Goal: Task Accomplishment & Management: Manage account settings

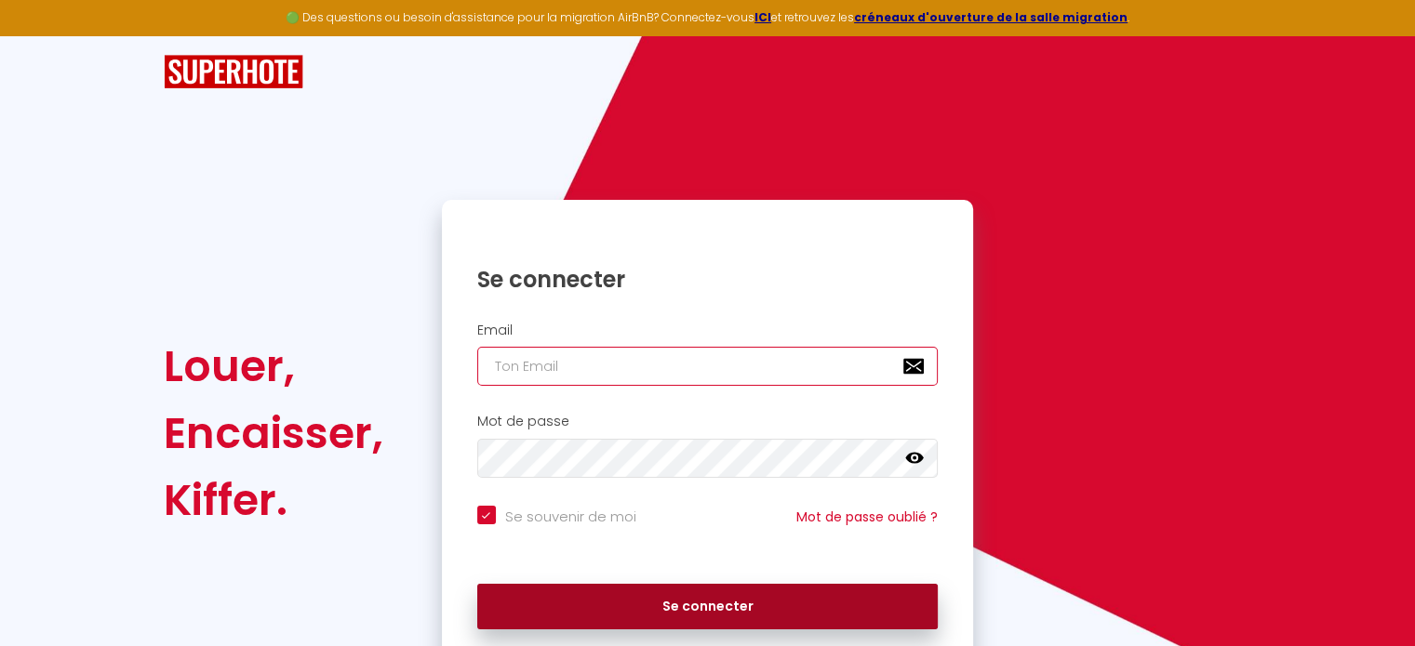
type input "[EMAIL_ADDRESS][PERSON_NAME][DOMAIN_NAME]"
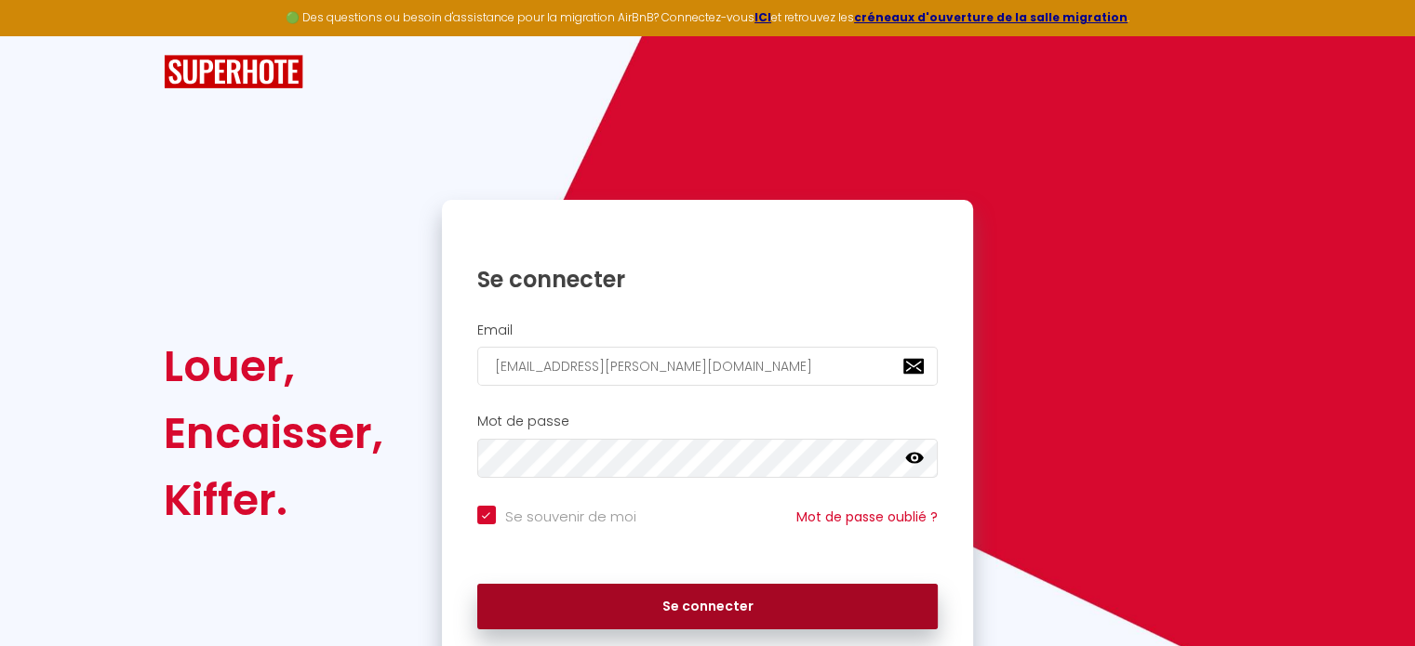
click at [748, 607] on button "Se connecter" at bounding box center [707, 607] width 461 height 47
checkbox input "true"
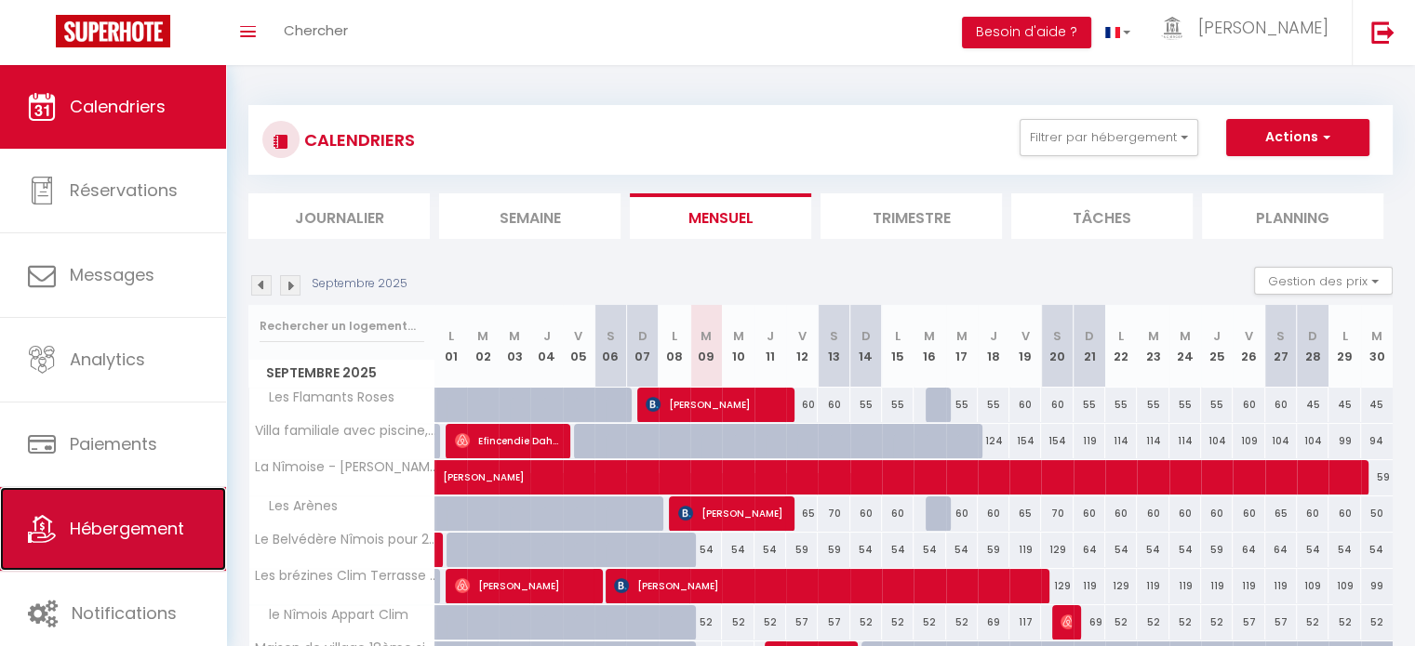
click at [162, 521] on span "Hébergement" at bounding box center [127, 528] width 114 height 23
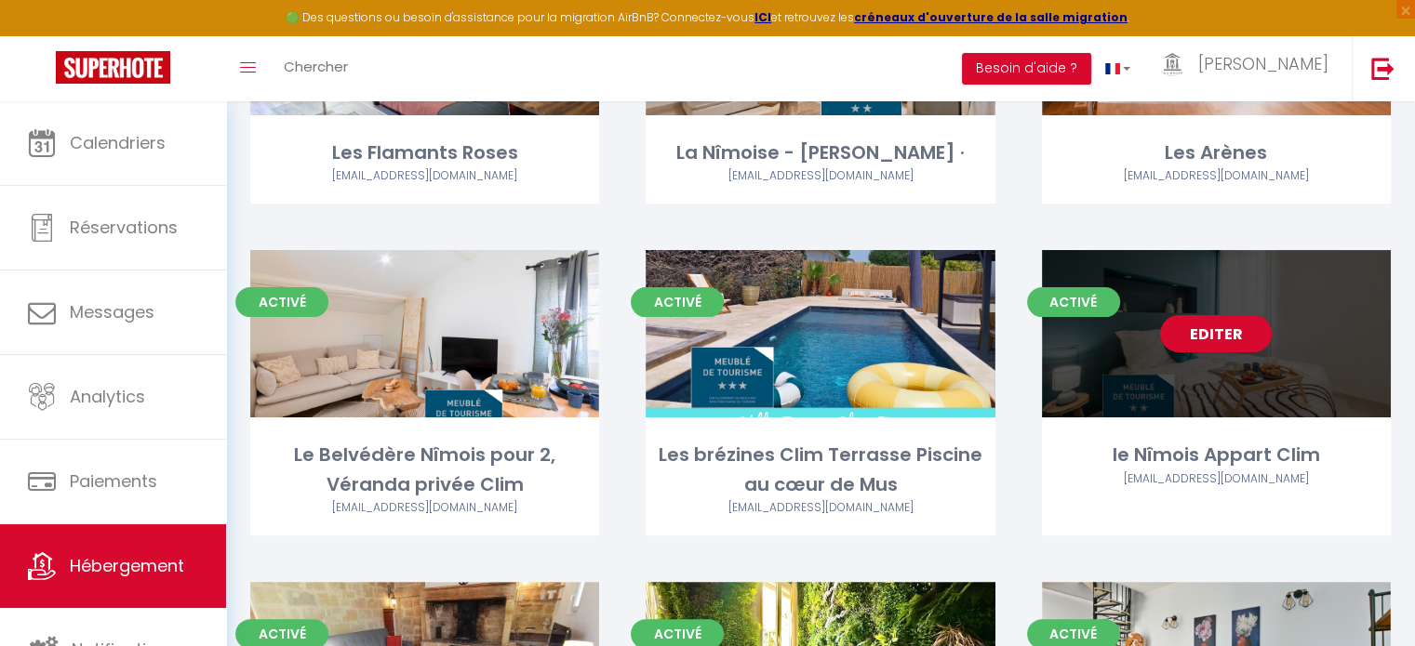
scroll to position [372, 0]
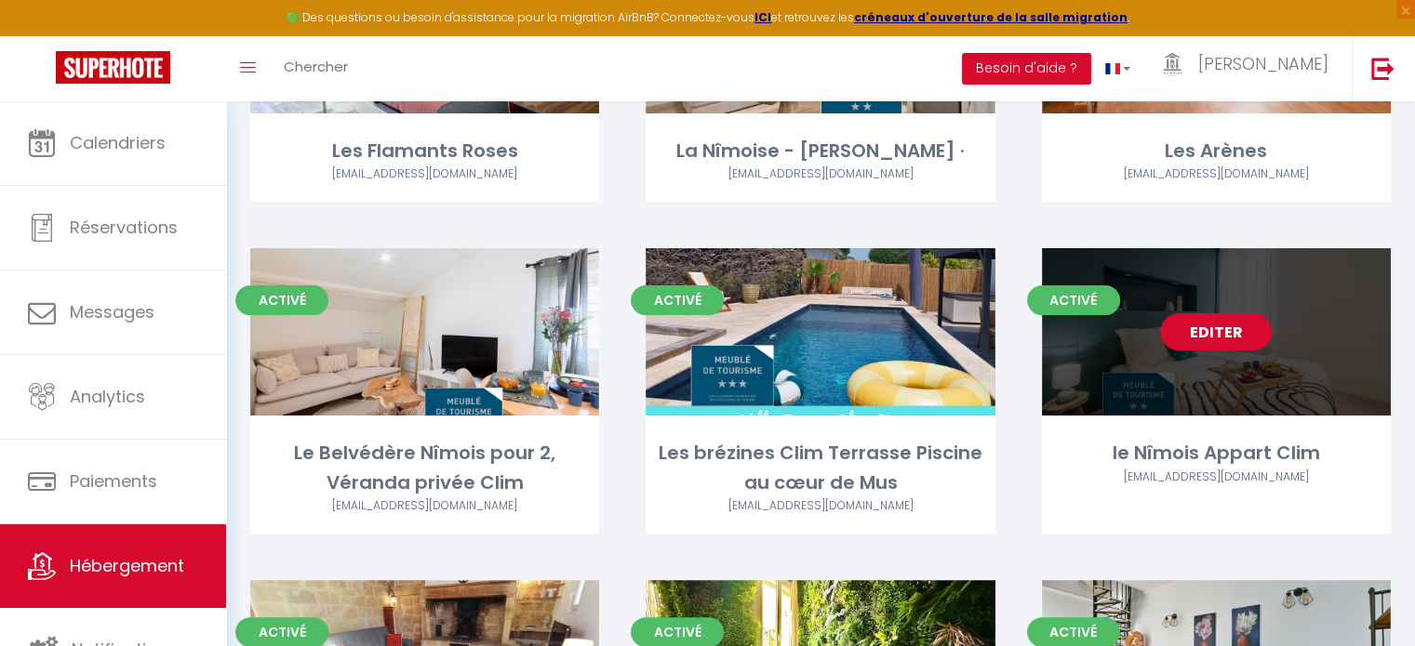
click at [1228, 326] on link "Editer" at bounding box center [1216, 331] width 112 height 37
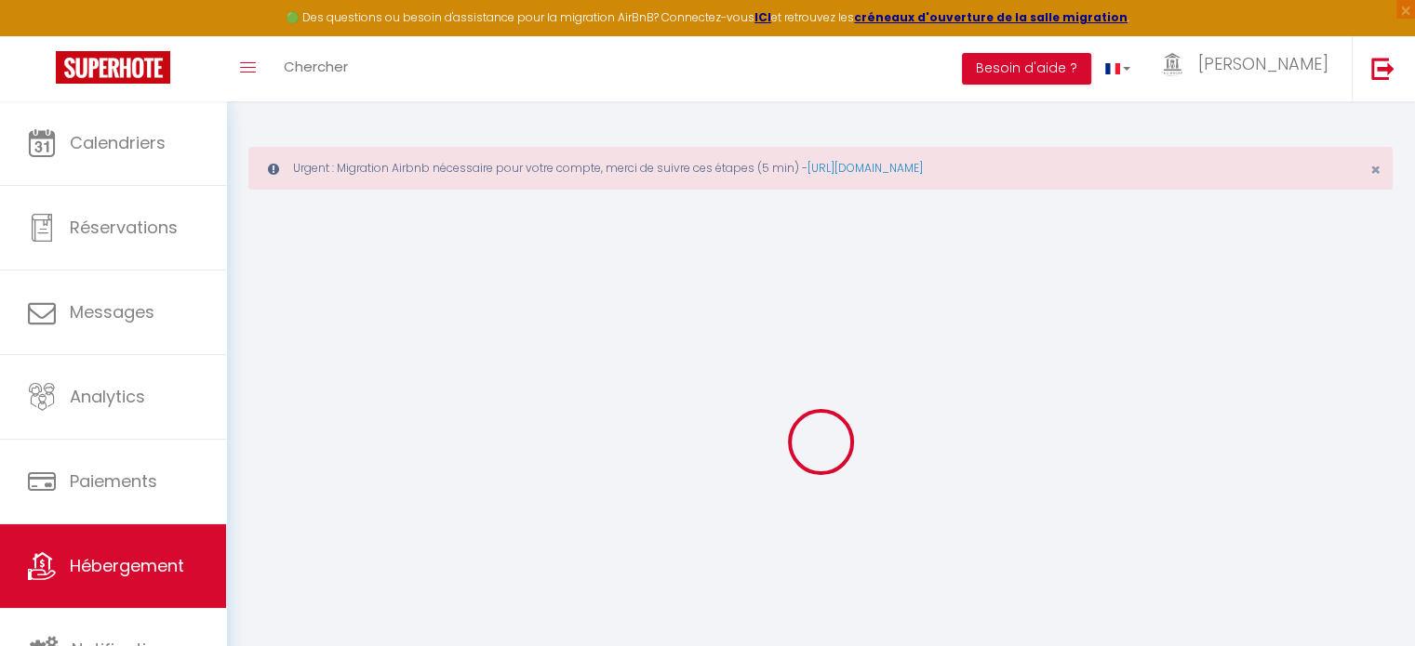
type input "le Nîmois Appart Clim"
type input "[PERSON_NAME]"
type input "52"
type input "12"
type input "36"
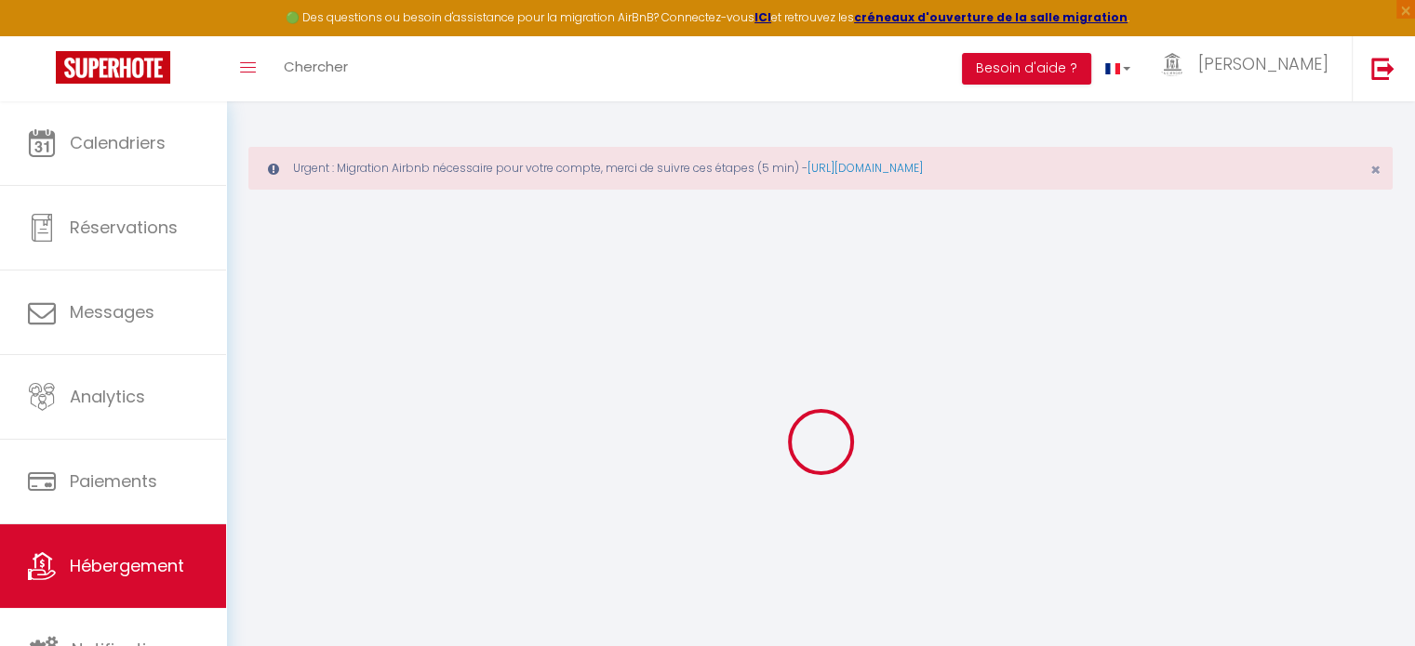
type input "0.99"
type input "350"
select select
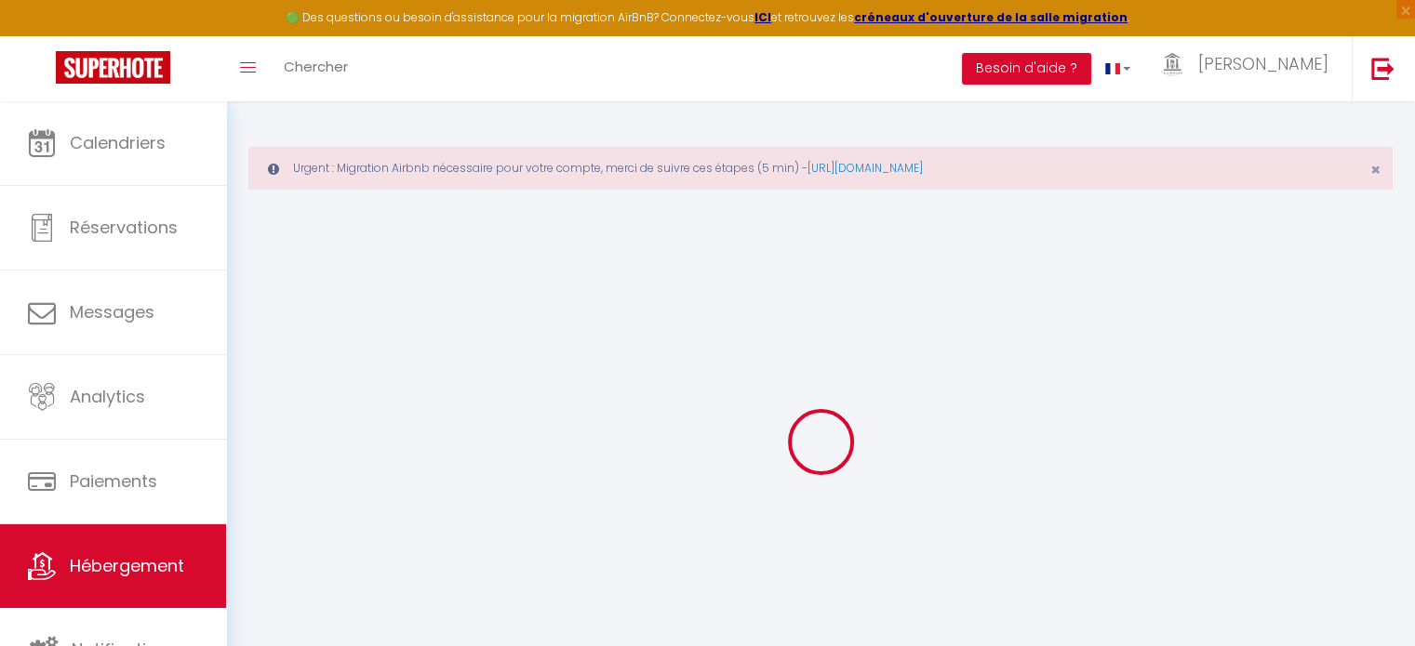
select select
type input "[STREET_ADDRESS]"
type input "30000"
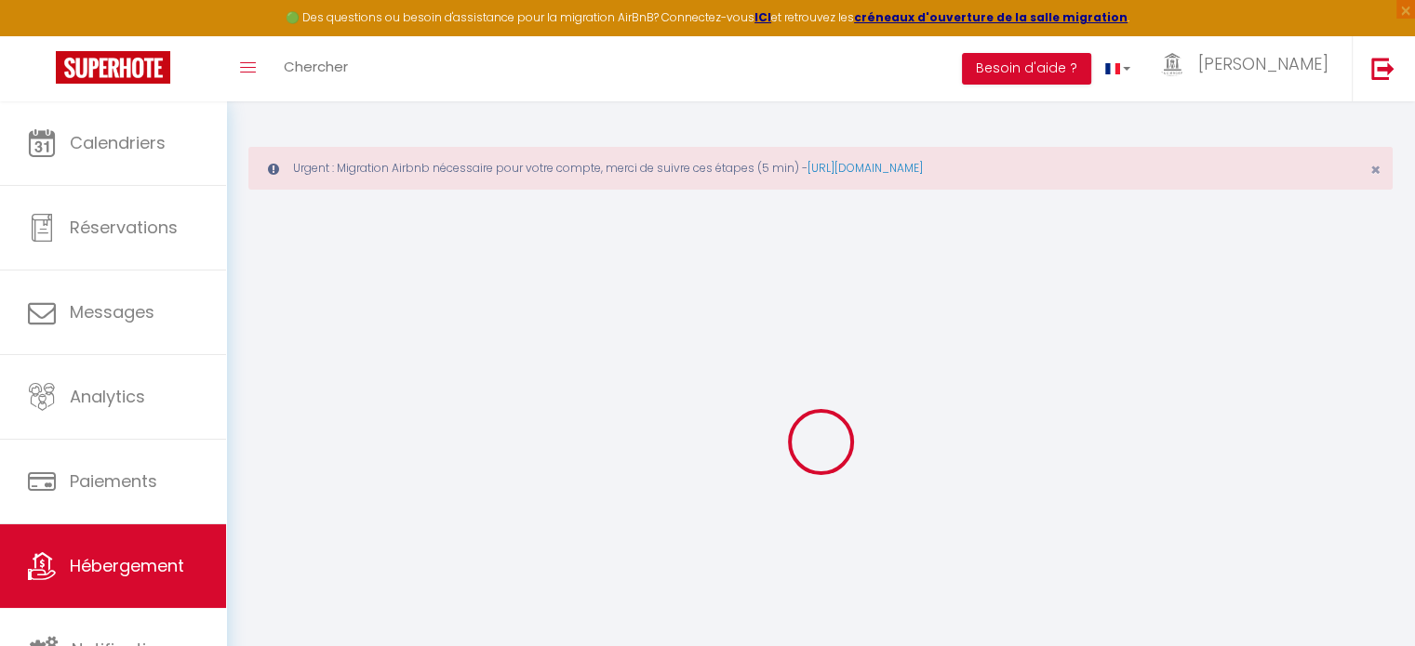
type input "[GEOGRAPHIC_DATA]"
type input "[EMAIL_ADDRESS][DOMAIN_NAME]"
select select "10502"
checkbox input "false"
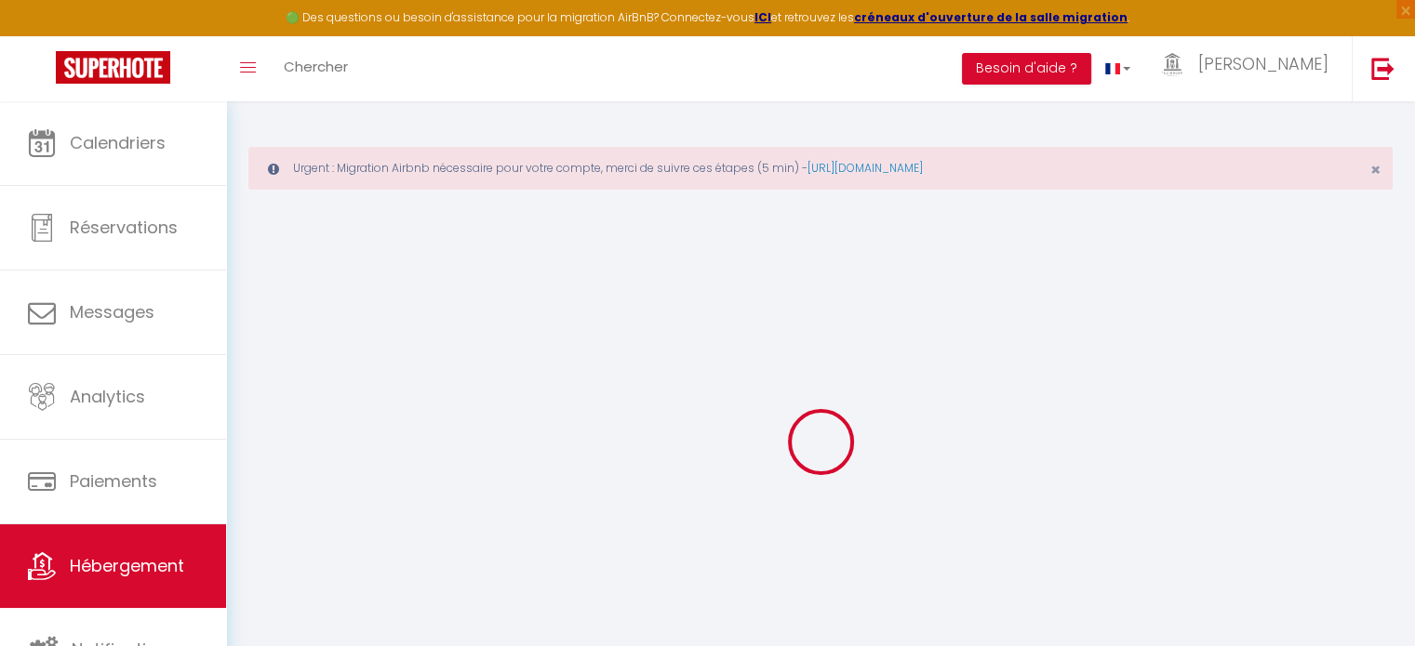
checkbox input "true"
checkbox input "false"
type input "22"
type input "36"
type input "0"
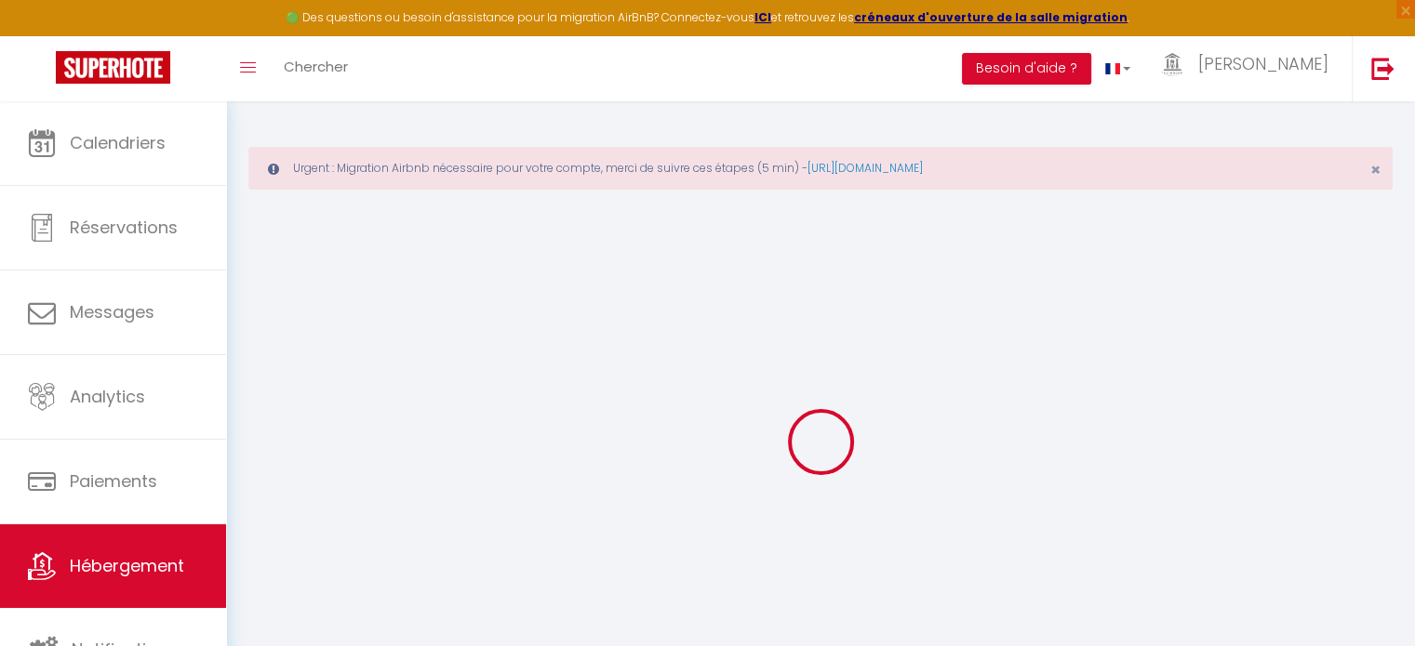
type input "0"
select select "42960"
select select
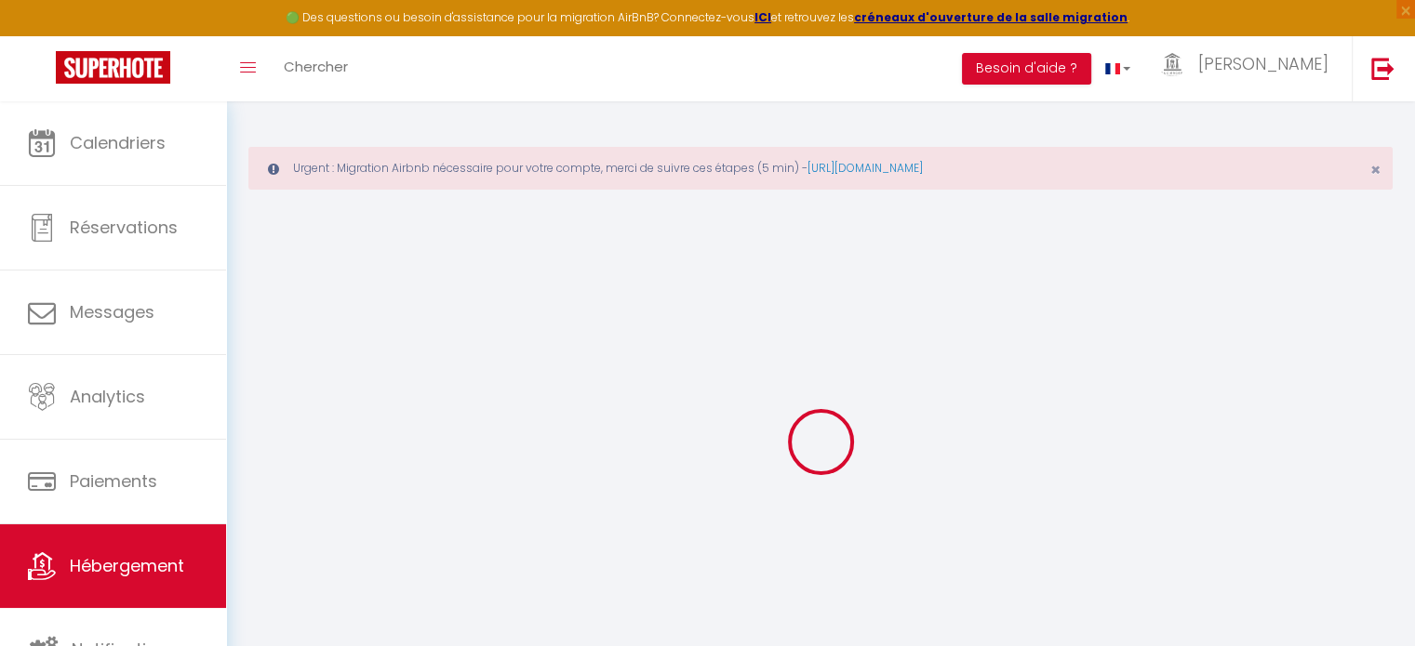
select select
checkbox input "false"
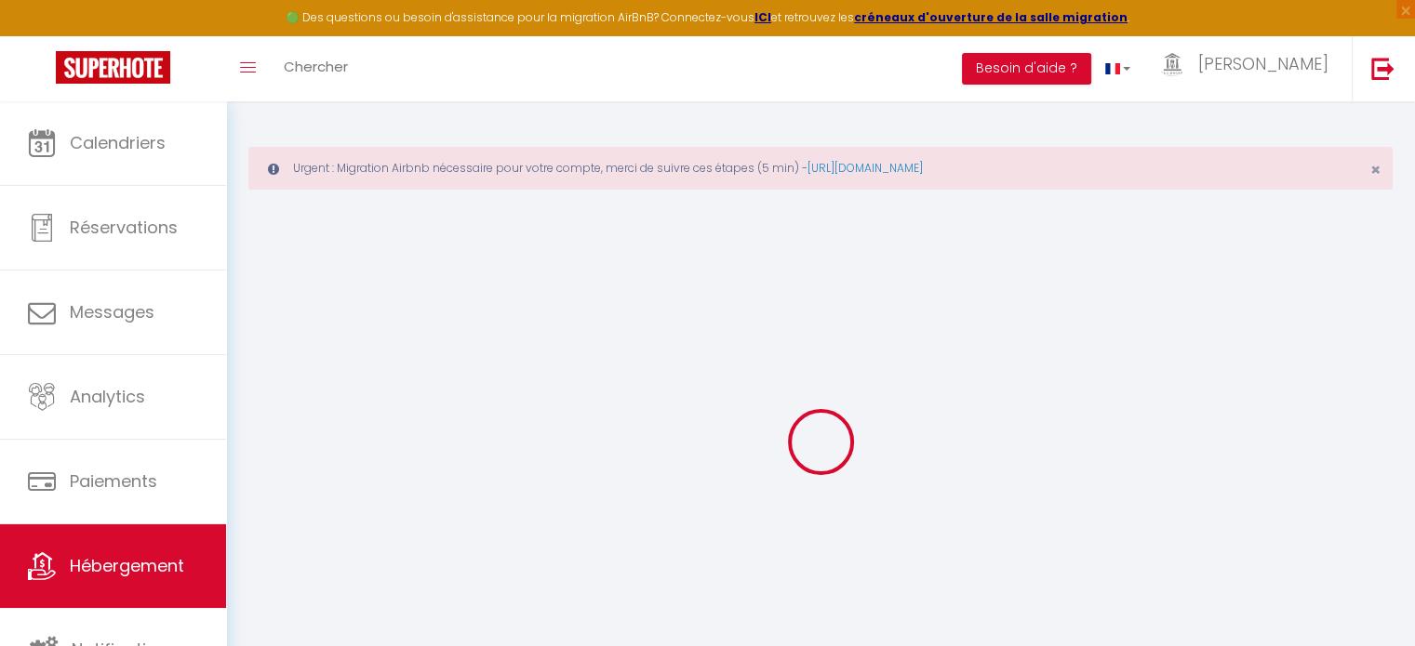
checkbox input "false"
checkbox input "true"
checkbox input "false"
select select
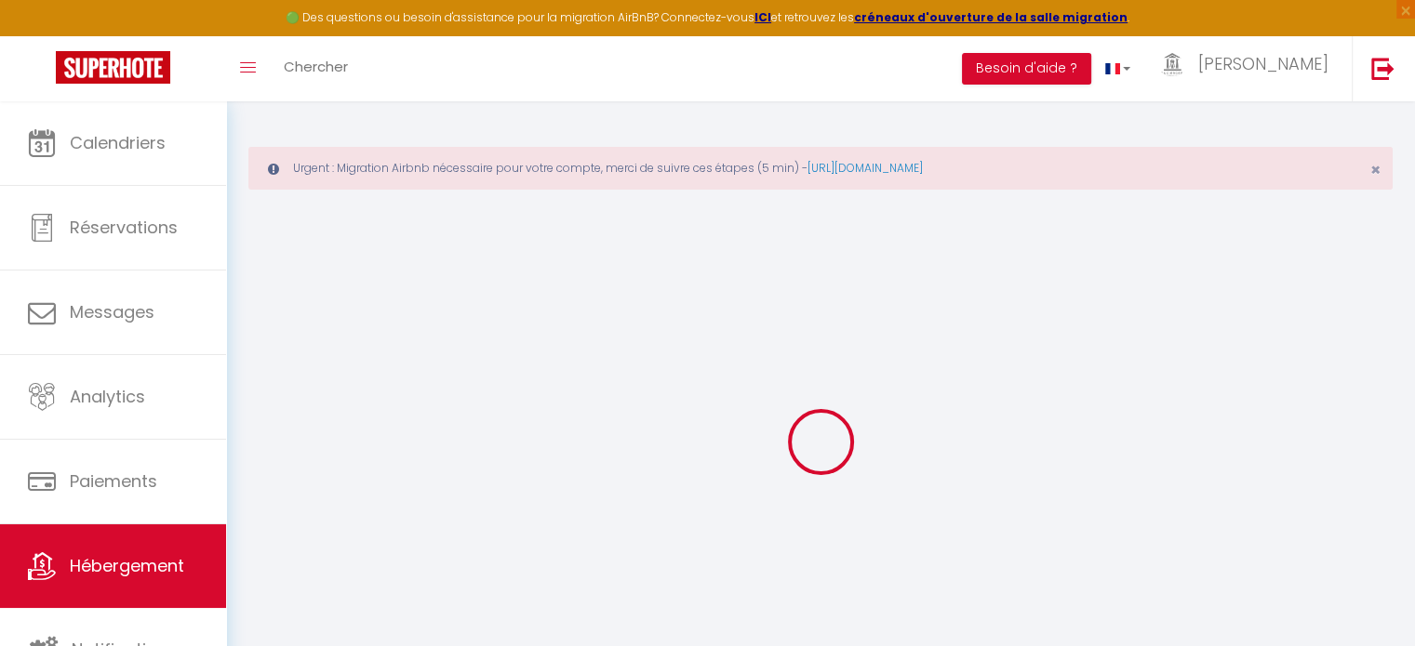
select select
checkbox input "false"
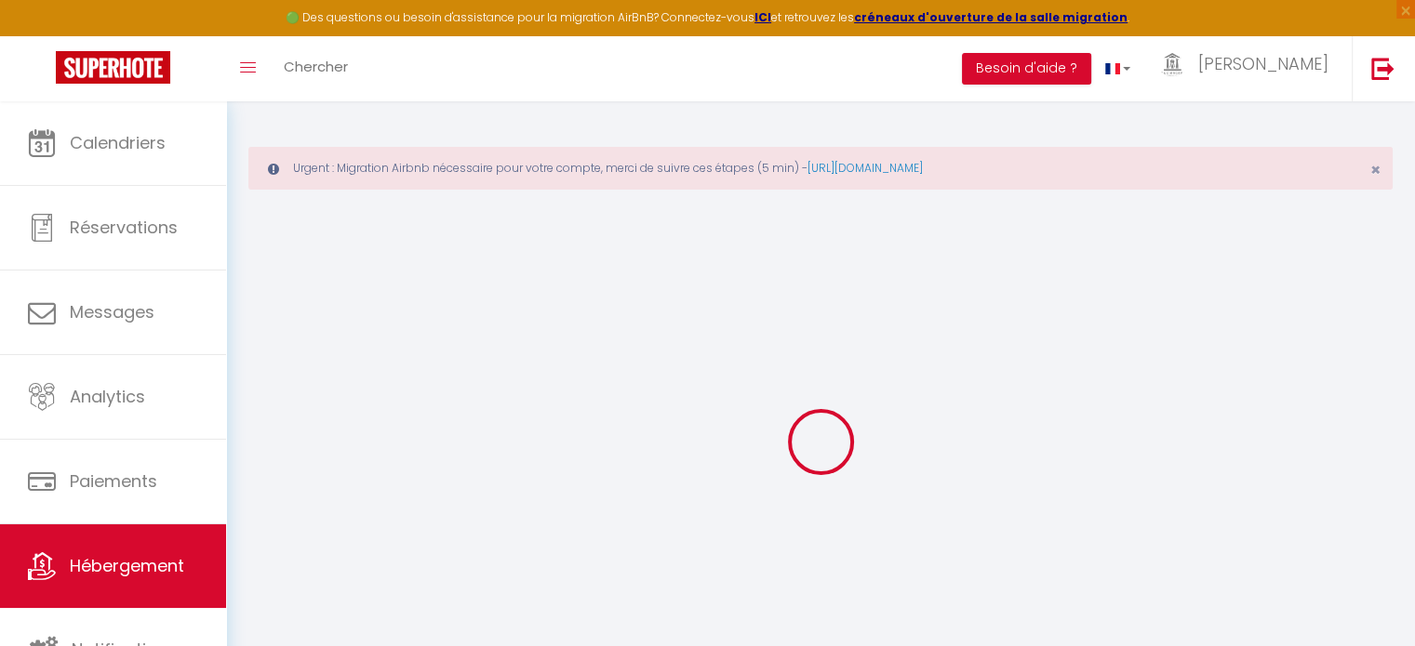
checkbox input "false"
checkbox input "true"
checkbox input "false"
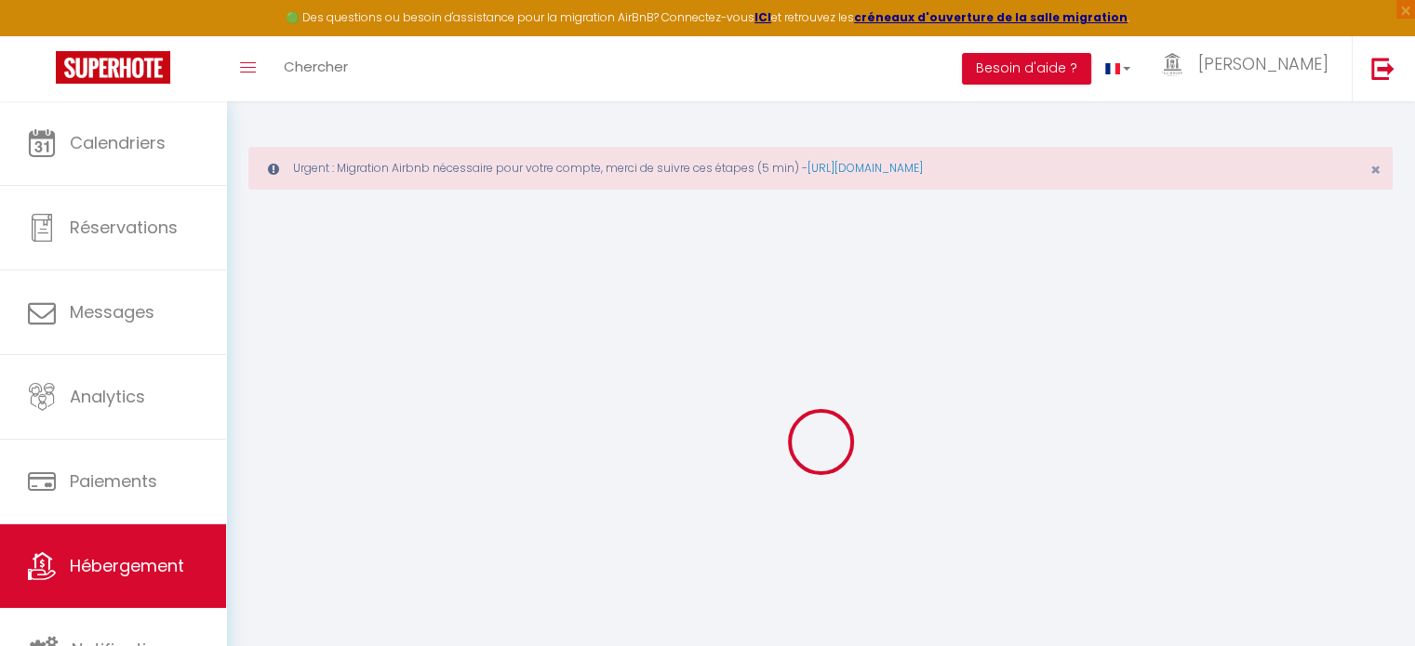
checkbox input "true"
checkbox input "false"
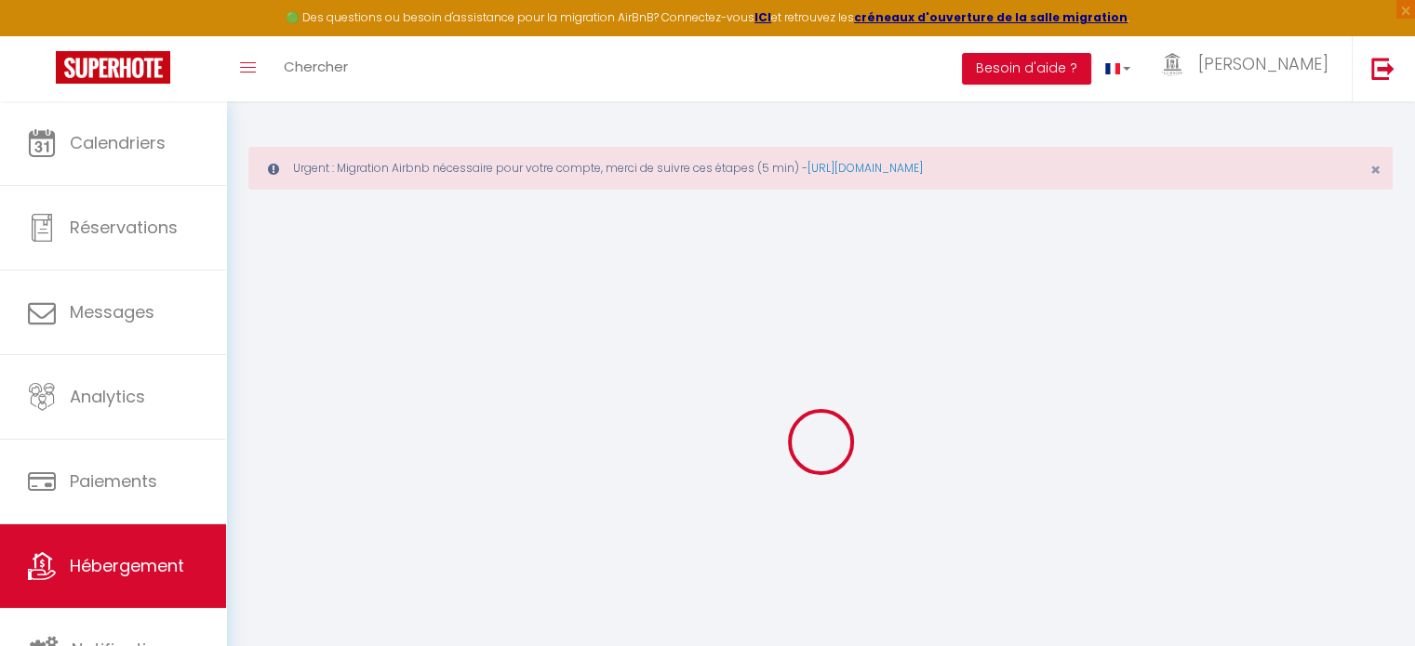
checkbox input "true"
checkbox input "false"
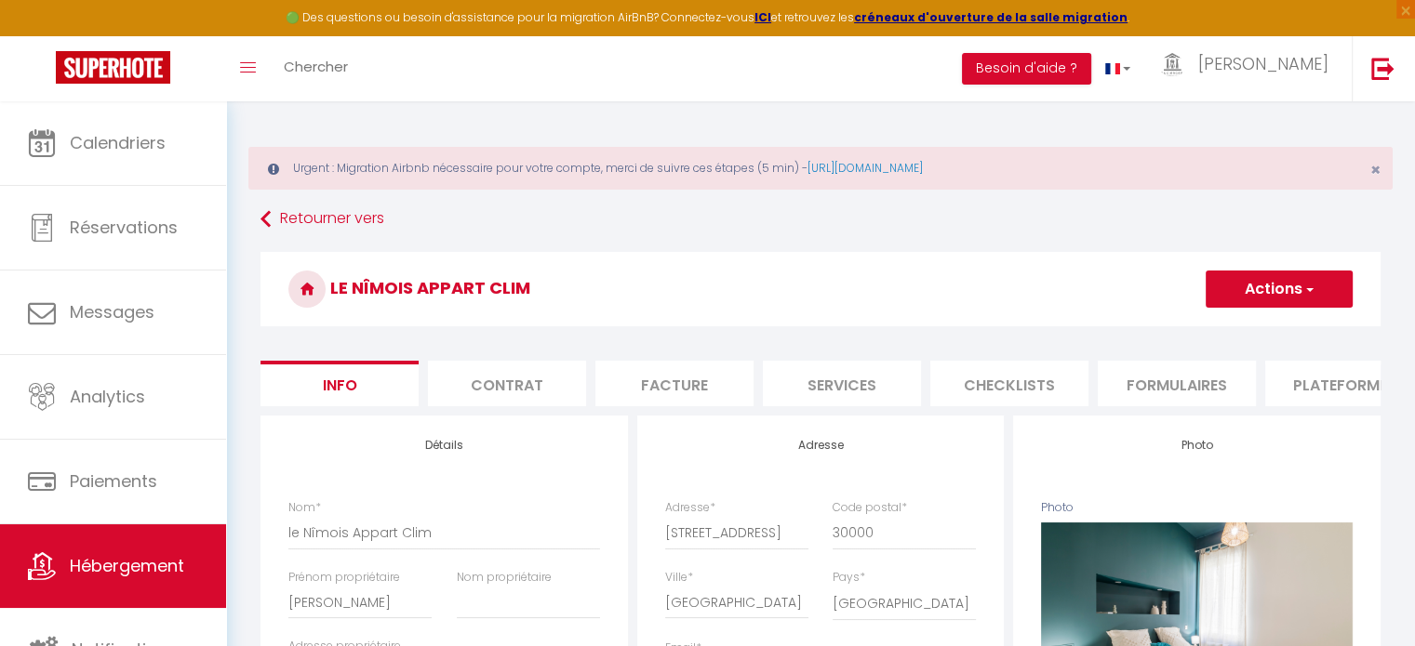
checkbox input "false"
checkbox input "true"
checkbox input "false"
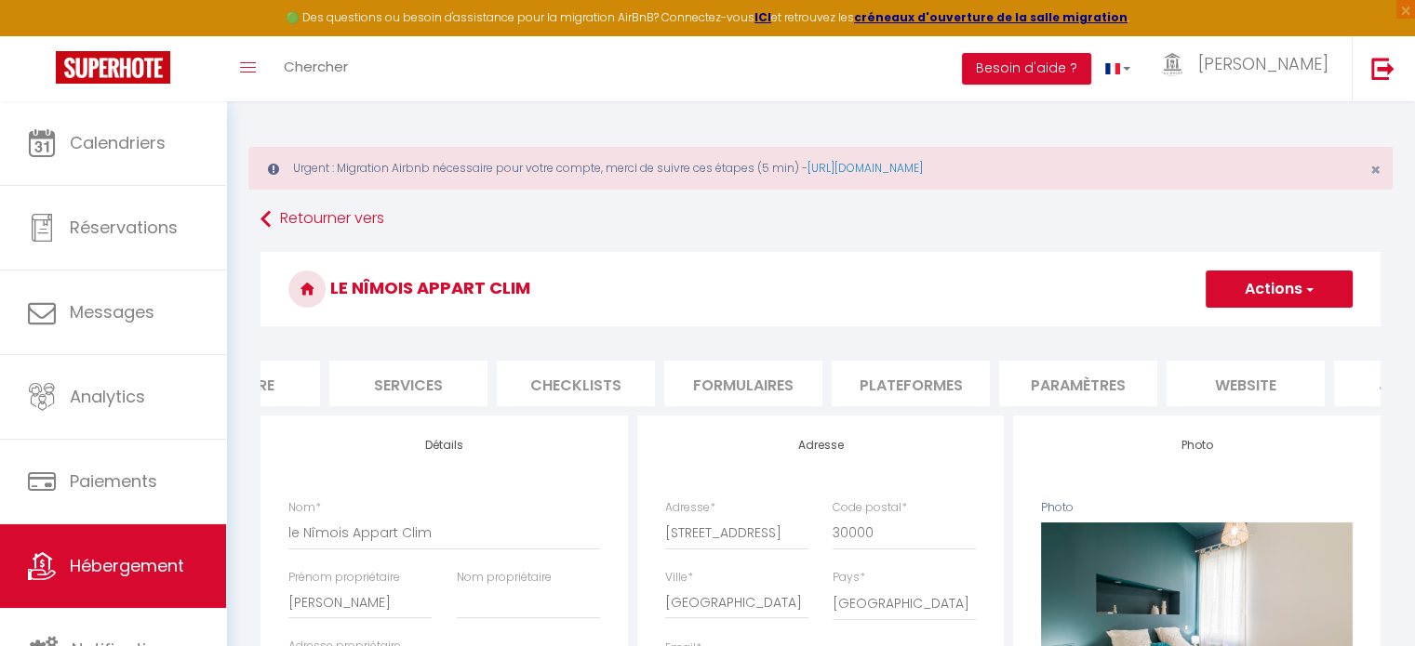
scroll to position [0, 446]
click at [1112, 383] on li "Paramètres" at bounding box center [1065, 384] width 158 height 46
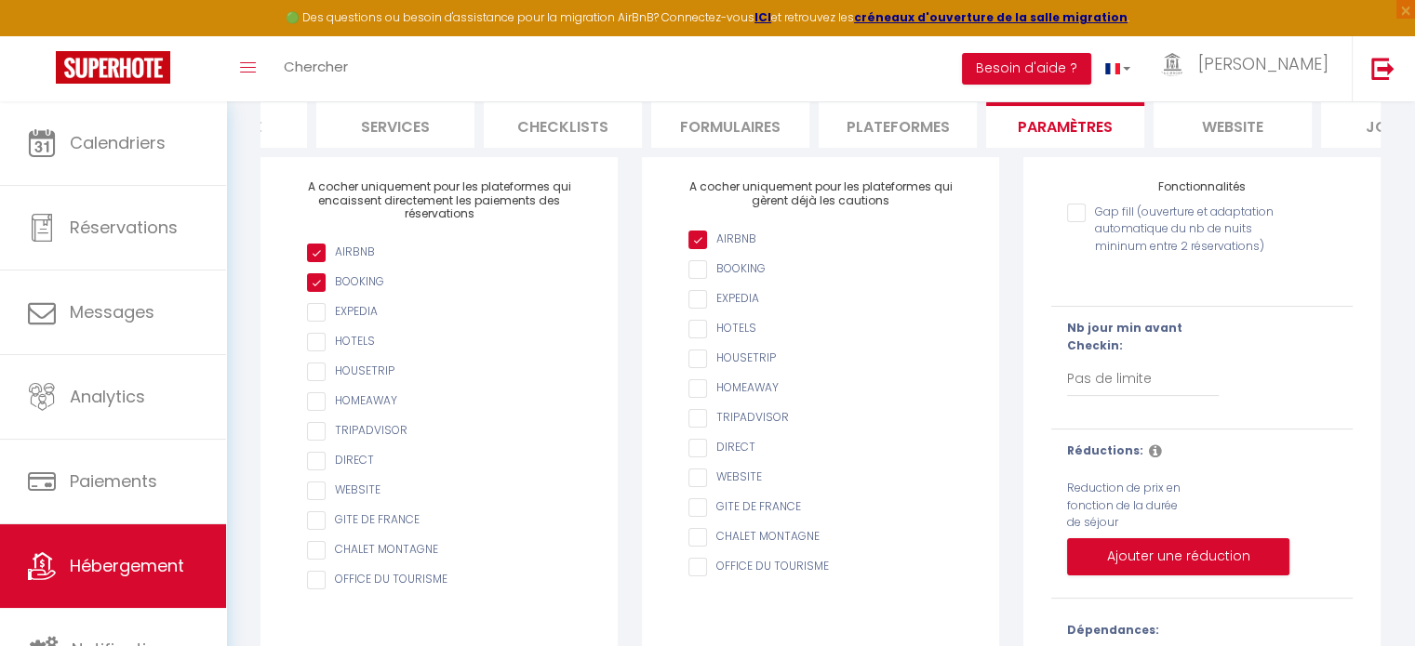
scroll to position [445, 0]
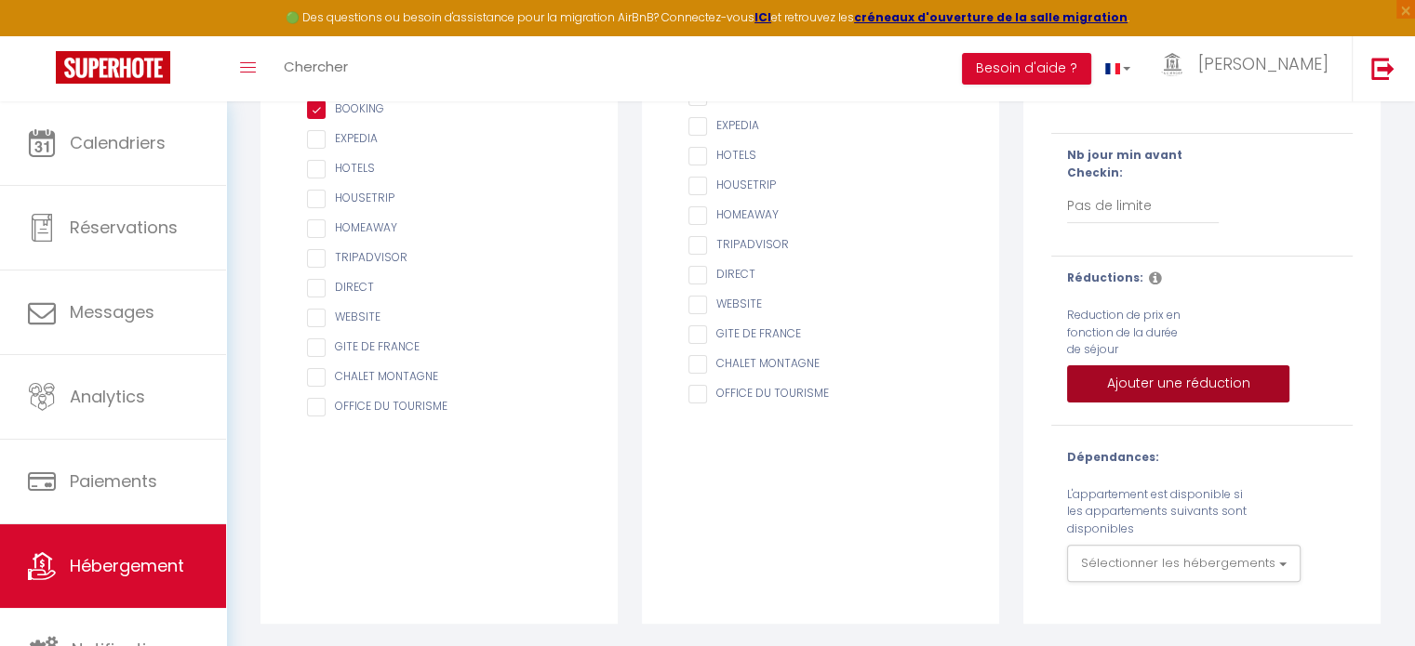
click at [1142, 386] on button "Ajouter une réduction" at bounding box center [1178, 384] width 222 height 37
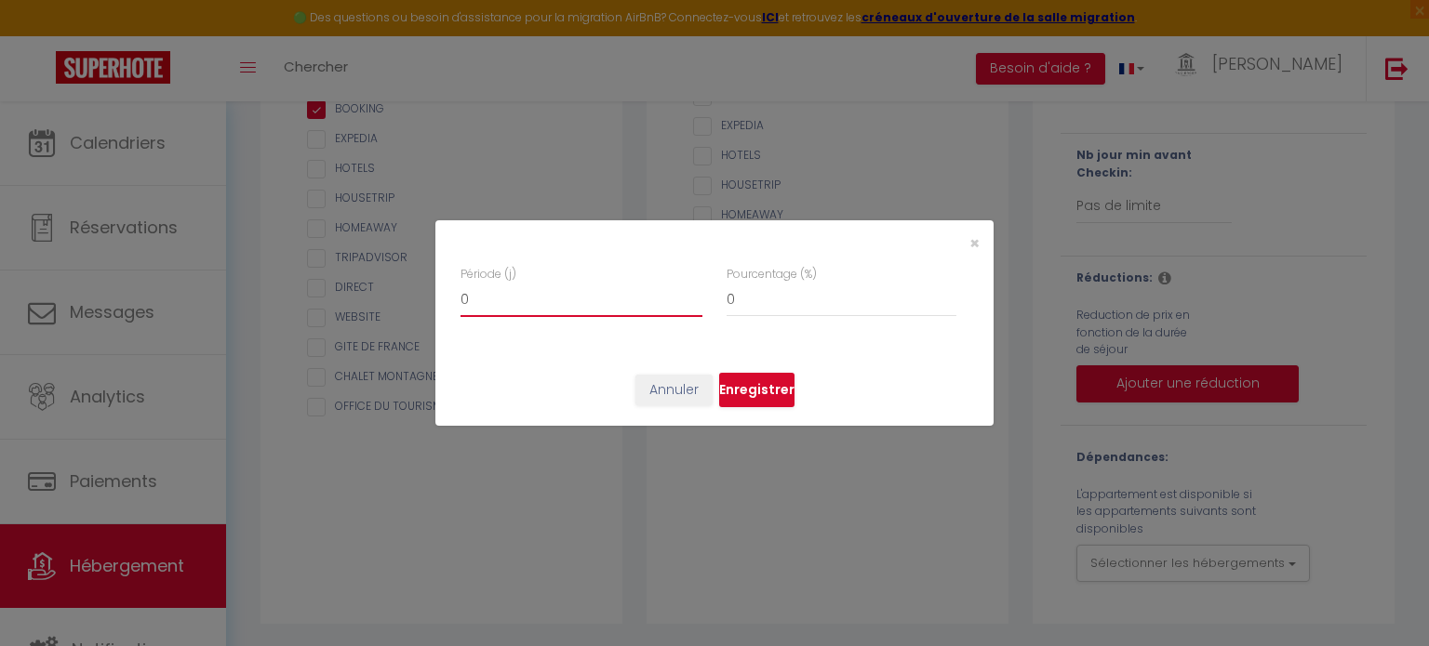
type input "1"
checkbox input "false"
click at [692, 292] on input "1" at bounding box center [581, 300] width 242 height 33
type input "2"
checkbox input "false"
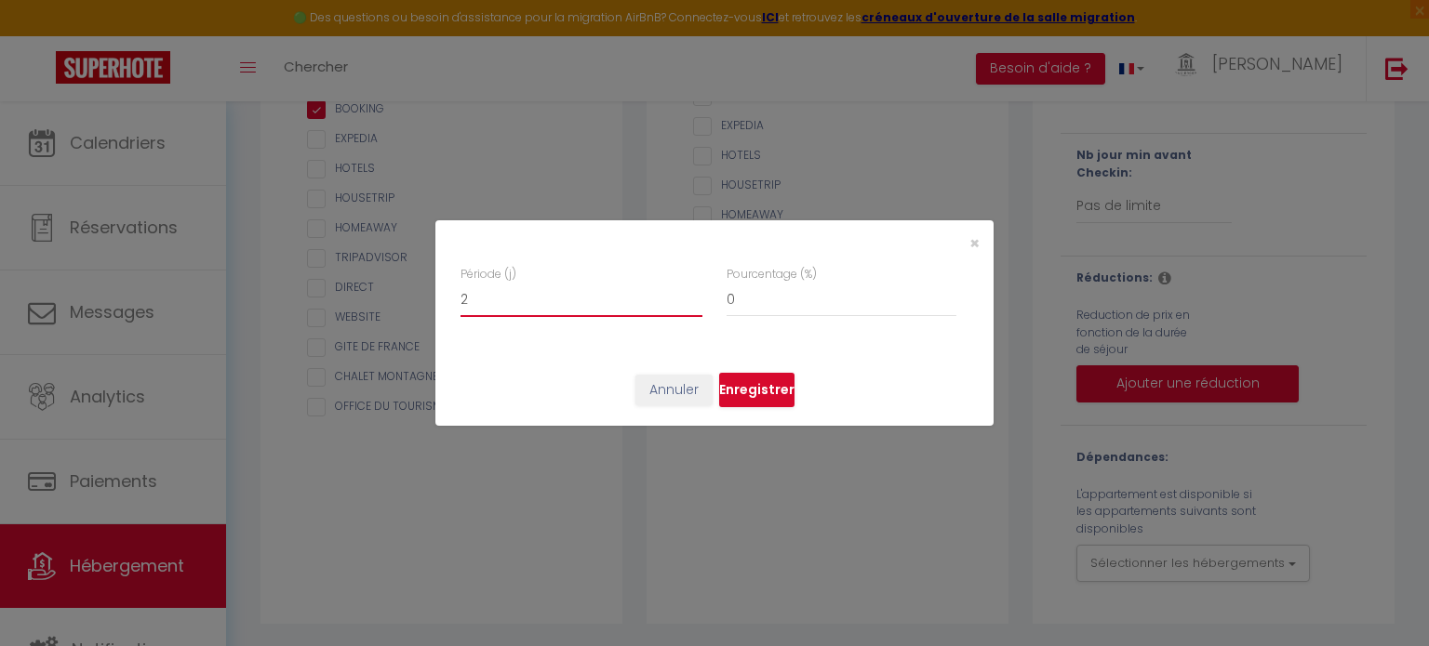
click at [693, 292] on input "2" at bounding box center [581, 300] width 242 height 33
type input "3"
checkbox input "false"
click at [693, 292] on input "3" at bounding box center [581, 300] width 242 height 33
type input "4"
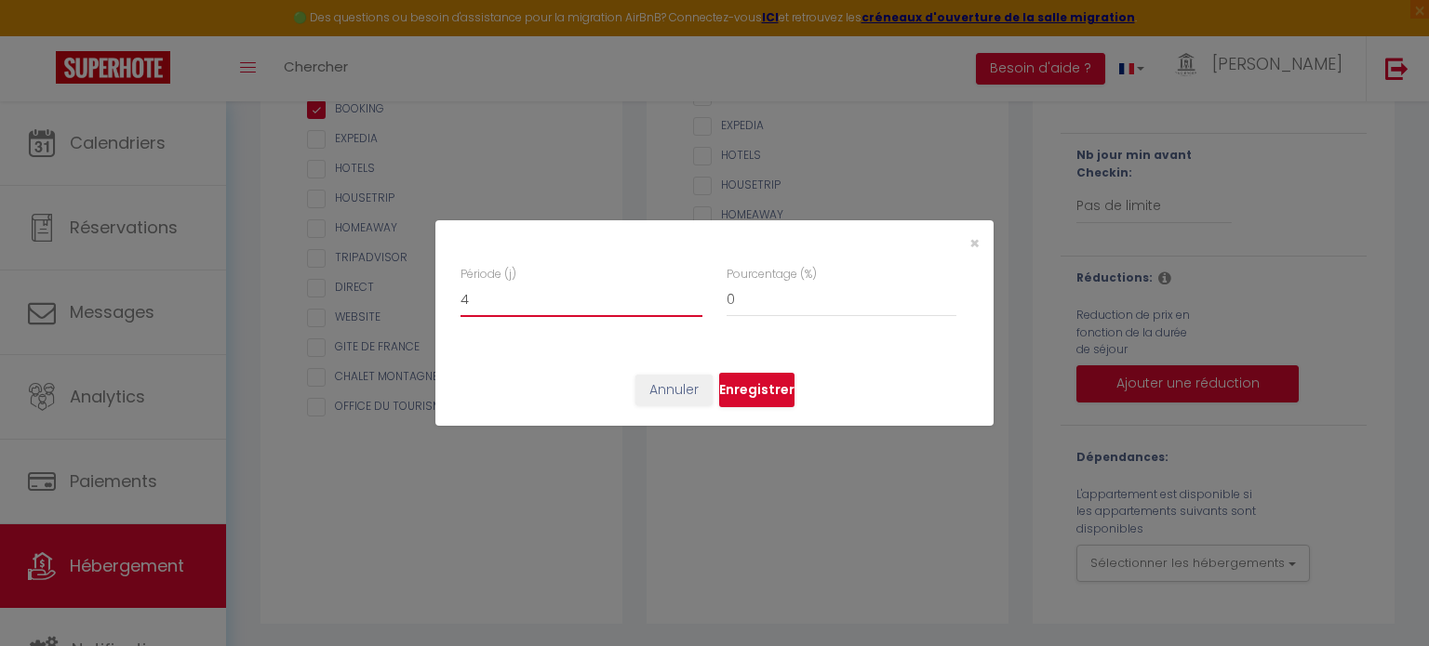
checkbox input "false"
click at [693, 292] on input "4" at bounding box center [581, 300] width 242 height 33
type input "5"
checkbox input "false"
click at [693, 292] on input "5" at bounding box center [581, 300] width 242 height 33
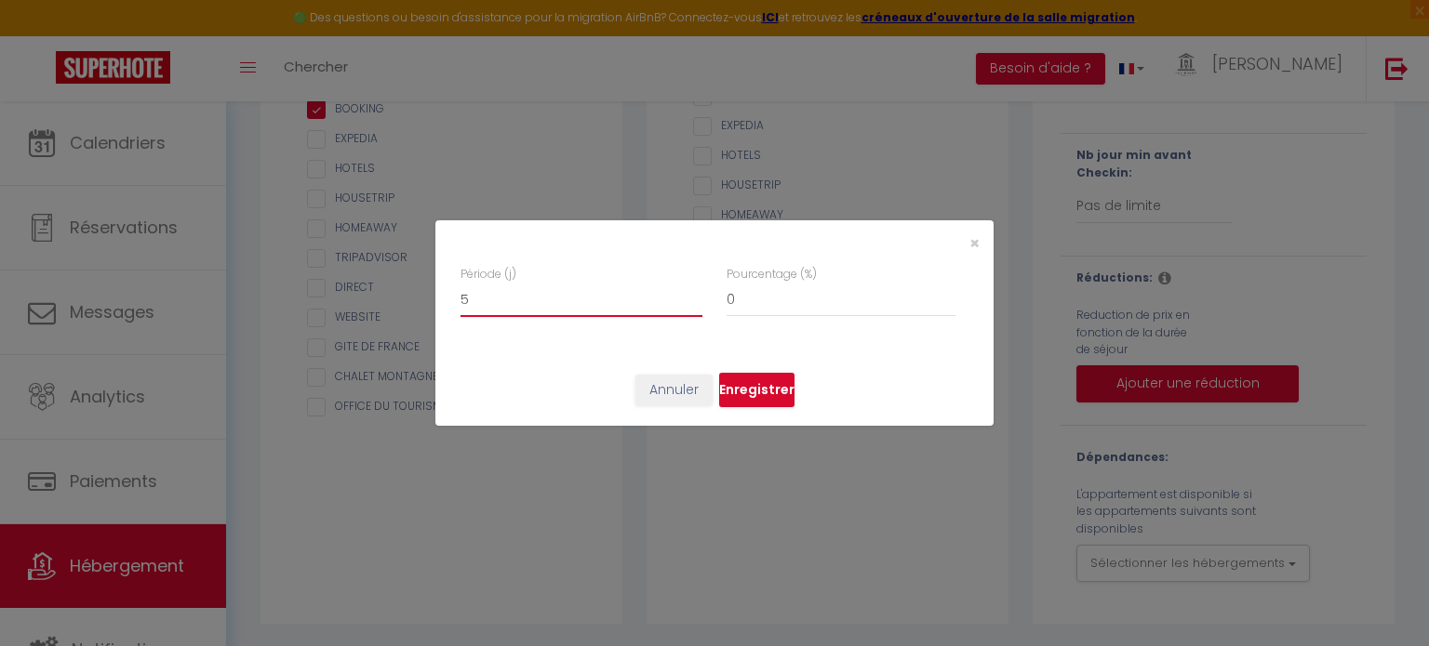
type input "6"
checkbox input "false"
click at [693, 292] on input "6" at bounding box center [581, 300] width 242 height 33
type input "7"
checkbox input "false"
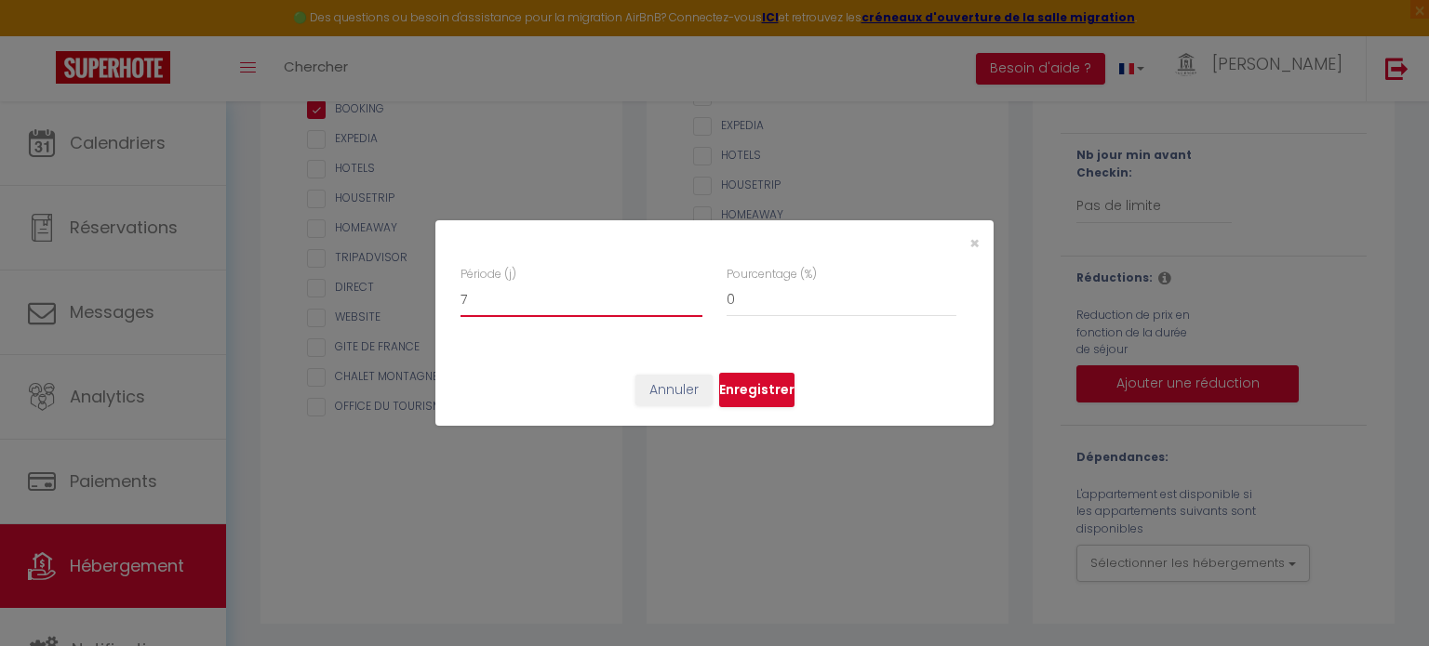
type input "7"
click at [694, 292] on input "7" at bounding box center [581, 300] width 242 height 33
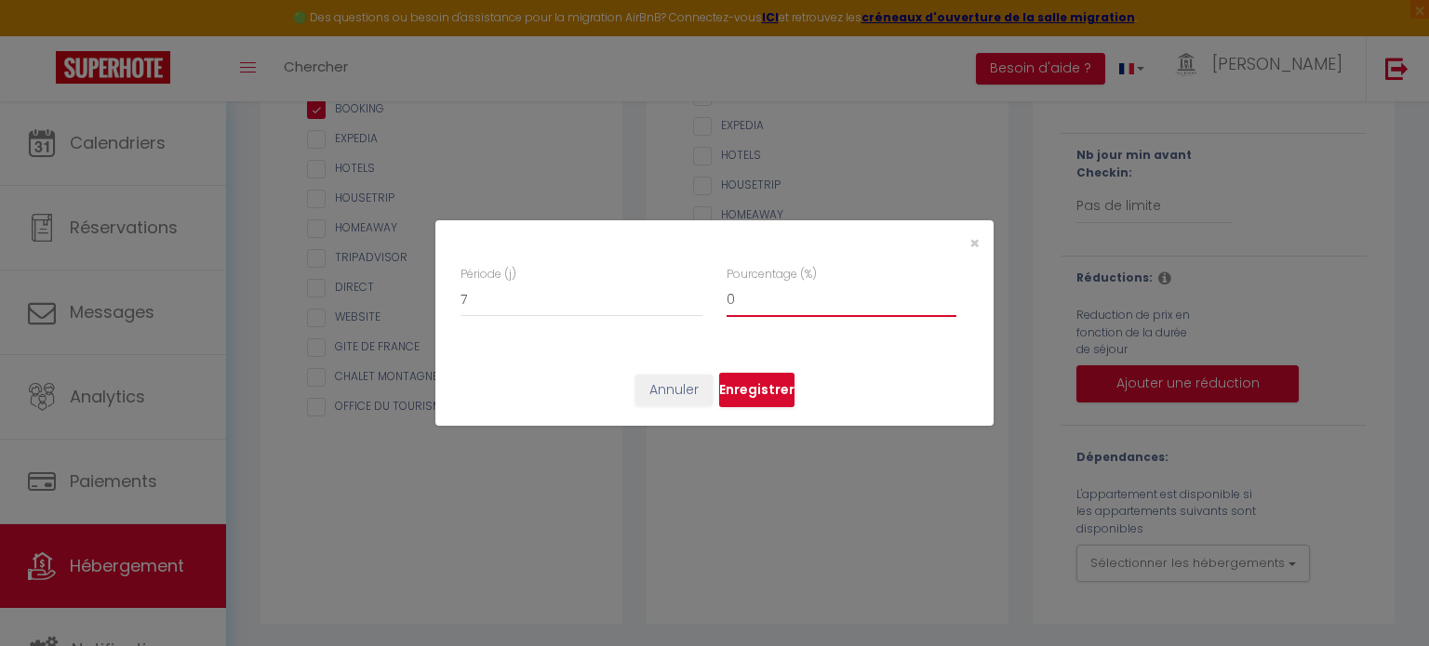
type input "1"
checkbox input "false"
type input "2"
checkbox input "false"
type input "3"
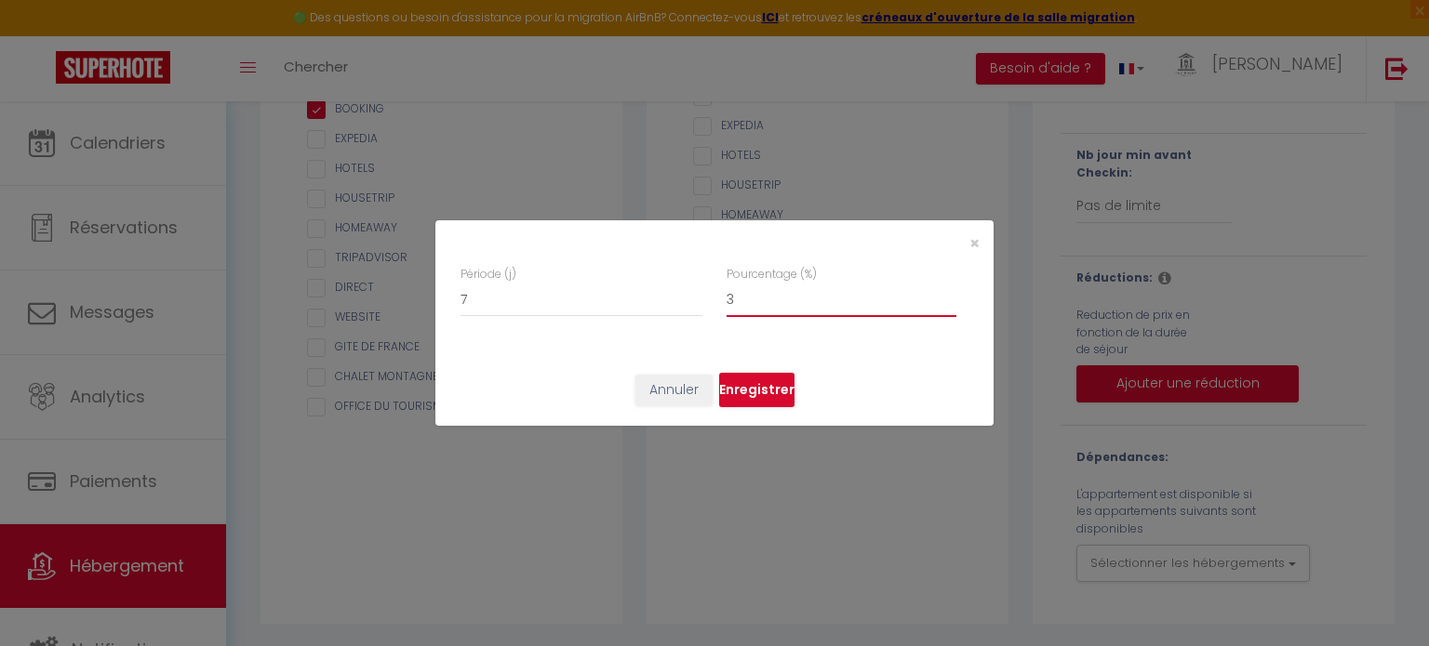
checkbox input "false"
type input "4"
checkbox input "false"
type input "5"
checkbox input "false"
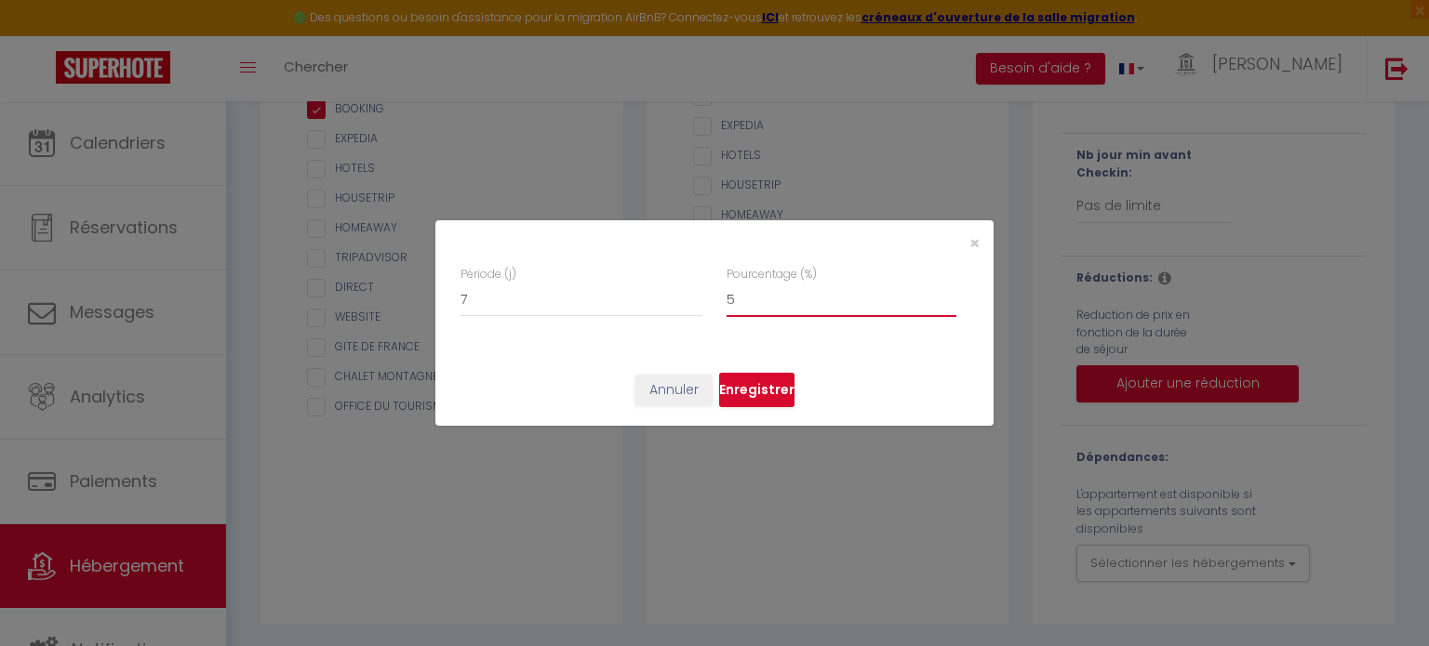
type input "6"
checkbox input "false"
type input "7"
checkbox input "false"
type input "8"
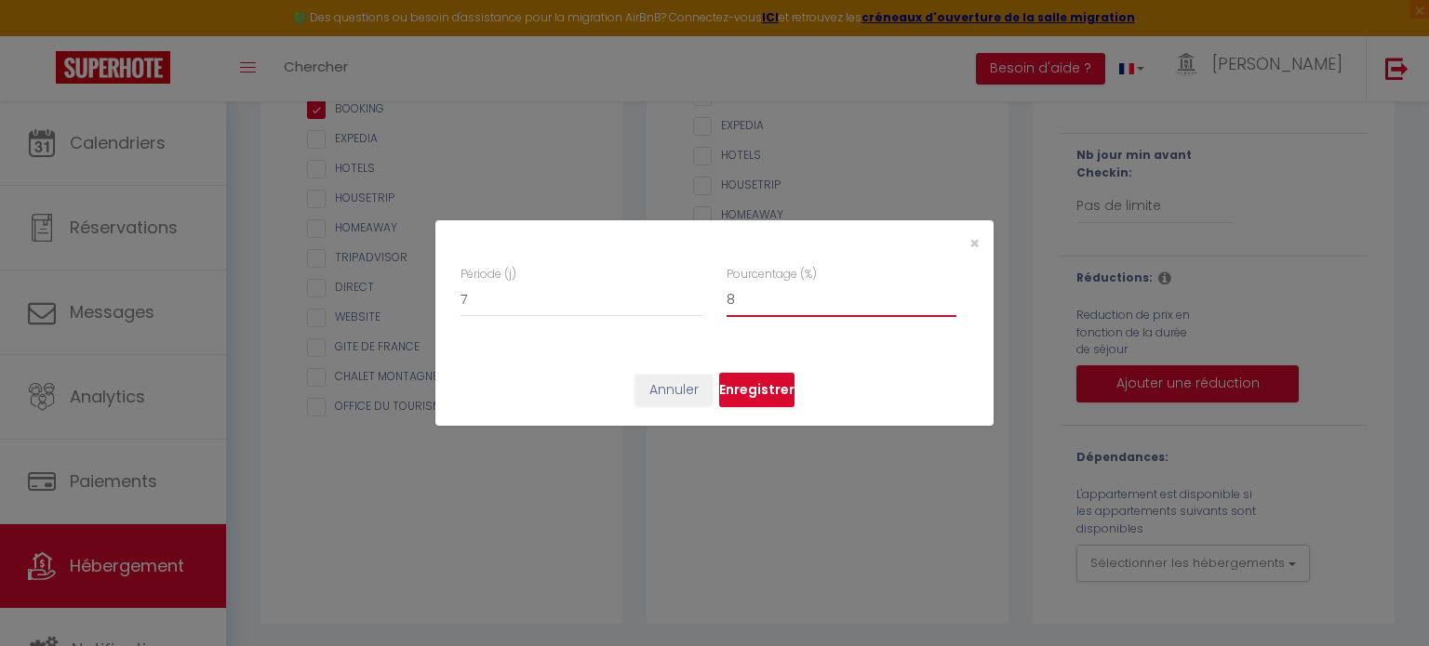
checkbox input "false"
click at [947, 292] on input "8" at bounding box center [841, 300] width 230 height 33
type input "9"
checkbox input "false"
click at [947, 292] on input "9" at bounding box center [841, 300] width 230 height 33
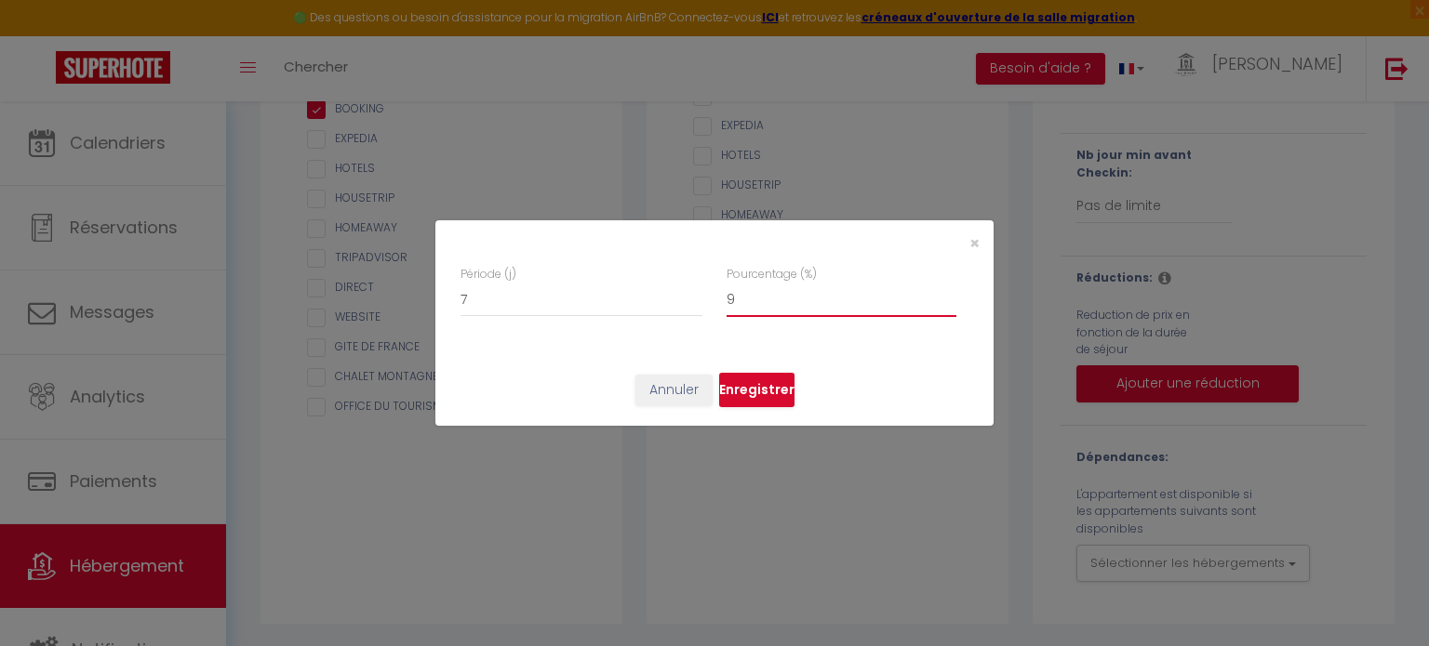
type input "10"
checkbox input "false"
click at [947, 292] on input "10" at bounding box center [841, 300] width 230 height 33
type input "11"
checkbox input "false"
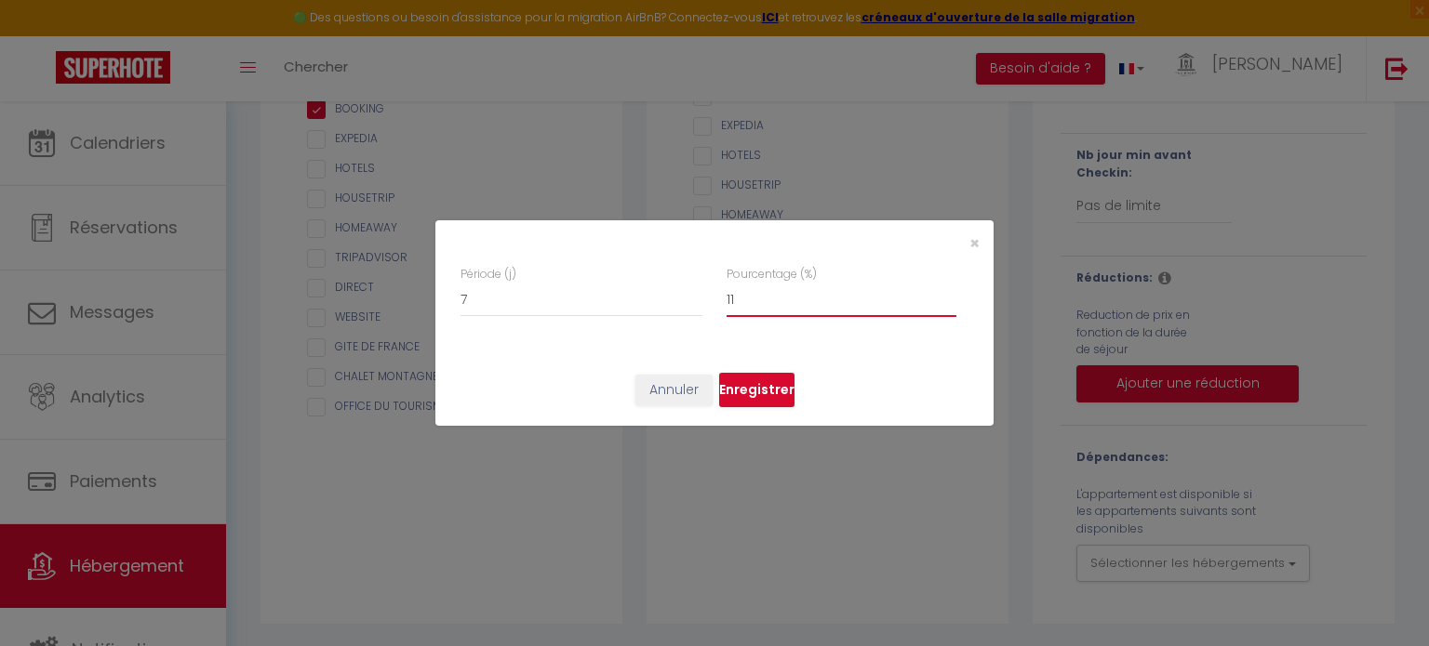
click at [947, 292] on input "11" at bounding box center [841, 300] width 230 height 33
type input "12"
checkbox input "false"
click at [947, 292] on input "12" at bounding box center [841, 300] width 230 height 33
type input "13"
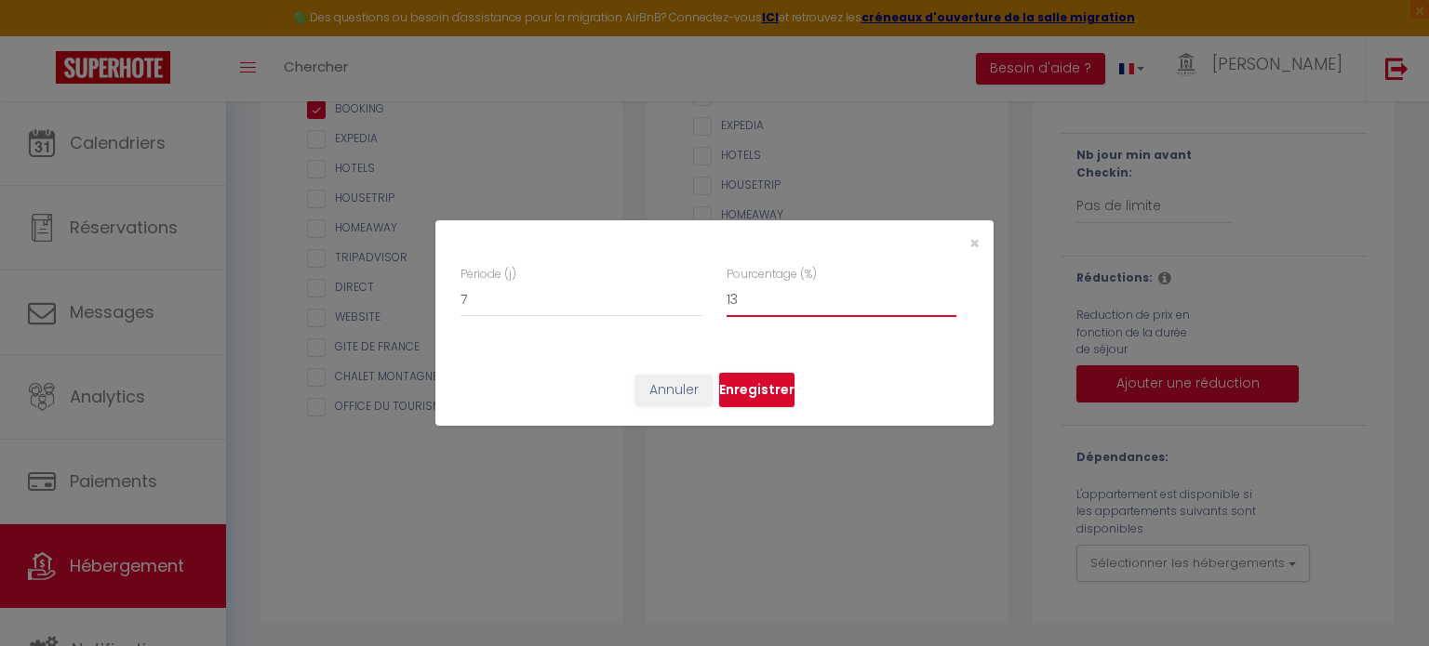
checkbox input "false"
click at [947, 292] on input "13" at bounding box center [841, 300] width 230 height 33
type input "14"
checkbox input "false"
click at [947, 292] on input "14" at bounding box center [841, 300] width 230 height 33
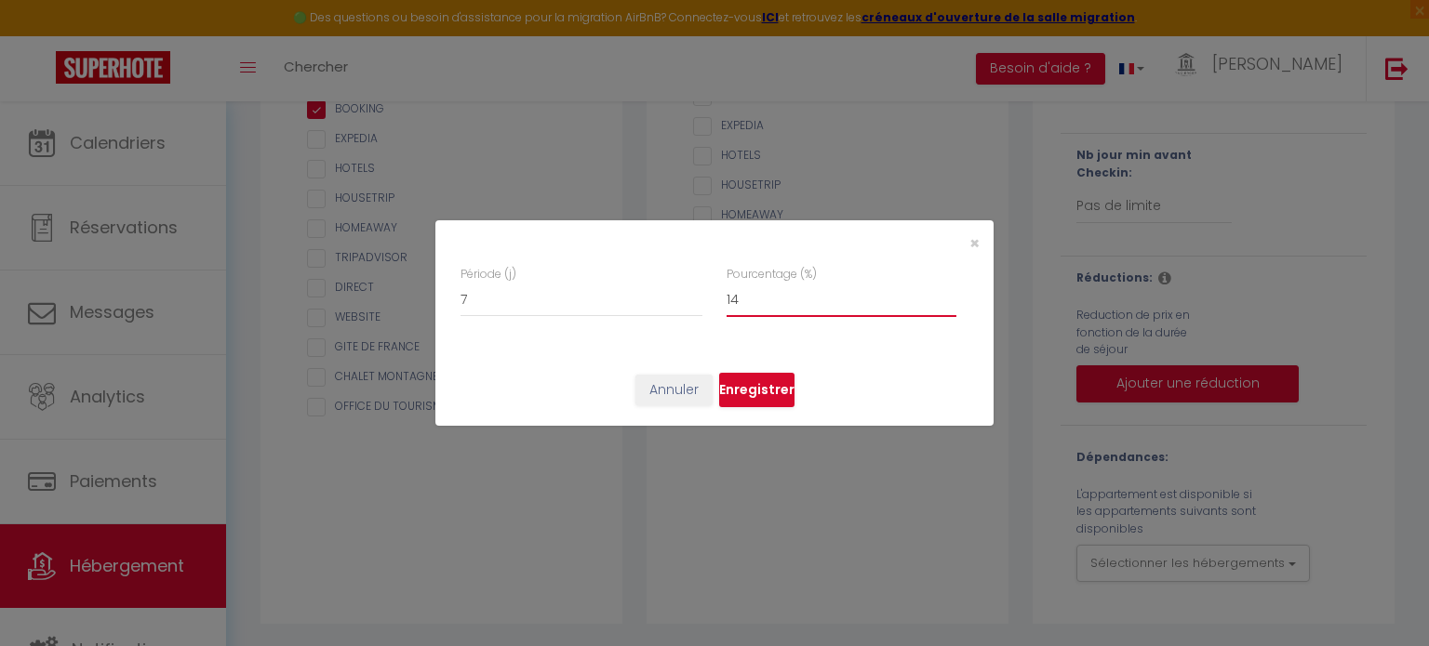
type input "15"
checkbox input "false"
click at [947, 292] on input "15" at bounding box center [841, 300] width 230 height 33
type input "16"
checkbox input "false"
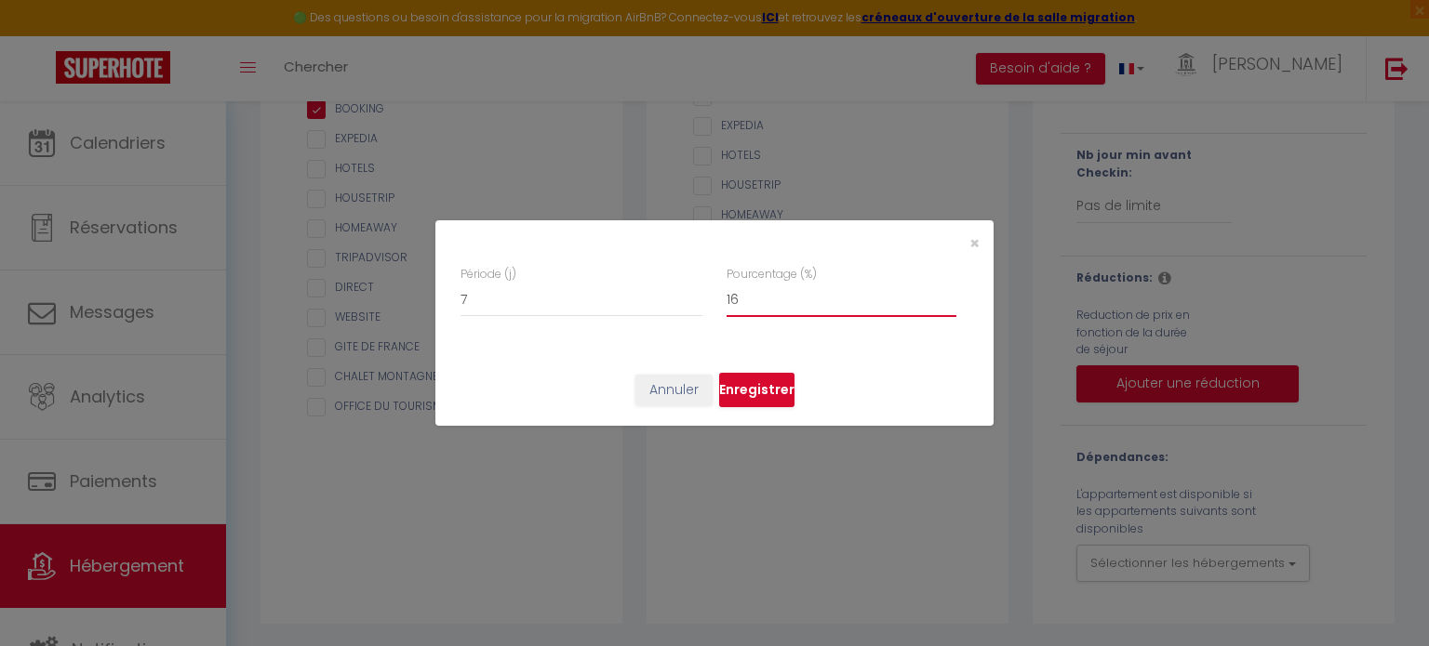
click at [947, 292] on input "16" at bounding box center [841, 300] width 230 height 33
type input "17"
checkbox input "false"
click at [948, 292] on input "17" at bounding box center [841, 300] width 230 height 33
type input "18"
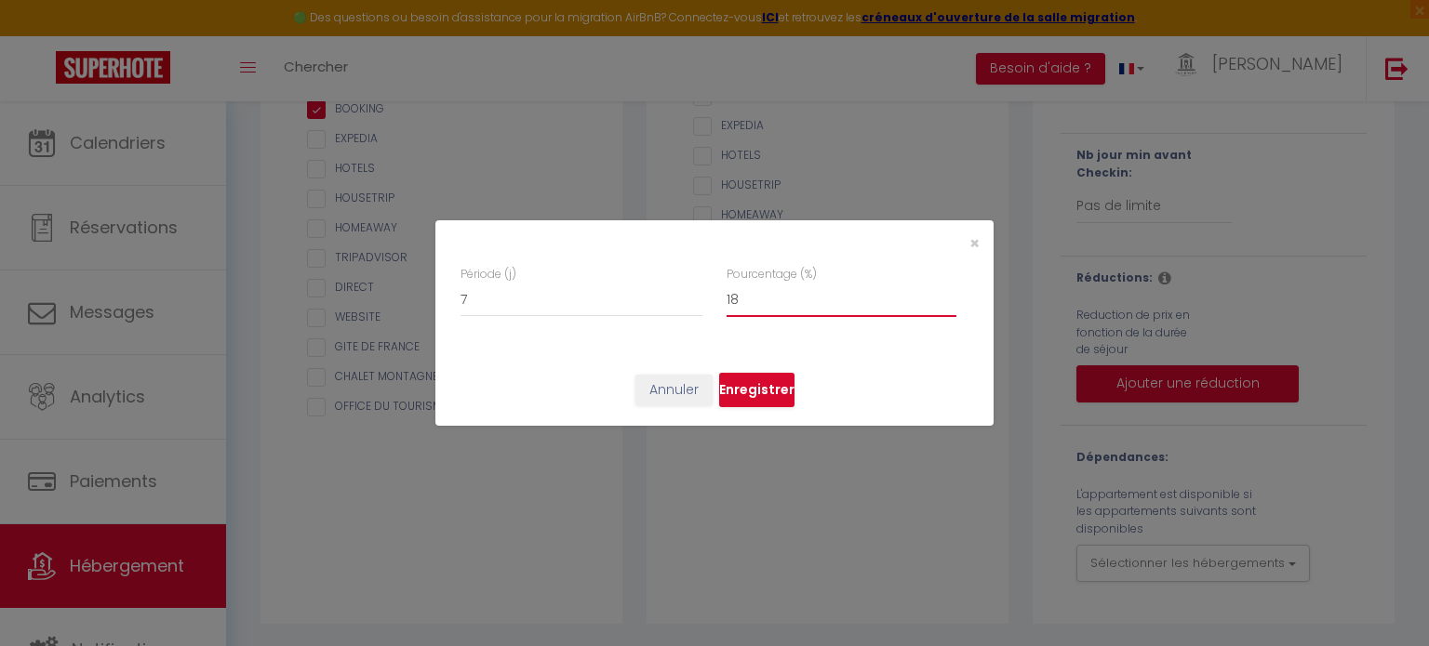
checkbox input "false"
click at [948, 292] on input "18" at bounding box center [841, 300] width 230 height 33
type input "19"
checkbox input "false"
click at [948, 292] on input "19" at bounding box center [841, 300] width 230 height 33
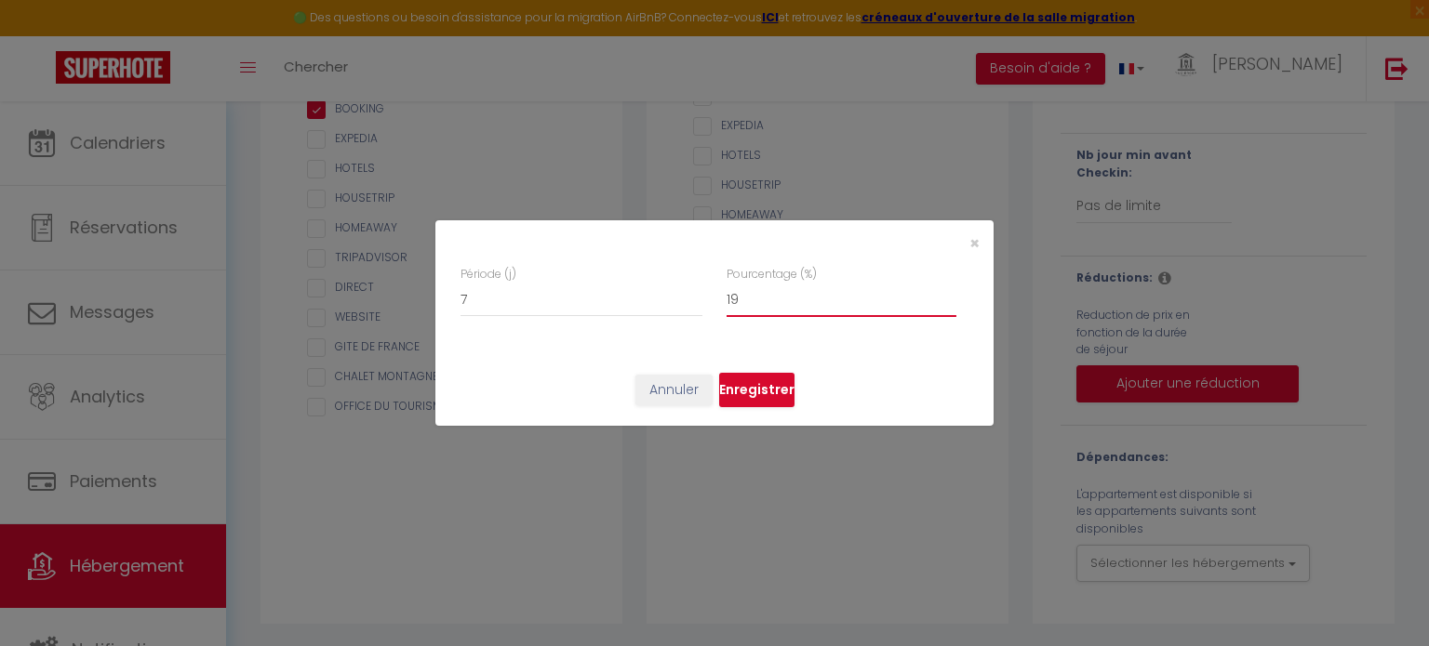
type input "20"
checkbox input "false"
type input "20"
click at [948, 292] on input "20" at bounding box center [841, 300] width 230 height 33
click at [756, 390] on button "Enregistrer" at bounding box center [756, 390] width 75 height 35
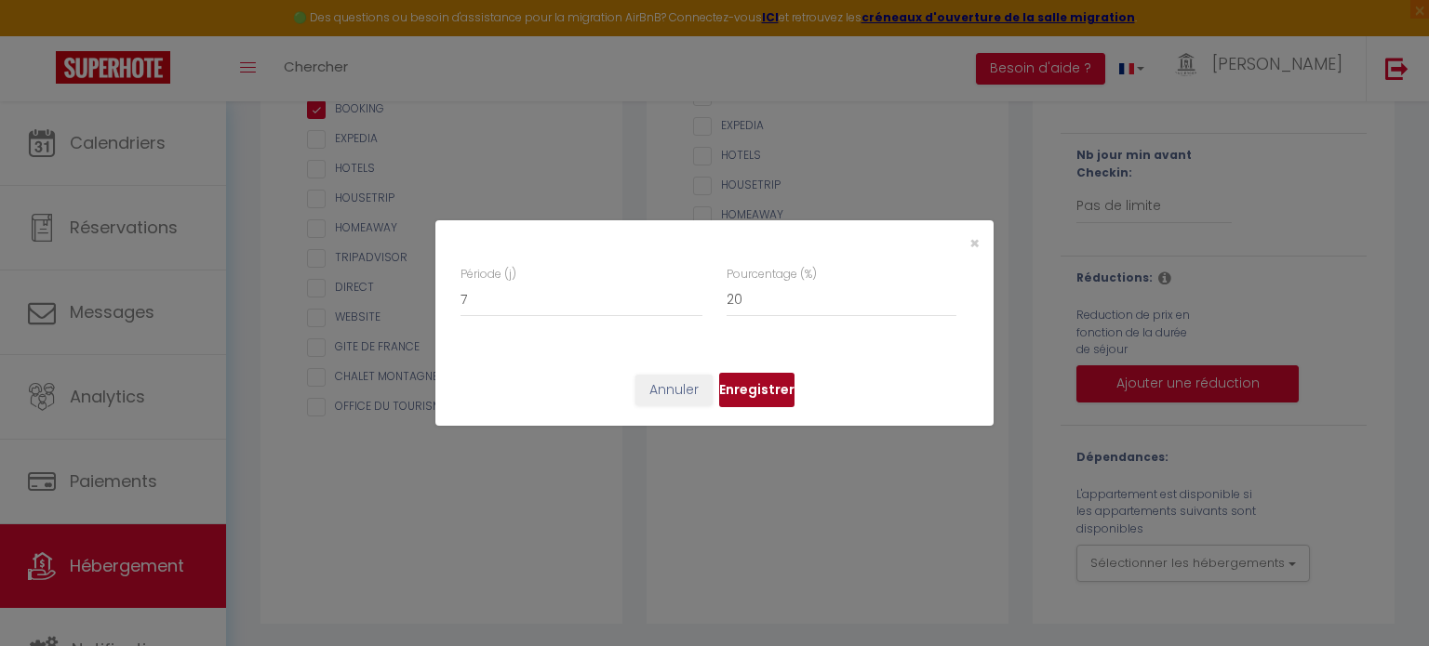
checkbox input "false"
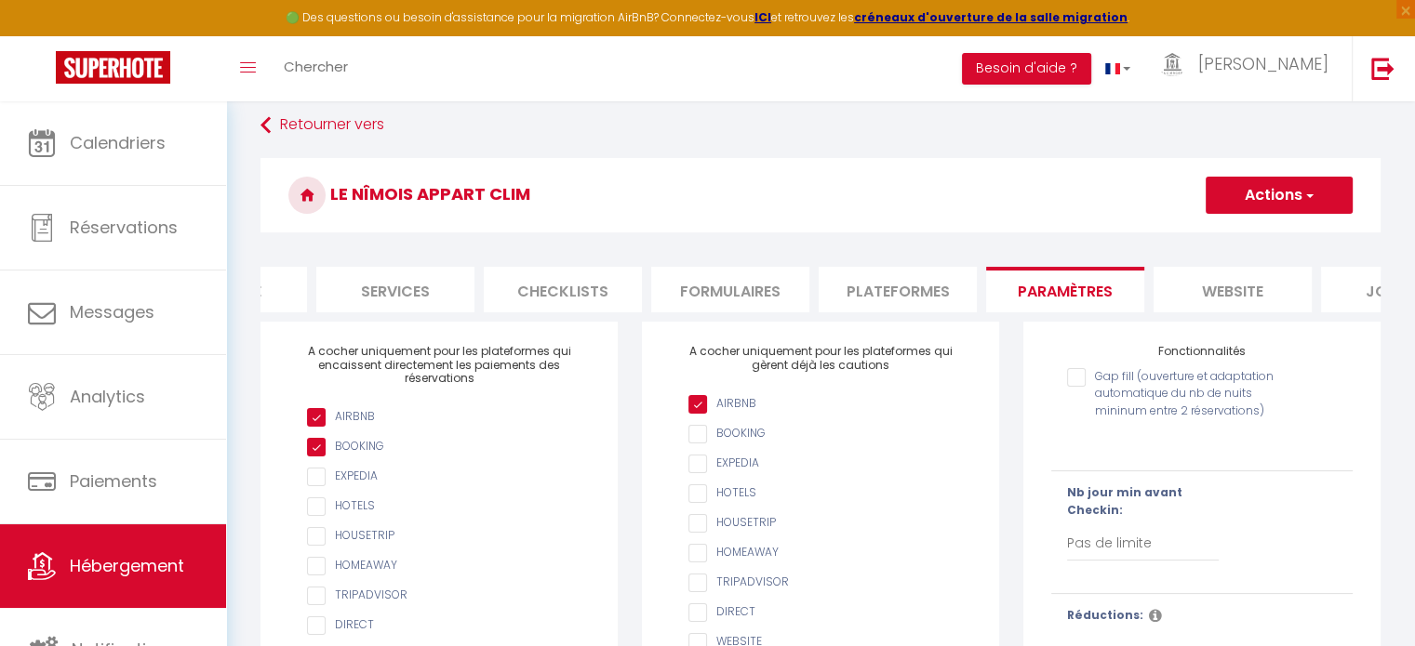
scroll to position [93, 0]
click at [1269, 197] on button "Actions" at bounding box center [1279, 196] width 147 height 37
click at [1249, 231] on input "Enregistrer" at bounding box center [1257, 237] width 69 height 19
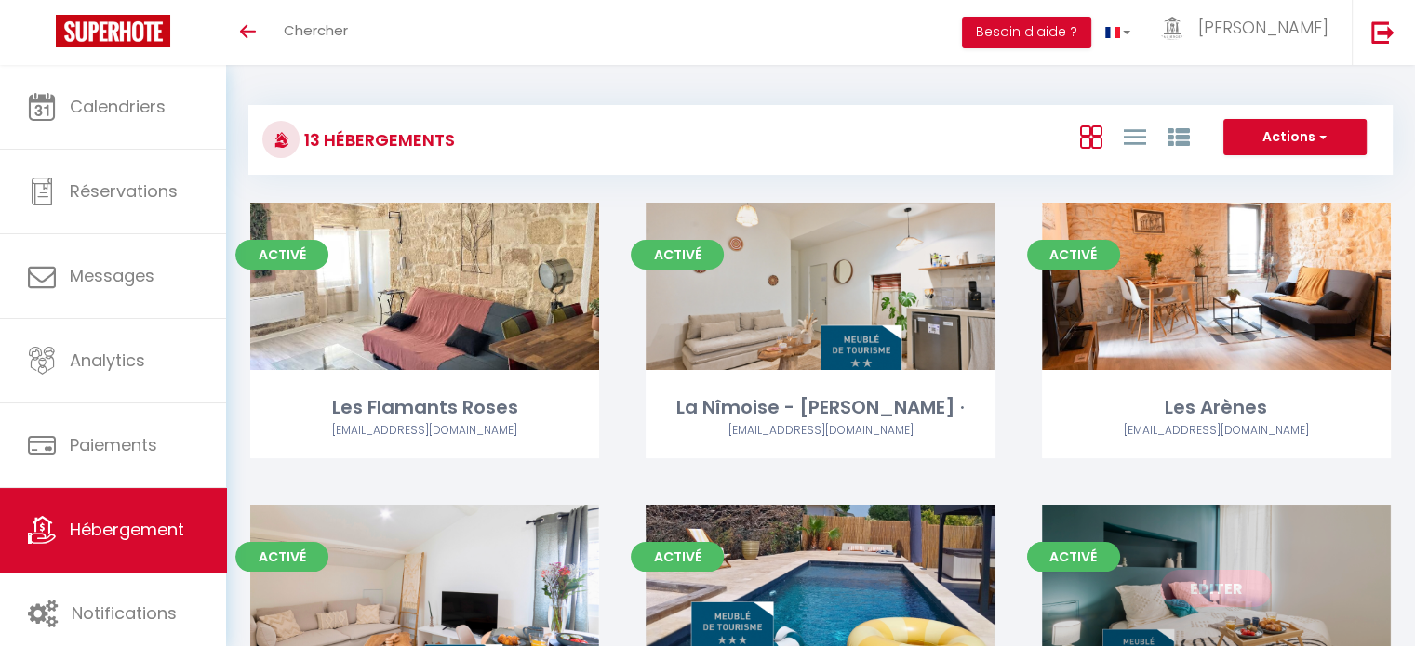
click at [1227, 582] on link "Editer" at bounding box center [1216, 588] width 112 height 37
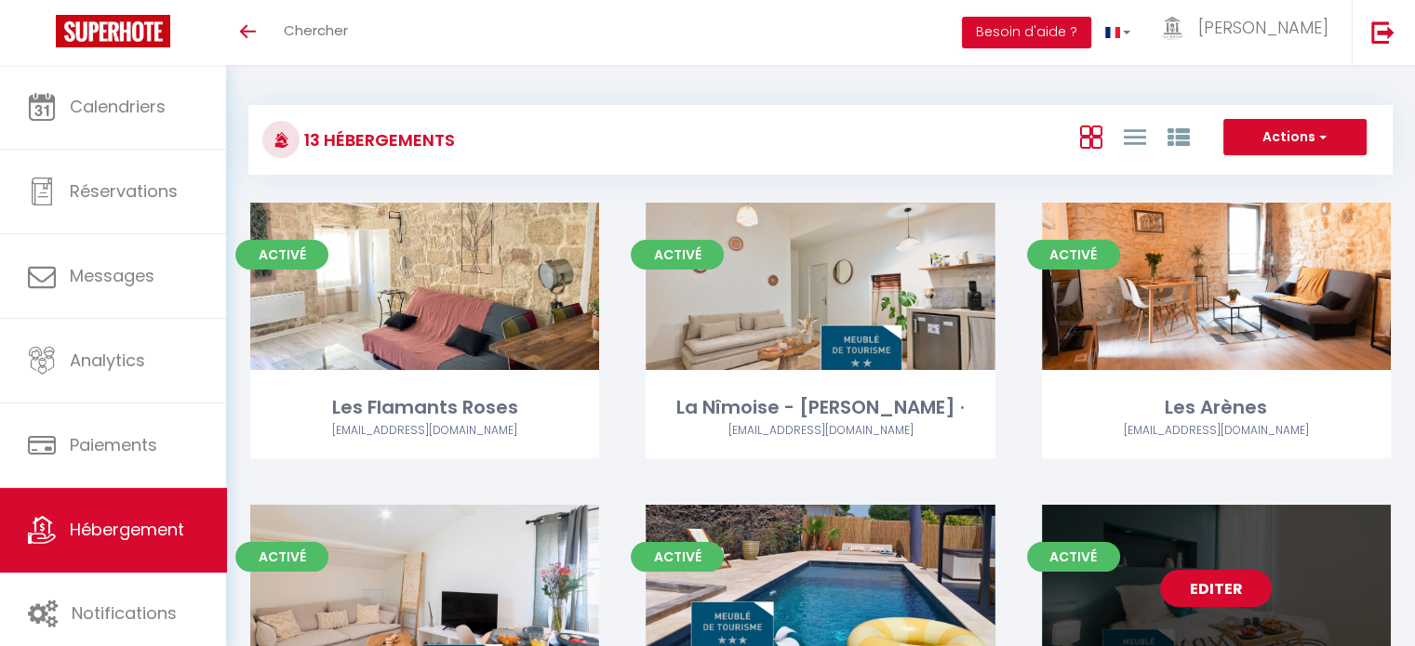
click at [1228, 587] on link "Editer" at bounding box center [1216, 588] width 112 height 37
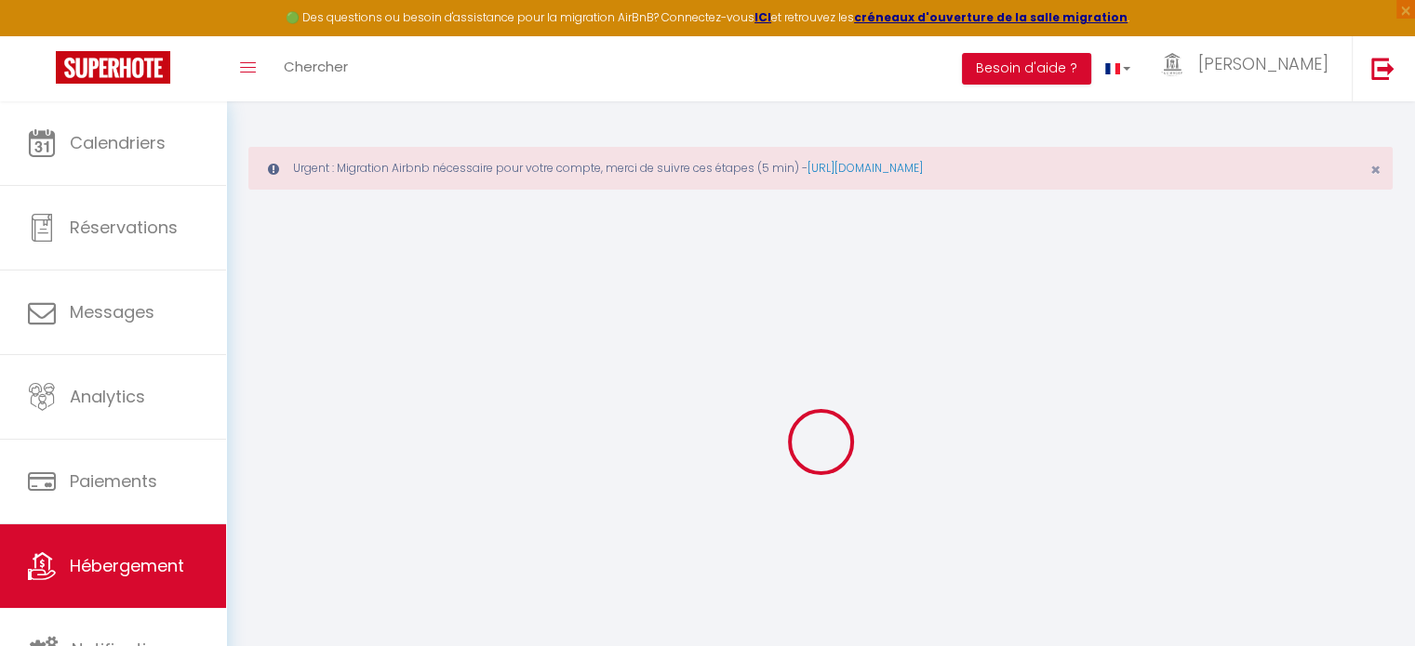
select select
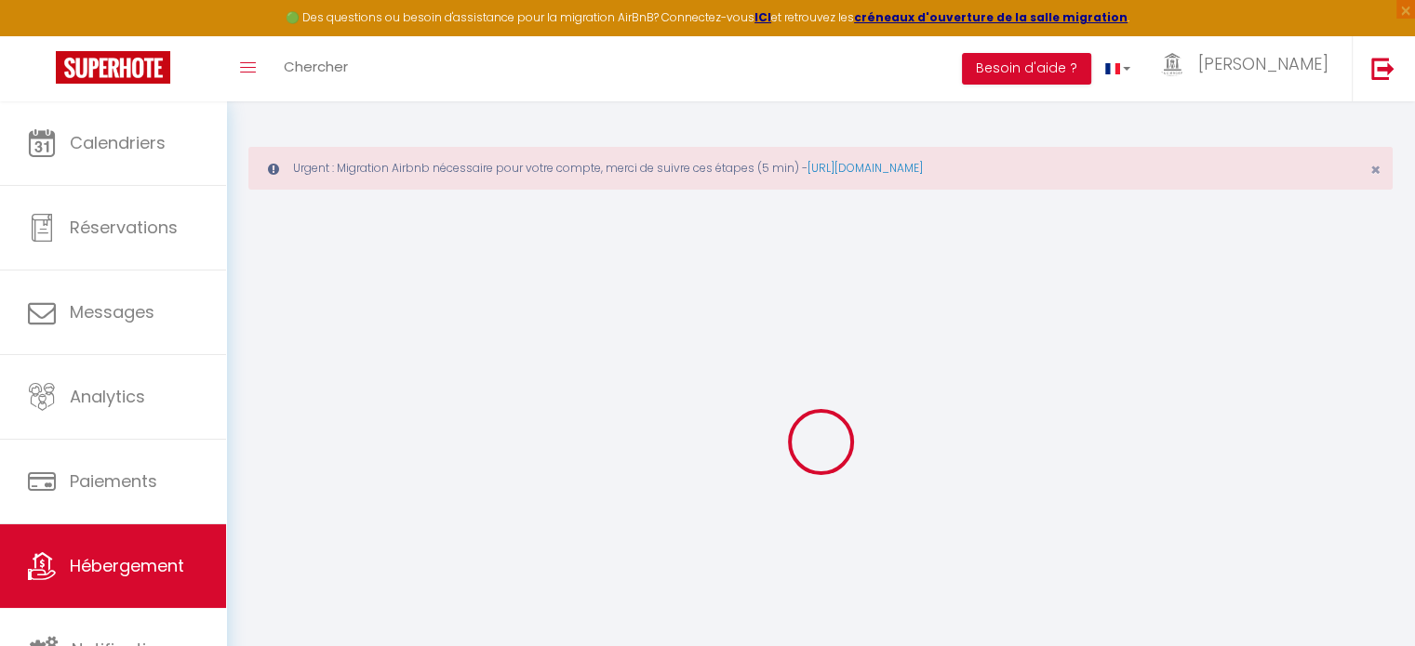
select select
checkbox input "false"
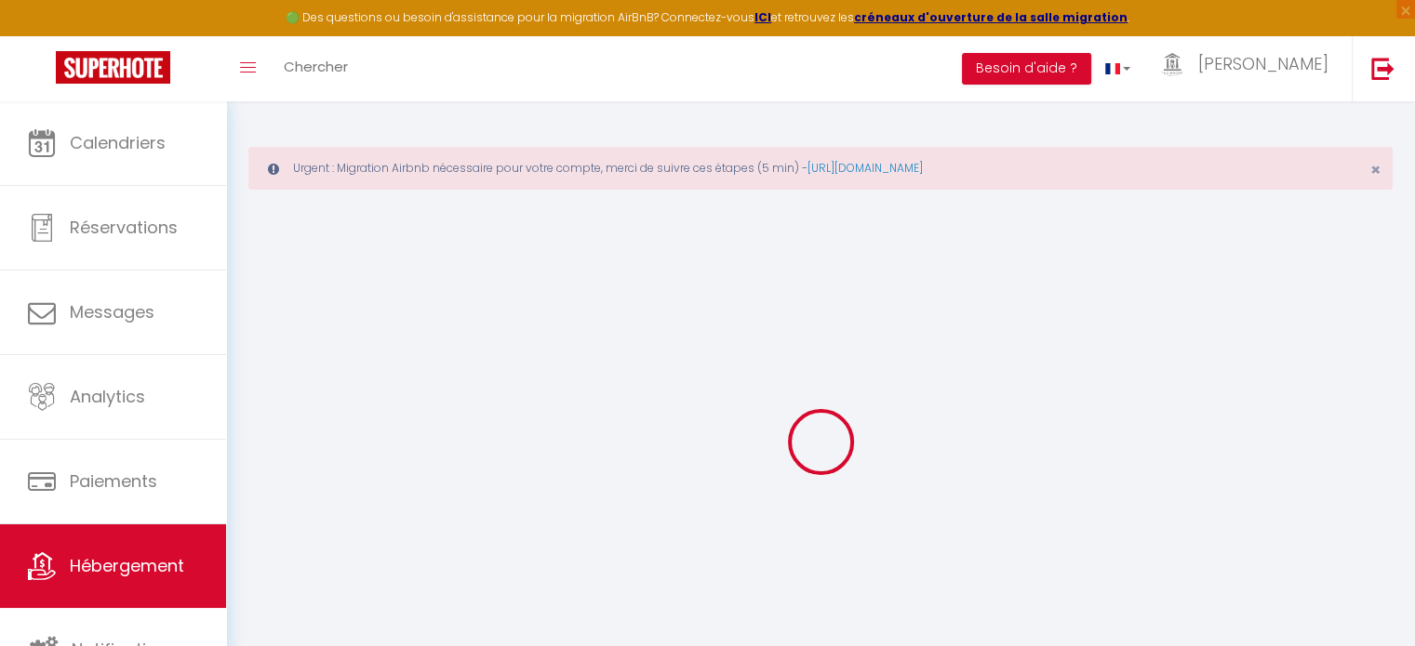
select select
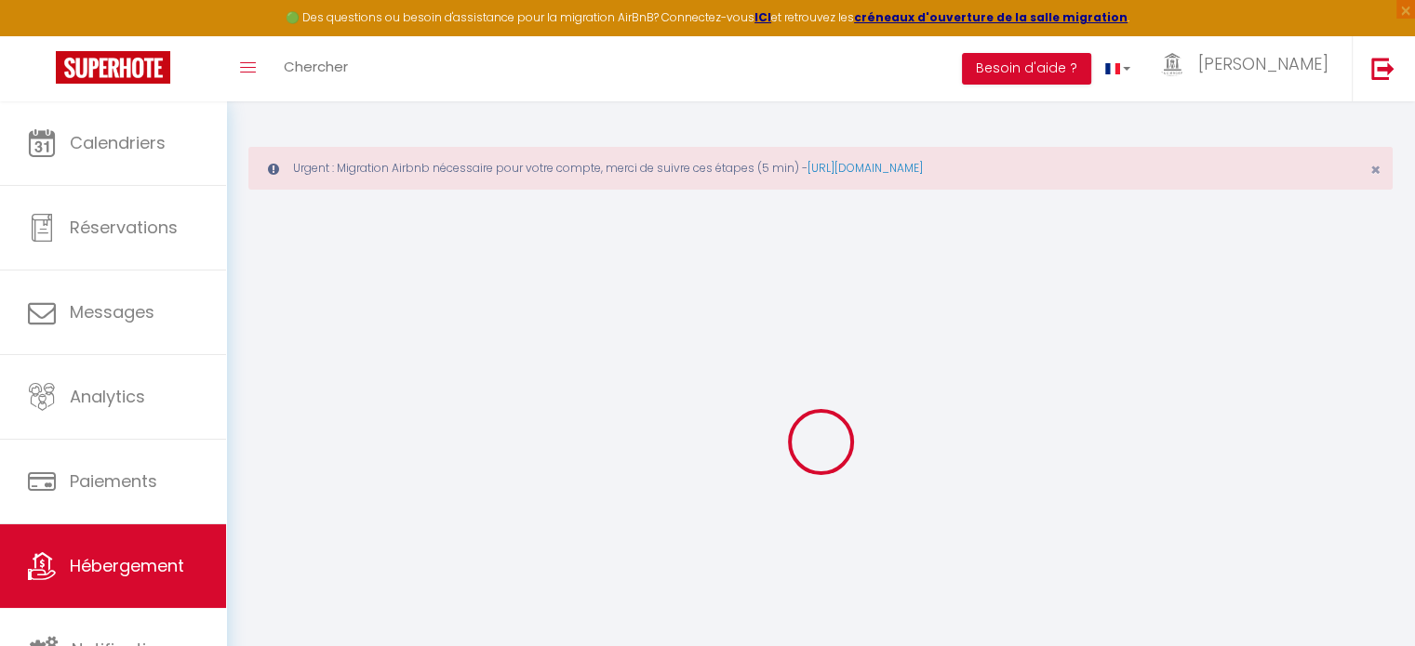
select select
checkbox input "false"
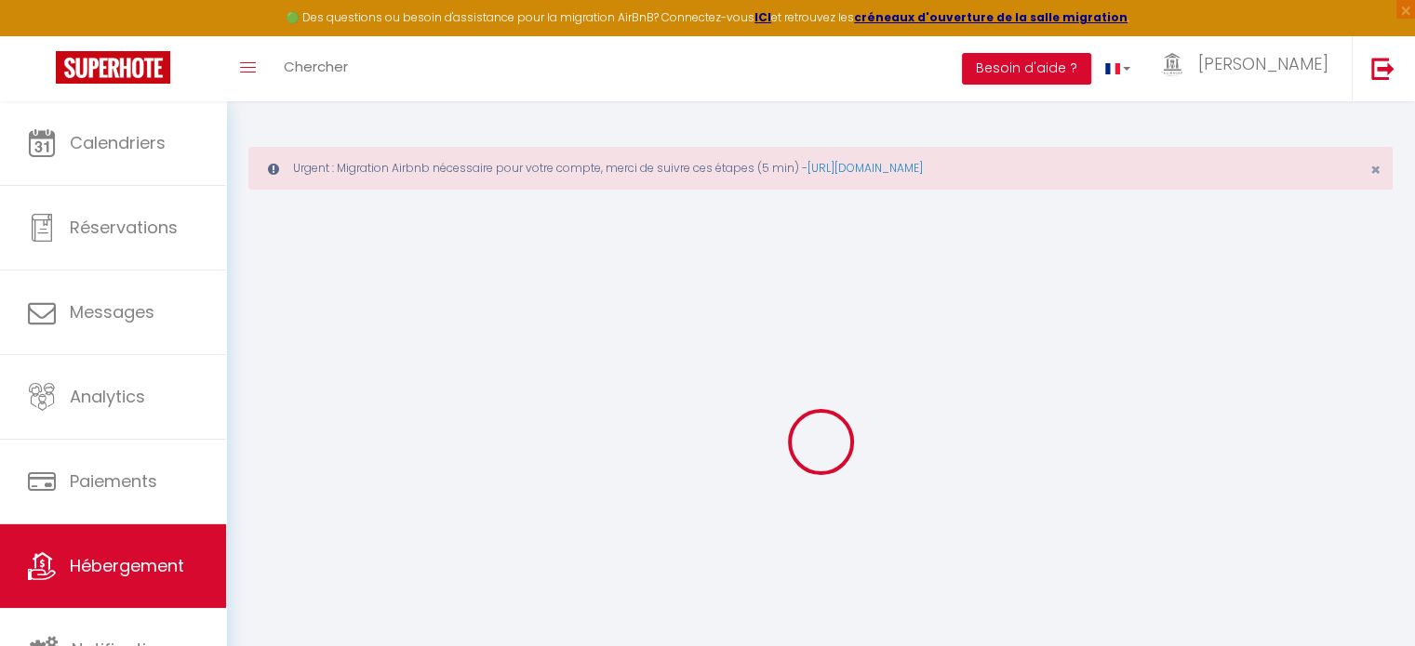
checkbox input "false"
select select
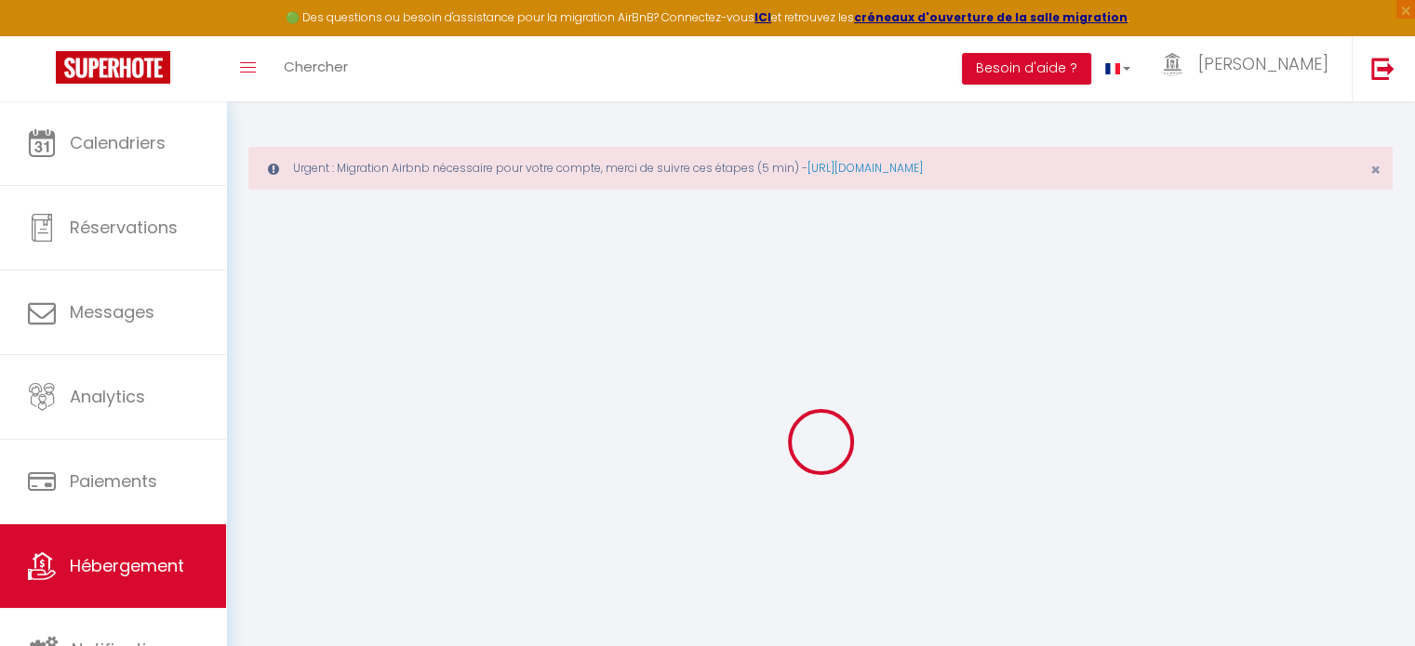
select select
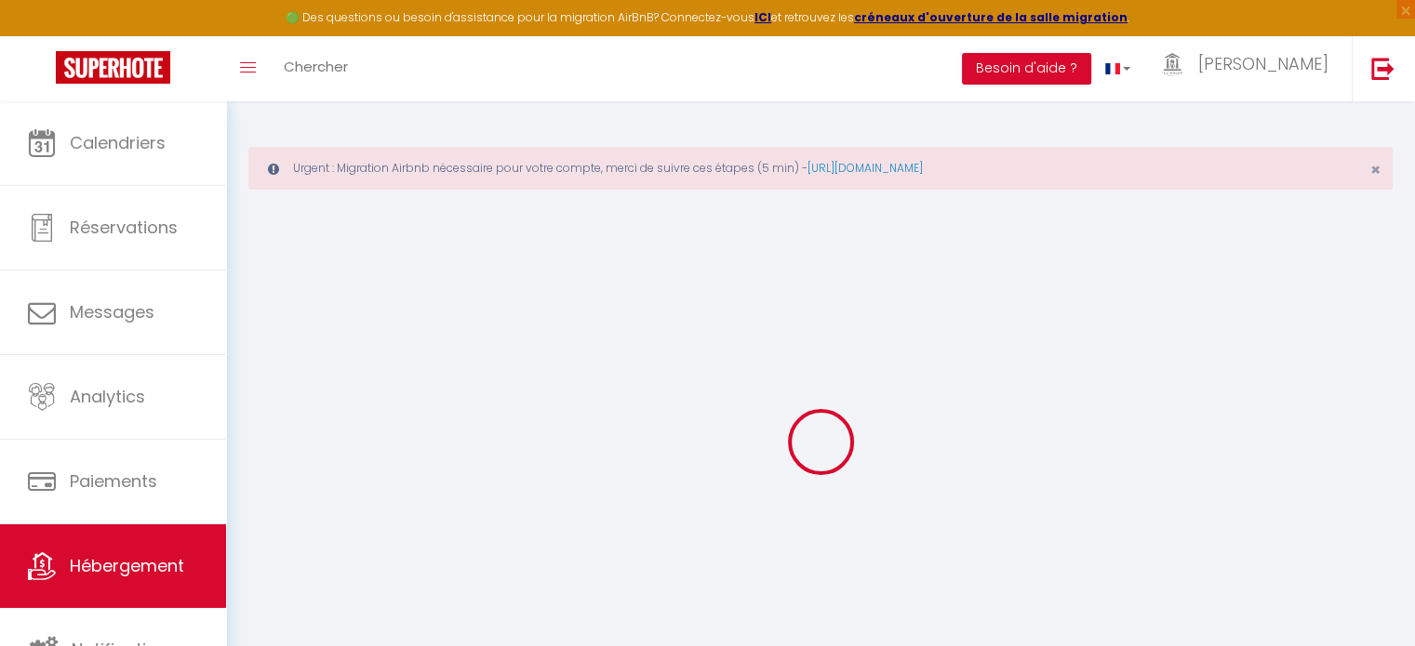
checkbox input "false"
select select
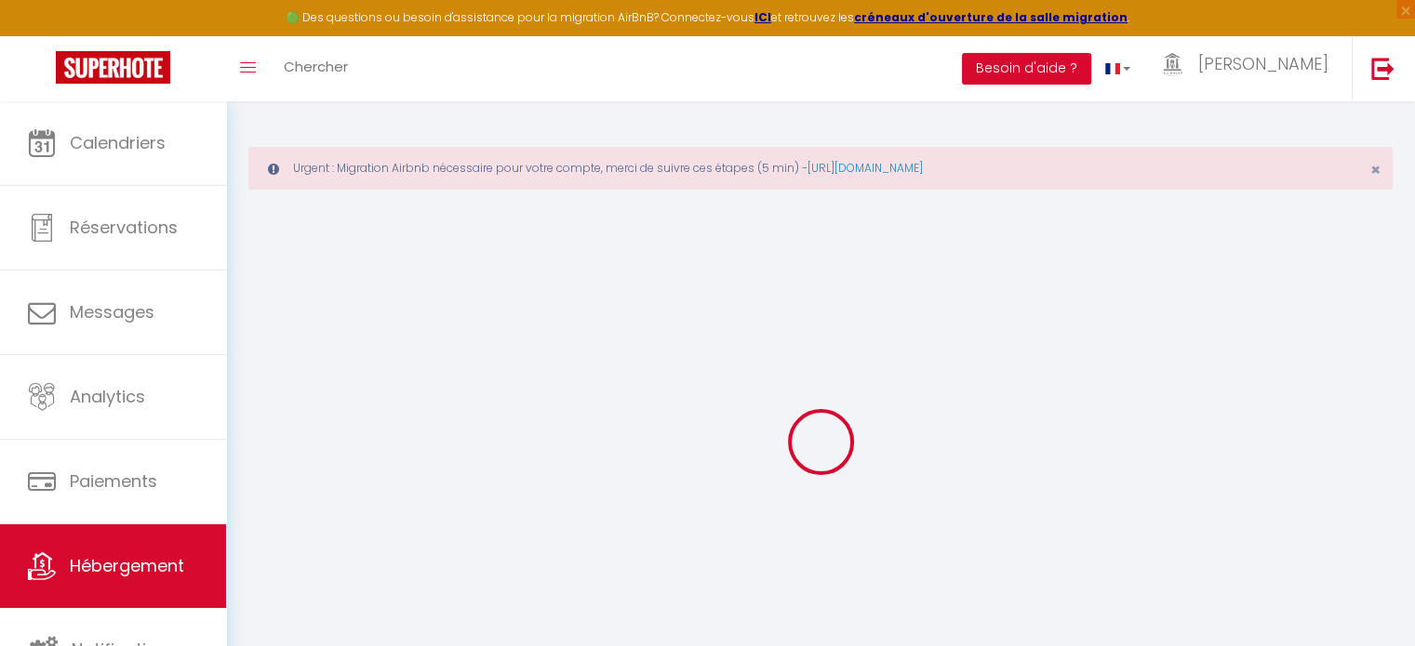
select select
type input "le Nîmois Appart Clim"
type input "[PERSON_NAME]"
type input "52"
type input "12"
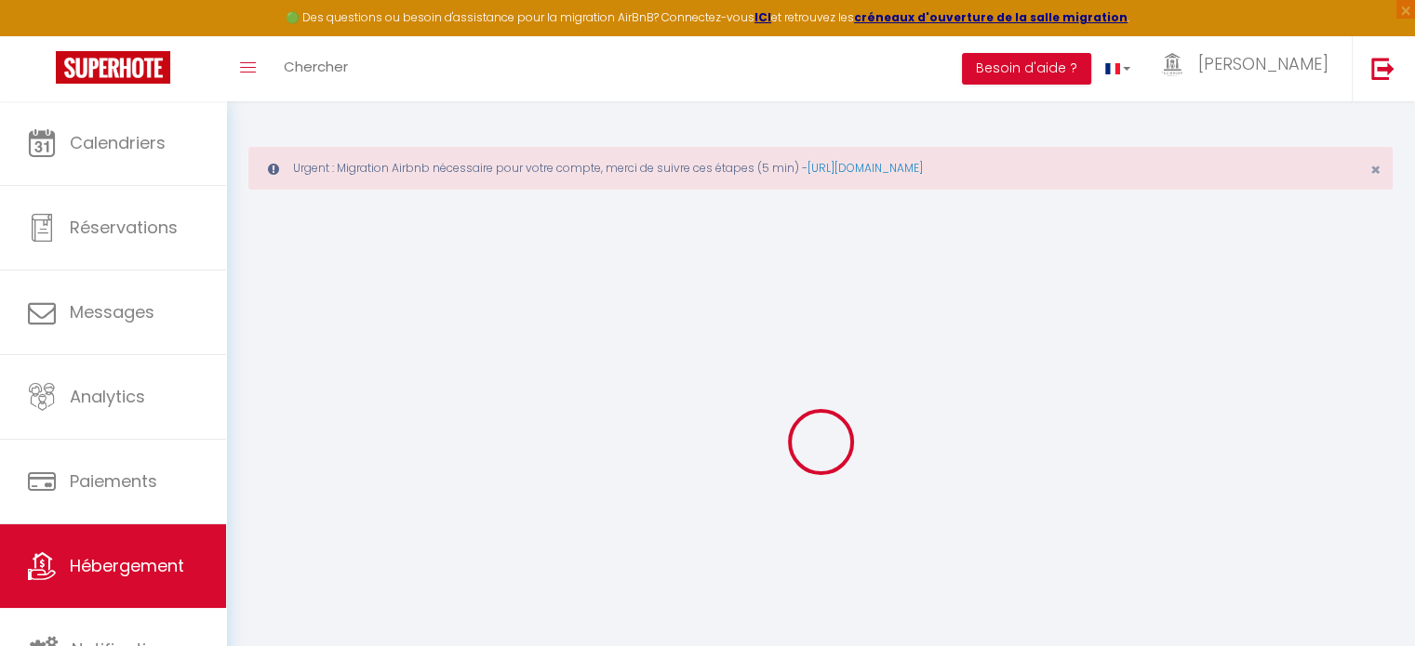
type input "36"
type input "0.99"
type input "350"
select select
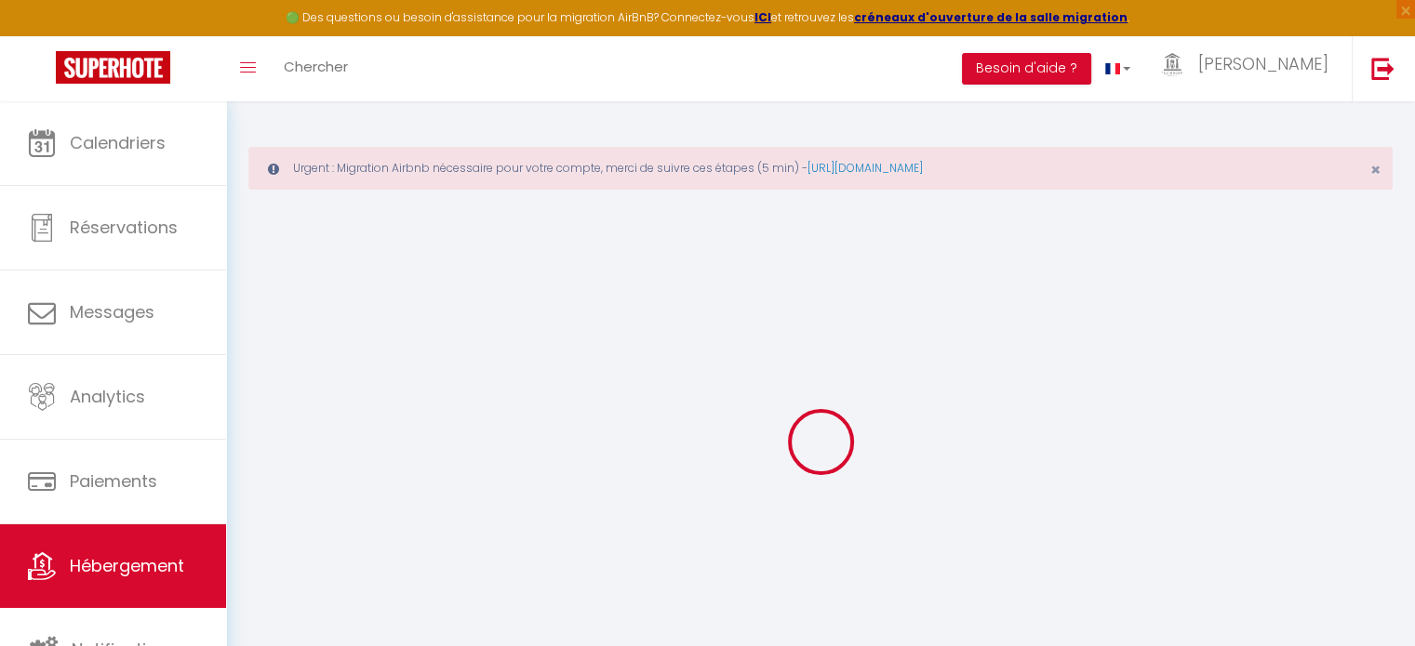
select select
type input "[STREET_ADDRESS]"
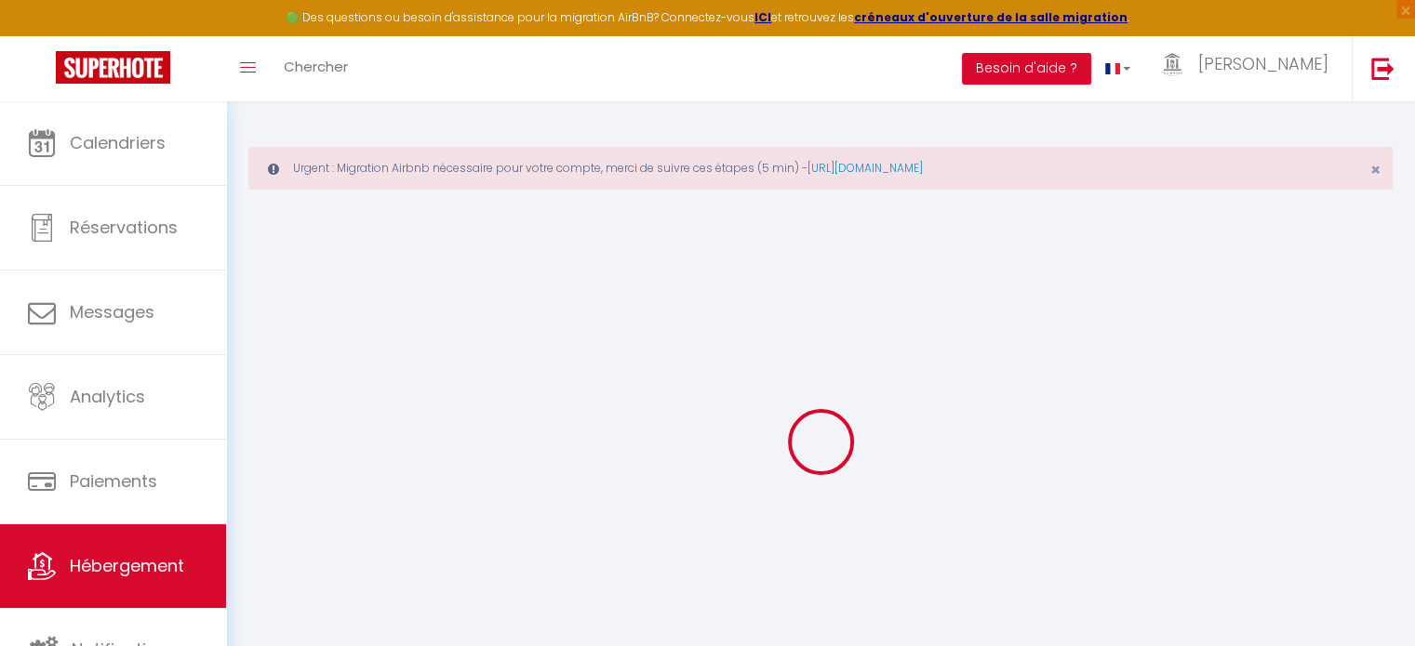
type input "30000"
type input "[GEOGRAPHIC_DATA]"
type input "[EMAIL_ADDRESS][DOMAIN_NAME]"
select select "10502"
checkbox input "false"
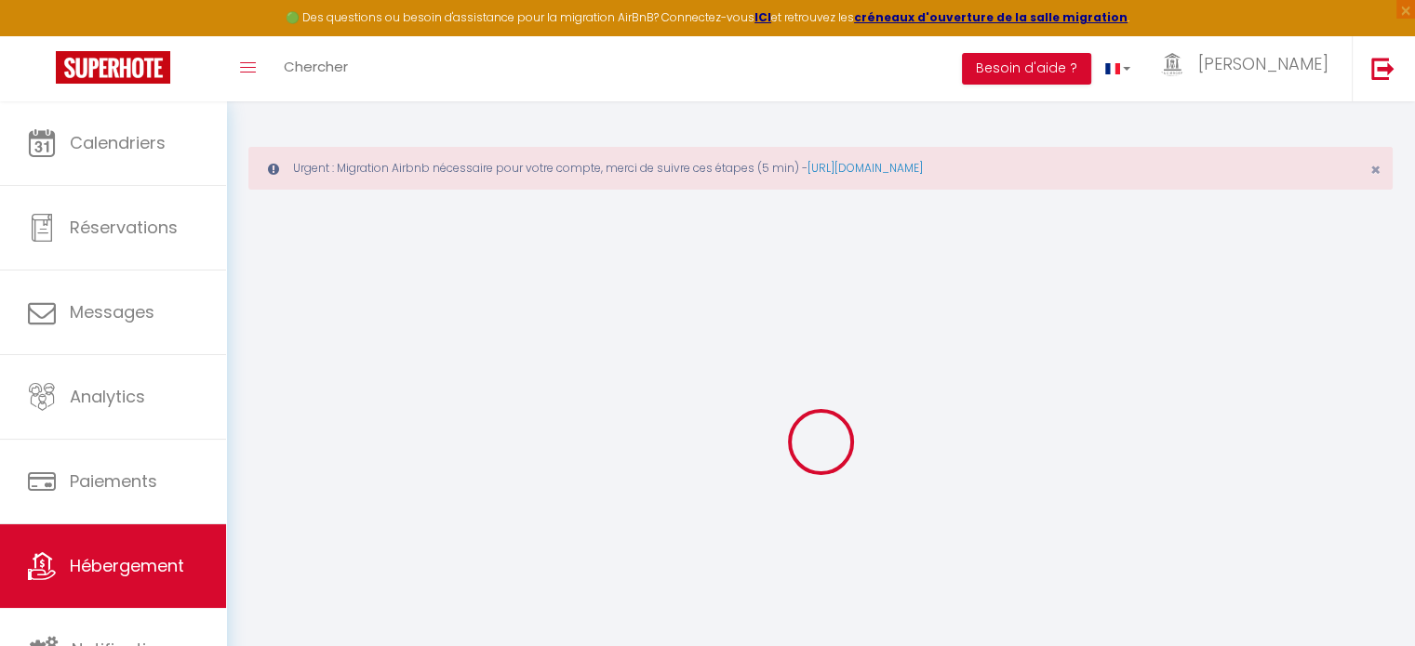
checkbox input "false"
checkbox input "true"
checkbox input "false"
type input "22"
type input "36"
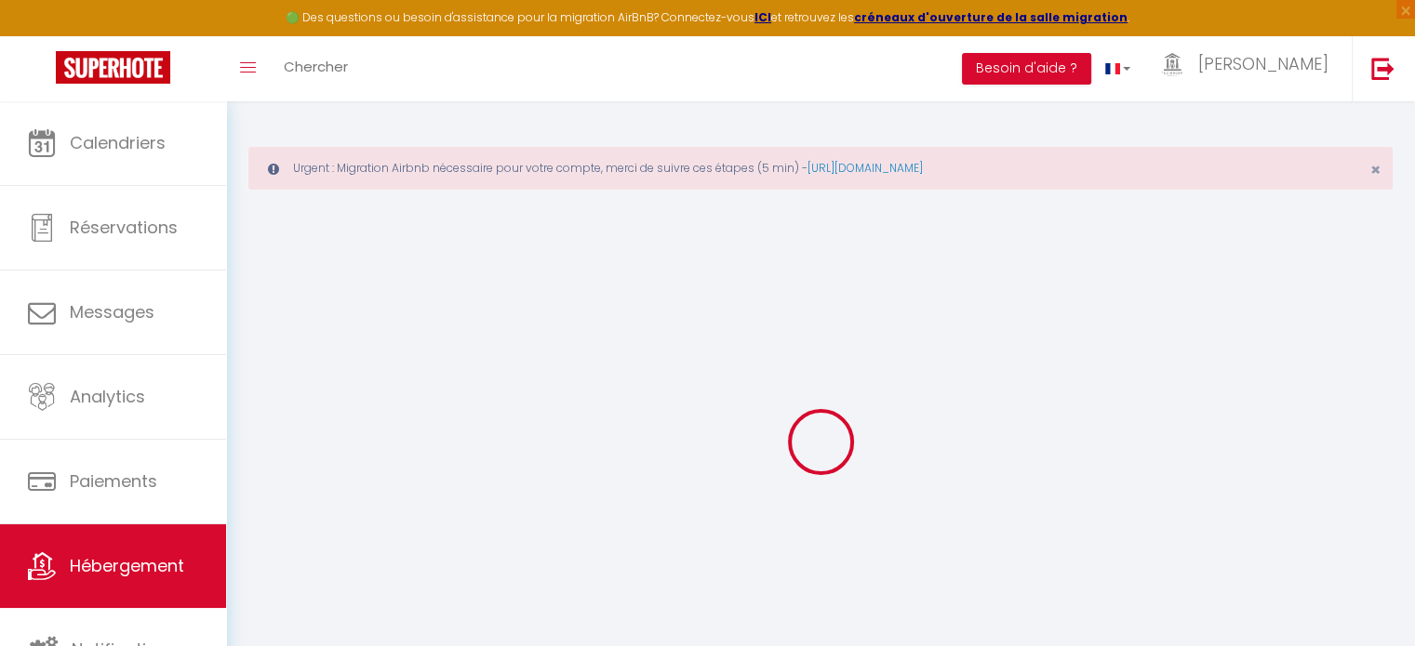
type input "0"
select select "42960"
select select
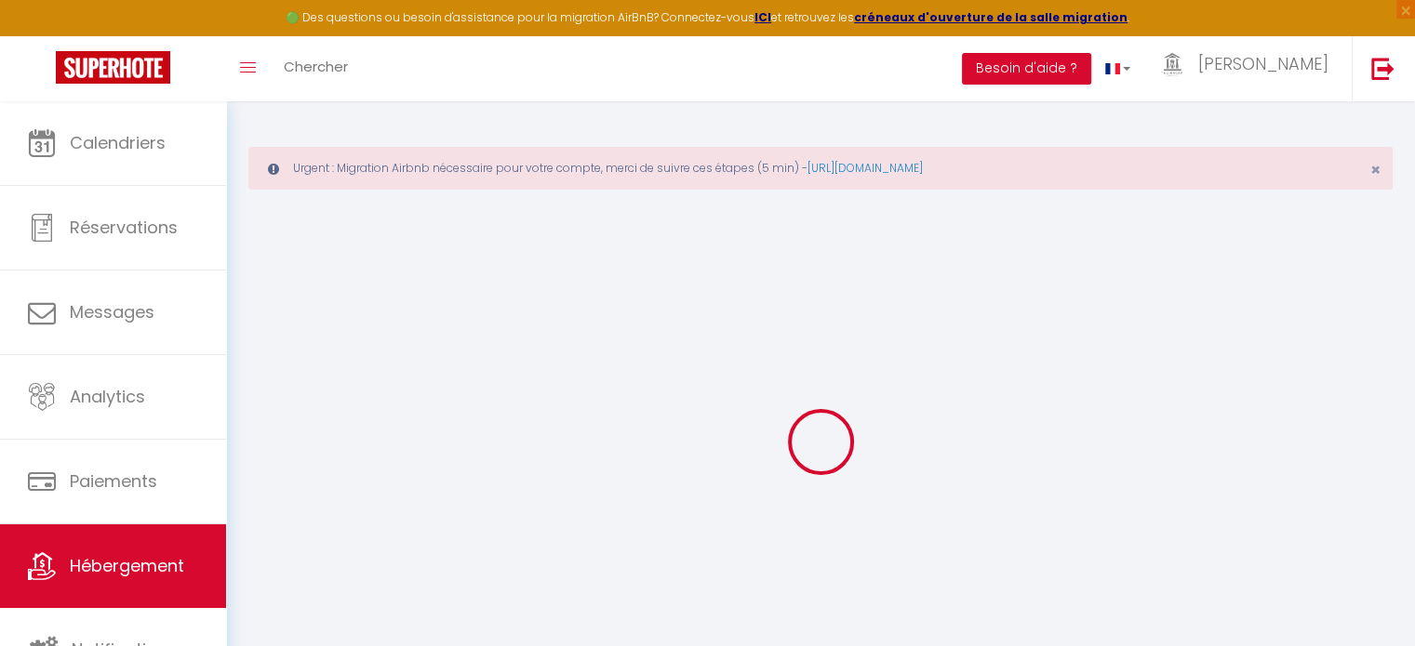
select select
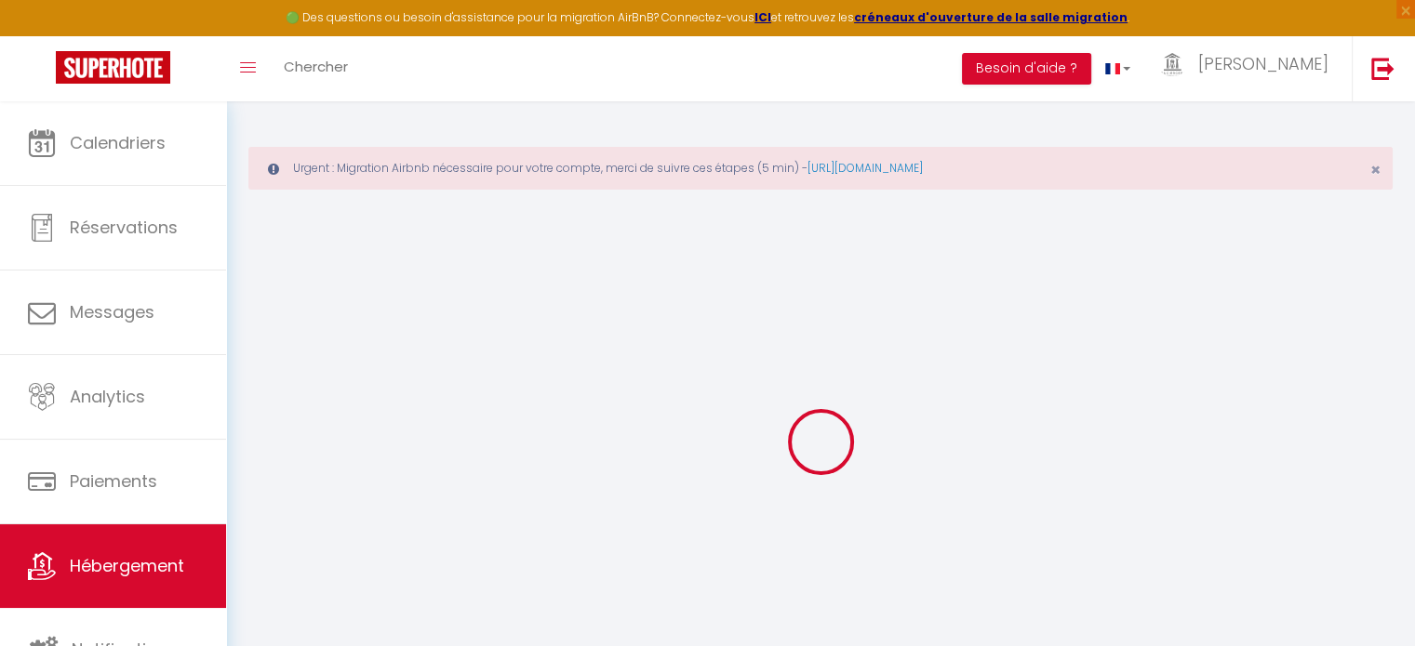
checkbox input "false"
checkbox input "true"
checkbox input "false"
select select
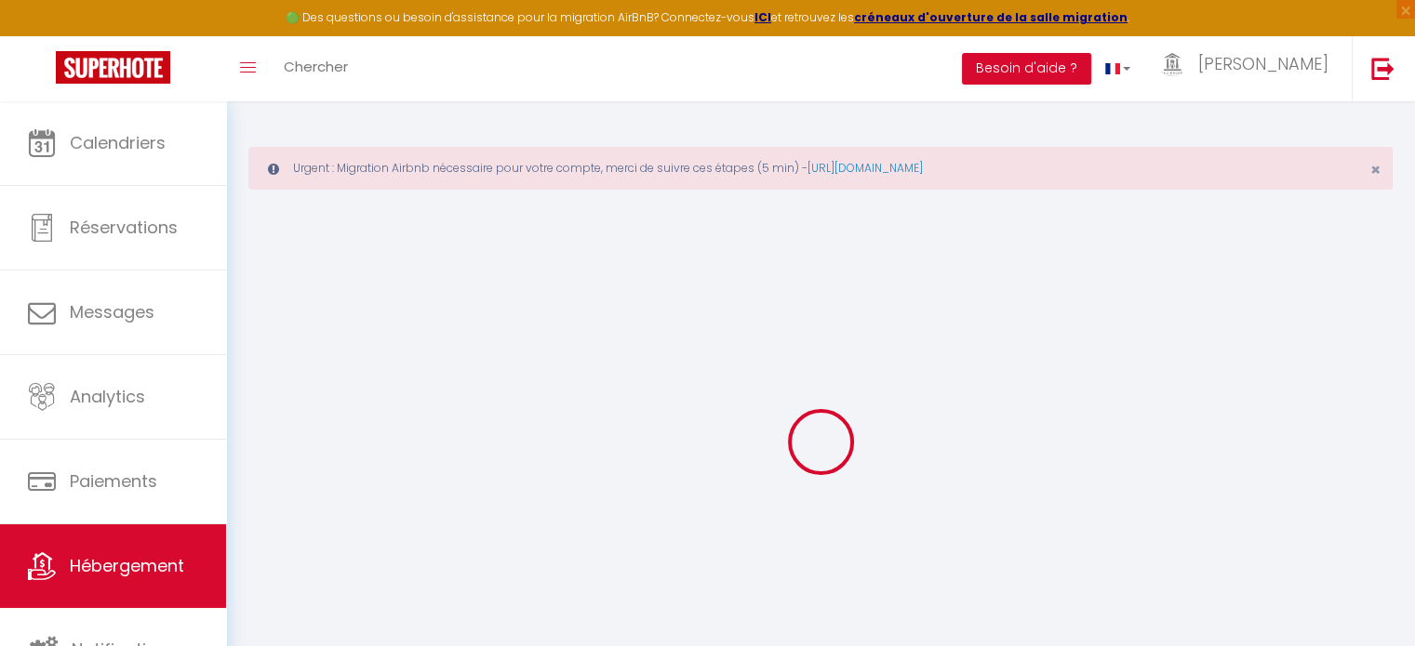
select select
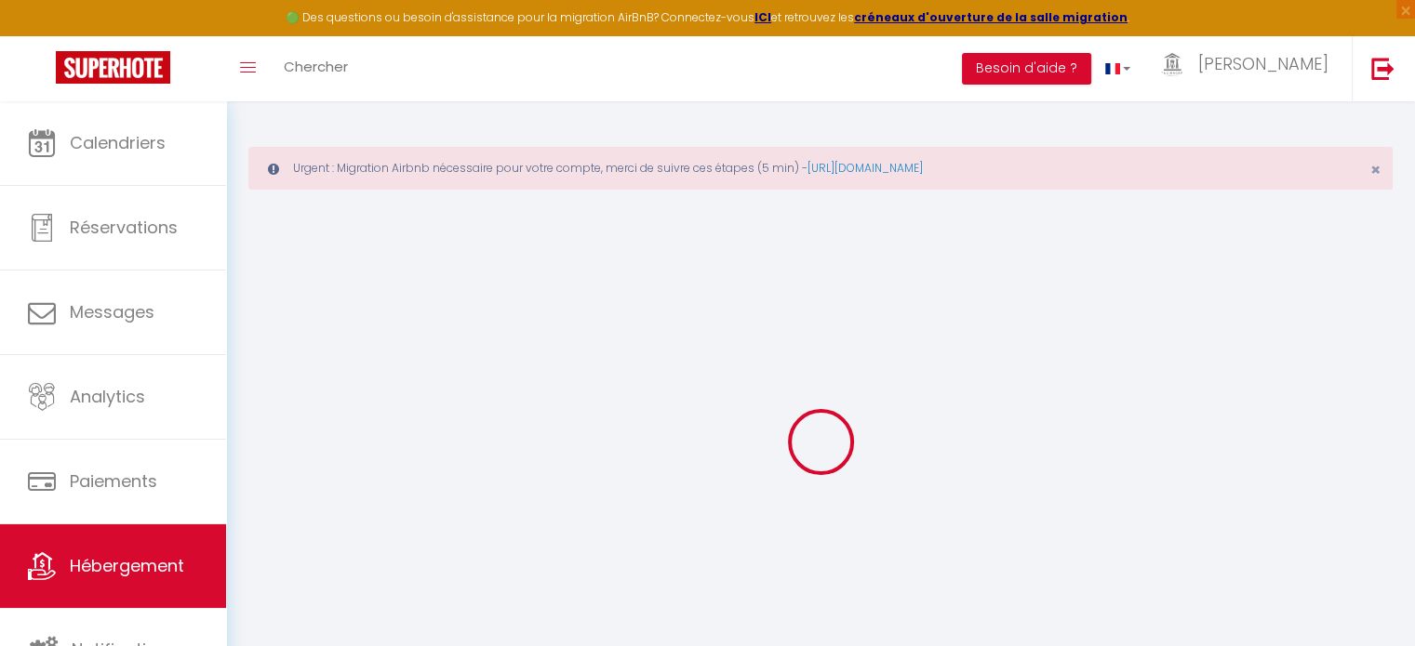
checkbox input "false"
checkbox input "true"
checkbox input "false"
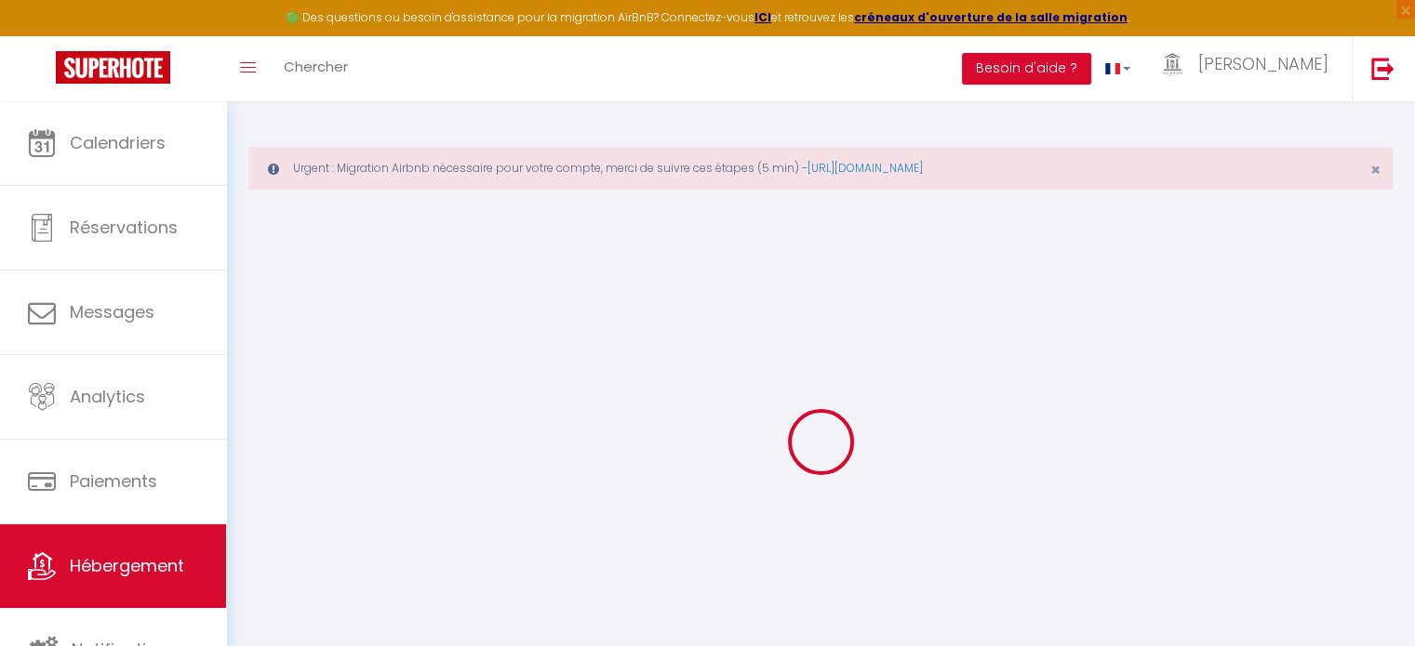
checkbox input "false"
checkbox input "true"
checkbox input "false"
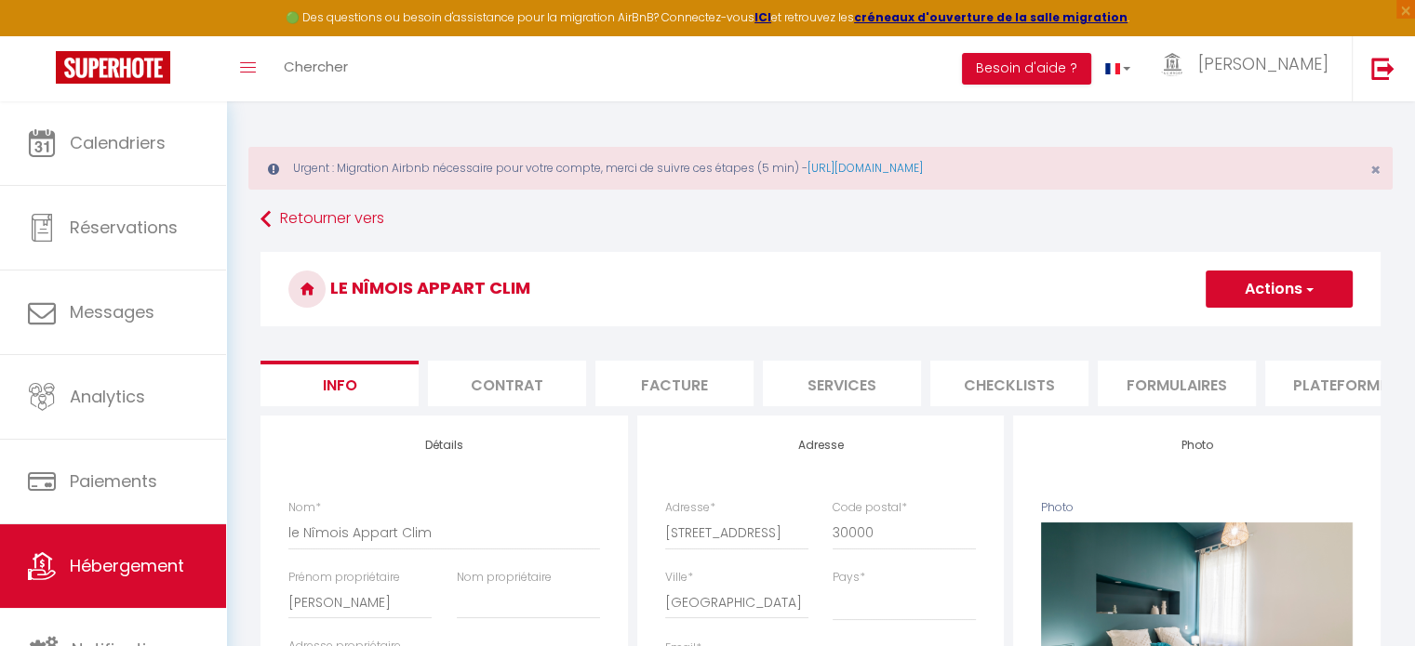
click at [1337, 383] on li "Plateformes" at bounding box center [1344, 384] width 158 height 46
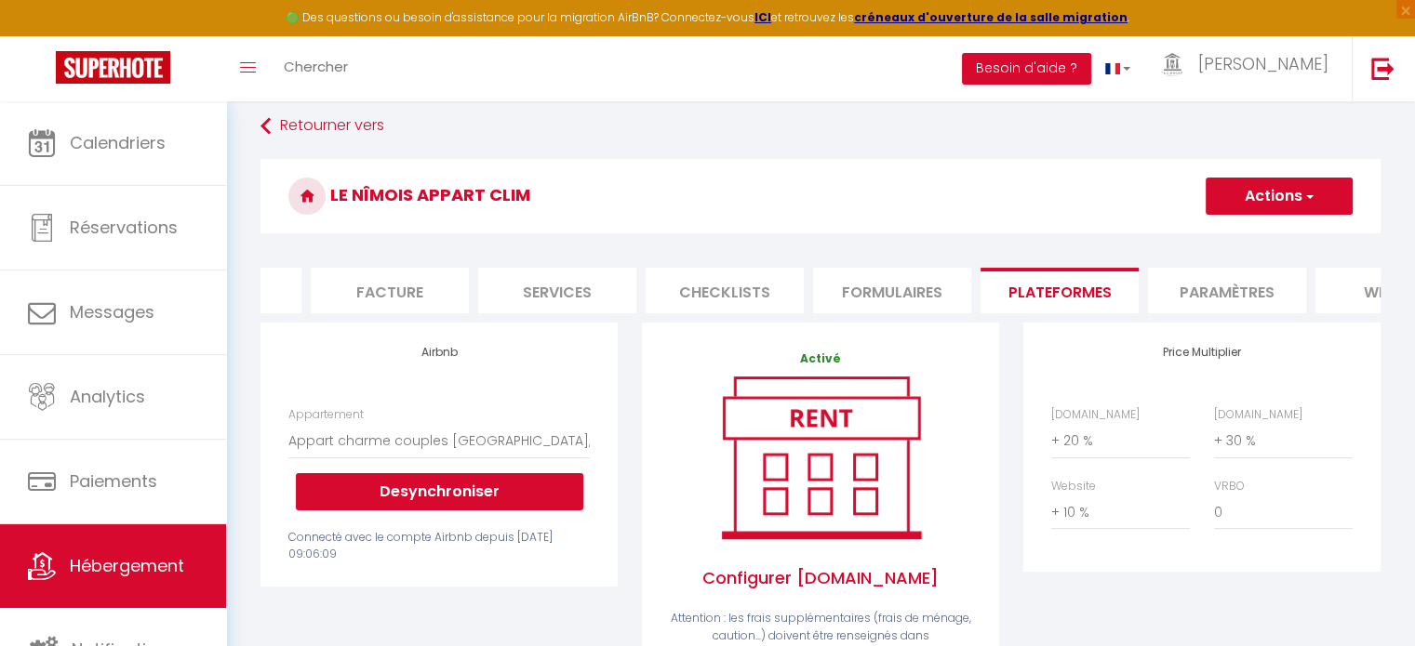
scroll to position [0, 335]
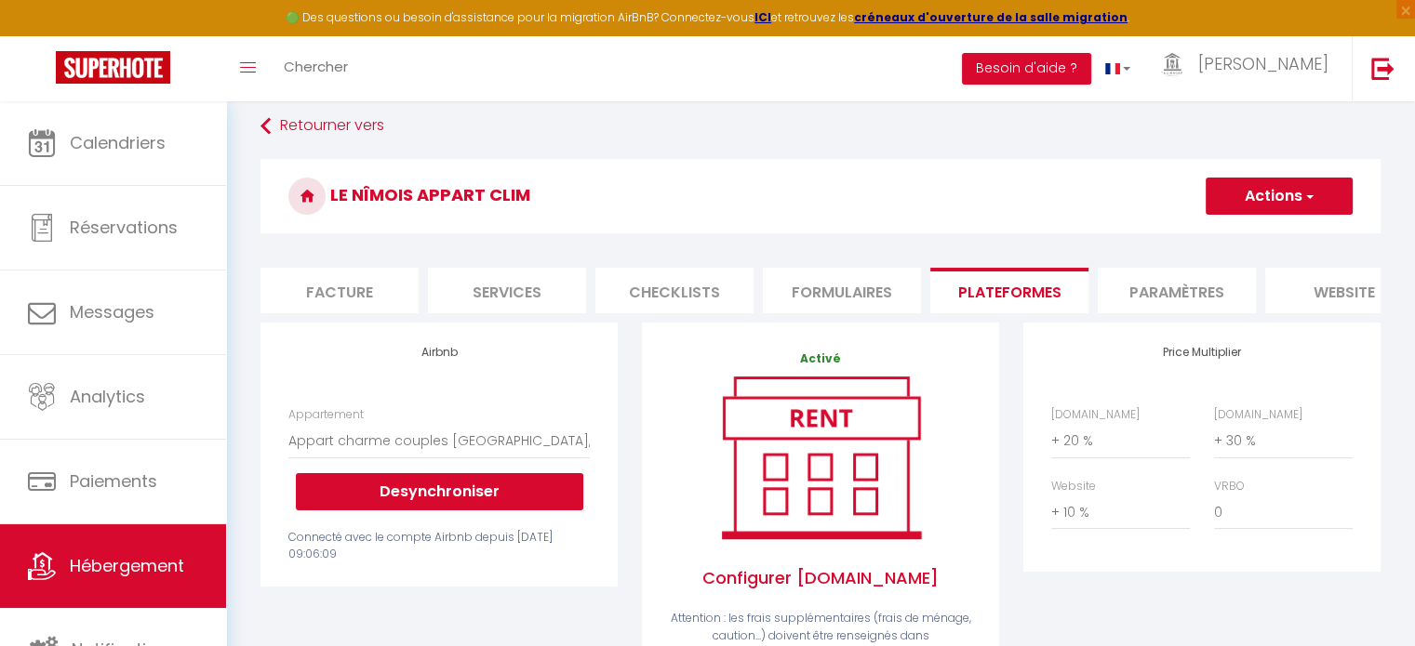
click at [1191, 284] on li "Paramètres" at bounding box center [1177, 291] width 158 height 46
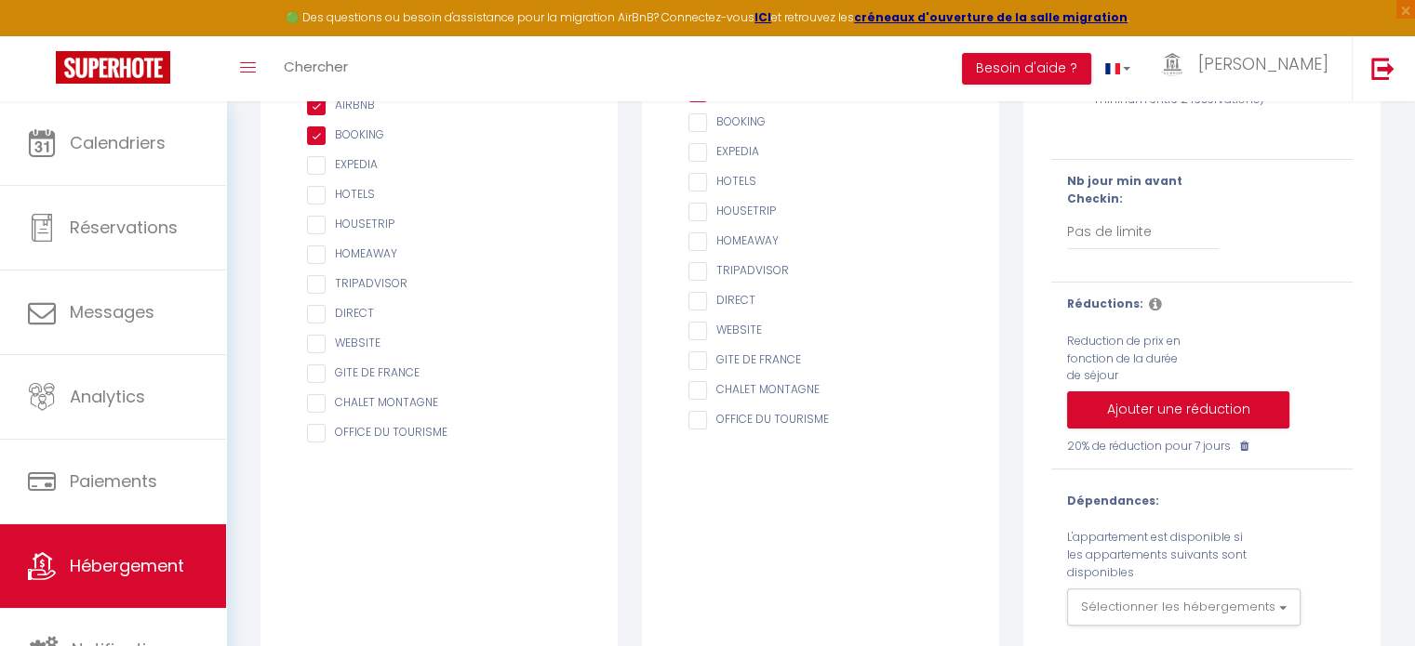
scroll to position [461, 0]
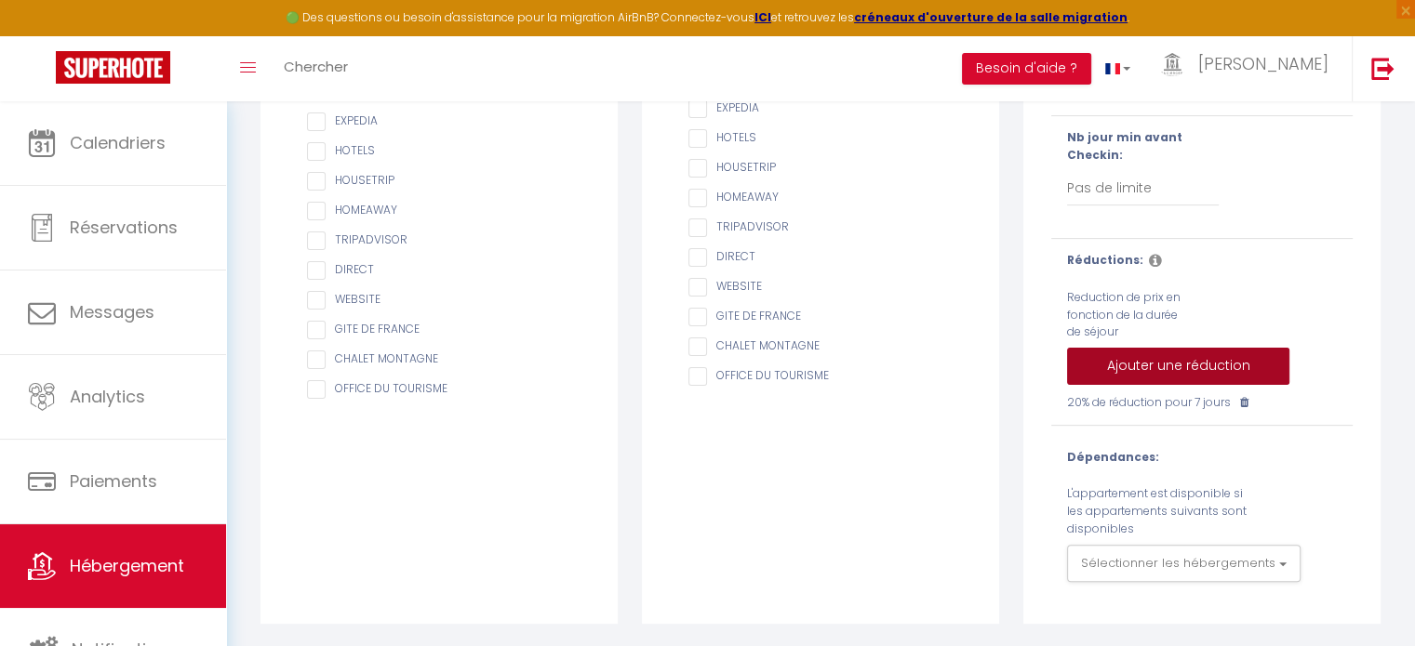
click at [1174, 361] on button "Ajouter une réduction" at bounding box center [1178, 366] width 222 height 37
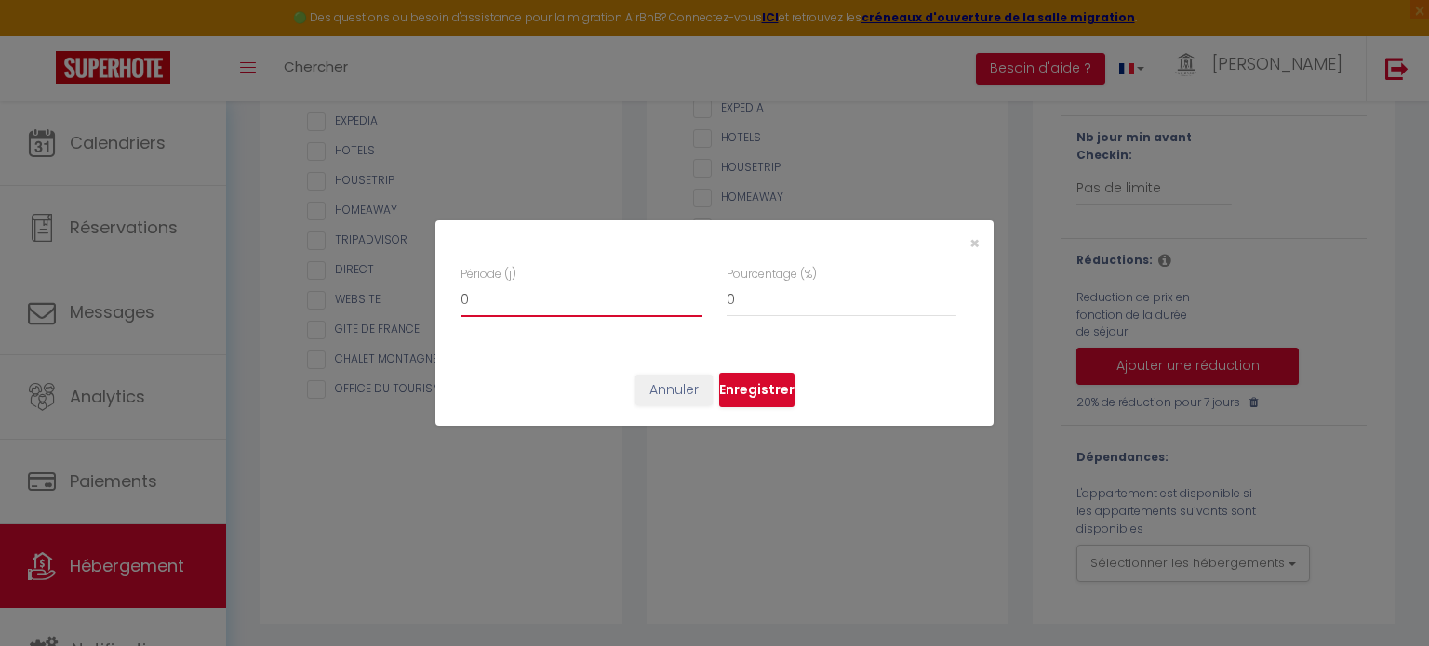
type input "1"
checkbox input "false"
click at [692, 293] on input "1" at bounding box center [581, 300] width 242 height 33
type input "2"
checkbox input "false"
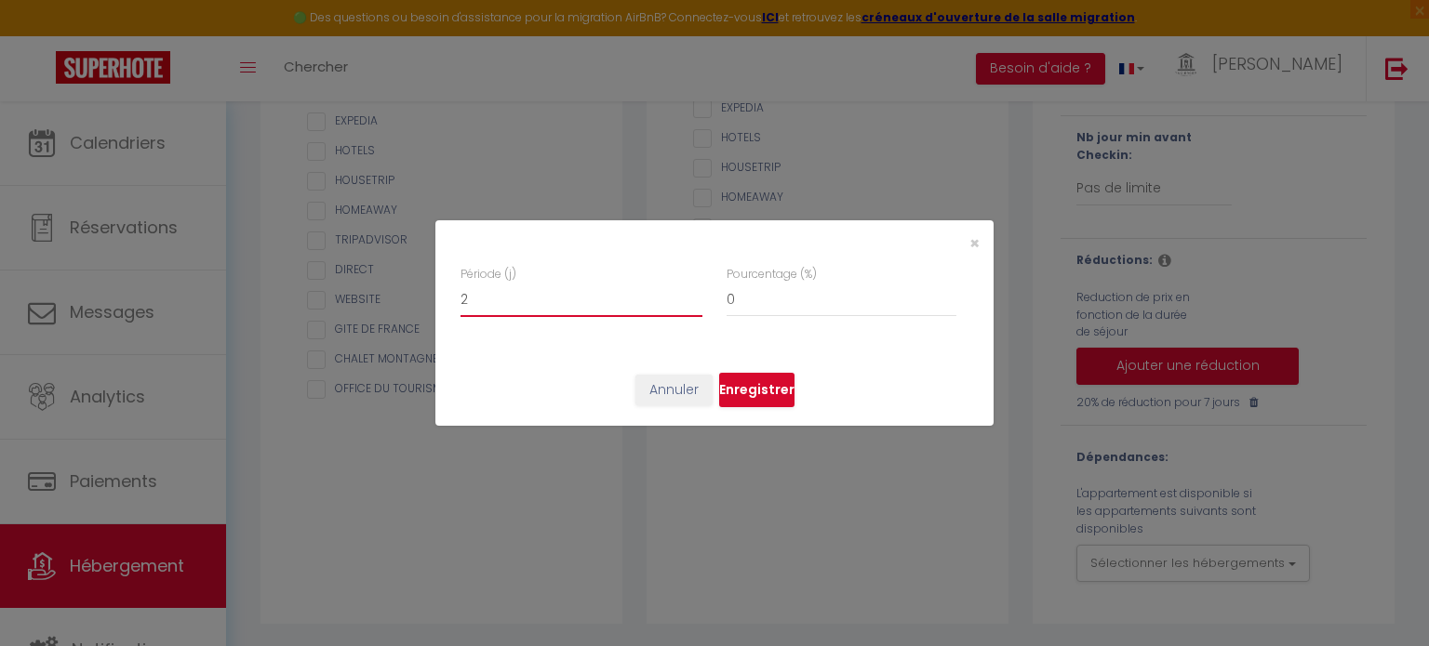
click at [692, 293] on input "2" at bounding box center [581, 300] width 242 height 33
type input "3"
checkbox input "false"
type input "3"
click at [692, 293] on input "3" at bounding box center [581, 300] width 242 height 33
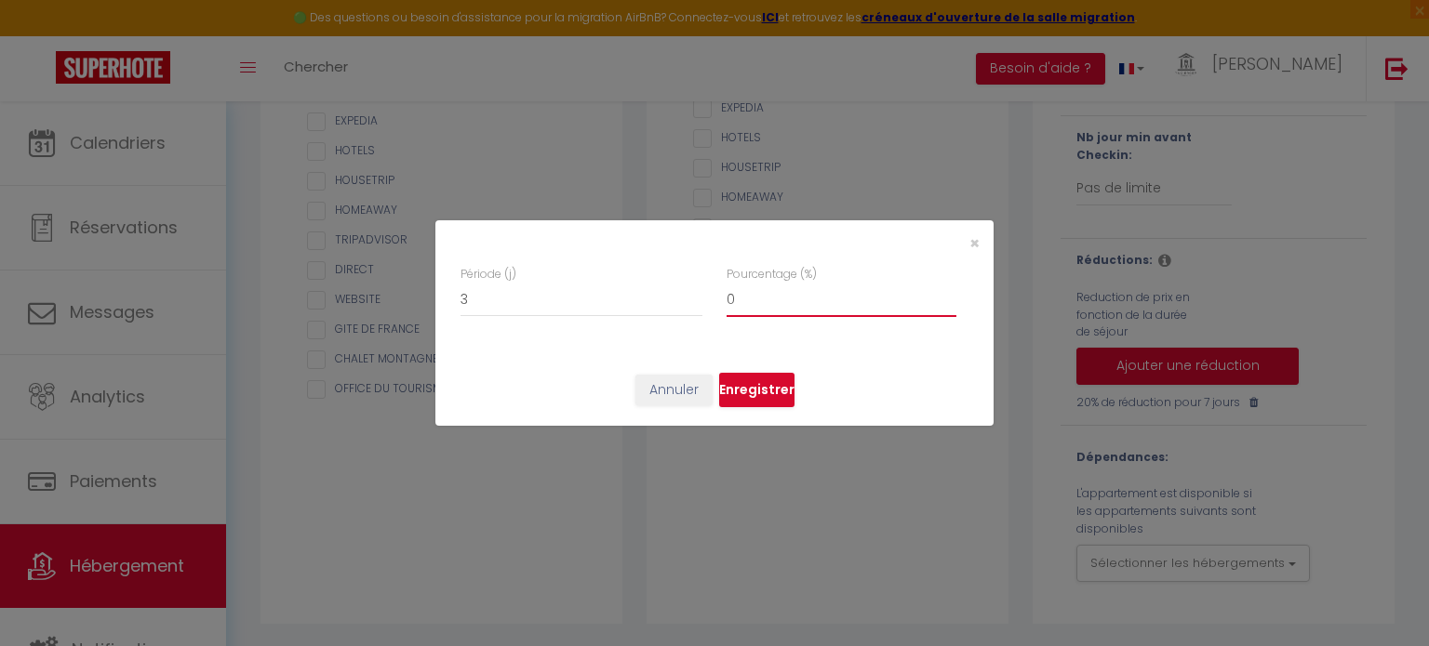
type input "1"
checkbox input "false"
click at [947, 294] on input "1" at bounding box center [841, 300] width 230 height 33
type input "2"
checkbox input "false"
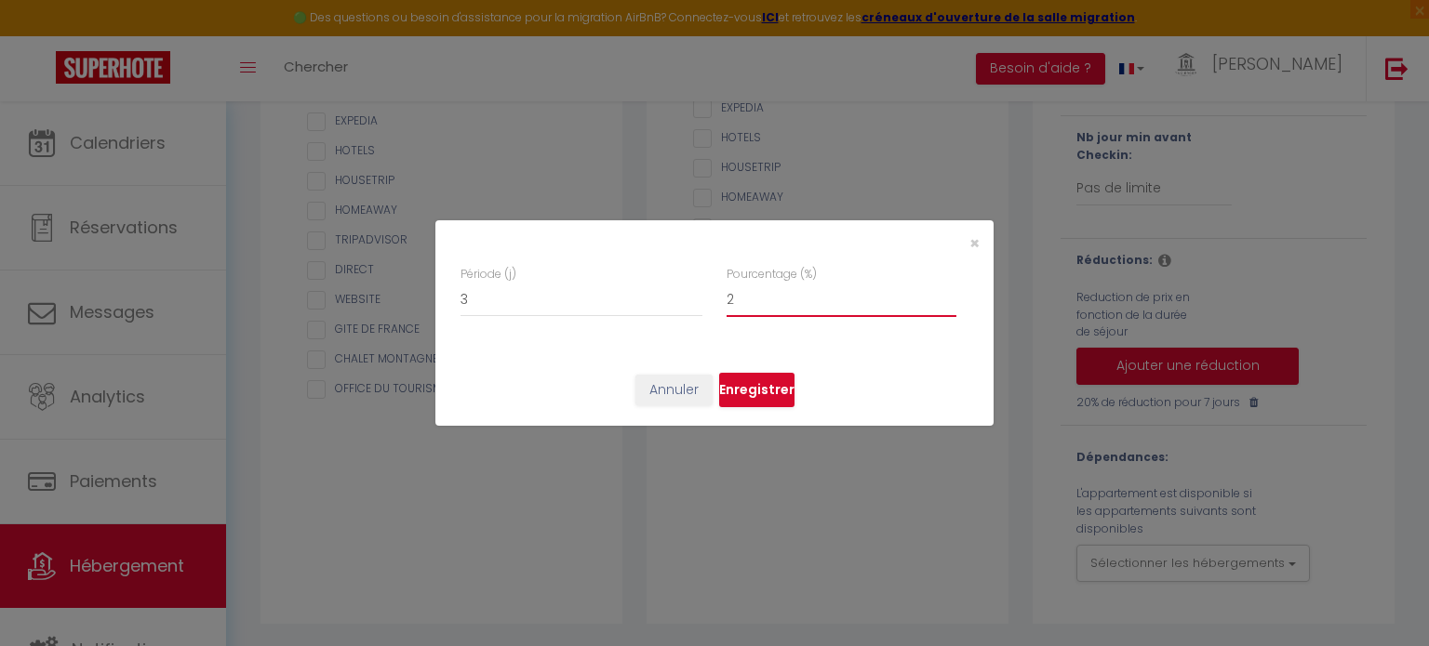
click at [947, 294] on input "2" at bounding box center [841, 300] width 230 height 33
type input "3"
checkbox input "false"
click at [947, 294] on input "3" at bounding box center [841, 300] width 230 height 33
type input "4"
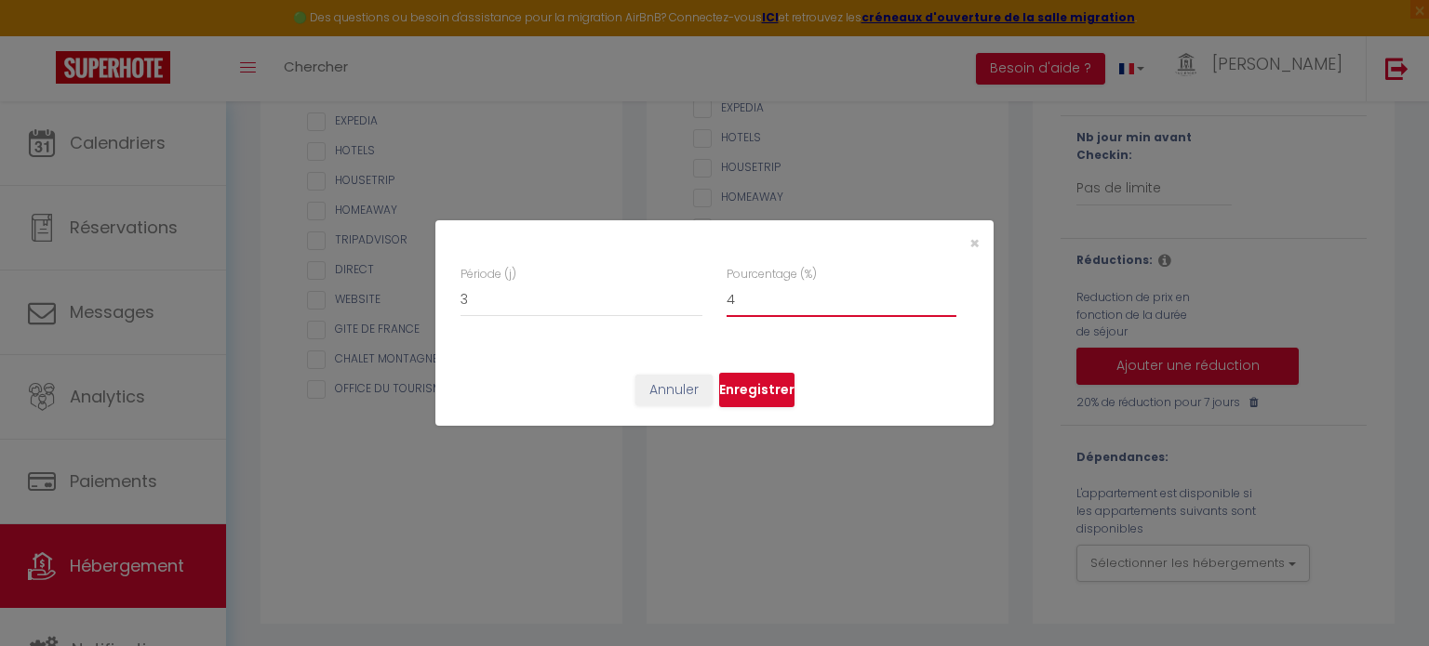
checkbox input "false"
type input "5"
checkbox input "false"
type input "6"
checkbox input "false"
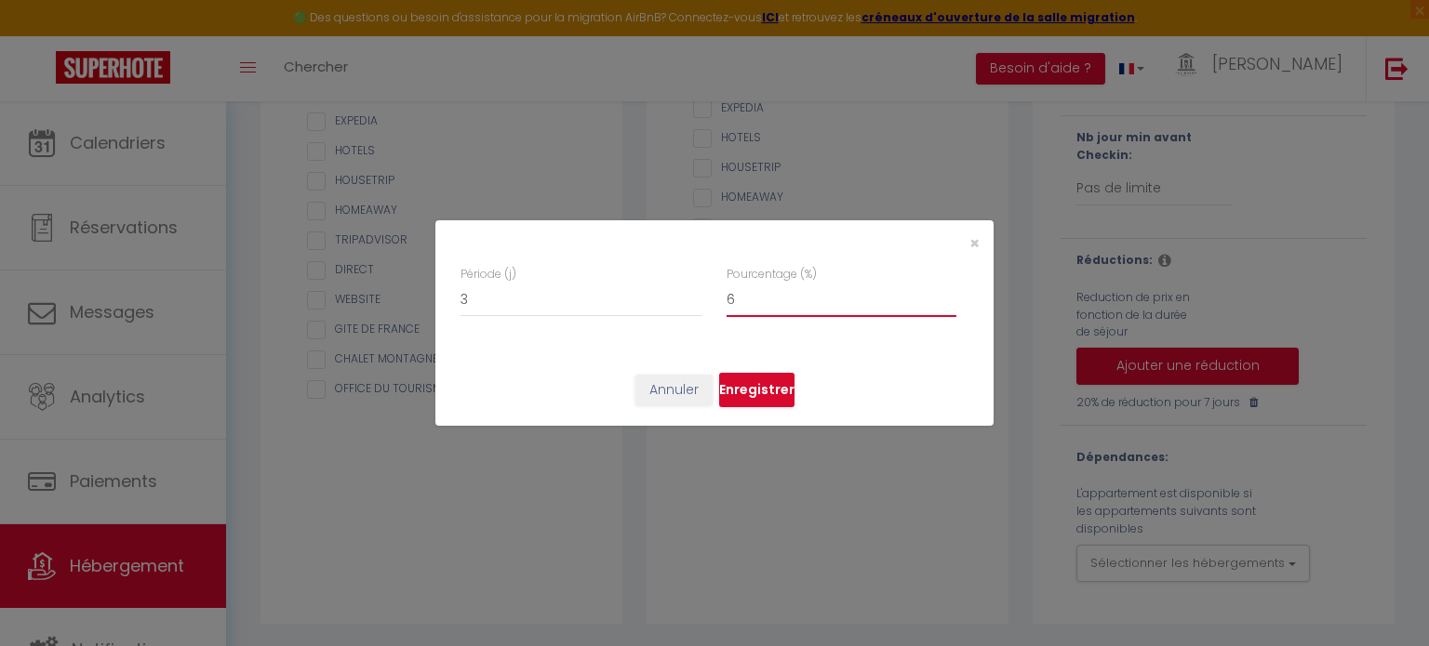
type input "7"
checkbox input "false"
type input "8"
checkbox input "false"
type input "9"
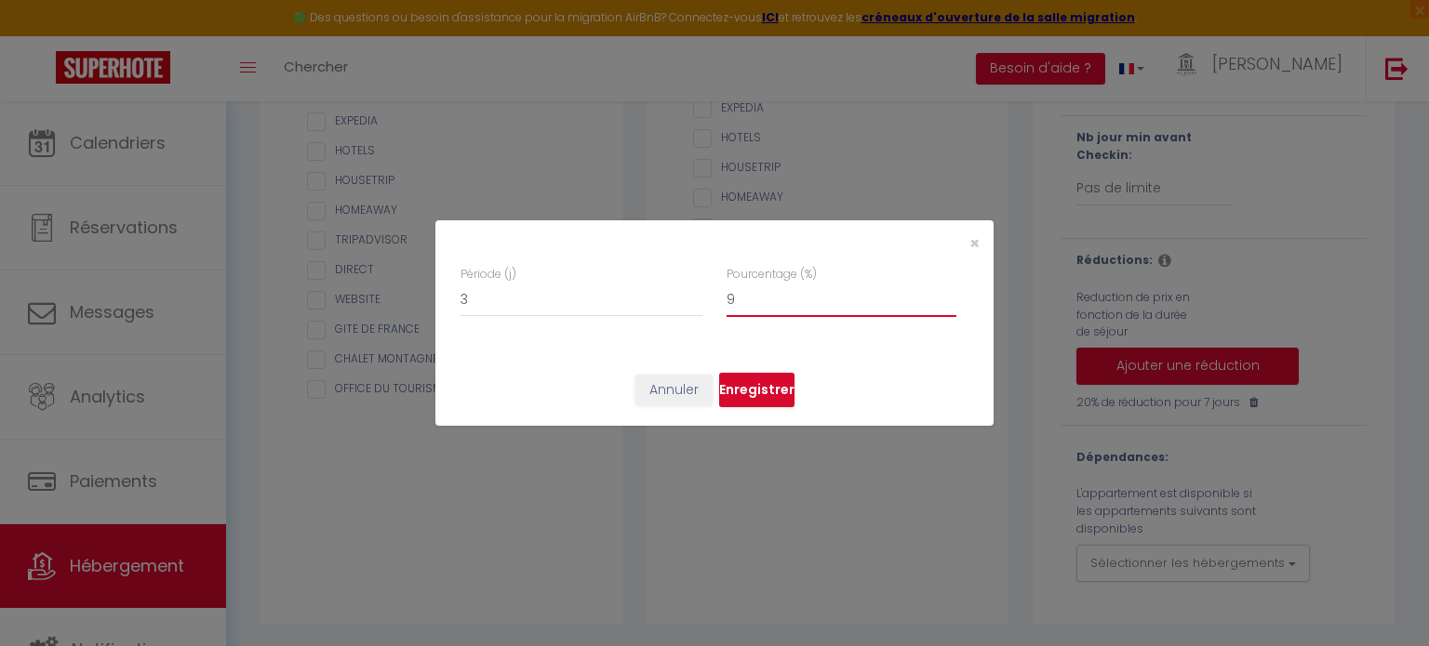
checkbox input "false"
type input "10"
checkbox input "false"
type input "11"
checkbox input "false"
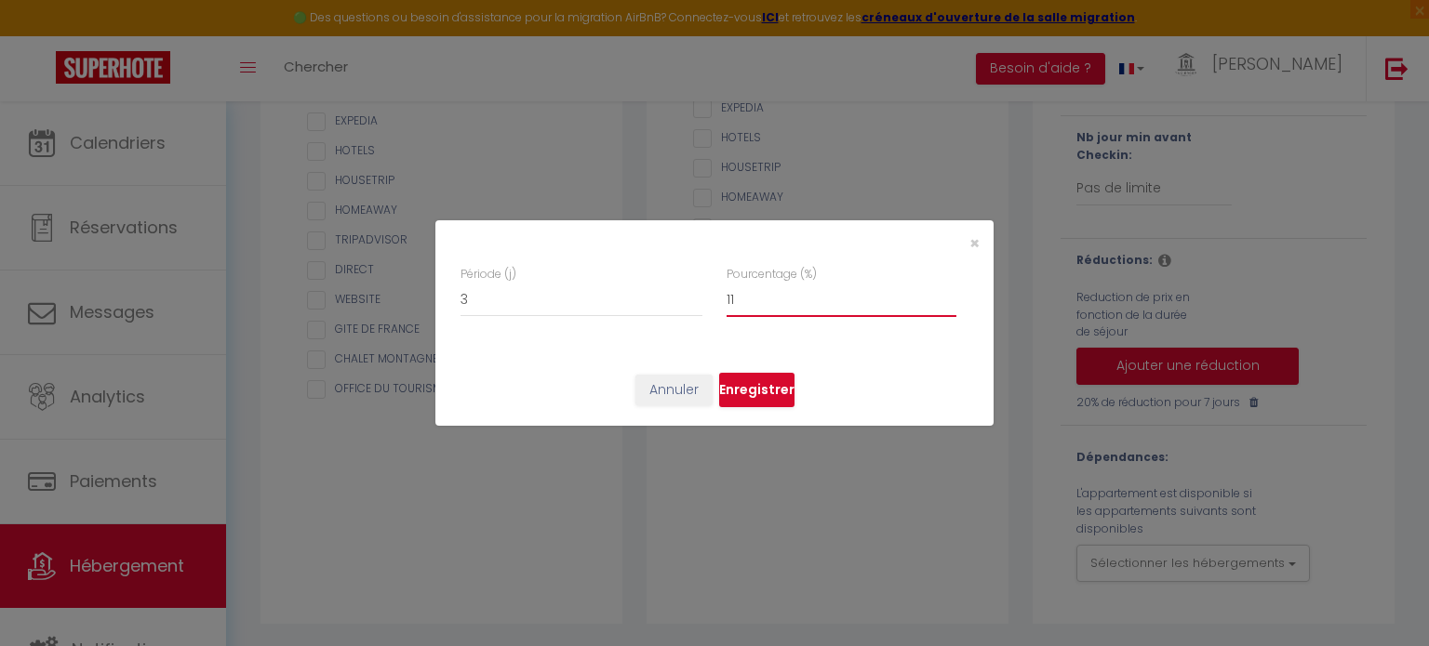
click at [947, 294] on input "11" at bounding box center [841, 300] width 230 height 33
type input "10"
checkbox input "false"
type input "10"
click at [949, 304] on input "10" at bounding box center [841, 300] width 230 height 33
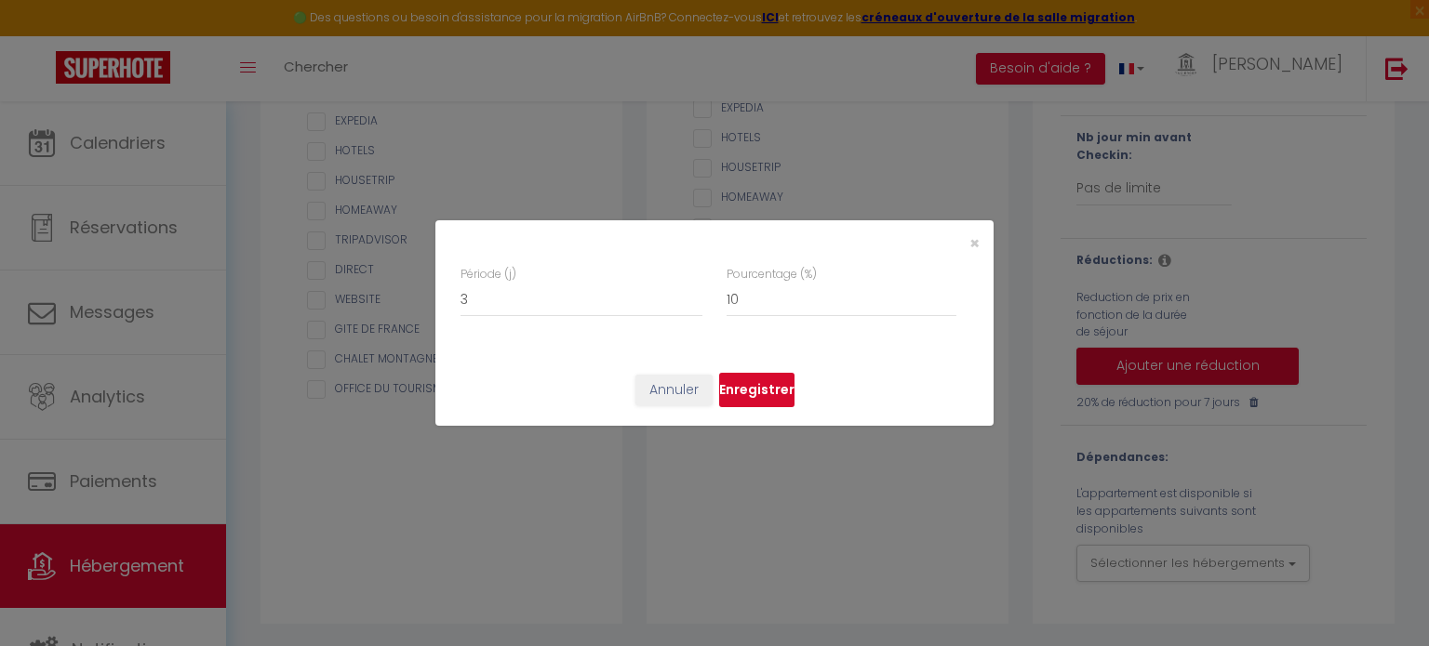
click at [772, 393] on button "Enregistrer" at bounding box center [756, 390] width 75 height 35
checkbox input "false"
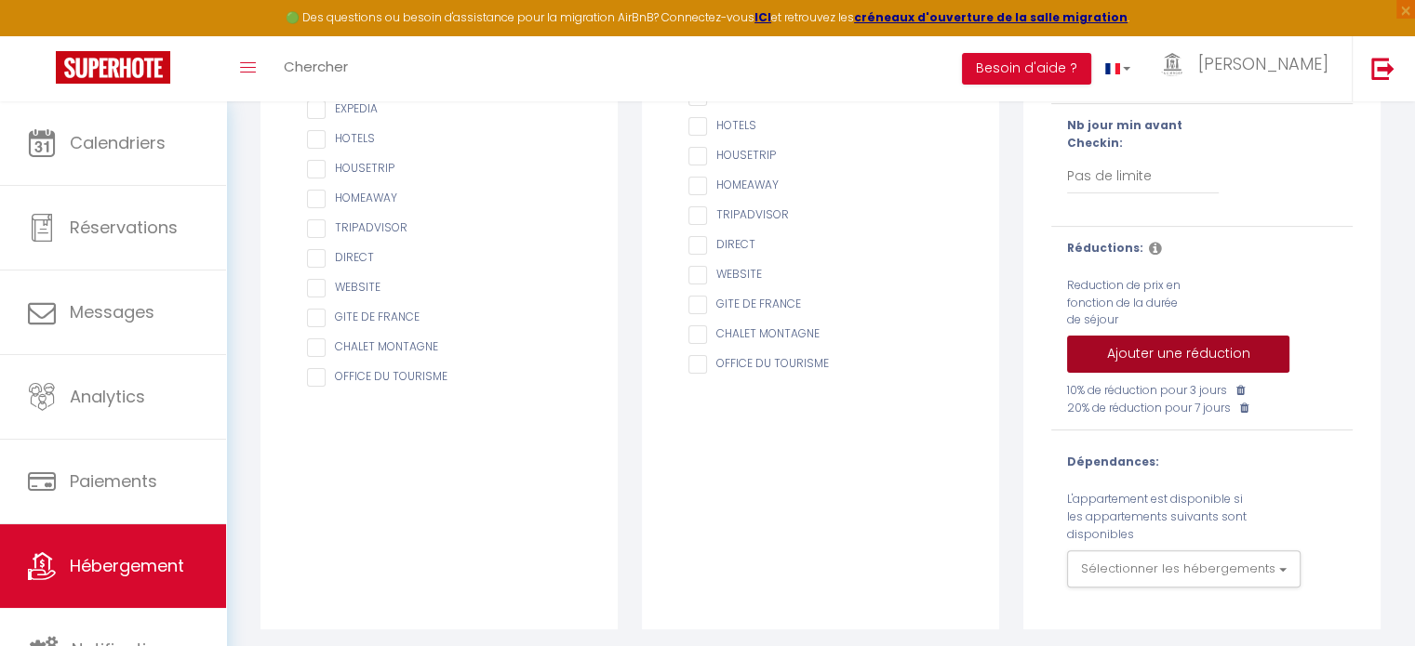
click at [1191, 362] on button "Ajouter une réduction" at bounding box center [1178, 354] width 222 height 37
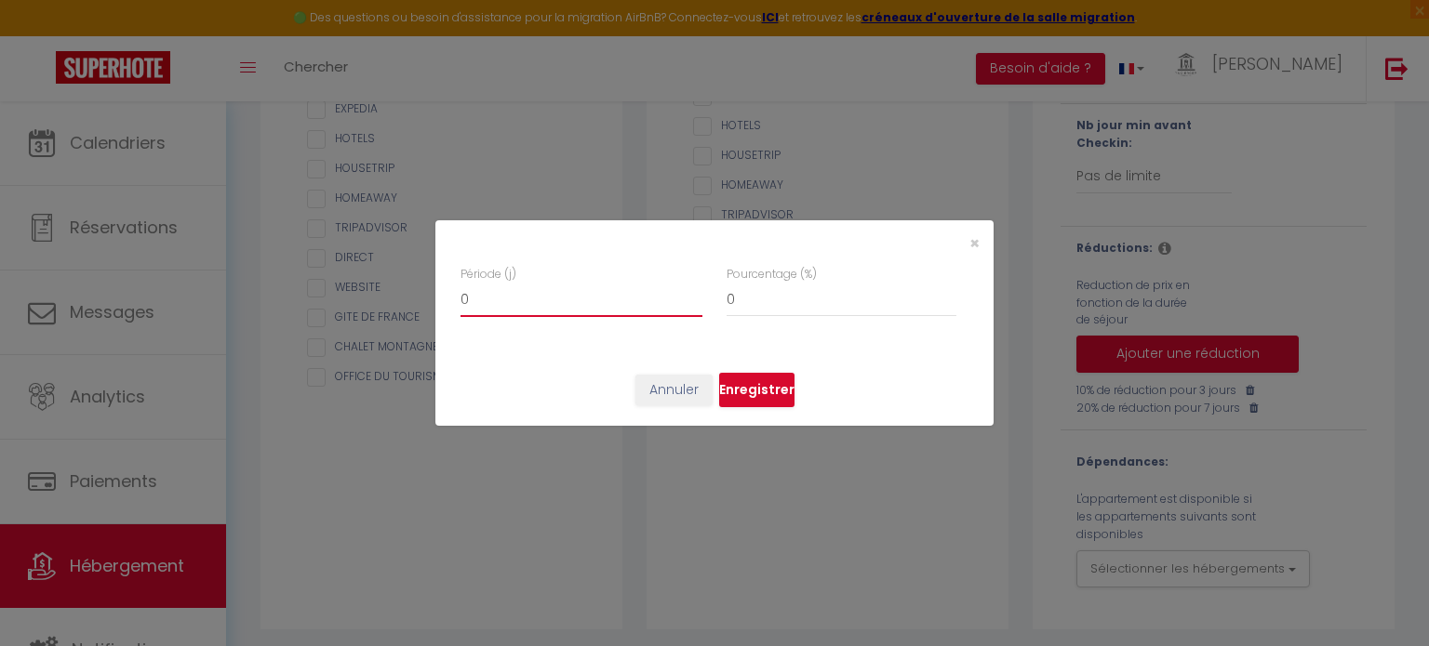
type input "1"
checkbox input "false"
type input "2"
checkbox input "false"
type input "3"
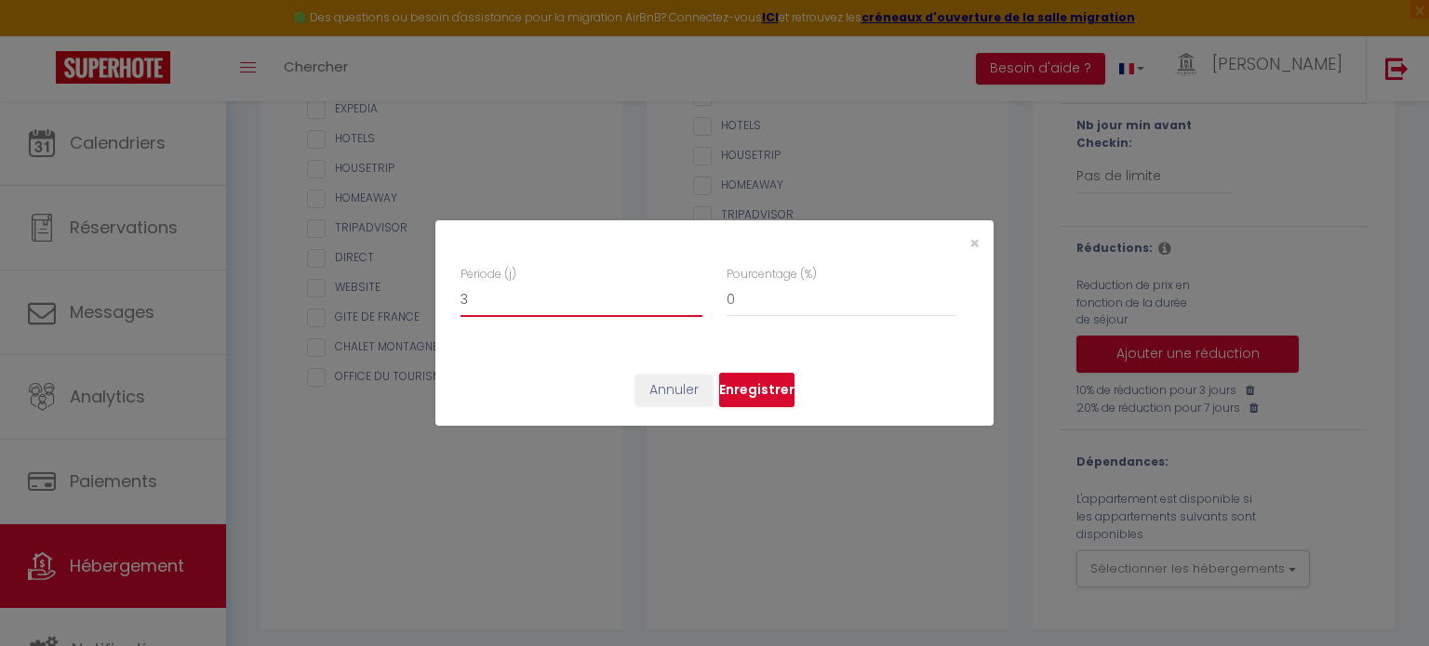
checkbox input "false"
type input "4"
checkbox input "false"
type input "4"
click at [695, 290] on input "4" at bounding box center [581, 300] width 242 height 33
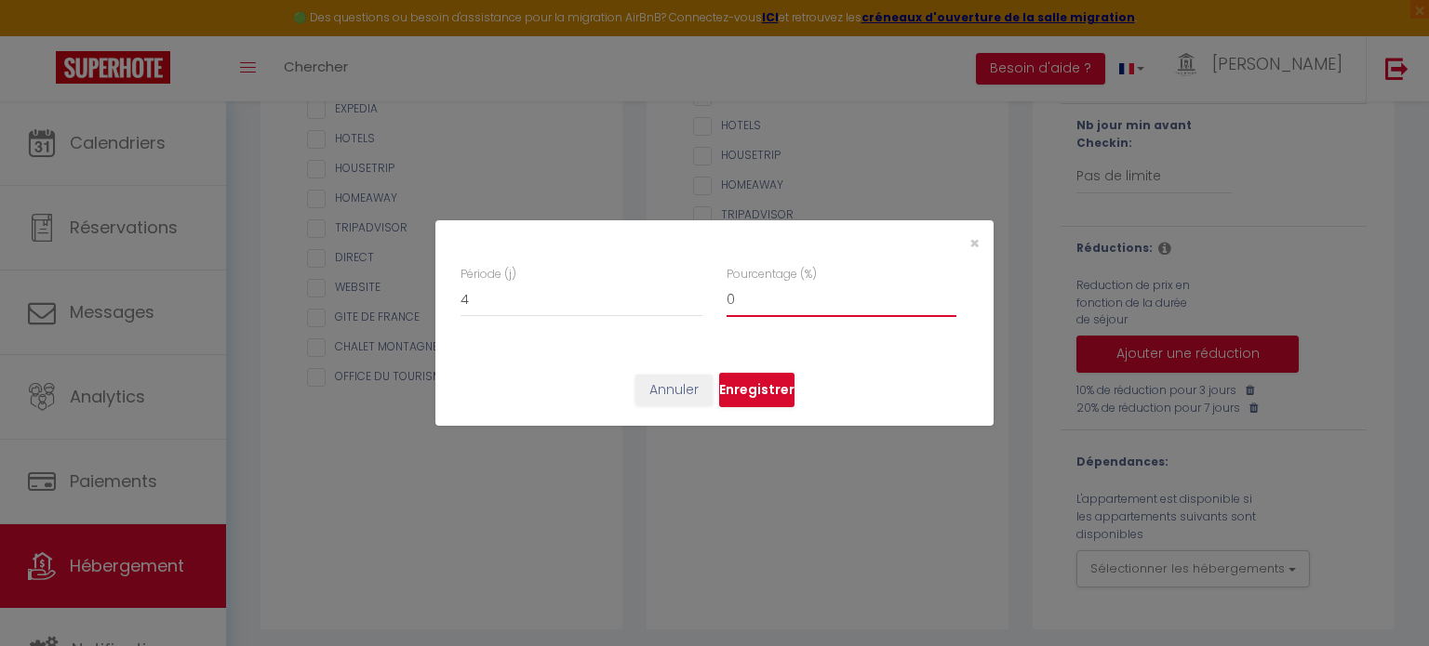
type input "1"
checkbox input "false"
click at [950, 293] on input "1" at bounding box center [841, 300] width 230 height 33
type input "2"
checkbox input "false"
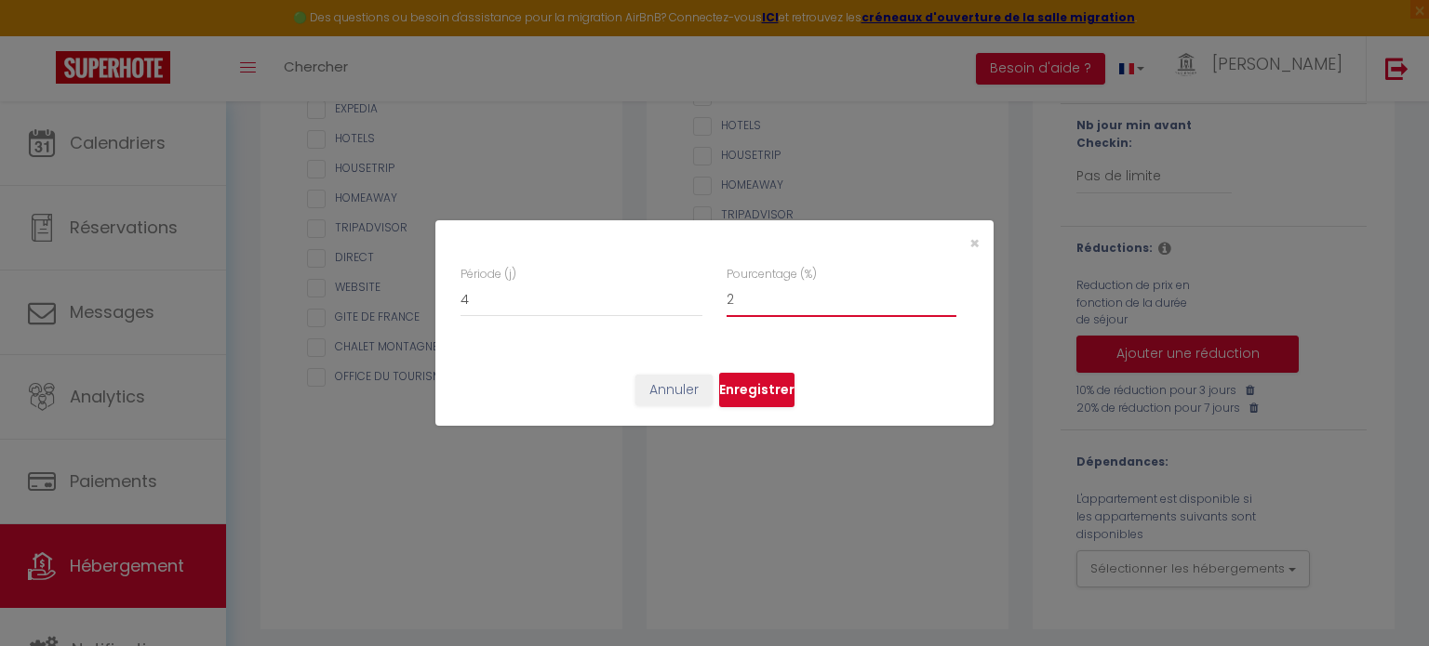
click at [950, 293] on input "2" at bounding box center [841, 300] width 230 height 33
type input "3"
checkbox input "false"
click at [950, 293] on input "3" at bounding box center [841, 300] width 230 height 33
type input "4"
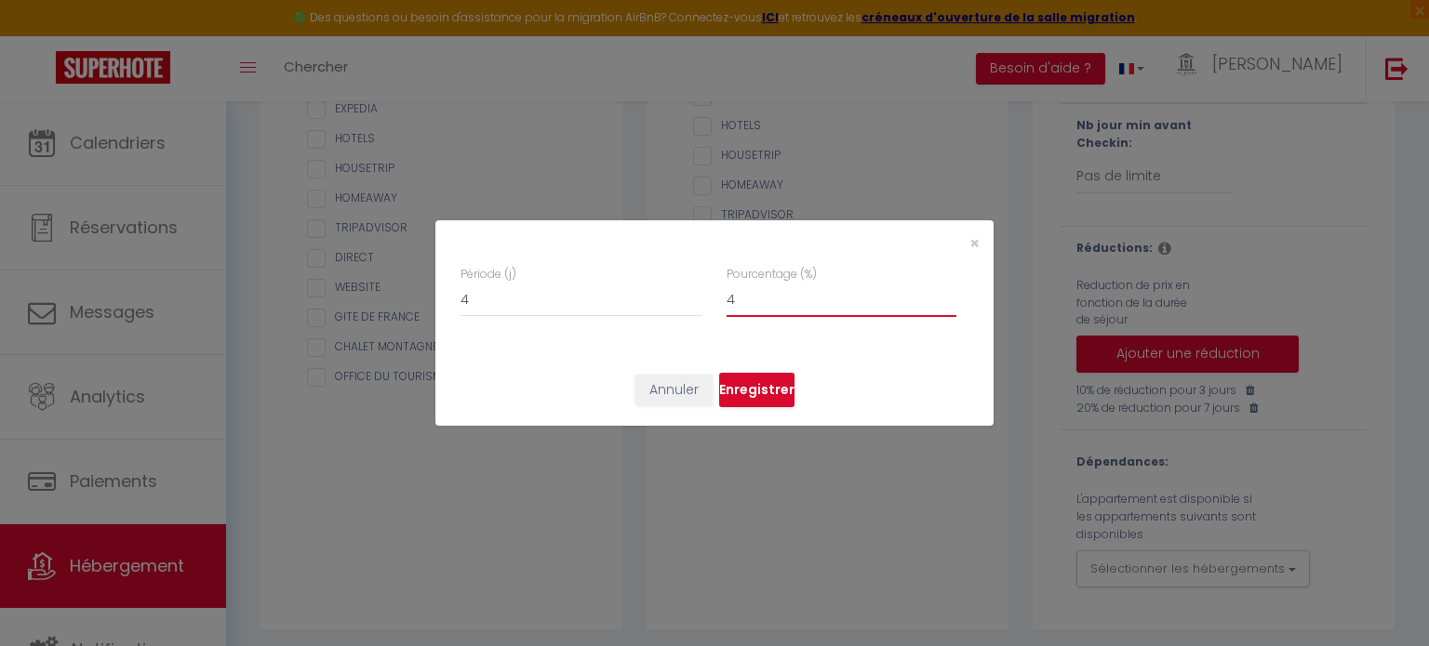
checkbox input "false"
type input "5"
checkbox input "false"
type input "6"
checkbox input "false"
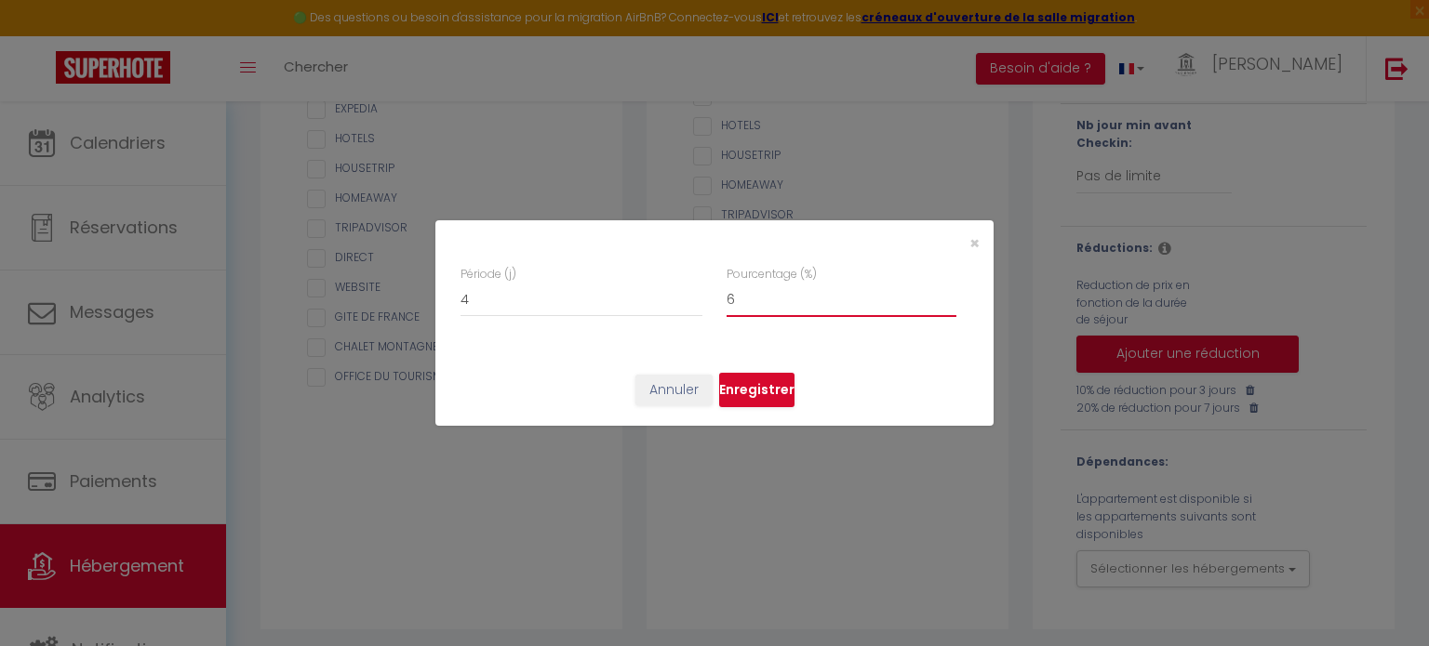
type input "7"
checkbox input "false"
type input "8"
checkbox input "false"
type input "9"
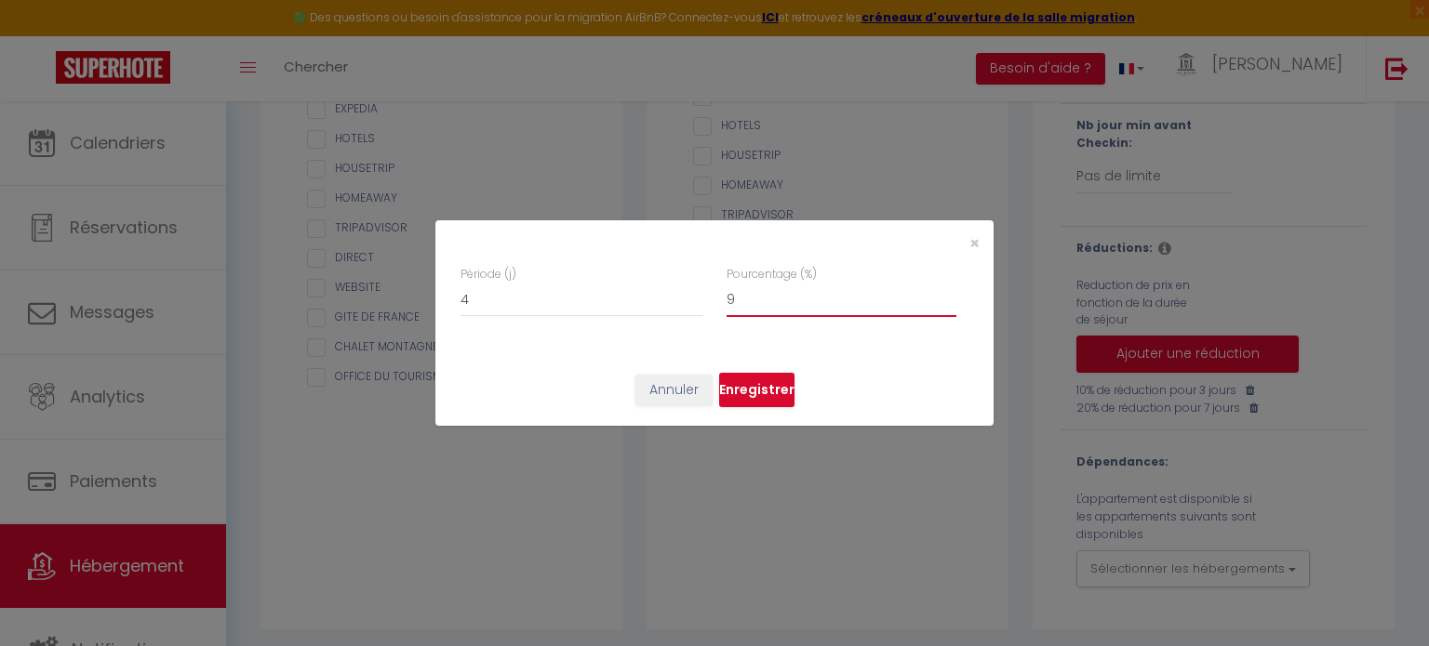
checkbox input "false"
type input "10"
checkbox input "false"
click at [950, 293] on input "10" at bounding box center [841, 300] width 230 height 33
type input "11"
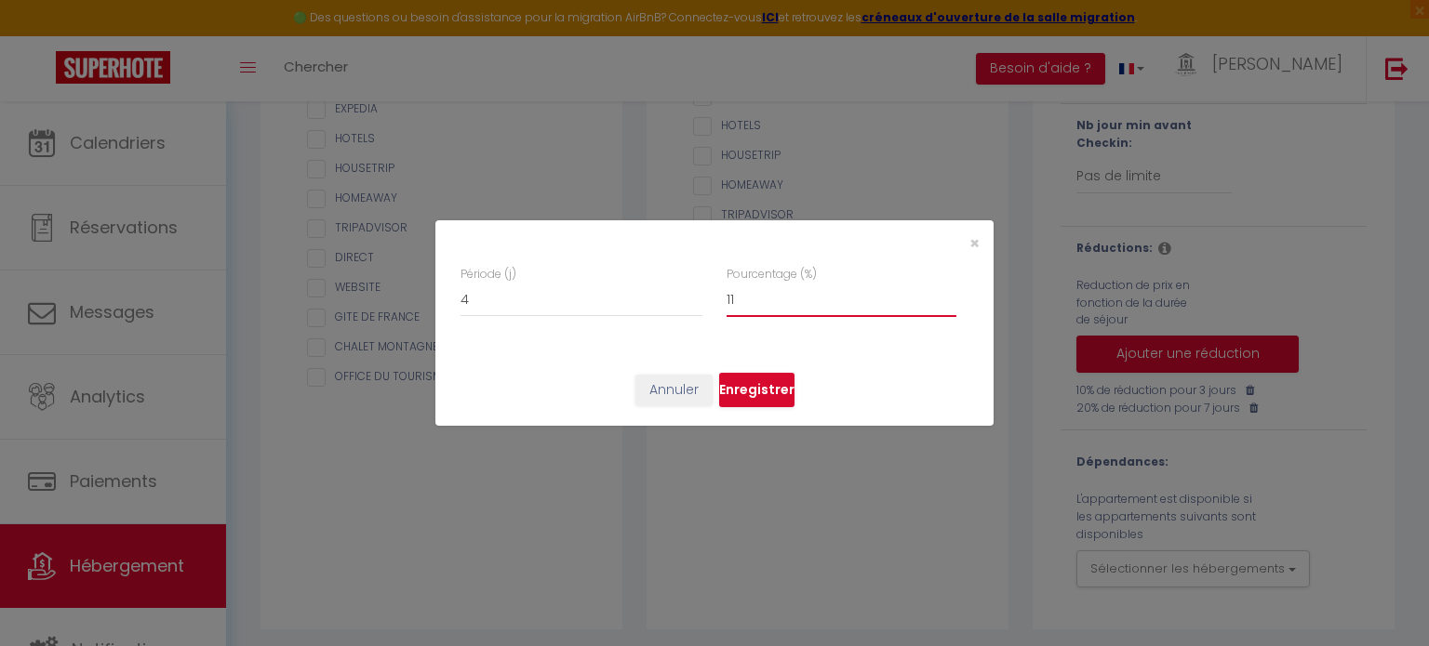
checkbox input "false"
click at [950, 293] on input "11" at bounding box center [841, 300] width 230 height 33
type input "12"
checkbox input "false"
click at [950, 293] on input "12" at bounding box center [841, 300] width 230 height 33
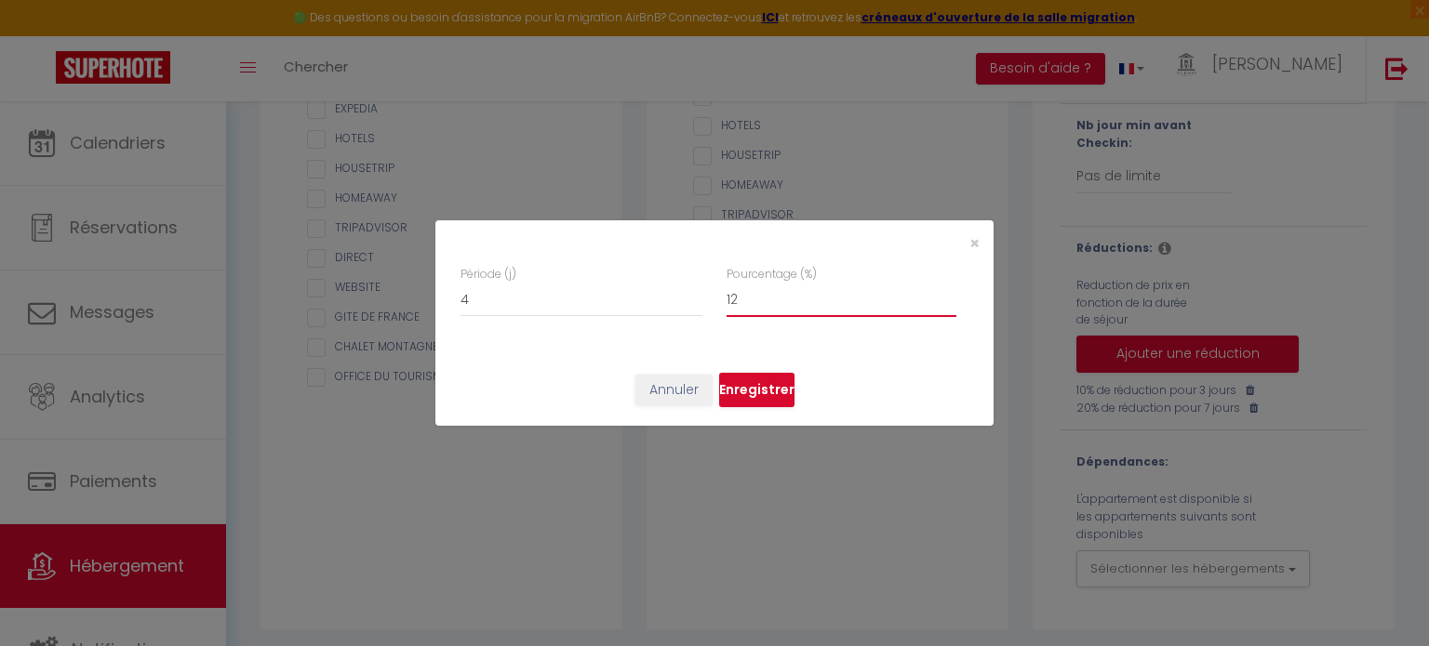
type input "13"
checkbox input "false"
click at [950, 293] on input "13" at bounding box center [841, 300] width 230 height 33
type input "14"
checkbox input "false"
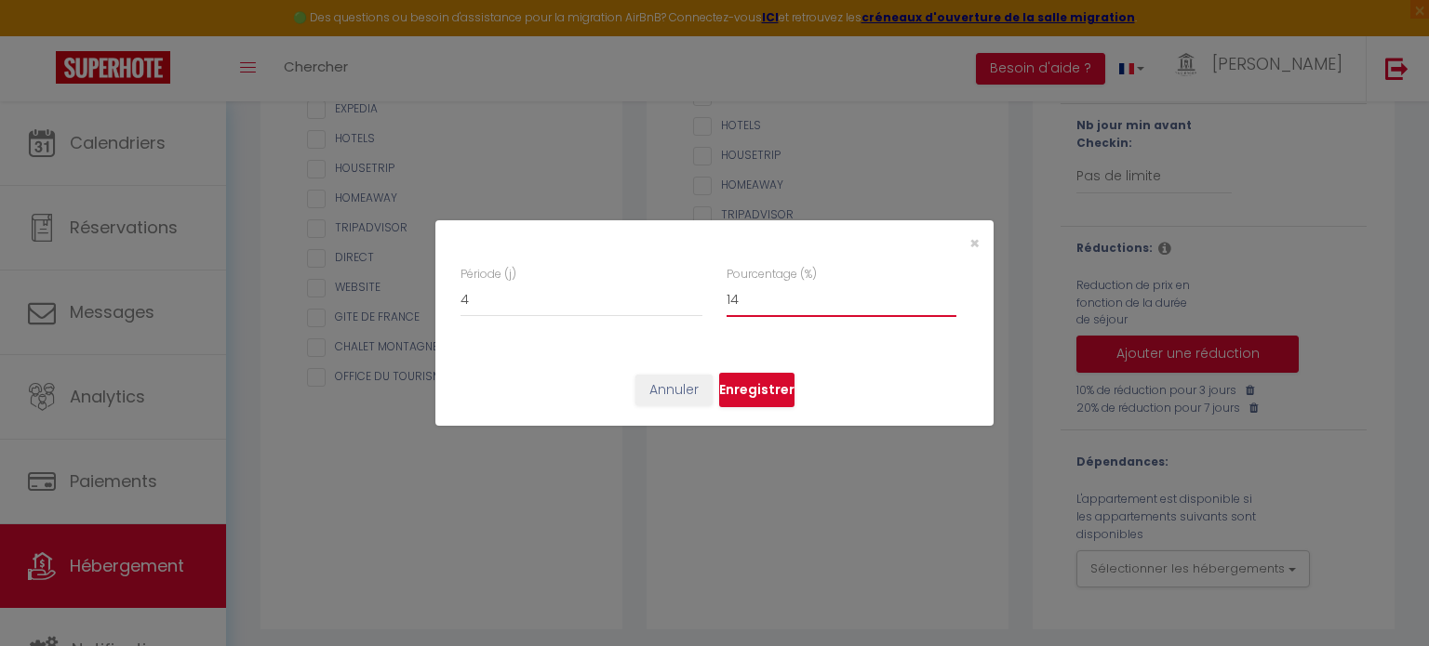
click at [950, 293] on input "14" at bounding box center [841, 300] width 230 height 33
type input "15"
checkbox input "false"
type input "15"
click at [950, 293] on input "15" at bounding box center [841, 300] width 230 height 33
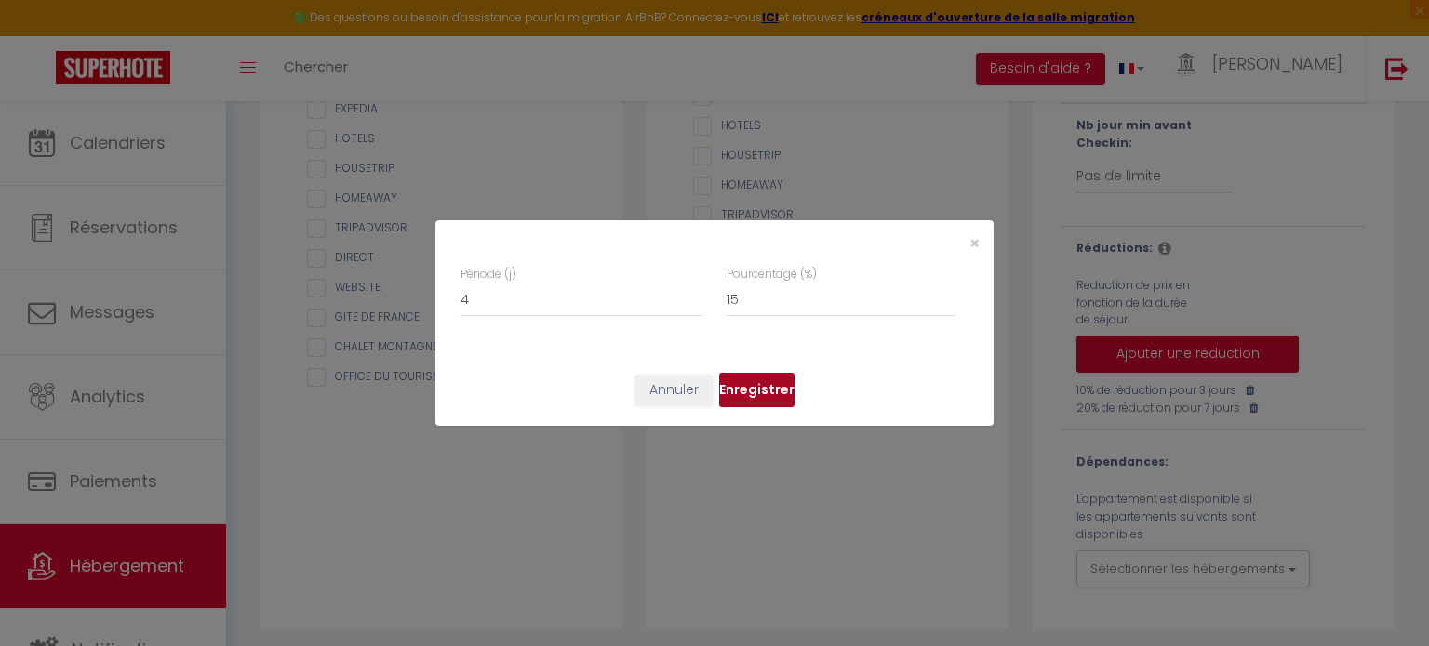
click at [766, 382] on button "Enregistrer" at bounding box center [756, 390] width 75 height 35
checkbox input "false"
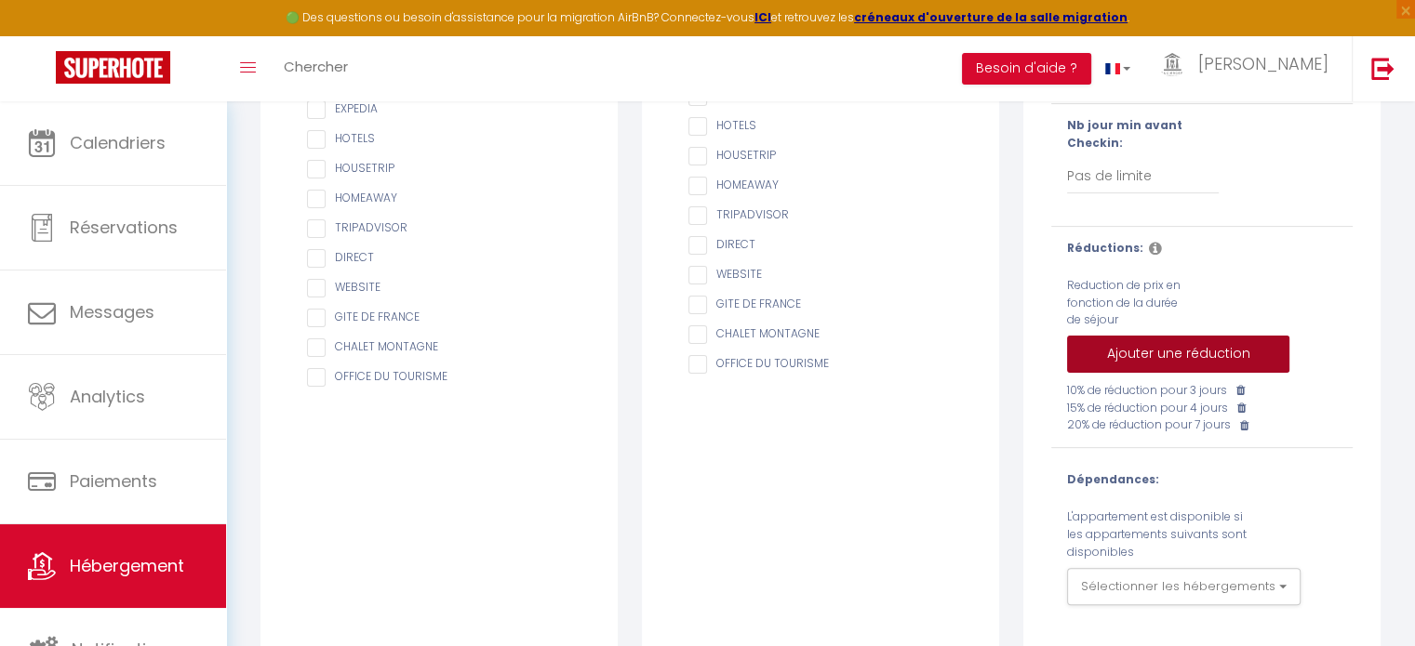
click at [1152, 360] on button "Ajouter une réduction" at bounding box center [1178, 354] width 222 height 37
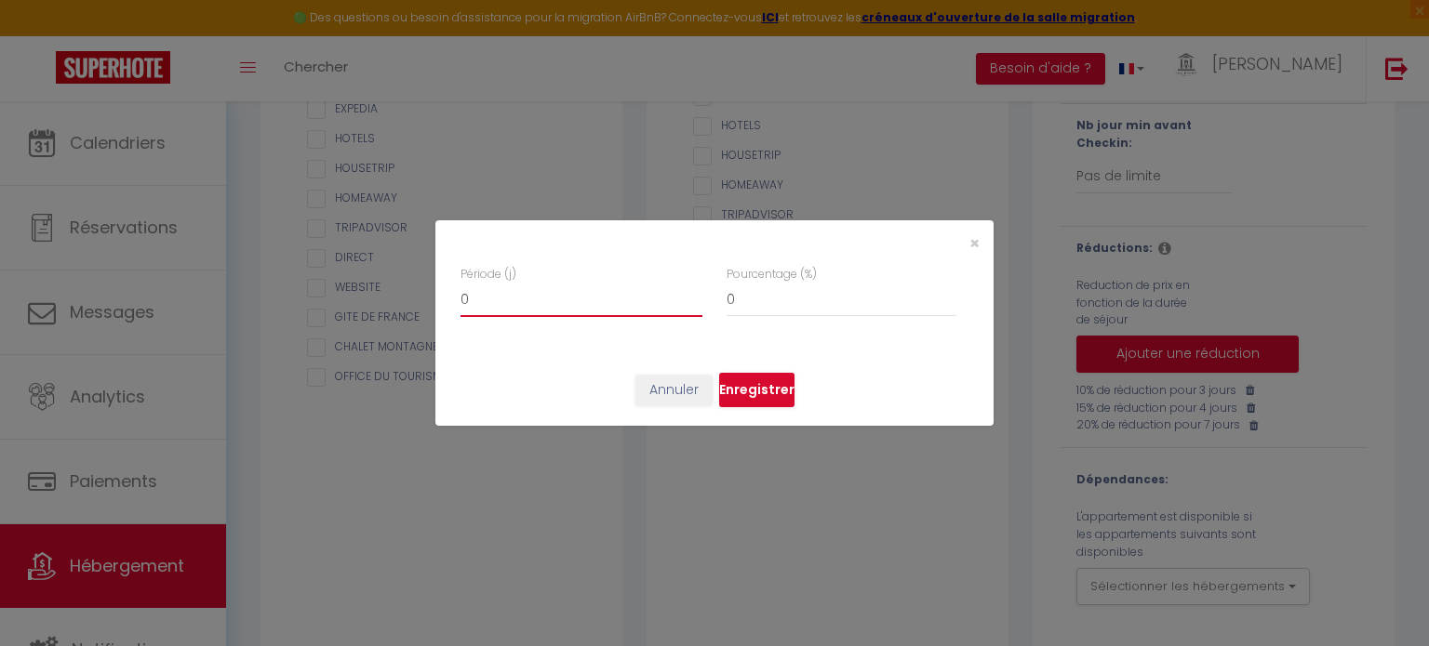
type input "1"
checkbox input "false"
type input "2"
checkbox input "false"
type input "3"
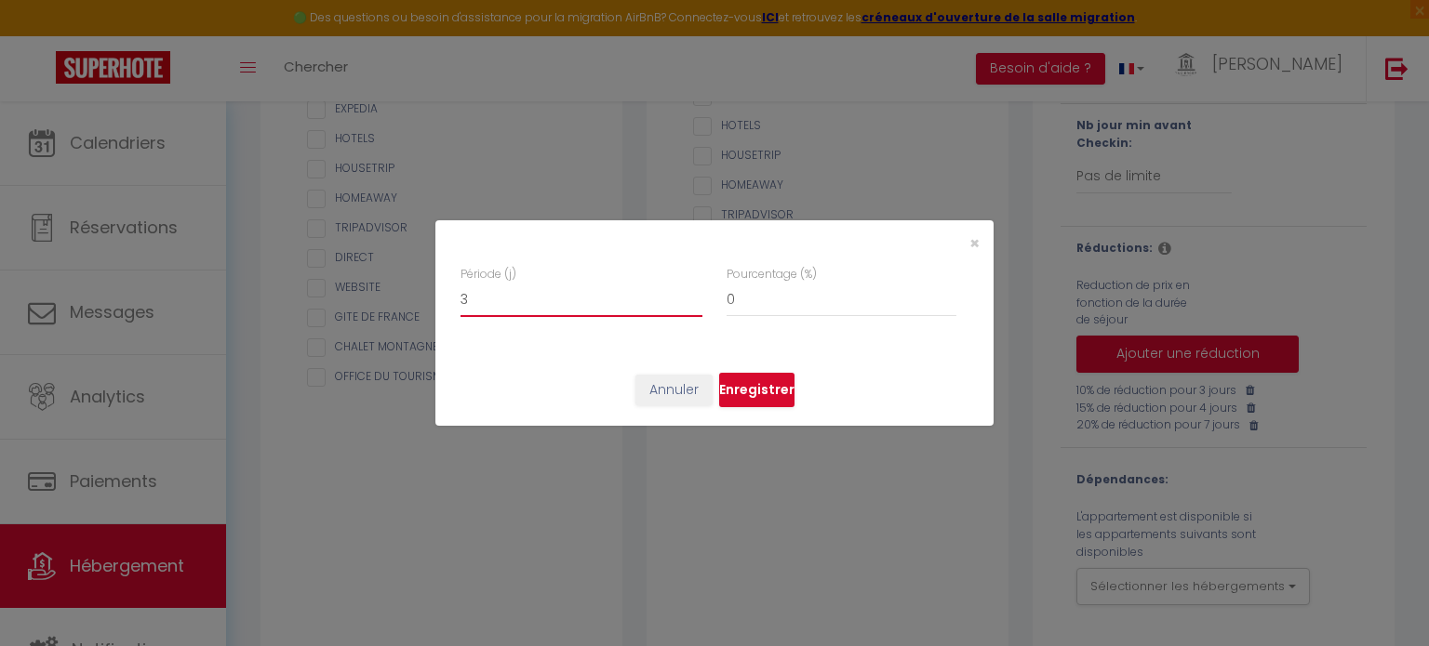
checkbox input "false"
type input "4"
checkbox input "false"
type input "5"
checkbox input "false"
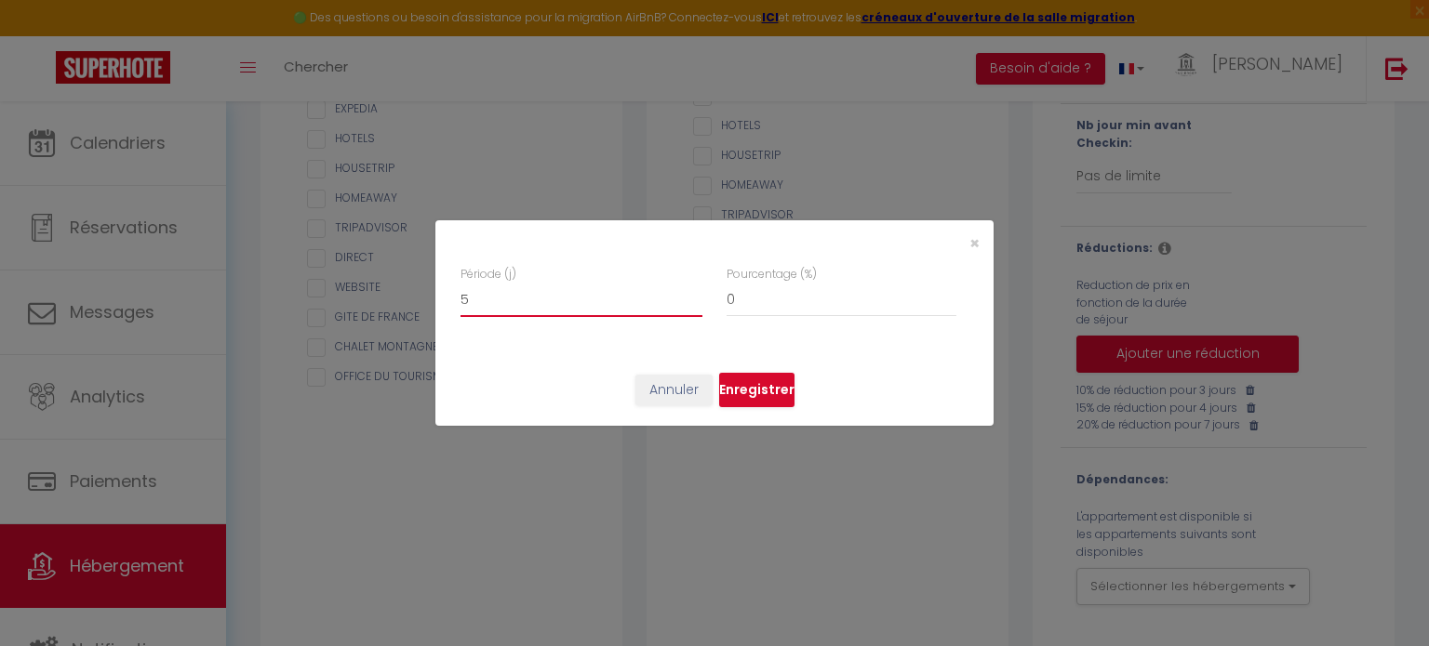
type input "6"
checkbox input "false"
type input "7"
checkbox input "false"
type input "8"
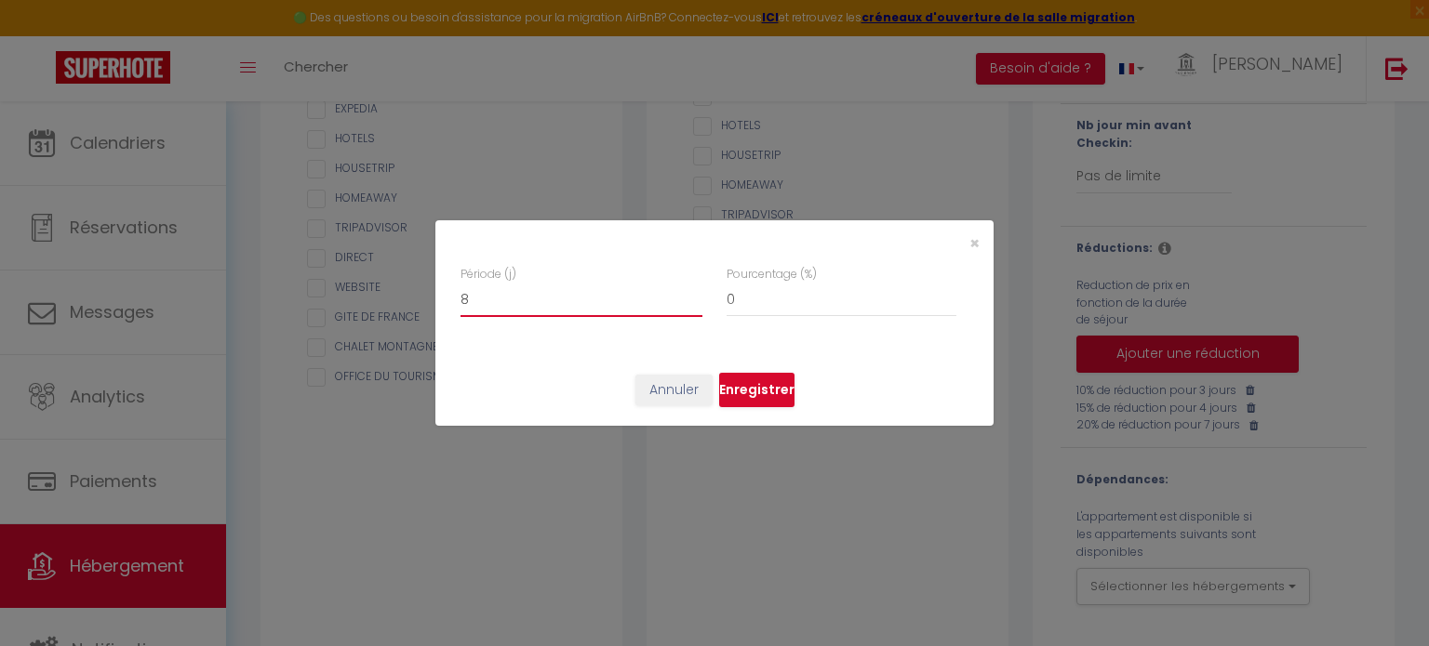
checkbox input "false"
type input "9"
checkbox input "false"
click at [696, 293] on input "9" at bounding box center [581, 300] width 242 height 33
type input "10"
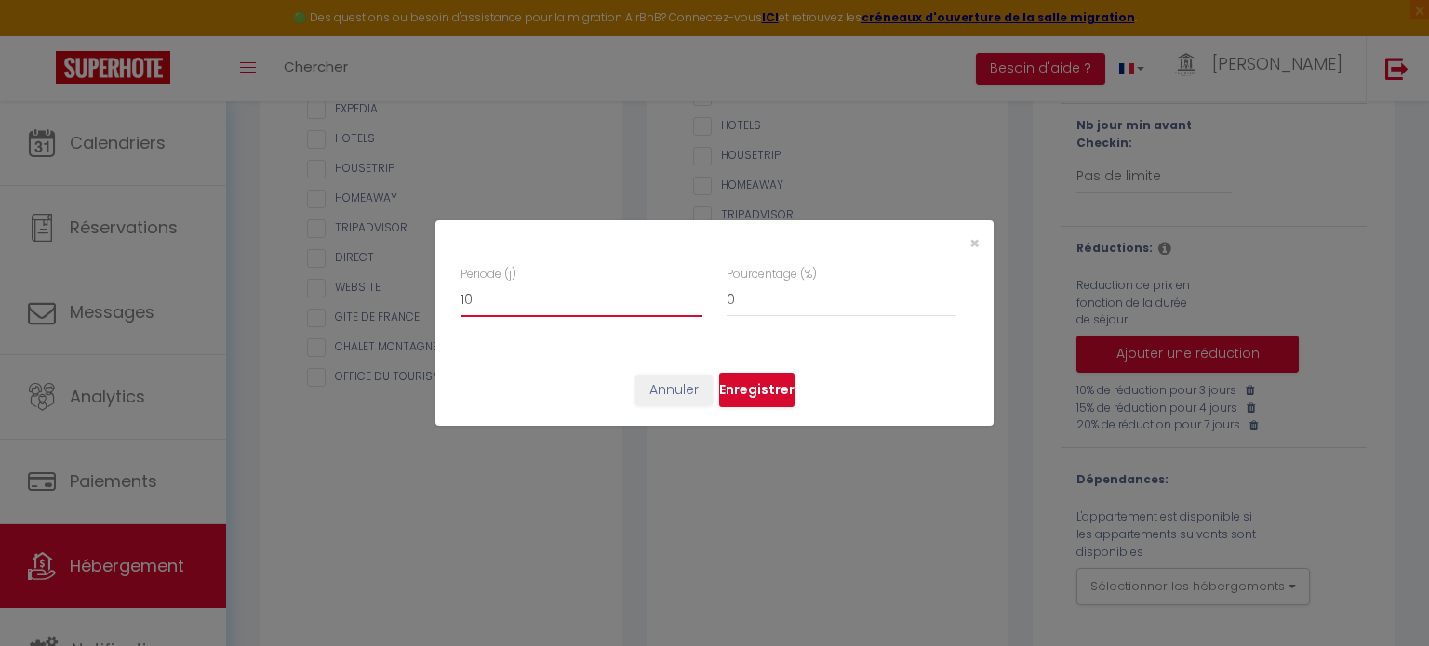
checkbox input "false"
type input "11"
checkbox input "false"
type input "12"
checkbox input "false"
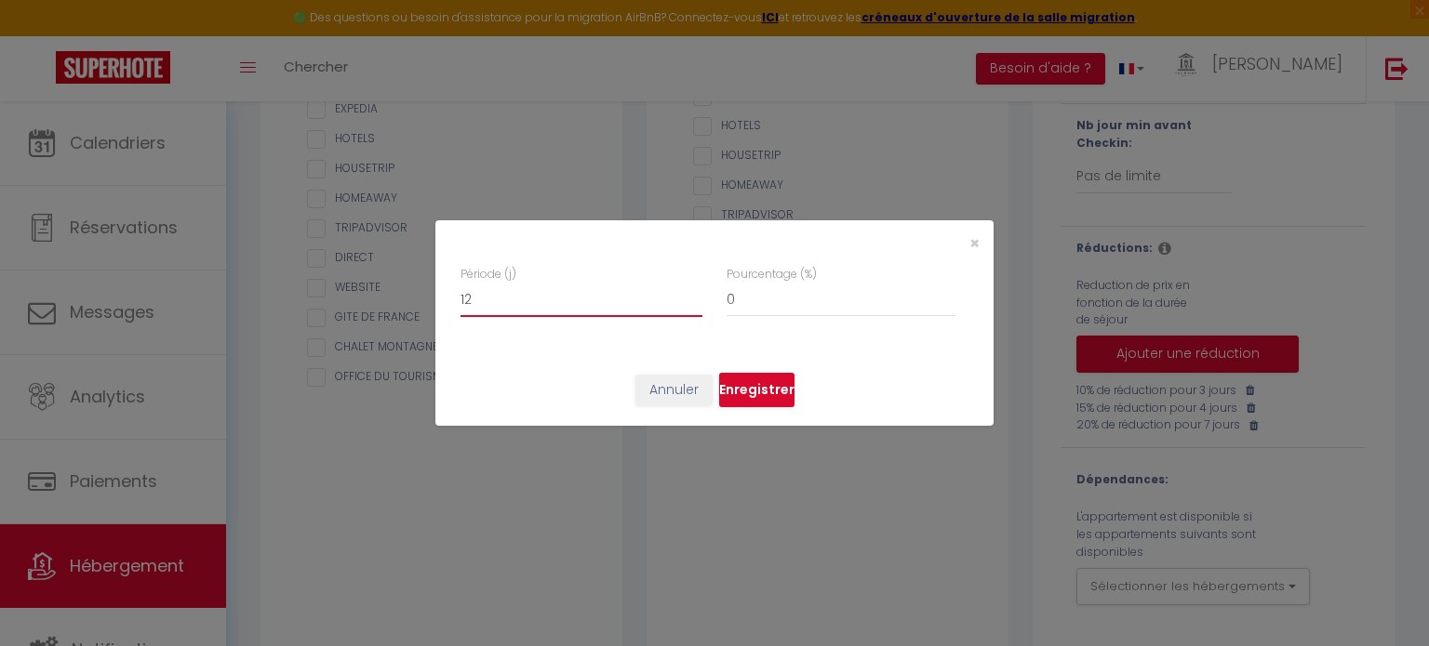
type input "13"
checkbox input "false"
type input "14"
checkbox input "false"
type input "15"
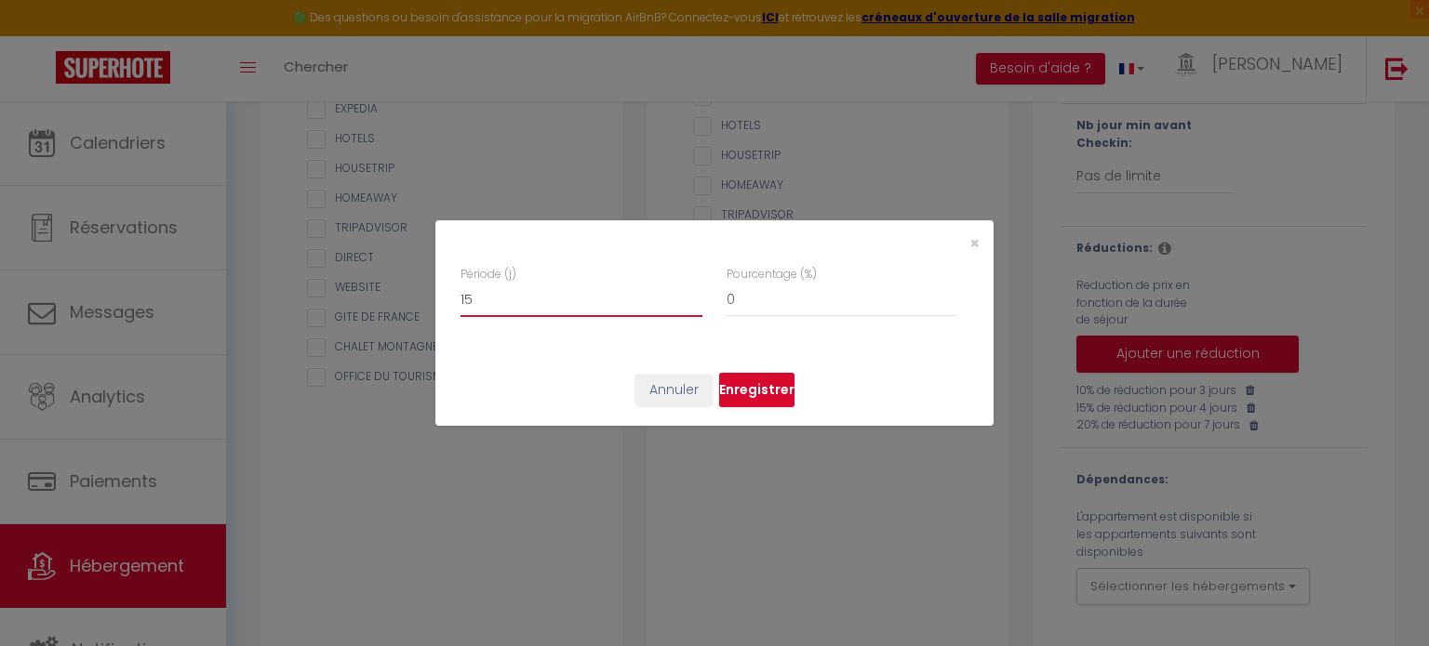
checkbox input "false"
type input "16"
checkbox input "false"
click at [696, 293] on input "16" at bounding box center [581, 300] width 242 height 33
type input "17"
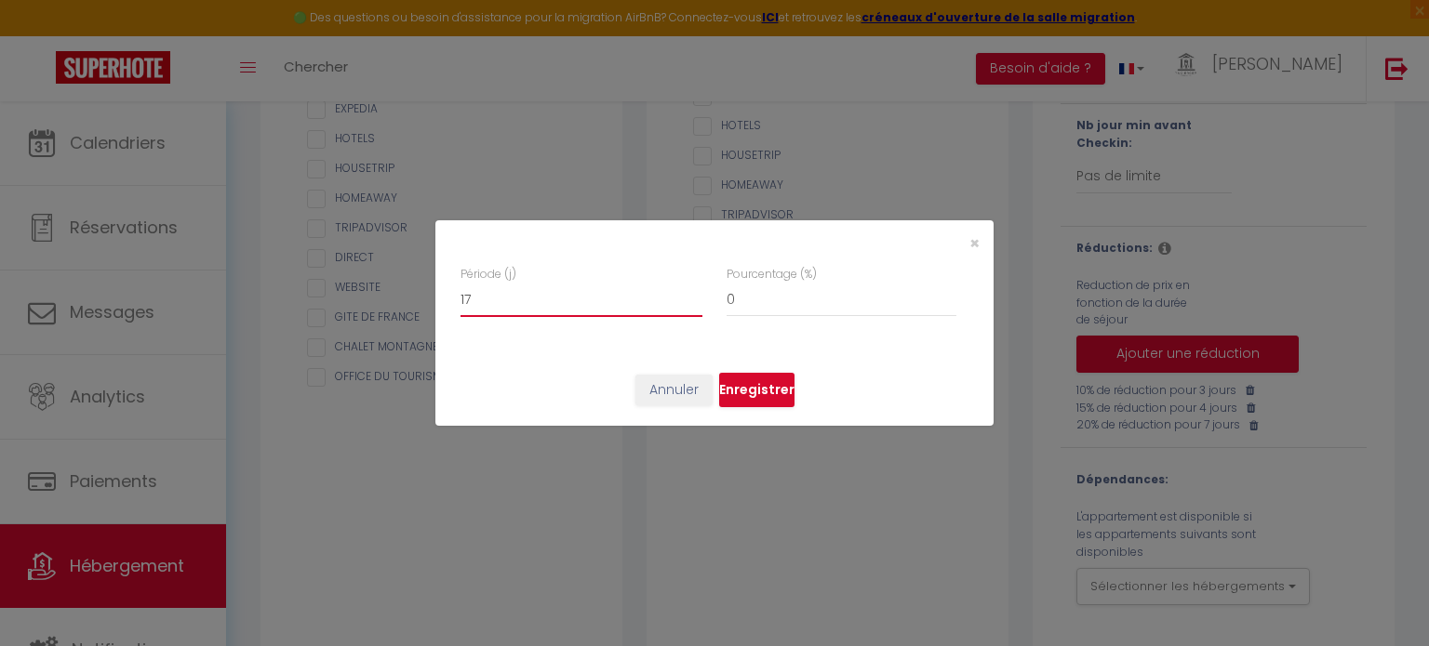
checkbox input "false"
click at [696, 293] on input "17" at bounding box center [581, 300] width 242 height 33
type input "18"
checkbox input "false"
click at [696, 293] on input "18" at bounding box center [581, 300] width 242 height 33
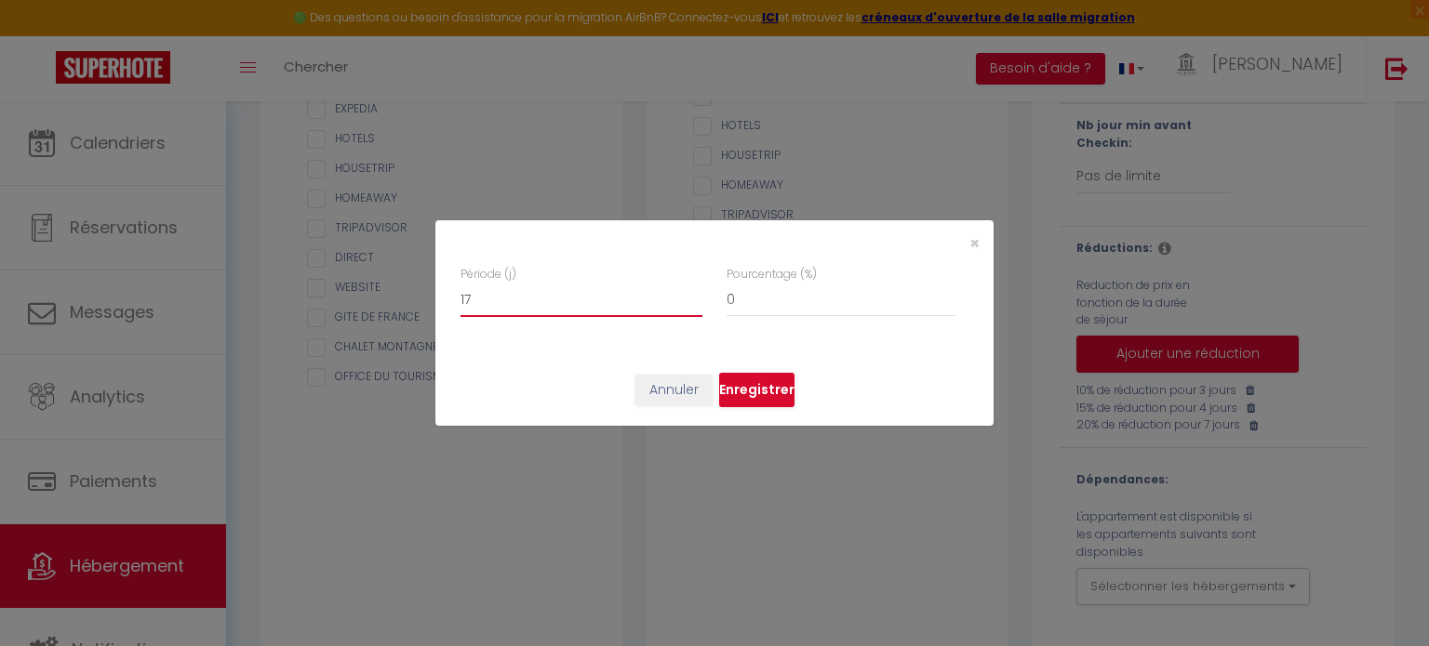
click at [692, 305] on input "17" at bounding box center [581, 300] width 242 height 33
click at [692, 305] on input "16" at bounding box center [581, 300] width 242 height 33
click at [692, 305] on input "15" at bounding box center [581, 300] width 242 height 33
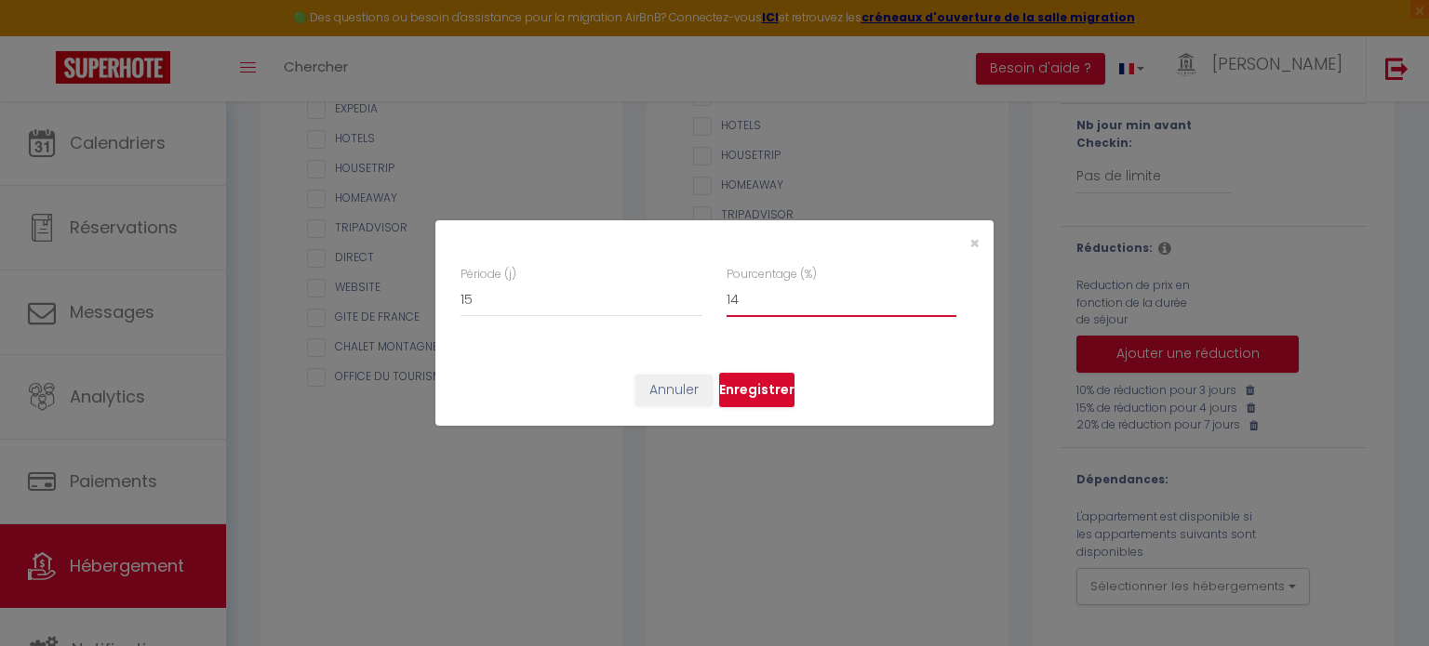
click at [949, 293] on input "14" at bounding box center [841, 300] width 230 height 33
click at [949, 293] on input "16" at bounding box center [841, 300] width 230 height 33
click at [949, 293] on input "17" at bounding box center [841, 300] width 230 height 33
click at [949, 293] on input "18" at bounding box center [841, 300] width 230 height 33
click at [949, 293] on input "19" at bounding box center [841, 300] width 230 height 33
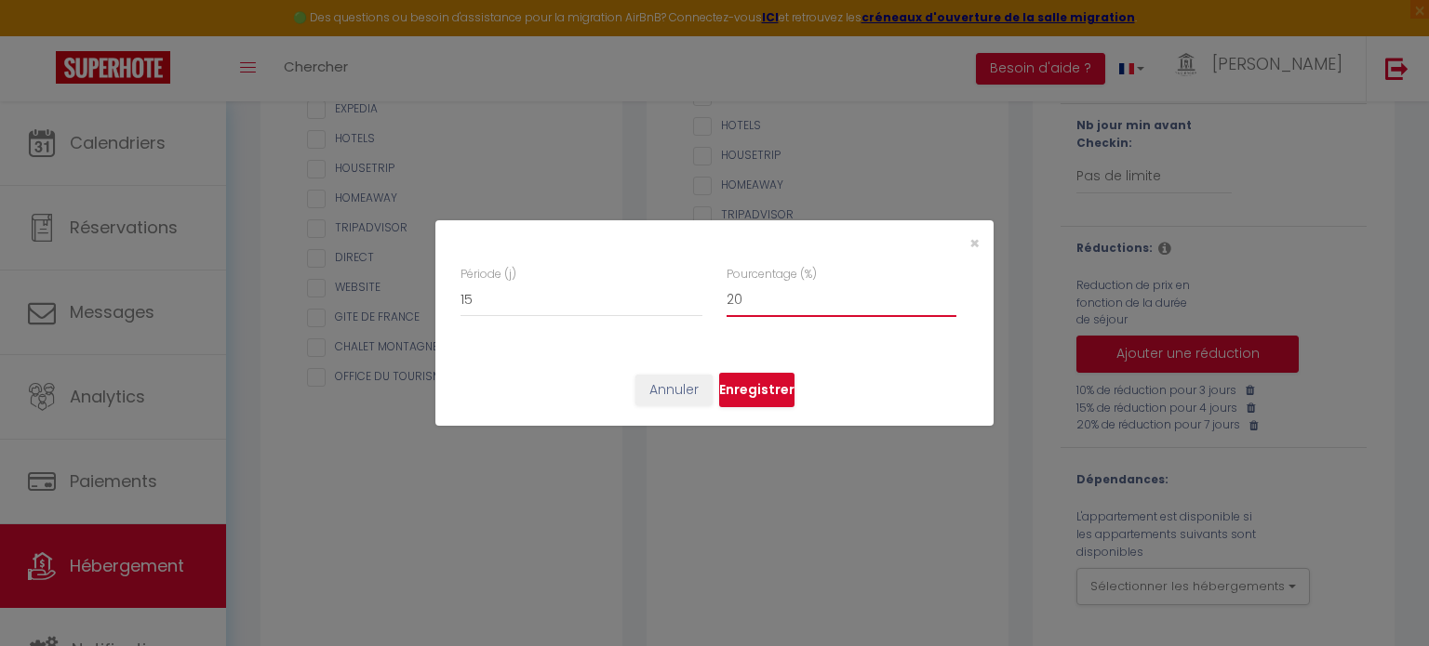
click at [949, 293] on input "20" at bounding box center [841, 300] width 230 height 33
click at [949, 293] on input "21" at bounding box center [841, 300] width 230 height 33
click at [949, 293] on input "22" at bounding box center [841, 300] width 230 height 33
click at [949, 293] on input "23" at bounding box center [841, 300] width 230 height 33
click at [949, 293] on input "24" at bounding box center [841, 300] width 230 height 33
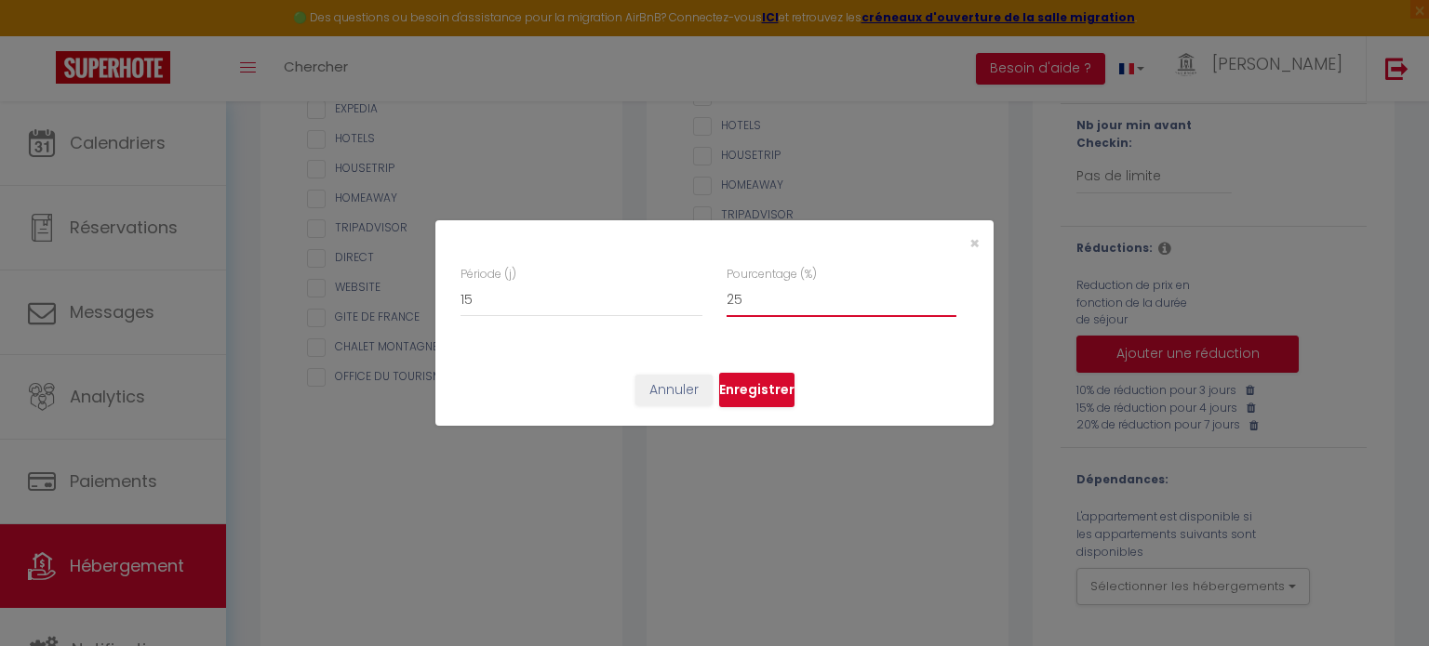
click at [949, 293] on input "25" at bounding box center [841, 300] width 230 height 33
click at [949, 293] on input "26" at bounding box center [841, 300] width 230 height 33
click at [949, 293] on input "27" at bounding box center [841, 300] width 230 height 33
click at [949, 293] on input "28" at bounding box center [841, 300] width 230 height 33
click at [949, 293] on input "29" at bounding box center [841, 300] width 230 height 33
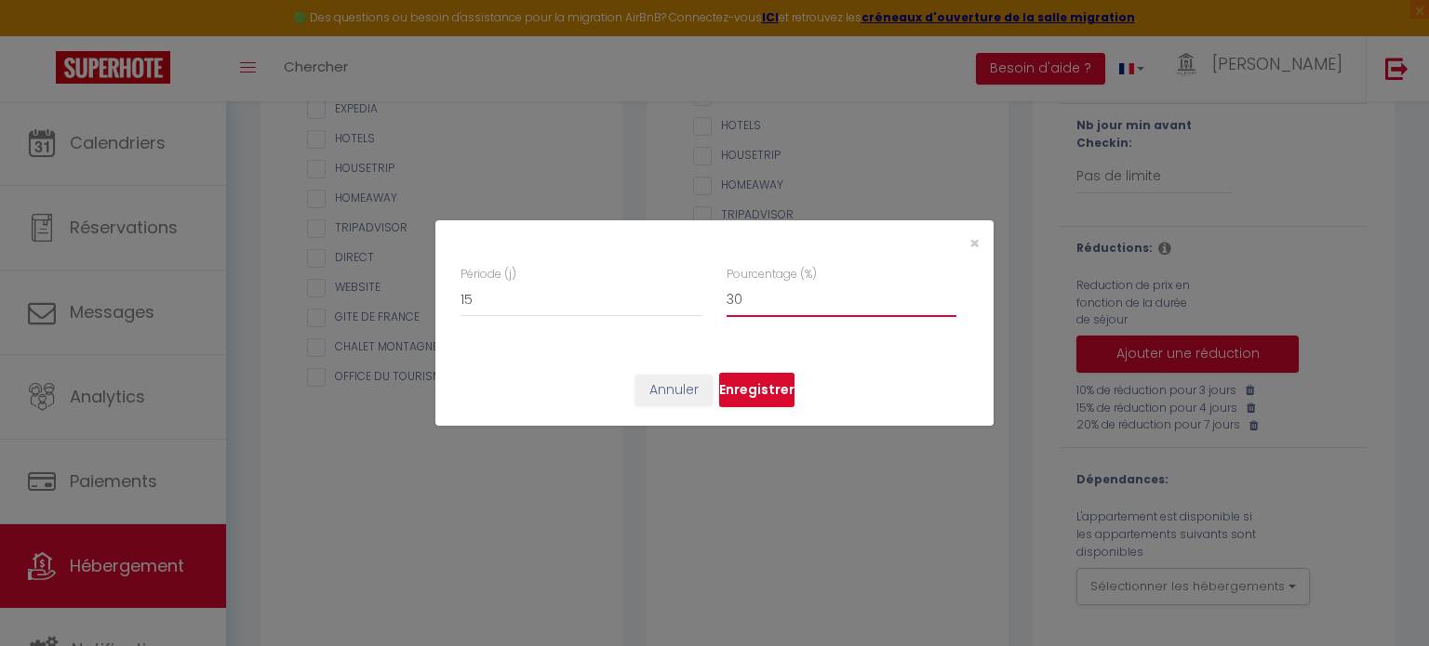
click at [949, 293] on input "30" at bounding box center [841, 300] width 230 height 33
click at [766, 394] on button "Enregistrer" at bounding box center [756, 390] width 75 height 35
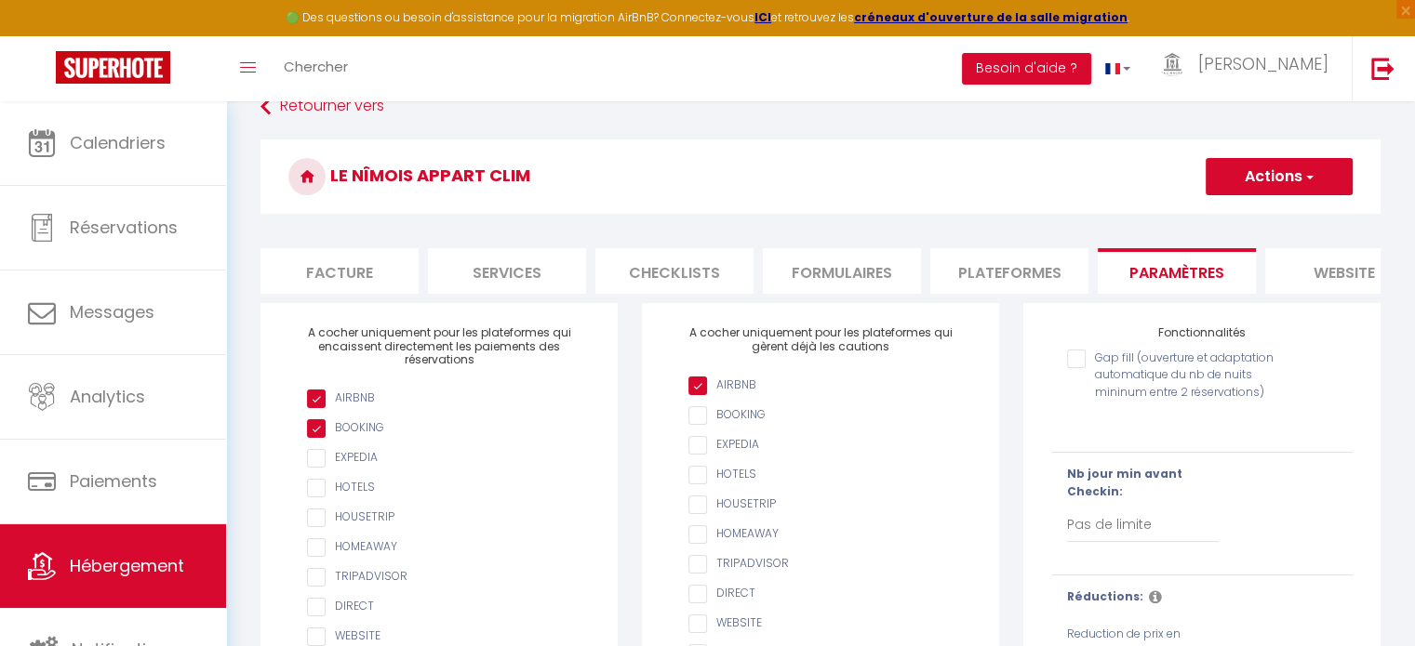
scroll to position [89, 0]
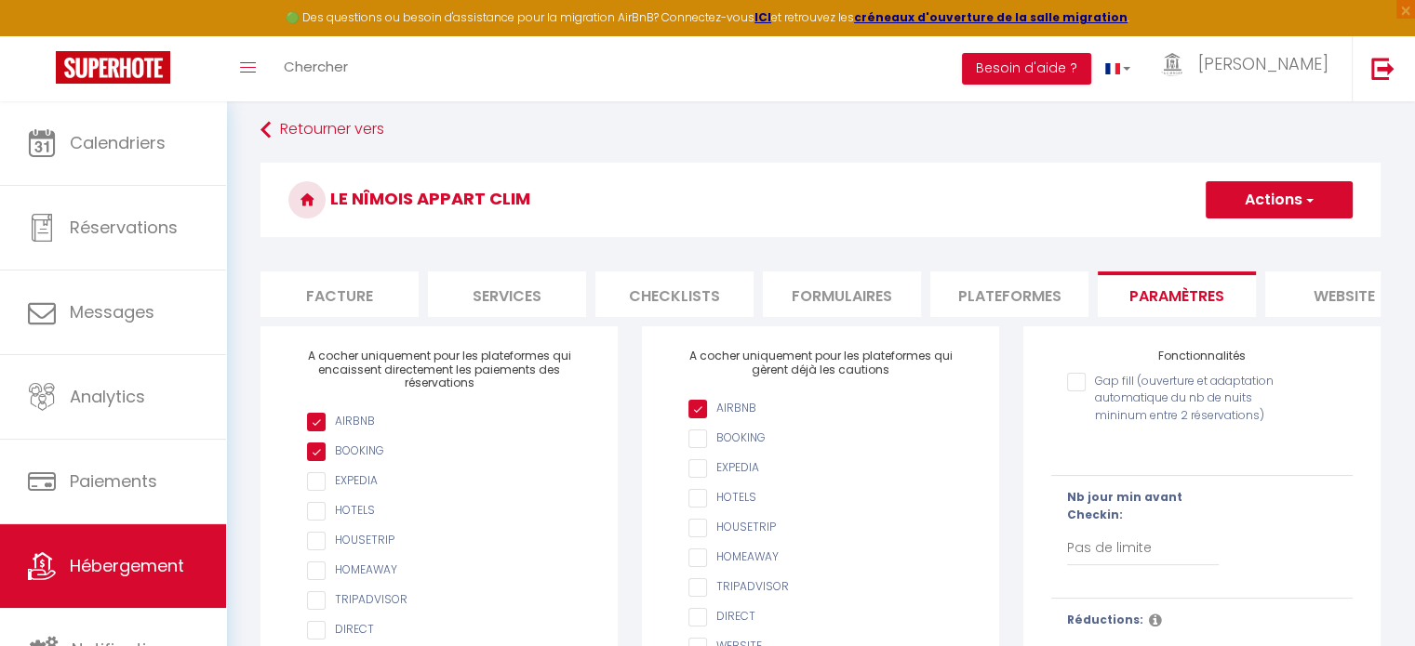
click at [1275, 193] on button "Actions" at bounding box center [1279, 199] width 147 height 37
click at [1259, 237] on input "Enregistrer" at bounding box center [1257, 241] width 69 height 19
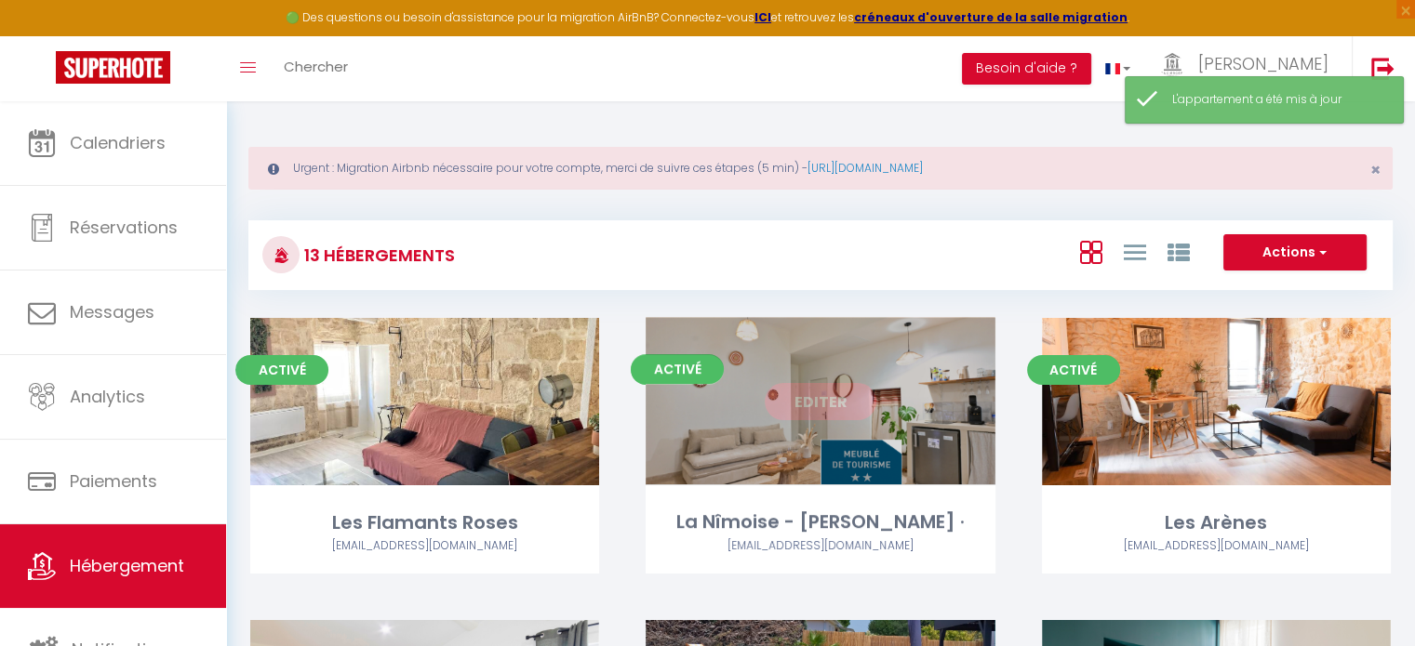
click at [857, 405] on link "Editer" at bounding box center [821, 401] width 112 height 37
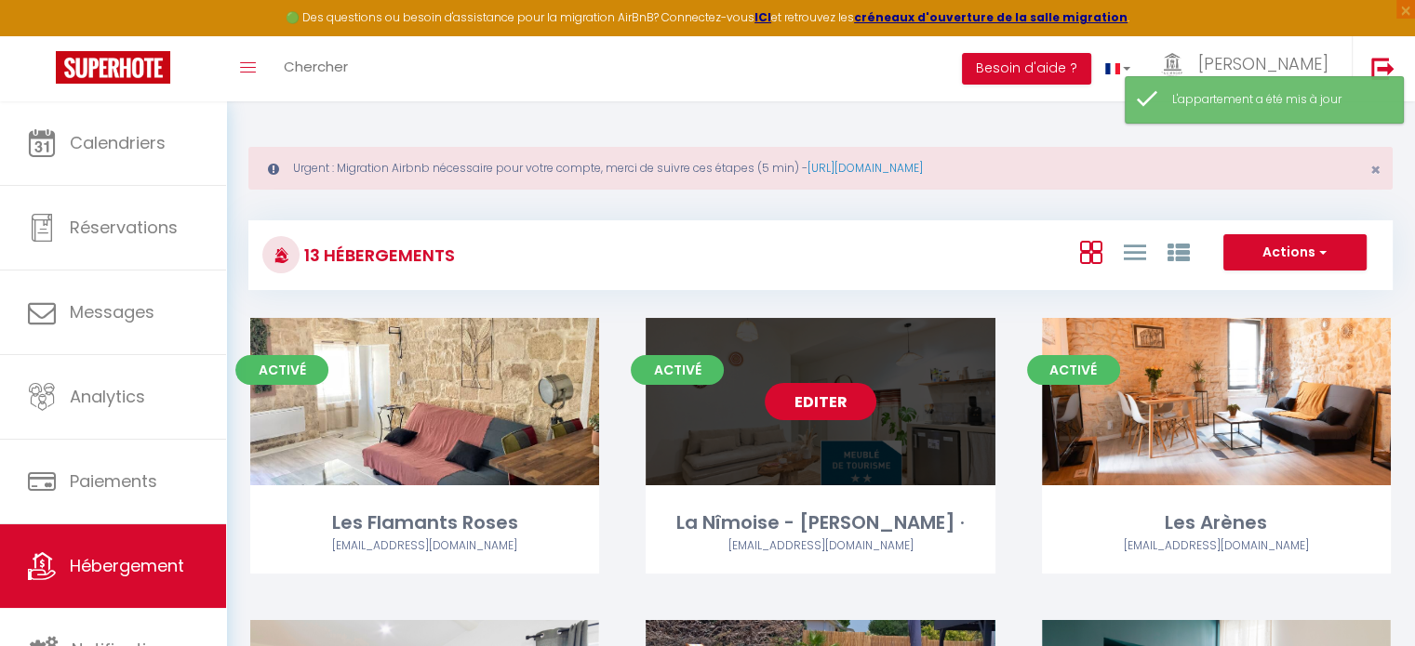
click at [844, 397] on link "Editer" at bounding box center [821, 401] width 112 height 37
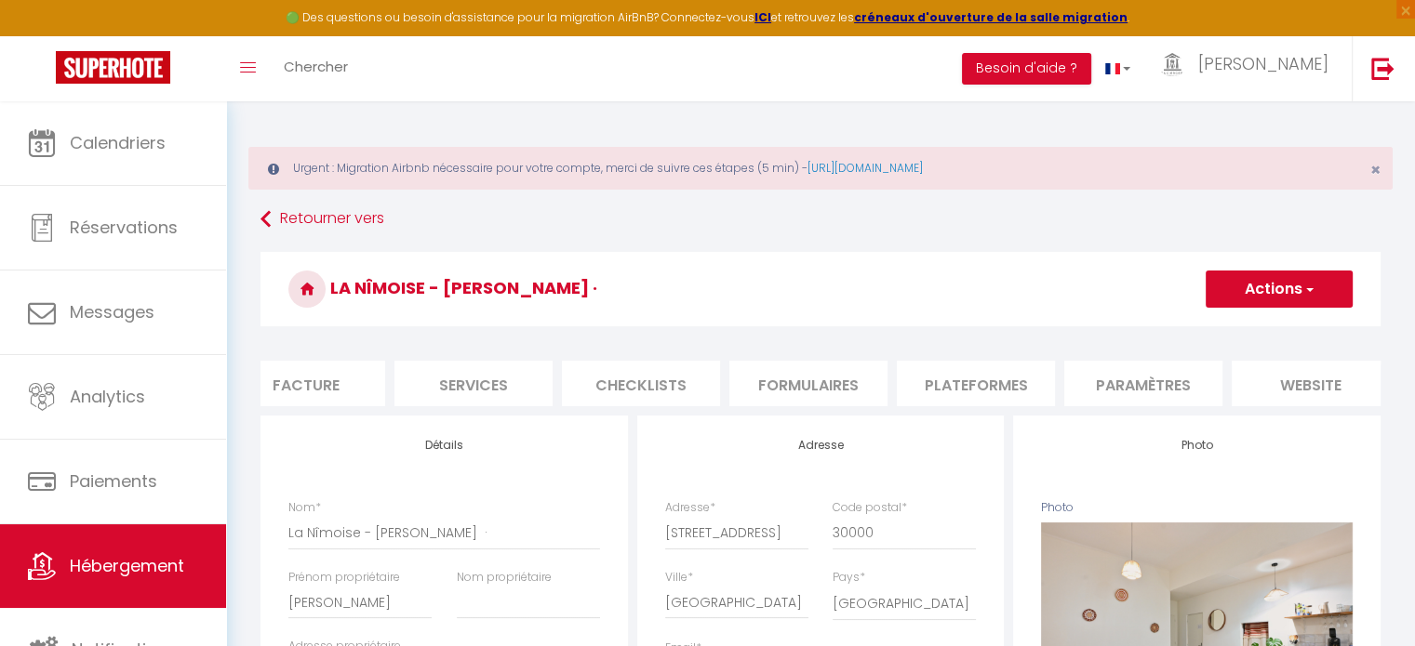
scroll to position [0, 372]
click at [1145, 389] on li "Paramètres" at bounding box center [1139, 384] width 158 height 46
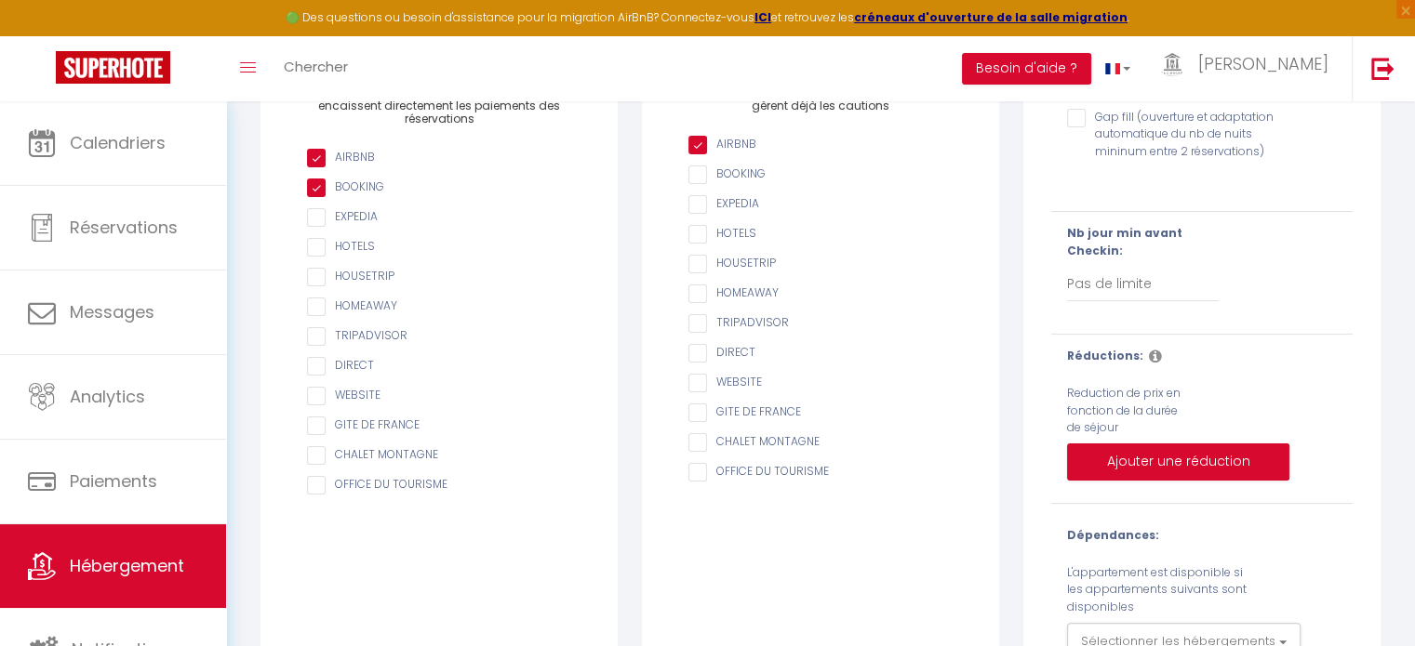
scroll to position [372, 0]
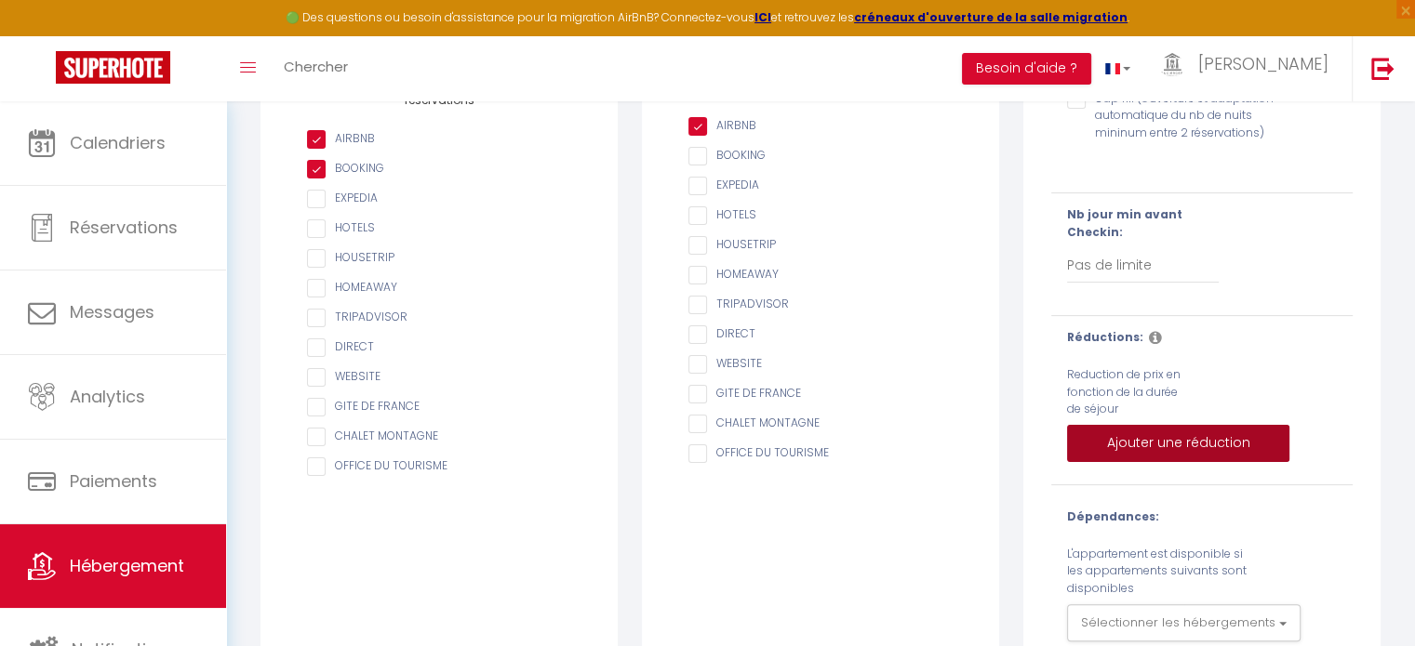
click at [1148, 451] on button "Ajouter une réduction" at bounding box center [1178, 443] width 222 height 37
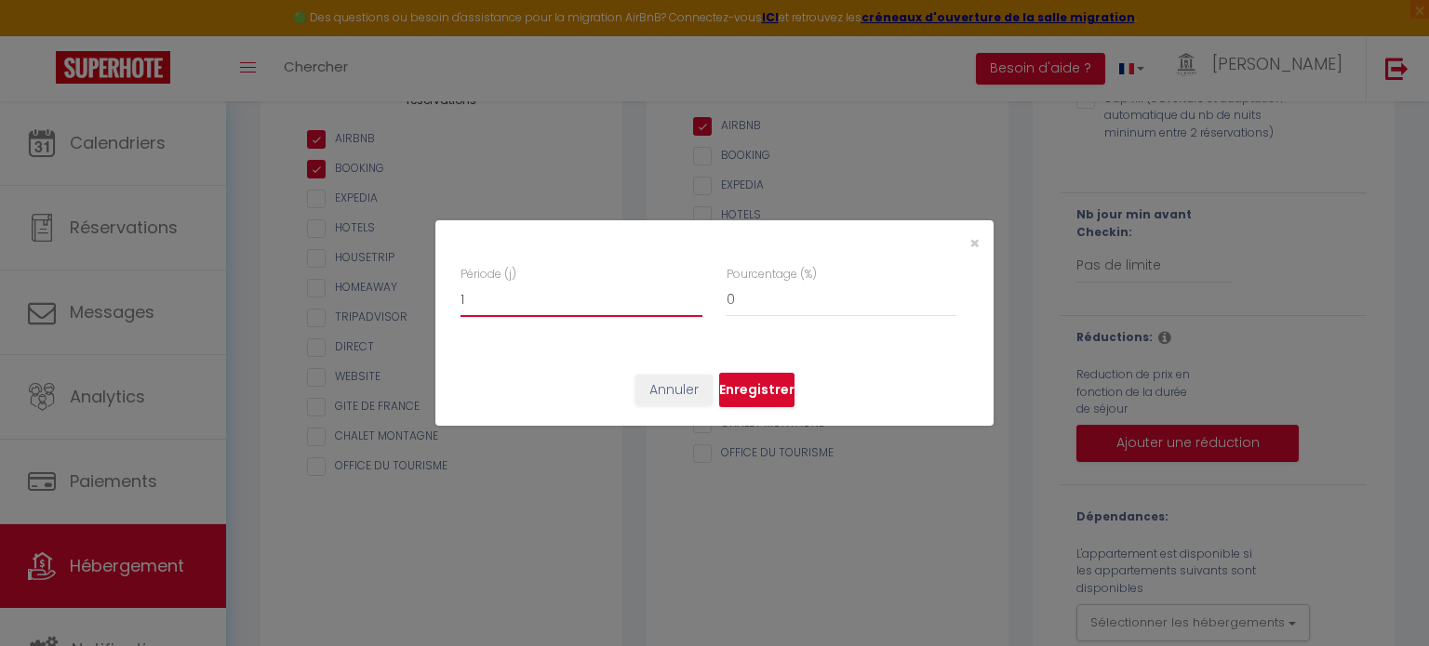
click at [696, 292] on input "1" at bounding box center [581, 300] width 242 height 33
click at [697, 293] on input "2" at bounding box center [581, 300] width 242 height 33
click at [697, 293] on input "3" at bounding box center [581, 300] width 242 height 33
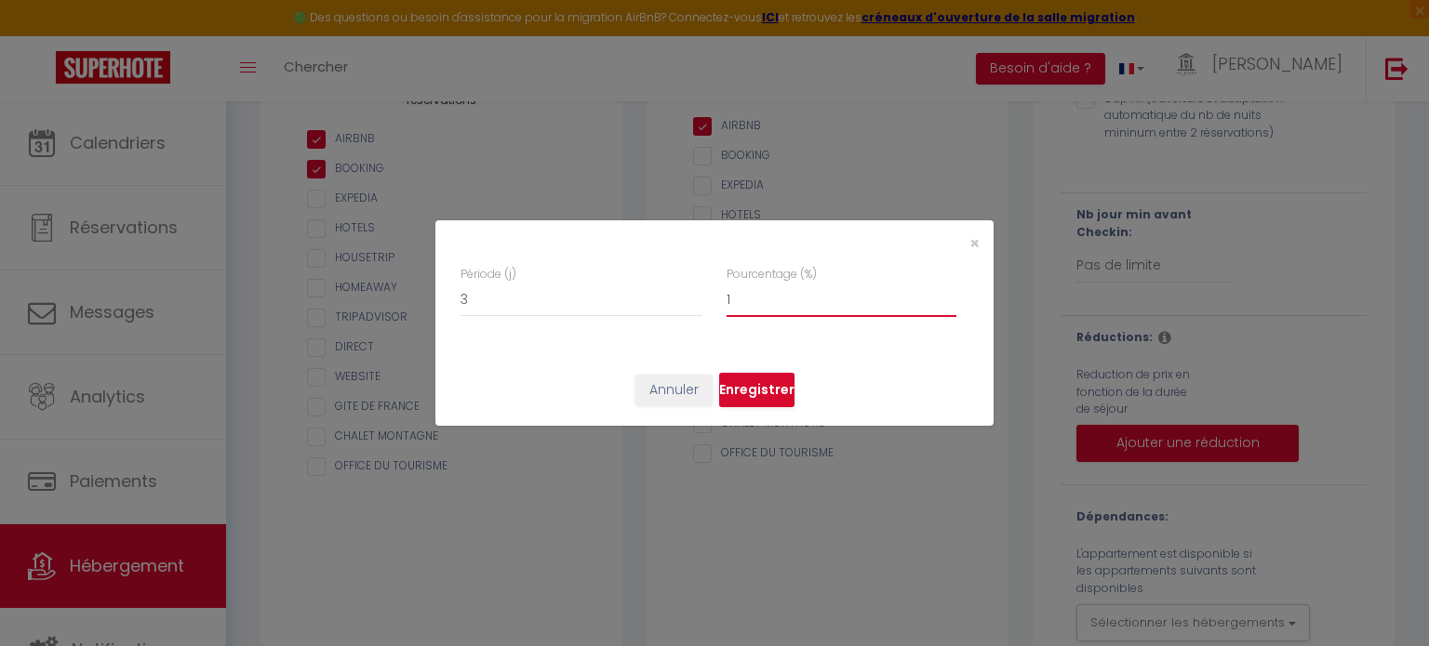
click at [944, 293] on input "1" at bounding box center [841, 300] width 230 height 33
click at [944, 293] on input "2" at bounding box center [841, 300] width 230 height 33
click at [944, 293] on input "3" at bounding box center [841, 300] width 230 height 33
click at [944, 293] on input "4" at bounding box center [841, 300] width 230 height 33
click at [945, 293] on input "6" at bounding box center [841, 300] width 230 height 33
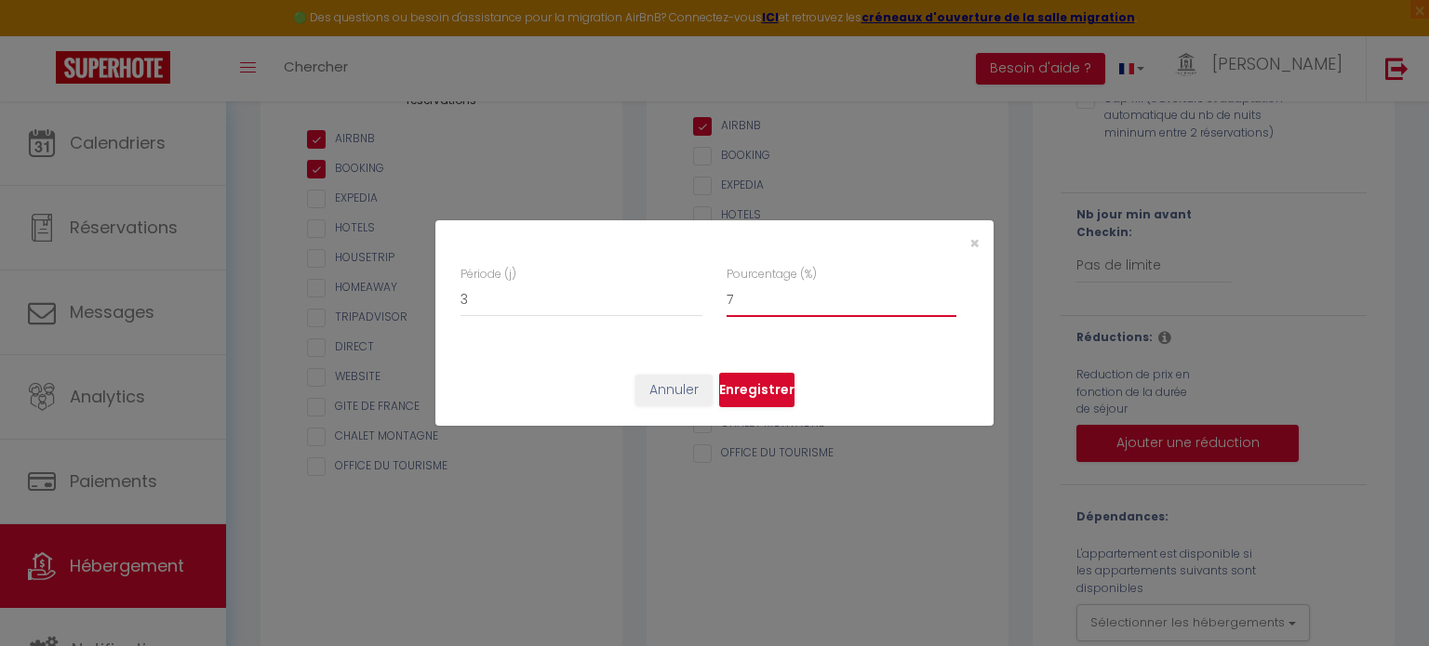
click at [945, 293] on input "7" at bounding box center [841, 300] width 230 height 33
click at [945, 293] on input "8" at bounding box center [841, 300] width 230 height 33
click at [945, 293] on input "9" at bounding box center [841, 300] width 230 height 33
click at [945, 293] on input "10" at bounding box center [841, 300] width 230 height 33
click at [945, 293] on input "11" at bounding box center [841, 300] width 230 height 33
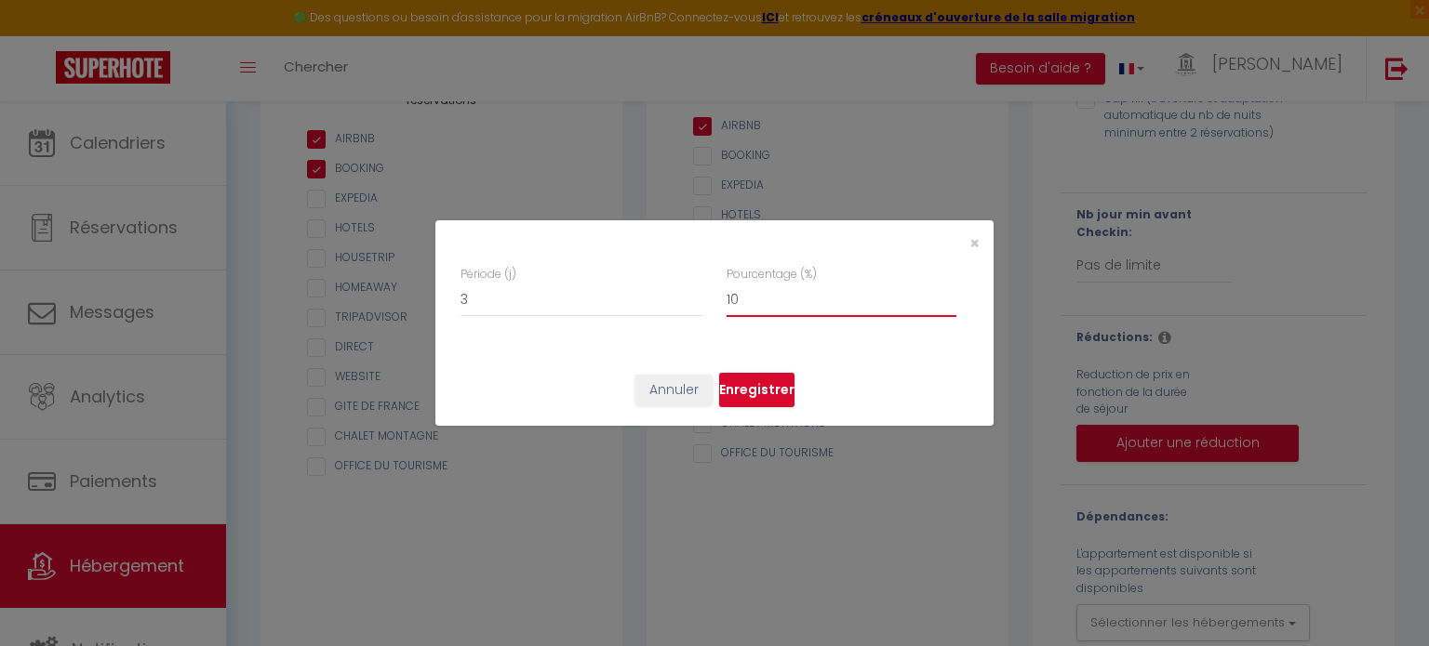
click at [948, 300] on input "10" at bounding box center [841, 300] width 230 height 33
click at [765, 393] on button "Enregistrer" at bounding box center [756, 390] width 75 height 35
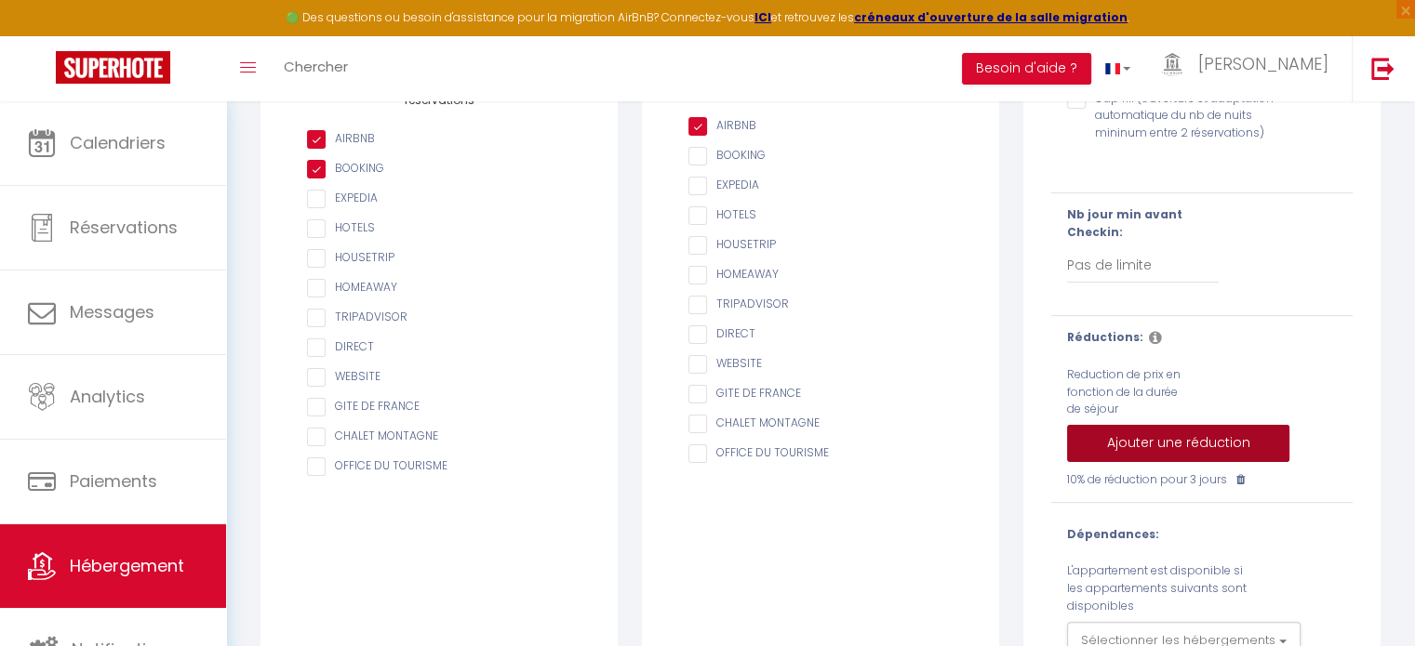
click at [1215, 456] on button "Ajouter une réduction" at bounding box center [1178, 443] width 222 height 37
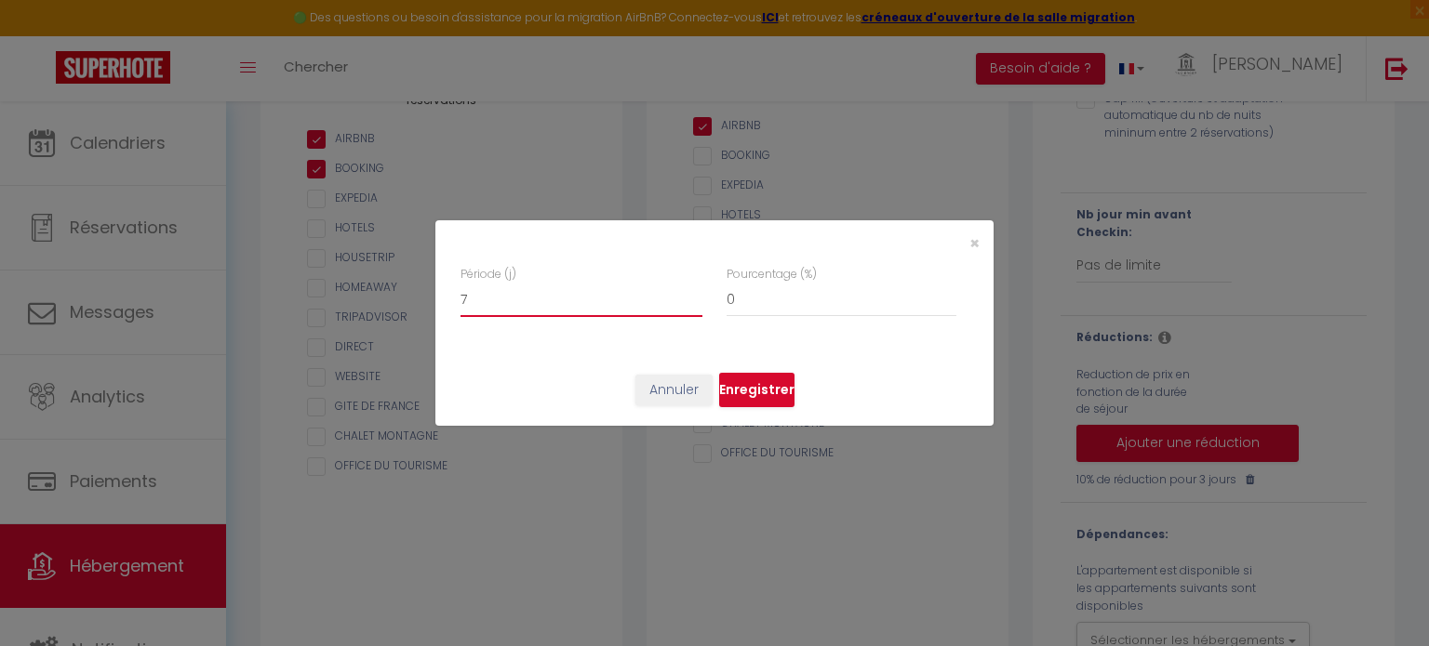
click at [697, 292] on input "7" at bounding box center [581, 300] width 242 height 33
click at [691, 304] on input "6" at bounding box center [581, 300] width 242 height 33
click at [691, 304] on input "5" at bounding box center [581, 300] width 242 height 33
click at [691, 304] on input "4" at bounding box center [581, 300] width 242 height 33
click at [948, 295] on input "4" at bounding box center [841, 300] width 230 height 33
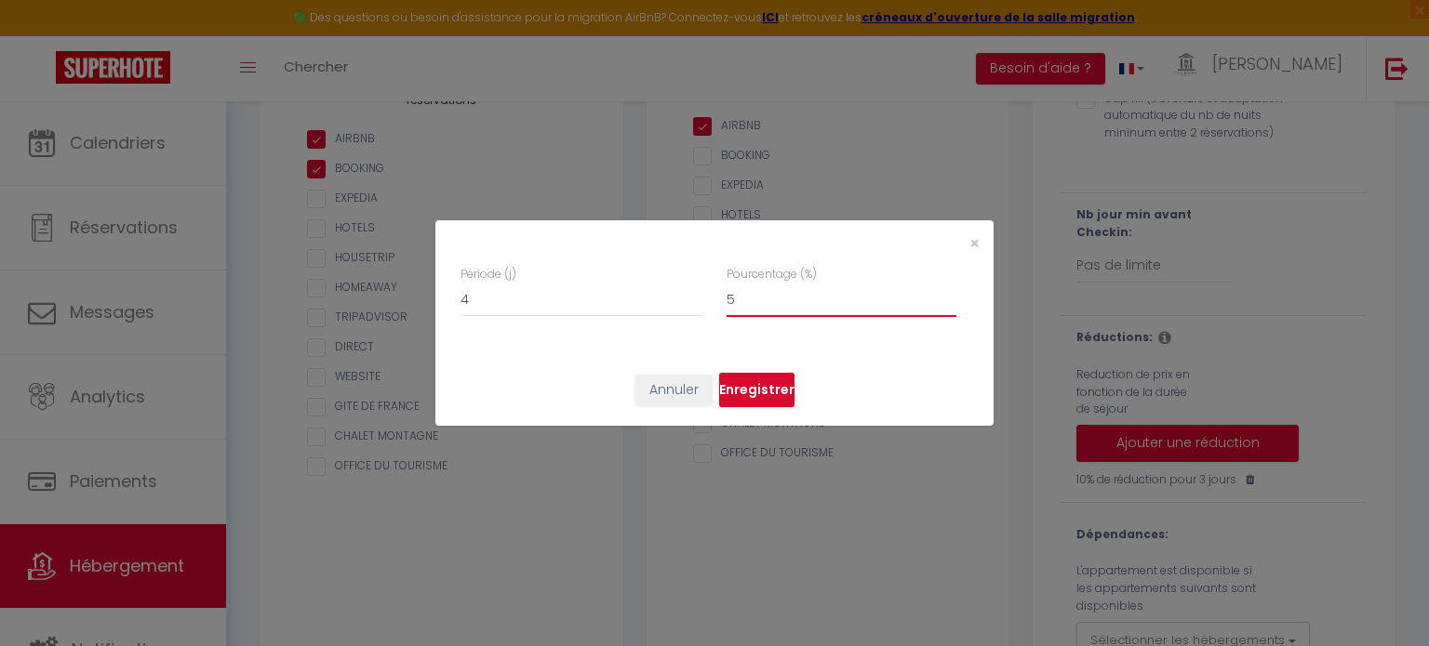
click at [948, 295] on input "5" at bounding box center [841, 300] width 230 height 33
click at [948, 295] on input "6" at bounding box center [841, 300] width 230 height 33
click at [948, 295] on input "7" at bounding box center [841, 300] width 230 height 33
click at [948, 295] on input "8" at bounding box center [841, 300] width 230 height 33
click at [948, 295] on input "9" at bounding box center [841, 300] width 230 height 33
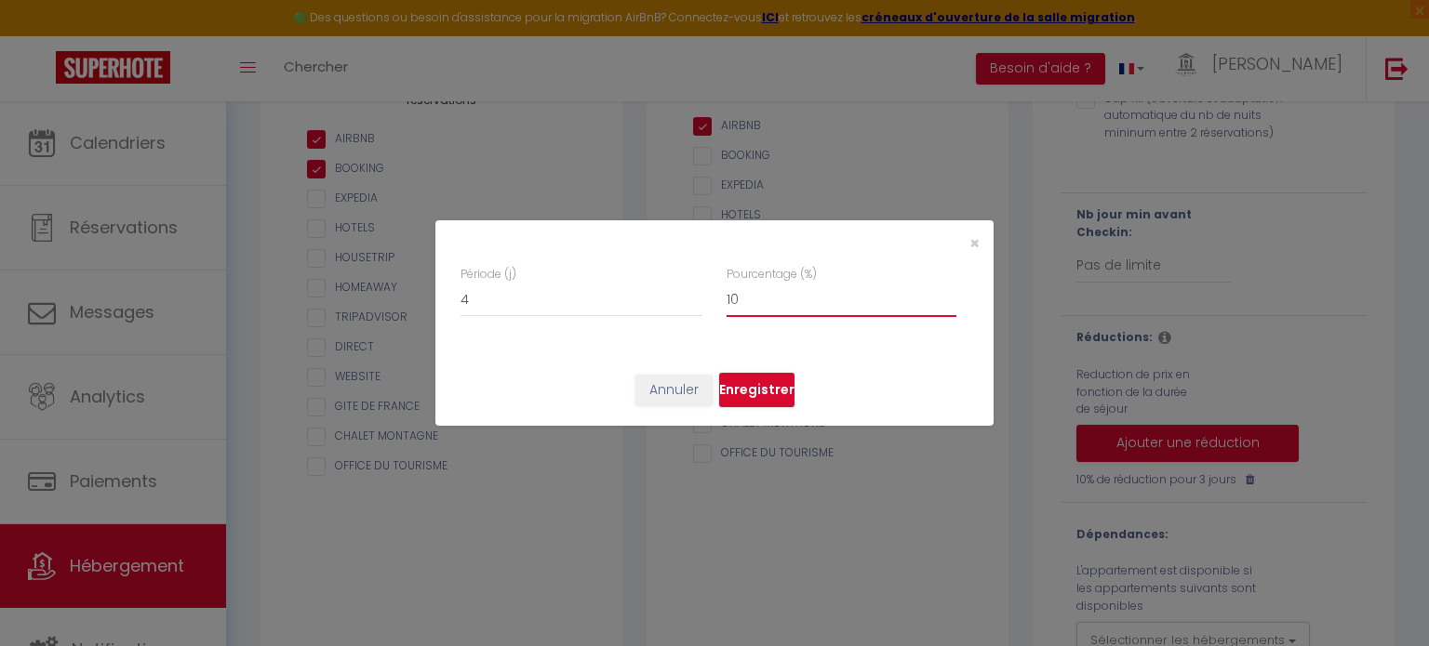
click at [948, 295] on input "10" at bounding box center [841, 300] width 230 height 33
click at [948, 295] on input "11" at bounding box center [841, 300] width 230 height 33
click at [948, 295] on input "12" at bounding box center [841, 300] width 230 height 33
click at [948, 295] on input "13" at bounding box center [841, 300] width 230 height 33
click at [948, 295] on input "14" at bounding box center [841, 300] width 230 height 33
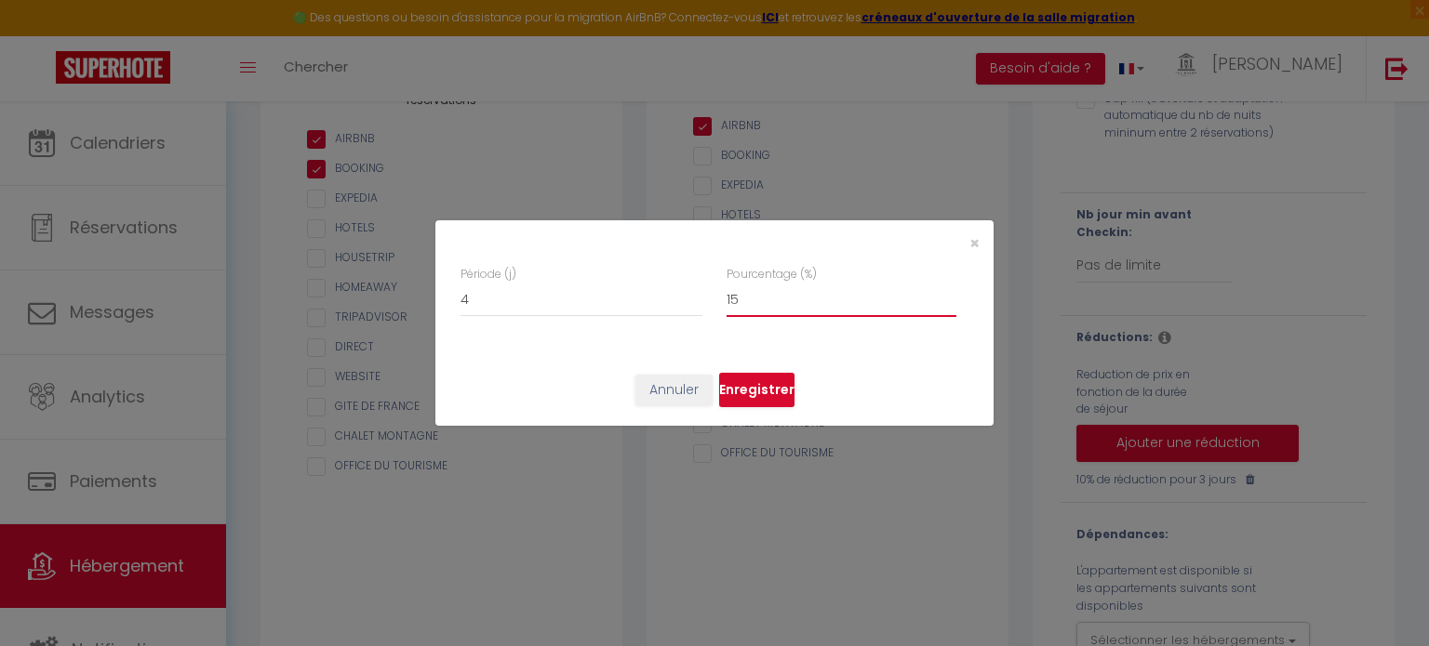
click at [948, 295] on input "15" at bounding box center [841, 300] width 230 height 33
click at [757, 389] on button "Enregistrer" at bounding box center [756, 390] width 75 height 35
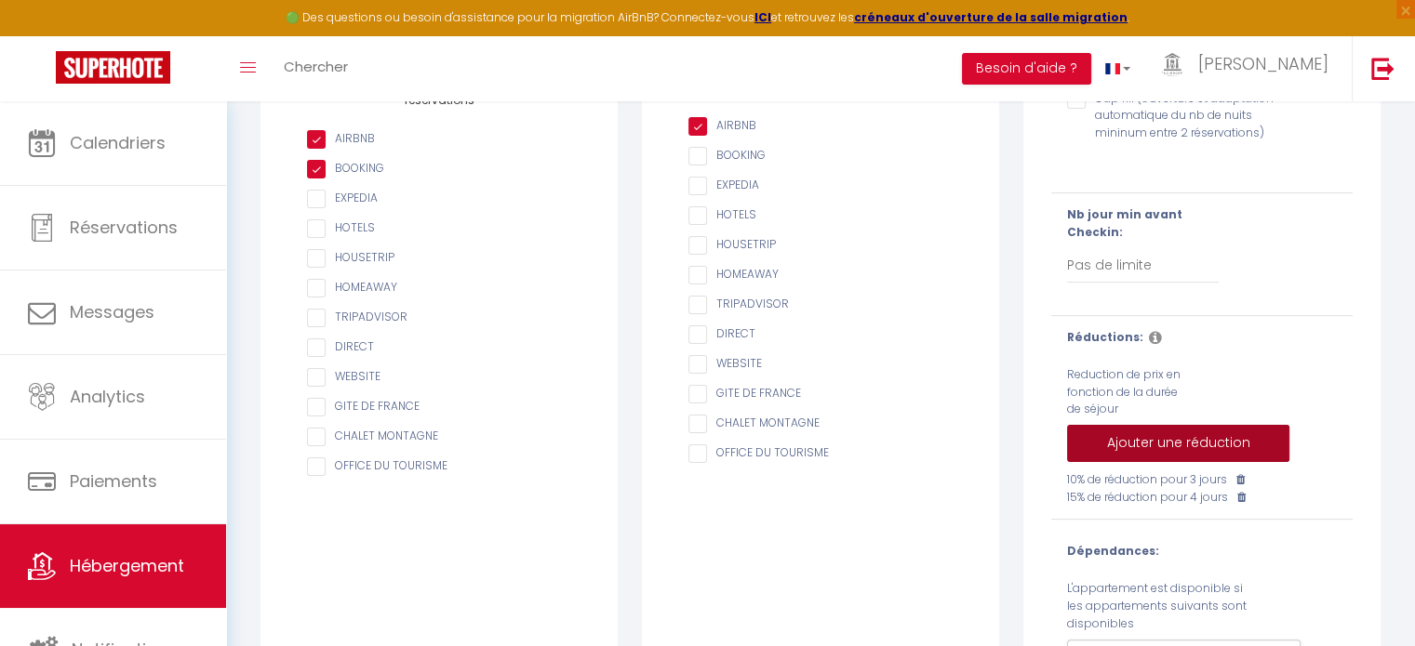
click at [1245, 450] on button "Ajouter une réduction" at bounding box center [1178, 443] width 222 height 37
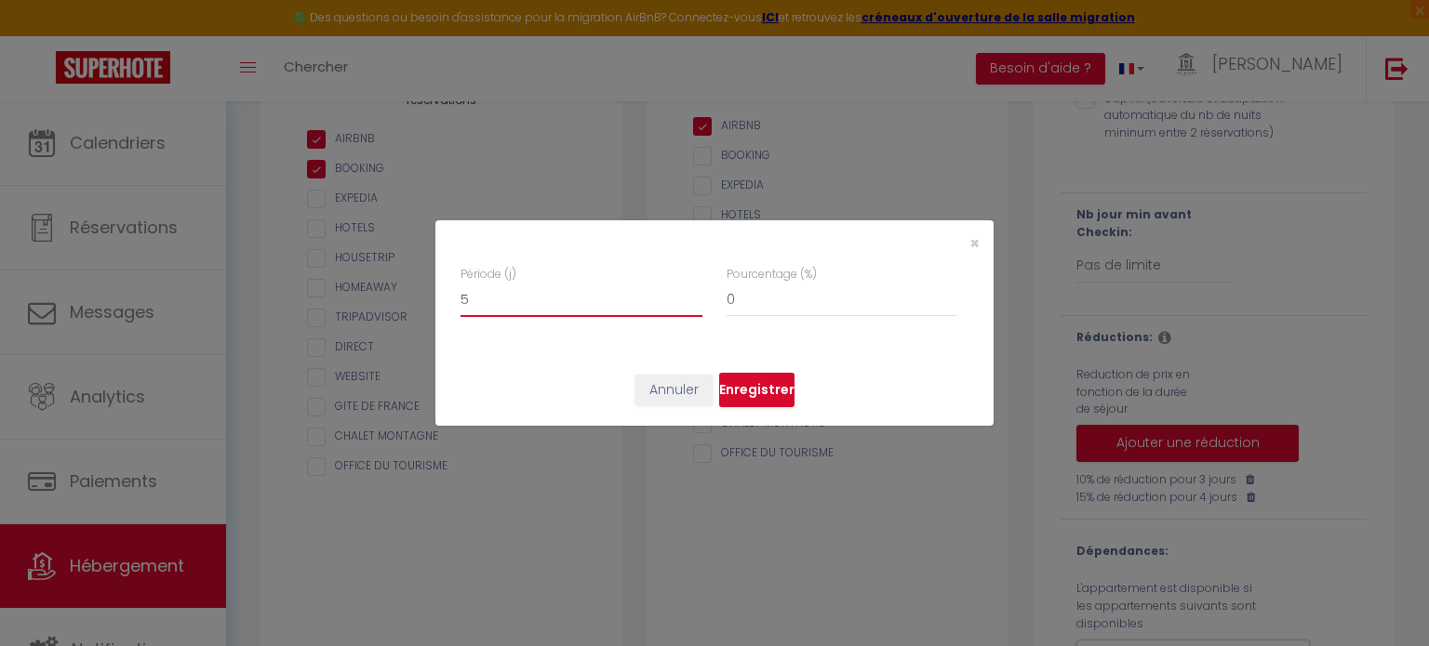
click at [694, 294] on input "5" at bounding box center [581, 300] width 242 height 33
click at [694, 294] on input "6" at bounding box center [581, 300] width 242 height 33
click at [694, 294] on input "7" at bounding box center [581, 300] width 242 height 33
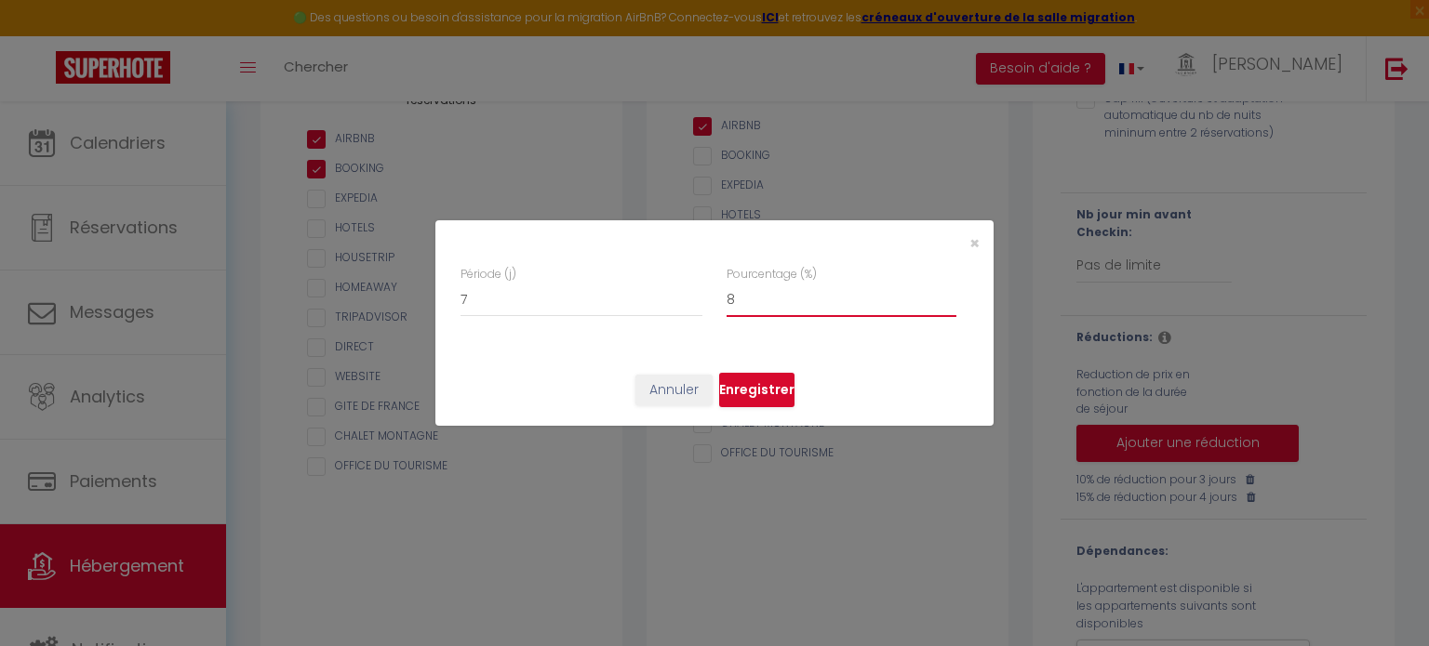
click at [947, 293] on input "8" at bounding box center [841, 300] width 230 height 33
click at [947, 293] on input "9" at bounding box center [841, 300] width 230 height 33
click at [947, 293] on input "10" at bounding box center [841, 300] width 230 height 33
click at [947, 293] on input "11" at bounding box center [841, 300] width 230 height 33
click at [947, 293] on input "12" at bounding box center [841, 300] width 230 height 33
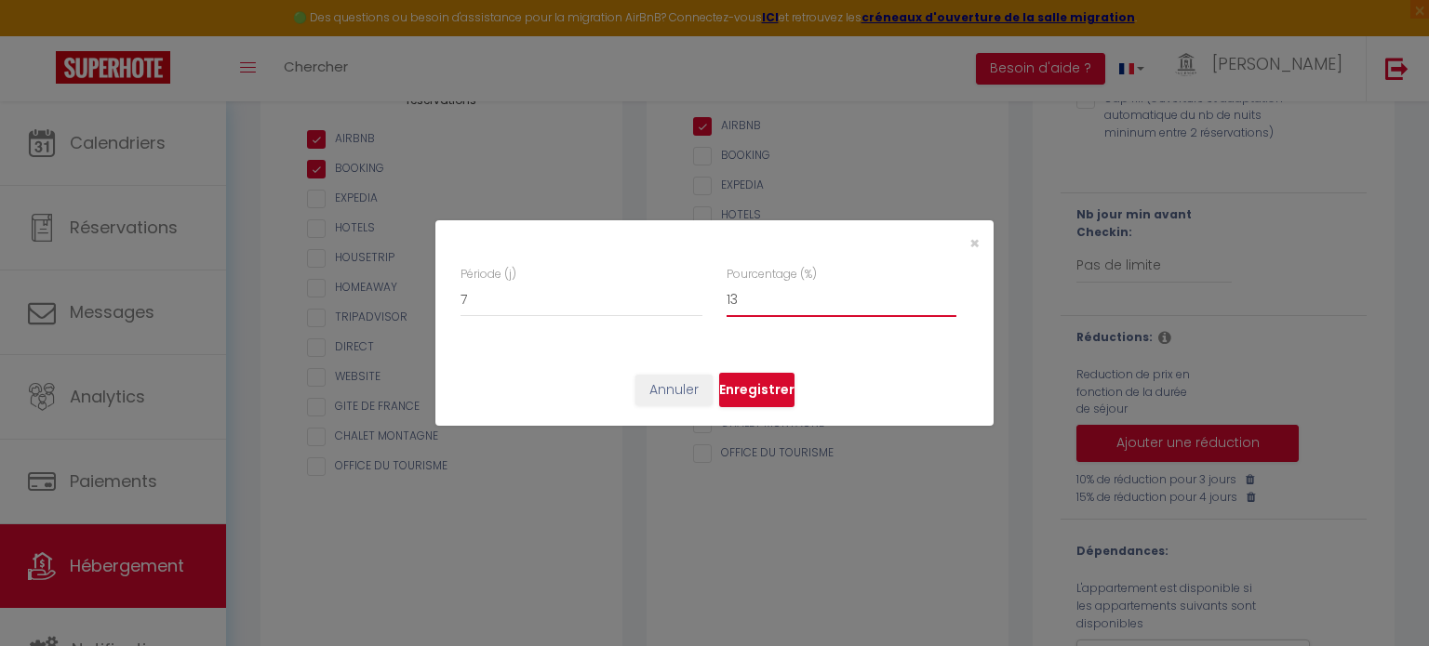
click at [947, 293] on input "13" at bounding box center [841, 300] width 230 height 33
click at [947, 293] on input "14" at bounding box center [841, 300] width 230 height 33
click at [947, 293] on input "15" at bounding box center [841, 300] width 230 height 33
click at [947, 293] on input "16" at bounding box center [841, 300] width 230 height 33
click at [947, 293] on input "17" at bounding box center [841, 300] width 230 height 33
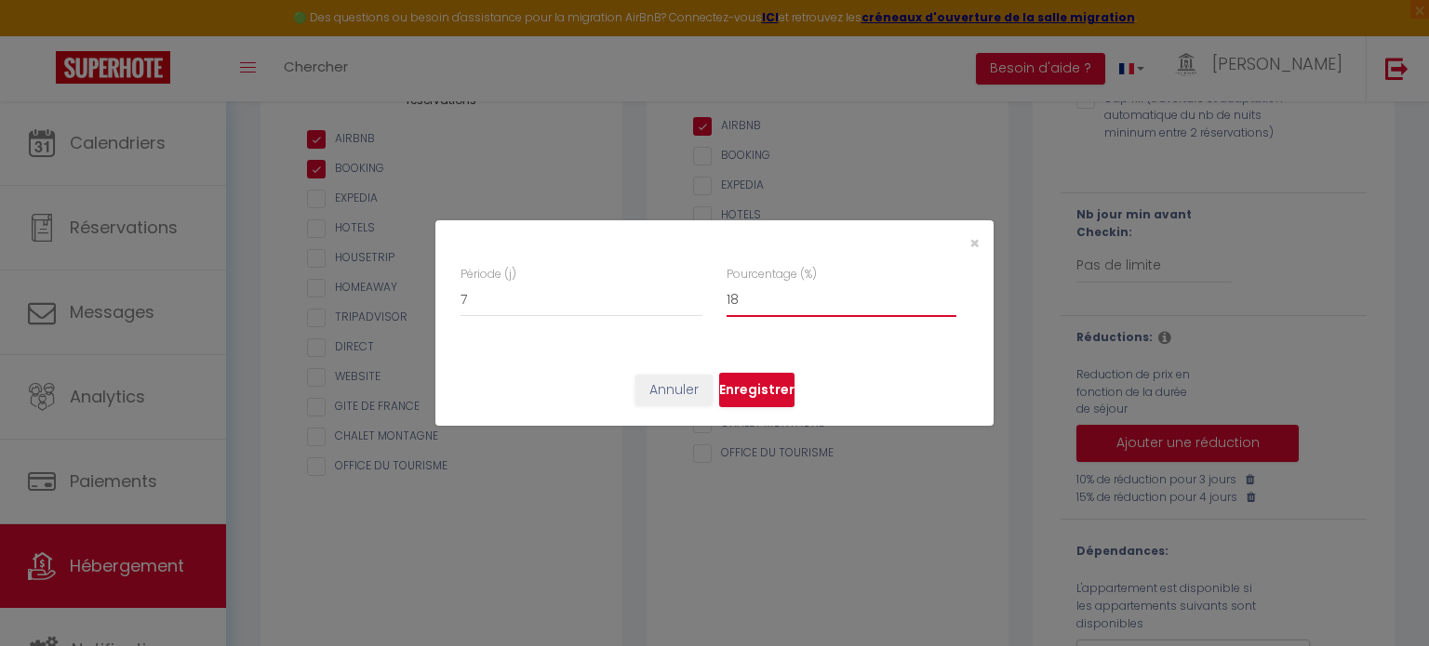
click at [947, 293] on input "18" at bounding box center [841, 300] width 230 height 33
click at [947, 293] on input "19" at bounding box center [841, 300] width 230 height 33
click at [947, 293] on input "20" at bounding box center [841, 300] width 230 height 33
click at [763, 387] on button "Enregistrer" at bounding box center [756, 390] width 75 height 35
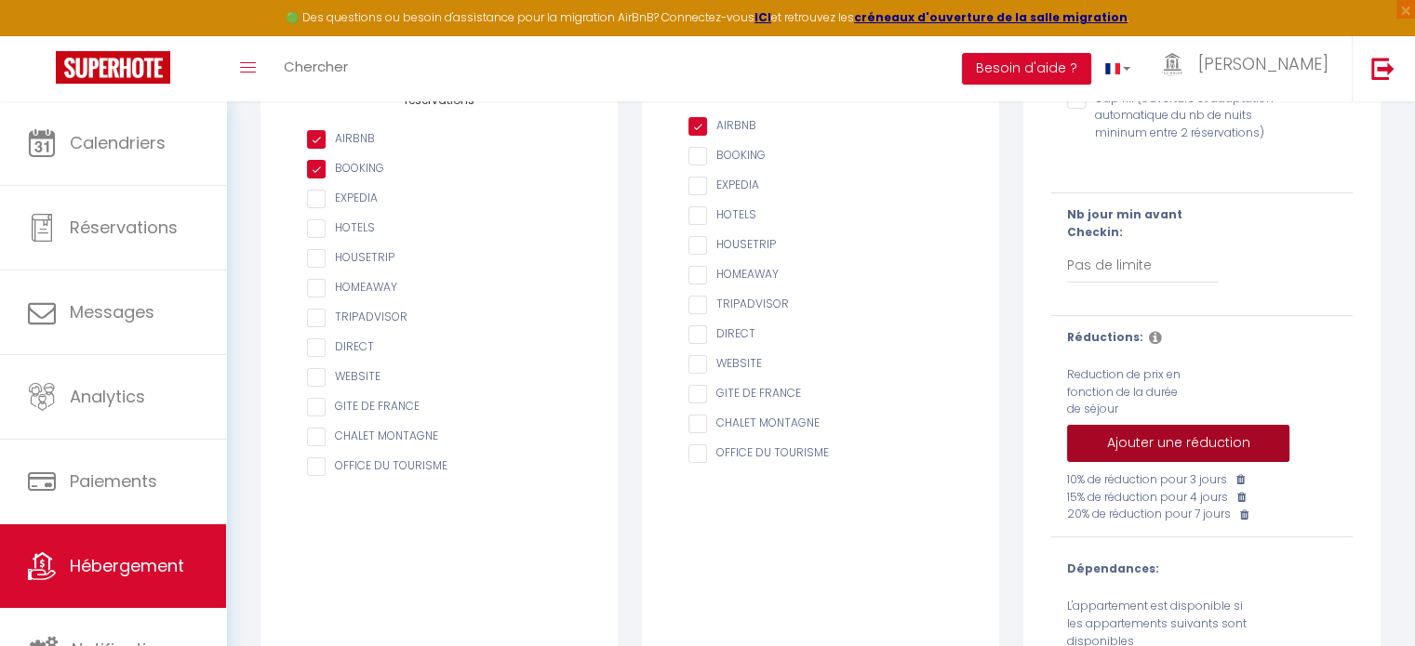
click at [1215, 454] on button "Ajouter une réduction" at bounding box center [1178, 443] width 222 height 37
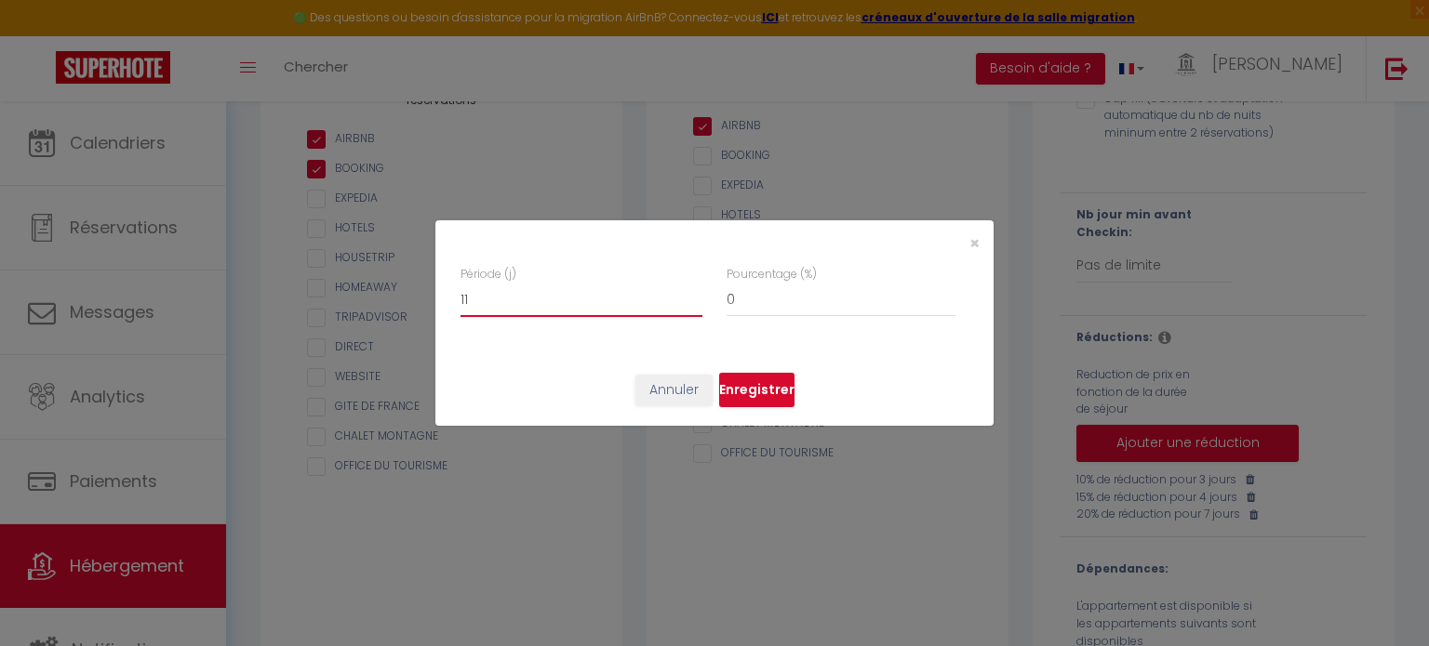
click at [694, 293] on input "11" at bounding box center [581, 300] width 242 height 33
click at [694, 293] on input "12" at bounding box center [581, 300] width 242 height 33
click at [694, 293] on input "13" at bounding box center [581, 300] width 242 height 33
click at [694, 293] on input "14" at bounding box center [581, 300] width 242 height 33
click at [694, 293] on input "15" at bounding box center [581, 300] width 242 height 33
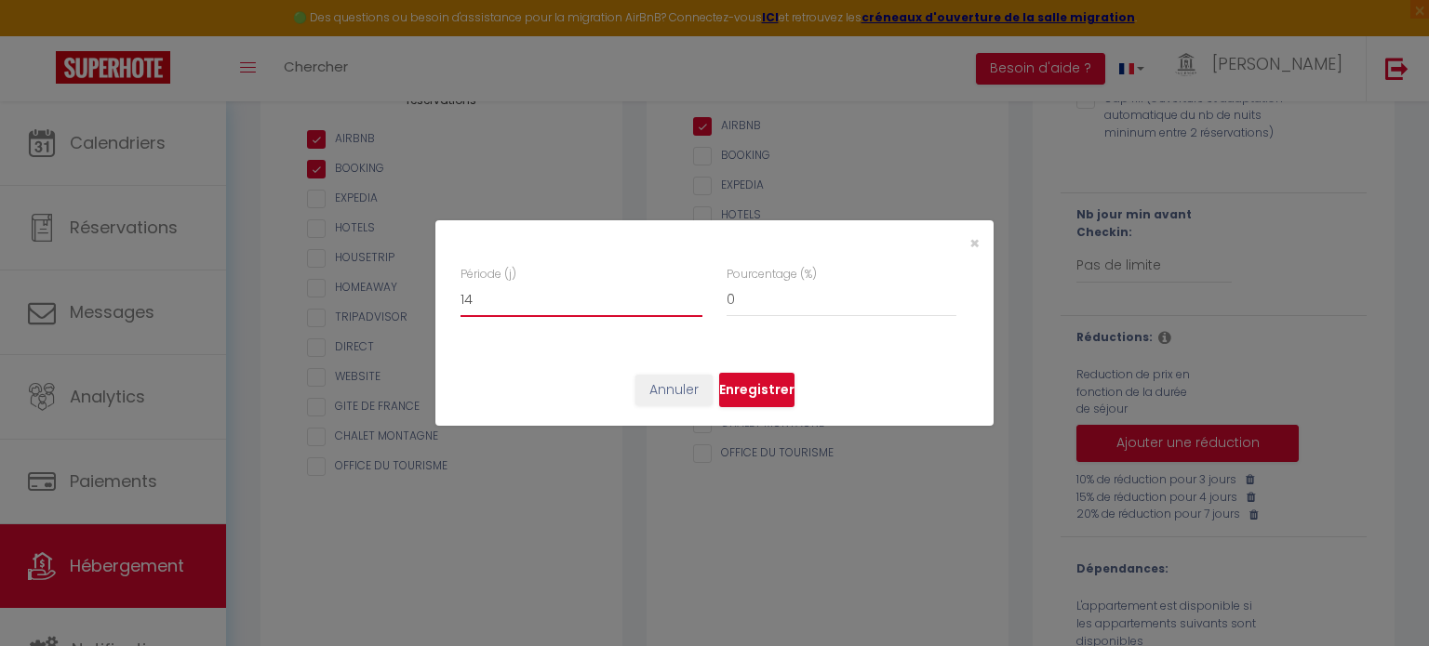
click at [693, 305] on input "14" at bounding box center [581, 300] width 242 height 33
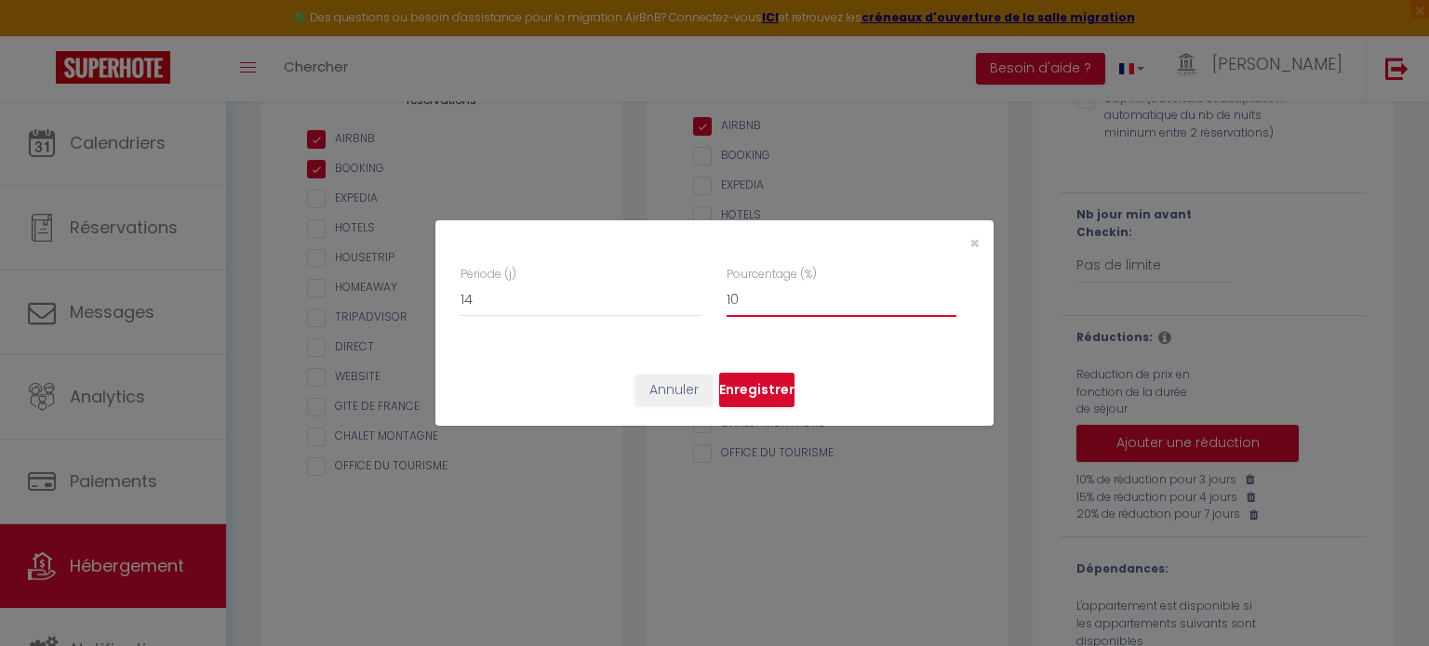
click at [949, 292] on input "10" at bounding box center [841, 300] width 230 height 33
click at [949, 292] on input "20" at bounding box center [841, 300] width 230 height 33
click at [949, 292] on input "21" at bounding box center [841, 300] width 230 height 33
click at [949, 292] on input "30" at bounding box center [841, 300] width 230 height 33
click at [744, 386] on button "Enregistrer" at bounding box center [756, 390] width 75 height 35
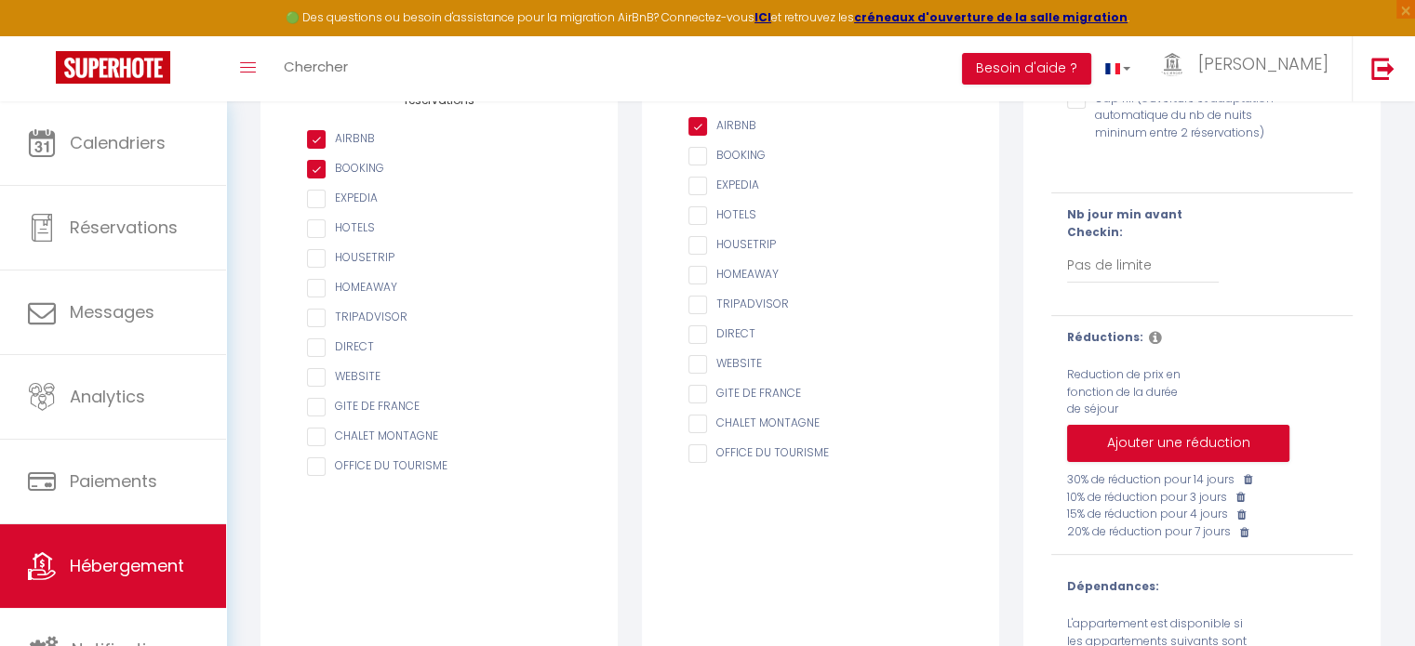
scroll to position [0, 0]
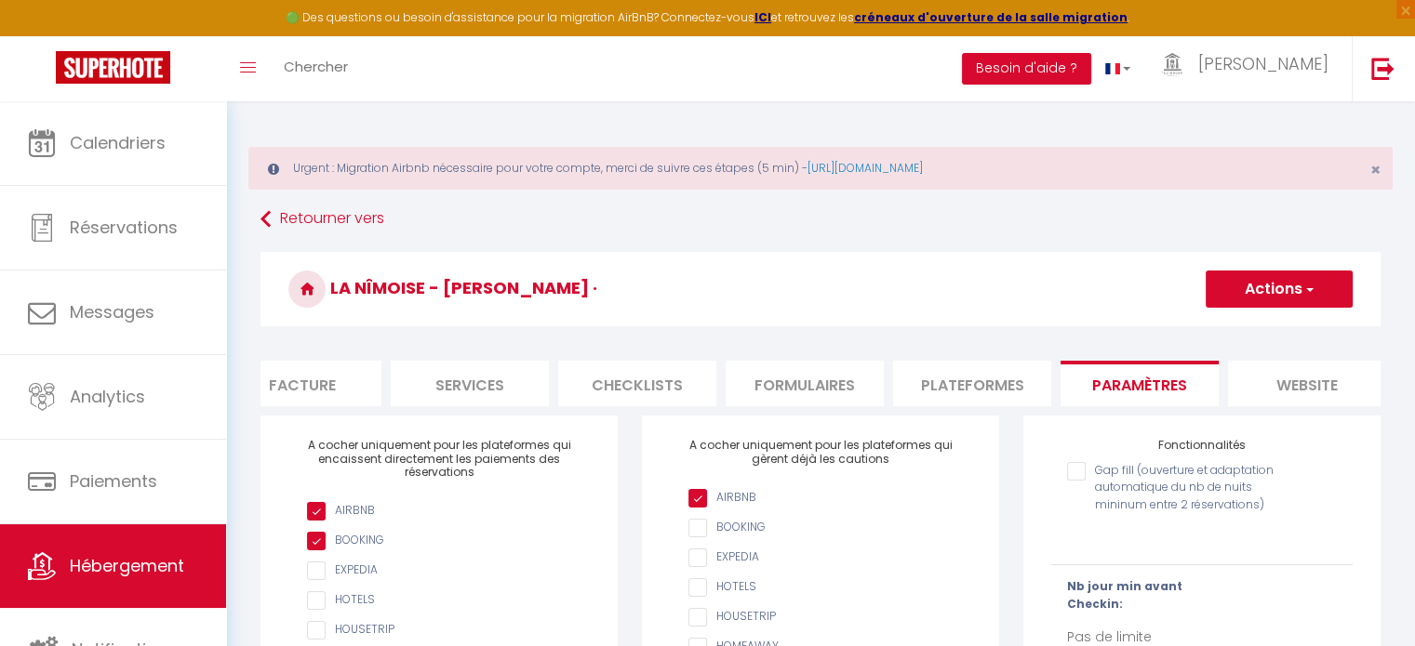
click at [1269, 288] on button "Actions" at bounding box center [1279, 289] width 147 height 37
click at [1254, 328] on input "Enregistrer" at bounding box center [1257, 330] width 69 height 19
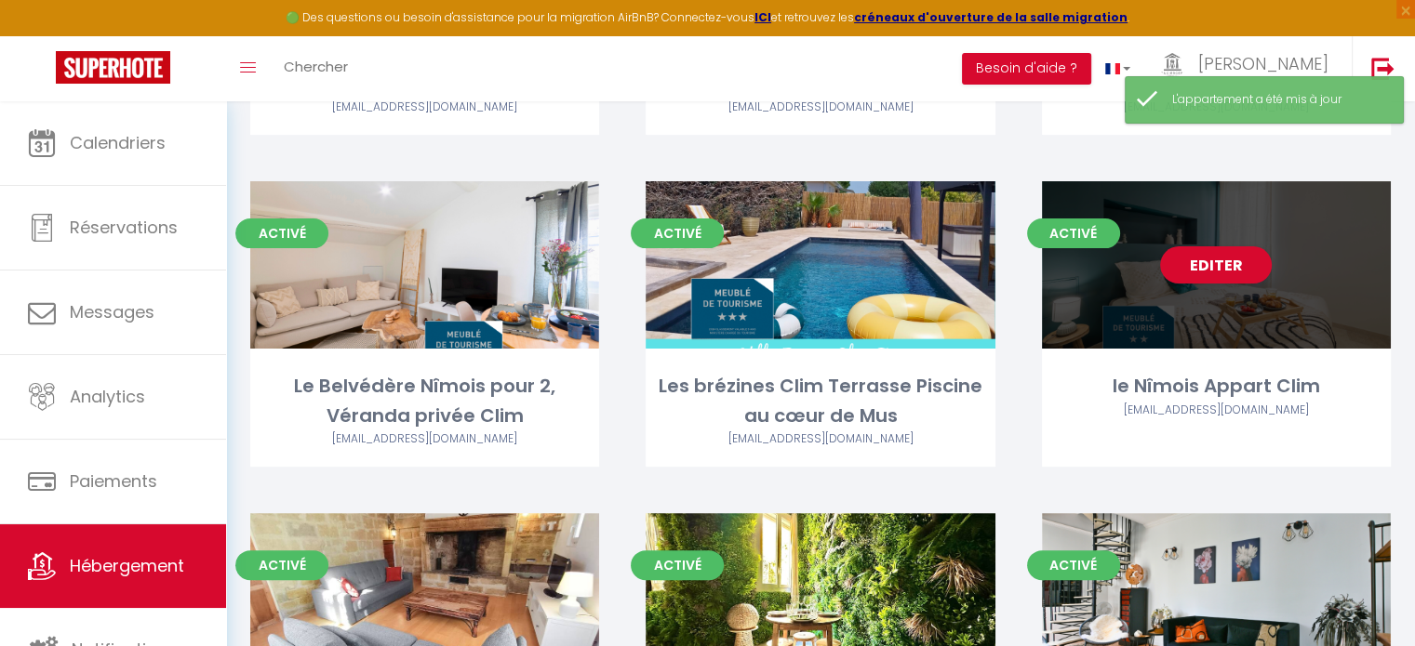
scroll to position [465, 0]
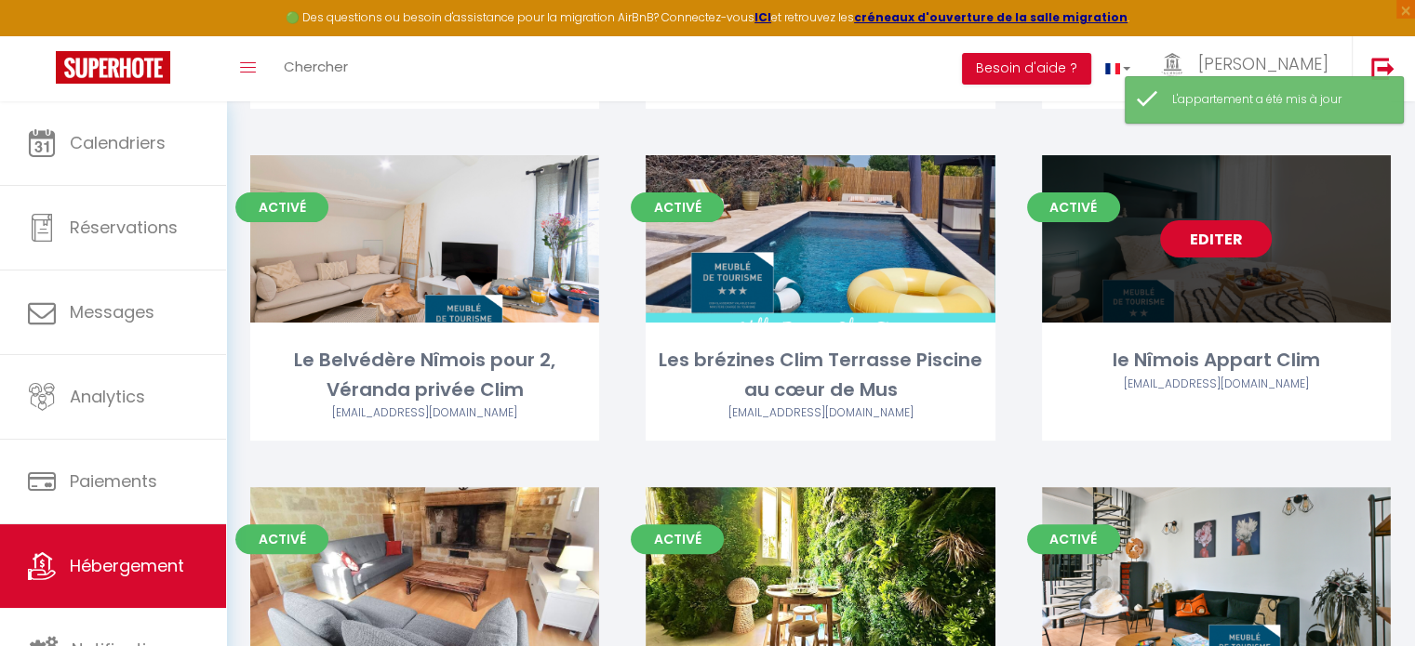
click at [1218, 237] on link "Editer" at bounding box center [1216, 238] width 112 height 37
click at [1215, 243] on link "Editer" at bounding box center [1216, 238] width 112 height 37
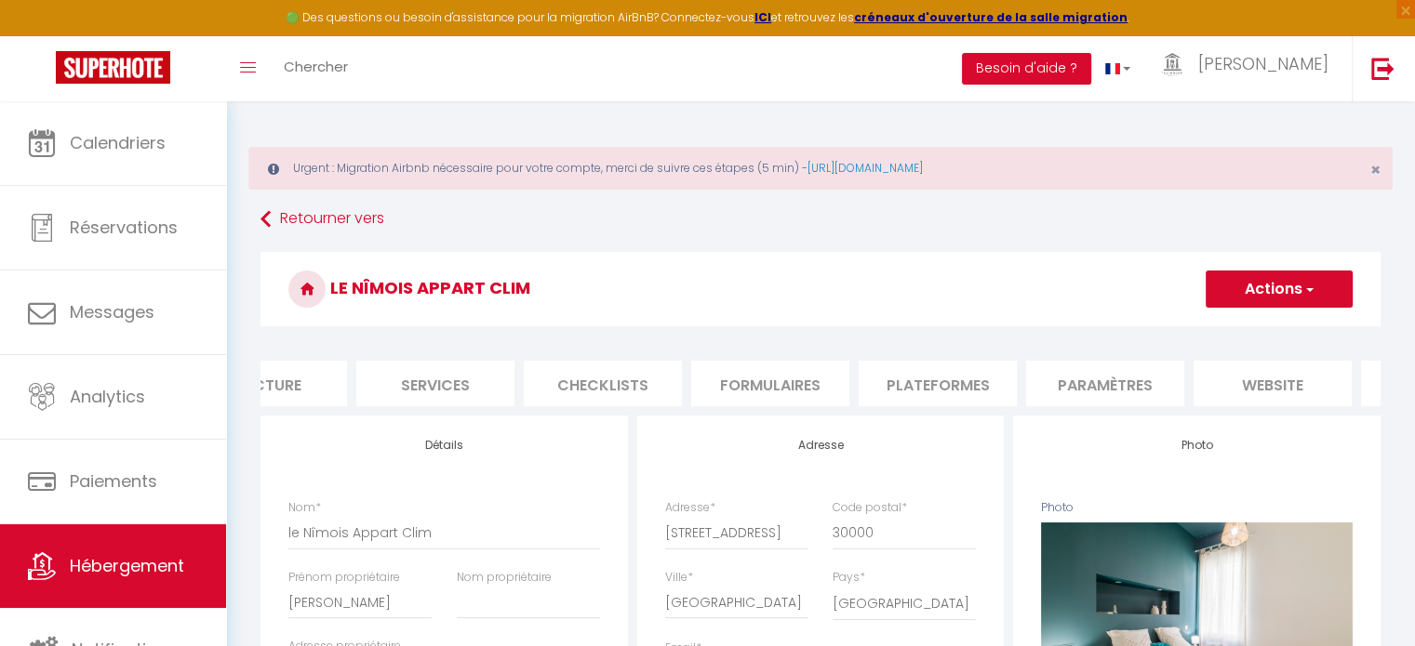
scroll to position [0, 409]
click at [1117, 381] on li "Paramètres" at bounding box center [1102, 384] width 158 height 46
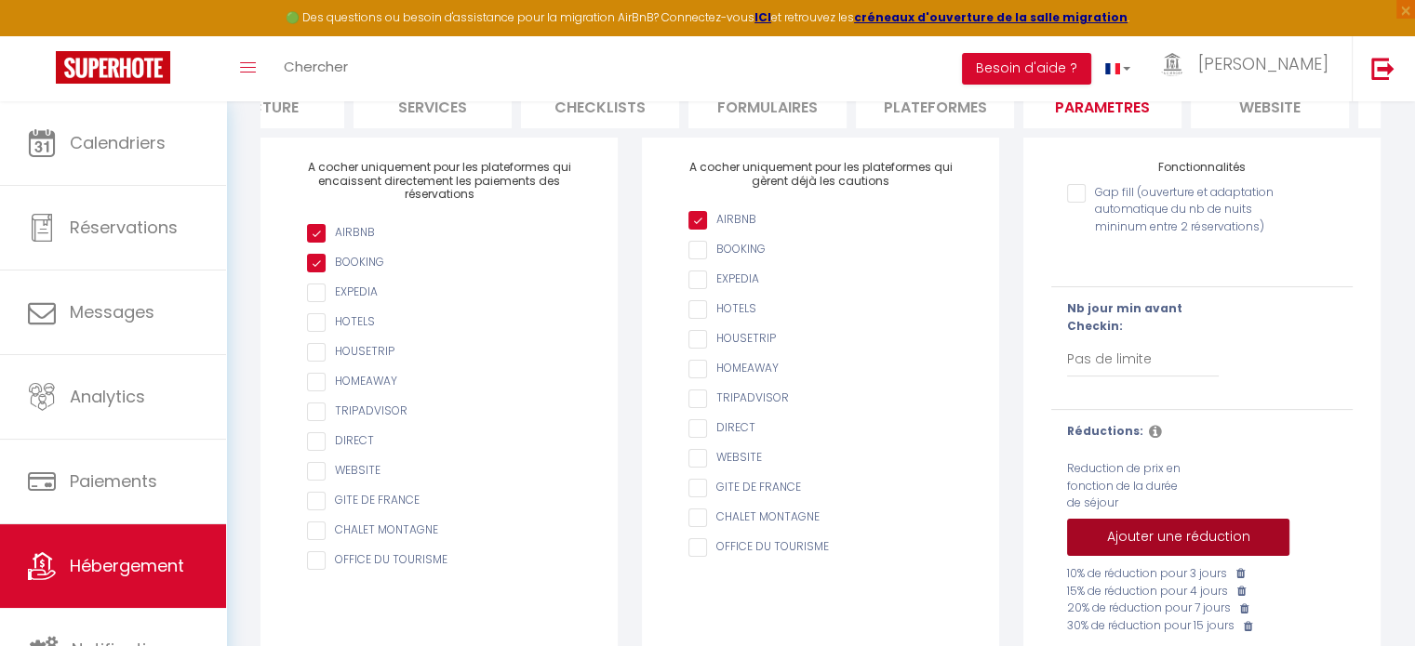
scroll to position [372, 0]
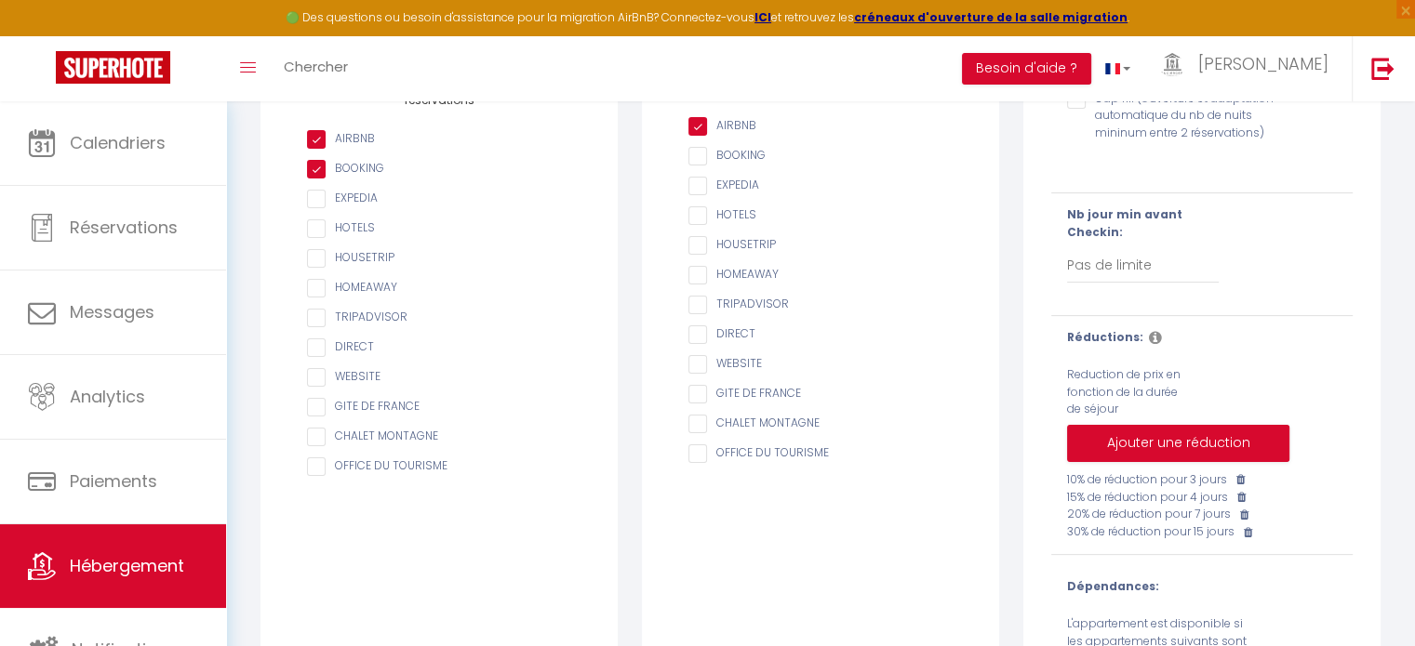
click at [1250, 539] on icon at bounding box center [1248, 532] width 8 height 11
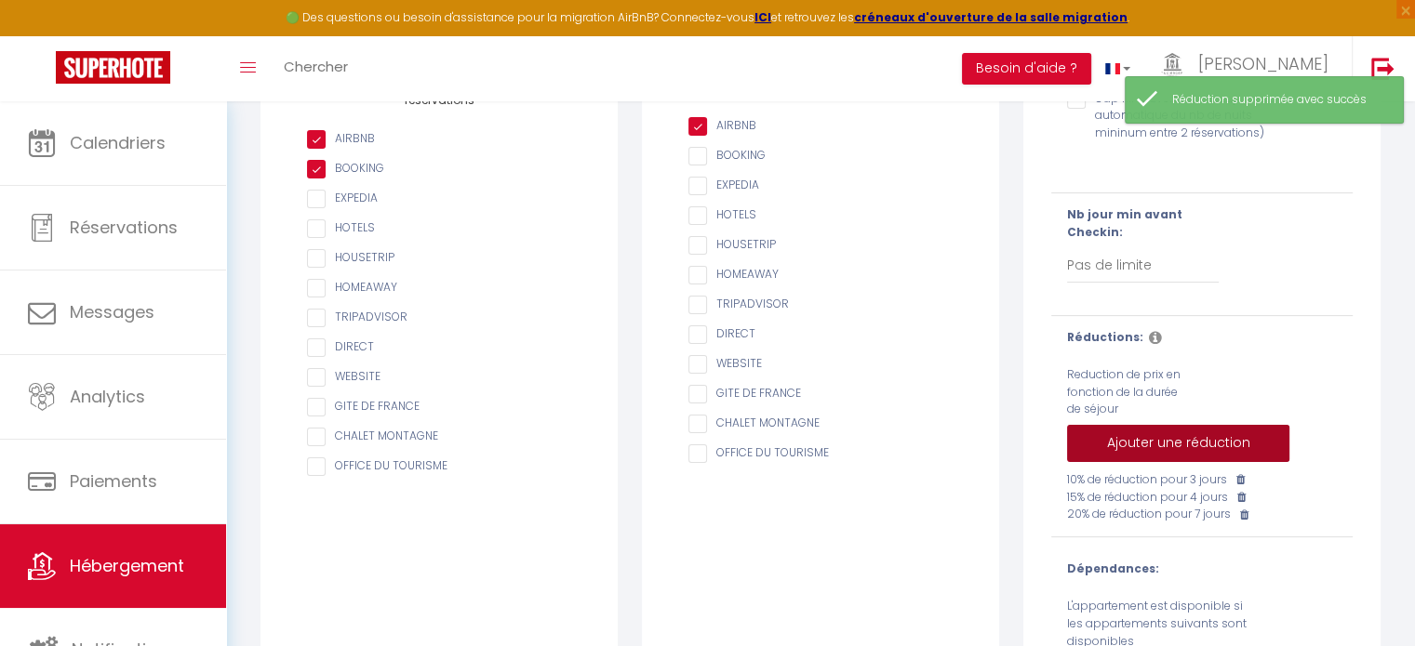
click at [1162, 452] on button "Ajouter une réduction" at bounding box center [1178, 443] width 222 height 37
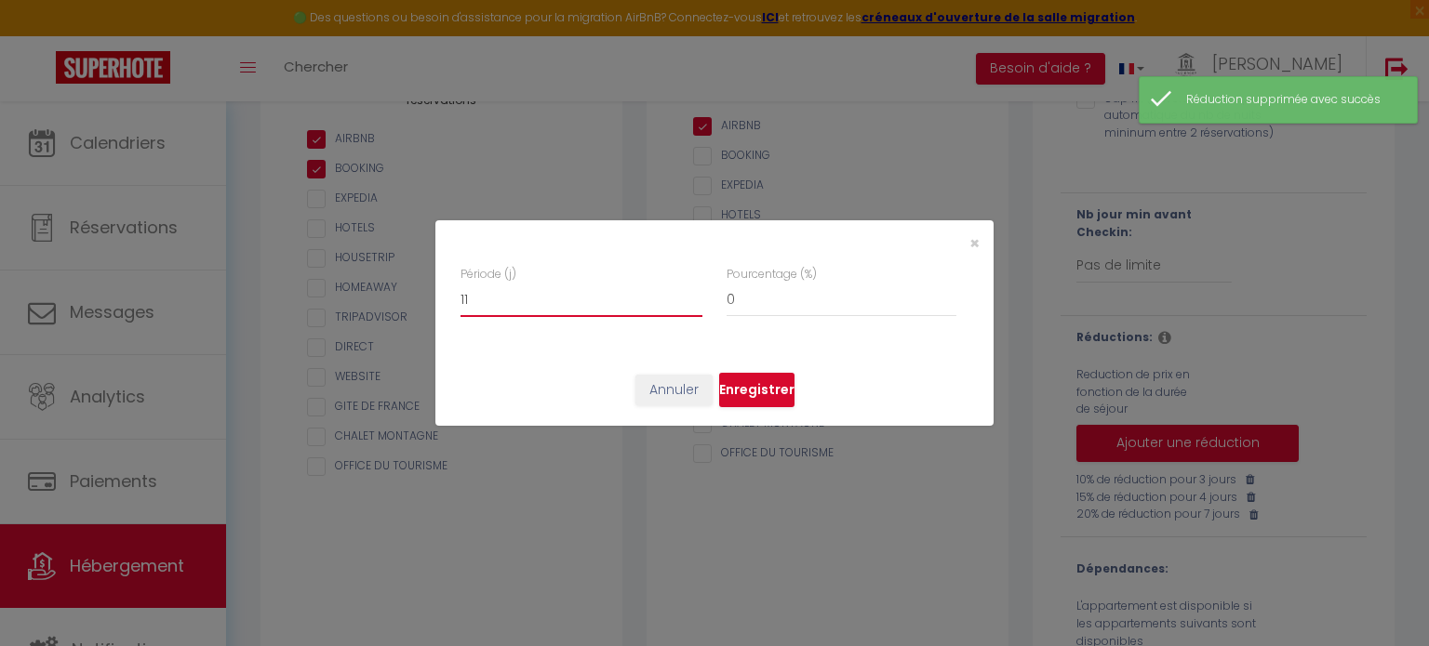
click at [696, 290] on input "11" at bounding box center [581, 300] width 242 height 33
click at [696, 290] on input "12" at bounding box center [581, 300] width 242 height 33
click at [696, 290] on input "13" at bounding box center [581, 300] width 242 height 33
click at [696, 290] on input "14" at bounding box center [581, 300] width 242 height 33
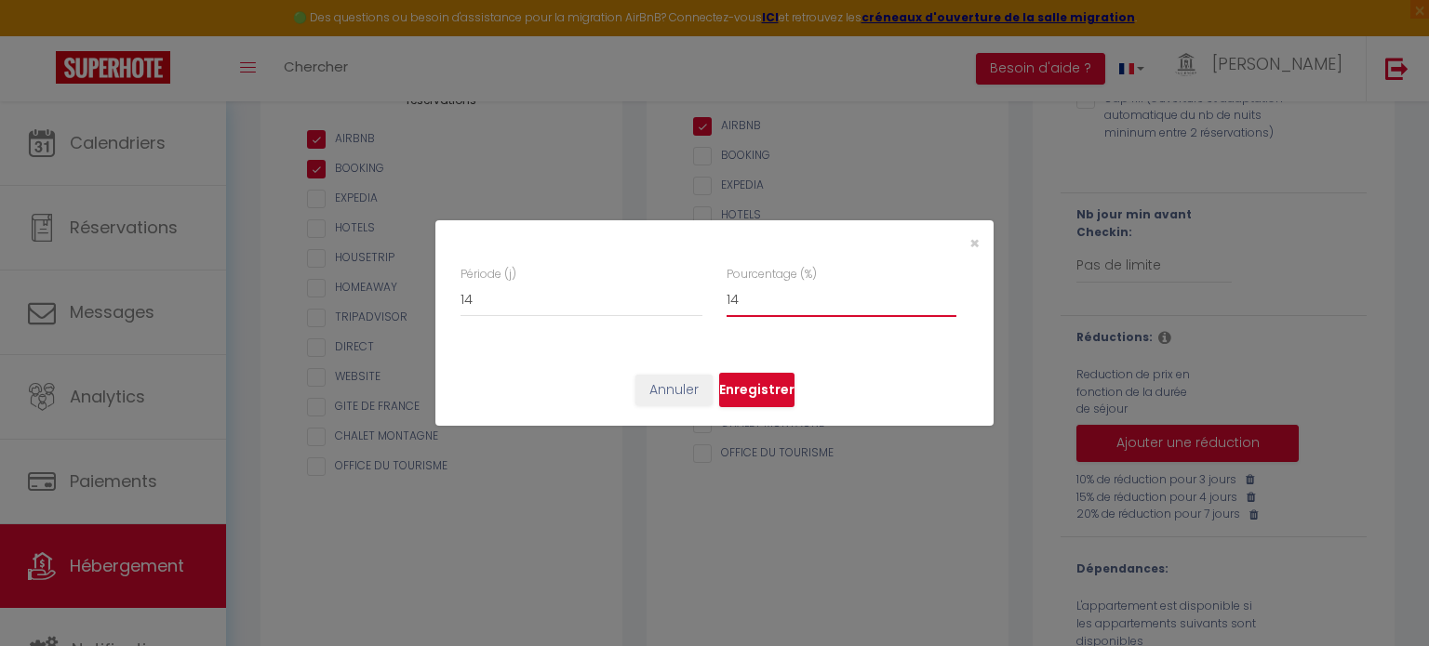
click at [951, 295] on input "14" at bounding box center [841, 300] width 230 height 33
click at [951, 295] on input "15" at bounding box center [841, 300] width 230 height 33
click at [951, 295] on input "16" at bounding box center [841, 300] width 230 height 33
click at [951, 295] on input "17" at bounding box center [841, 300] width 230 height 33
click at [951, 295] on input "18" at bounding box center [841, 300] width 230 height 33
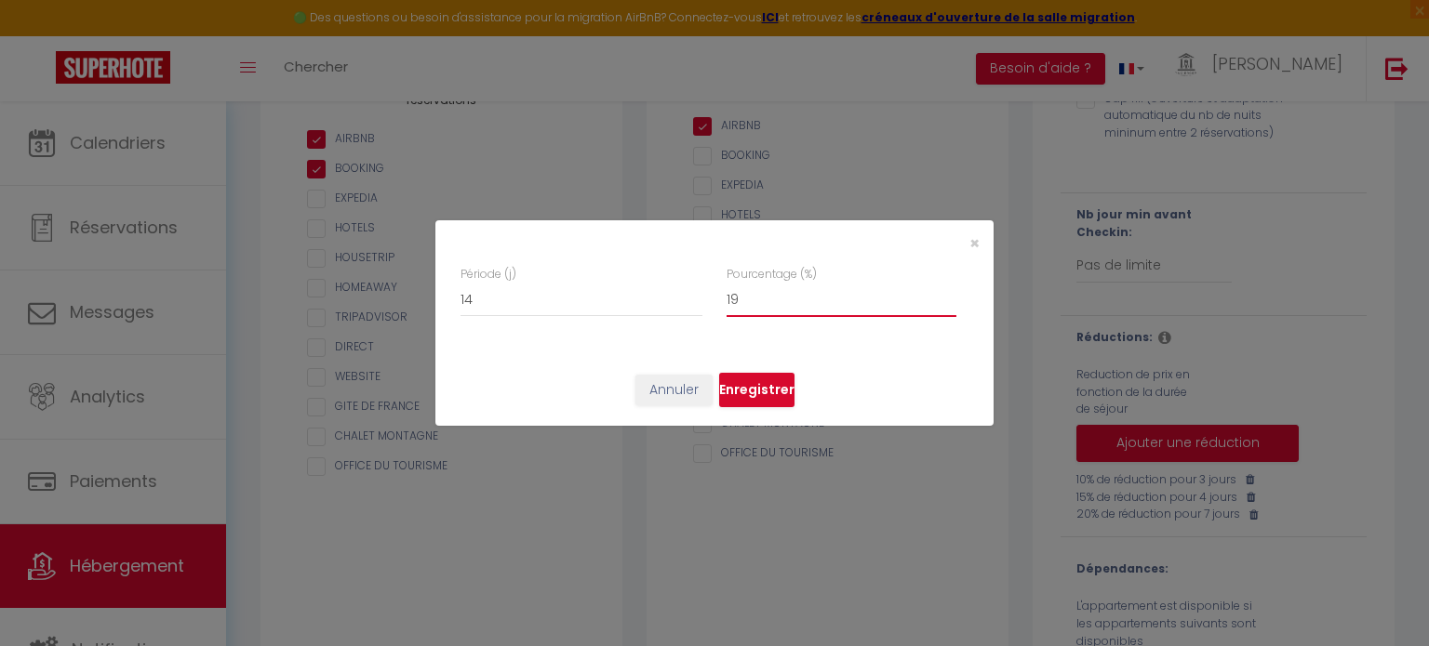
click at [951, 295] on input "19" at bounding box center [841, 300] width 230 height 33
click at [951, 295] on input "20" at bounding box center [841, 300] width 230 height 33
click at [951, 295] on input "28" at bounding box center [841, 300] width 230 height 33
click at [951, 295] on input "29" at bounding box center [841, 300] width 230 height 33
click at [951, 295] on input "30" at bounding box center [841, 300] width 230 height 33
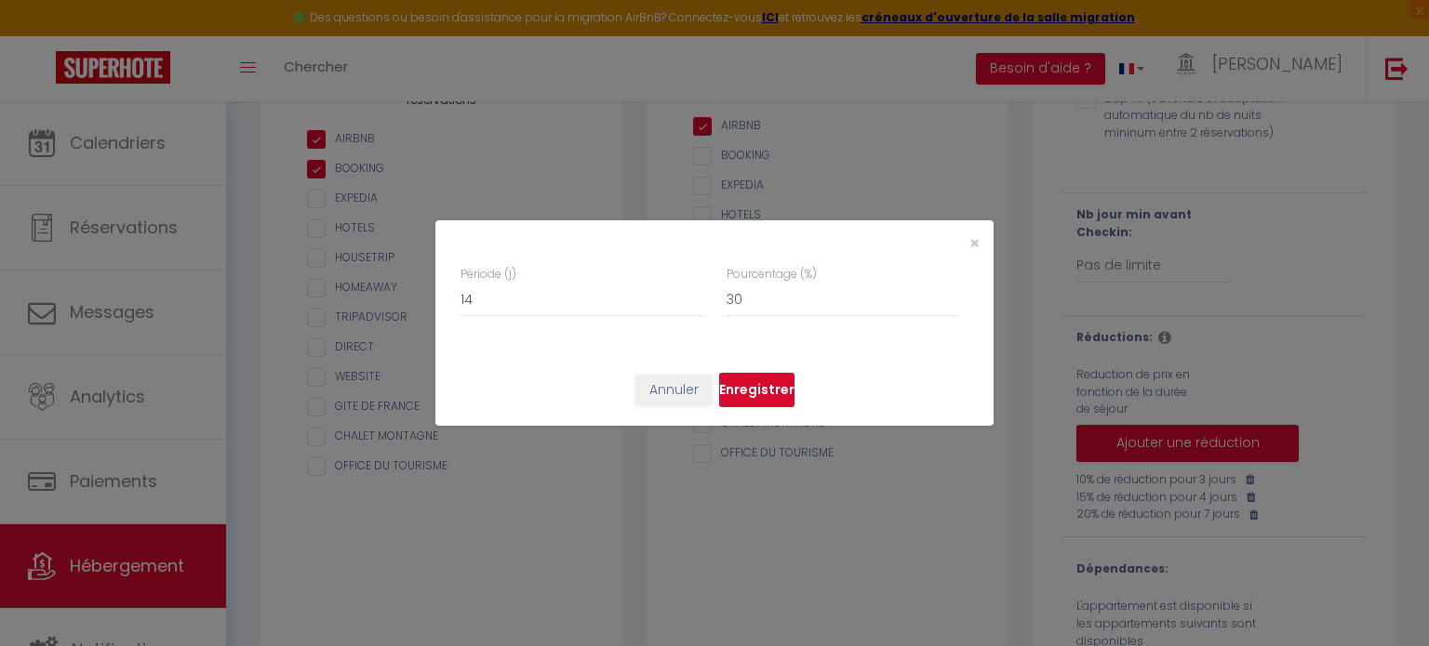
click at [769, 389] on button "Enregistrer" at bounding box center [756, 390] width 75 height 35
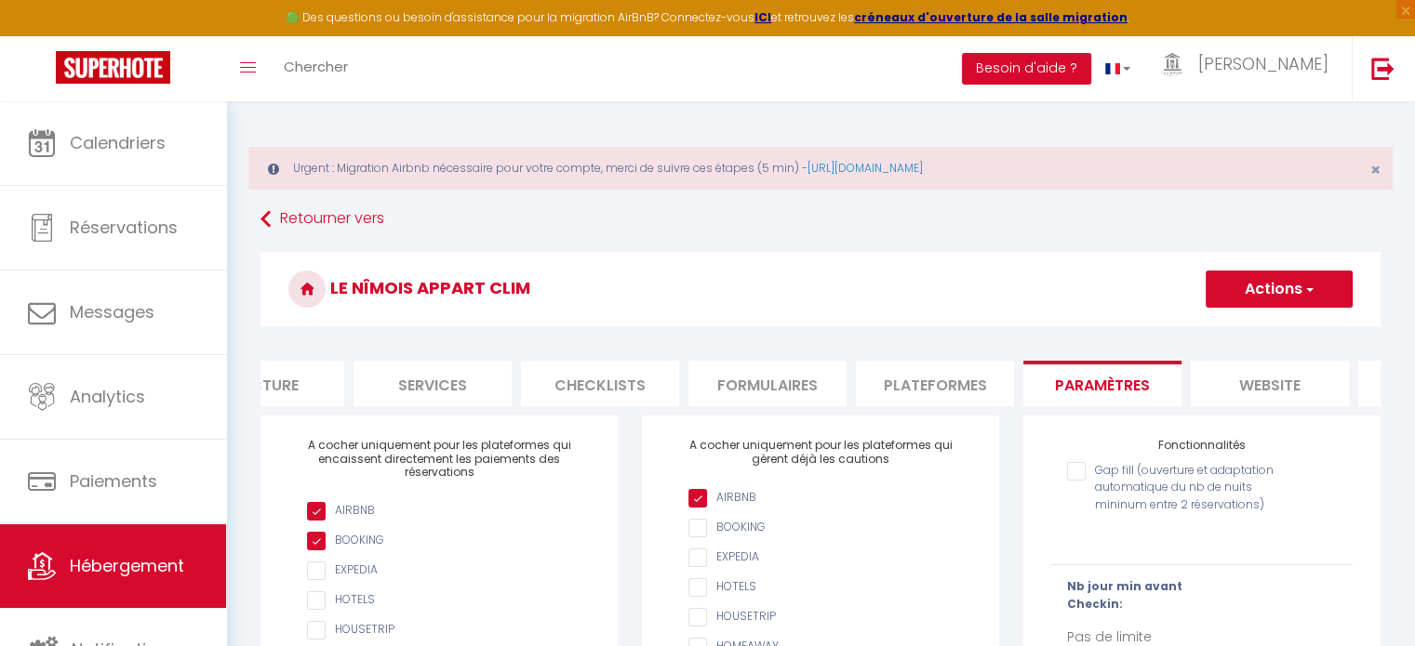
scroll to position [0, 0]
click at [1255, 286] on button "Actions" at bounding box center [1279, 289] width 147 height 37
click at [1246, 328] on input "Enregistrer" at bounding box center [1257, 330] width 69 height 19
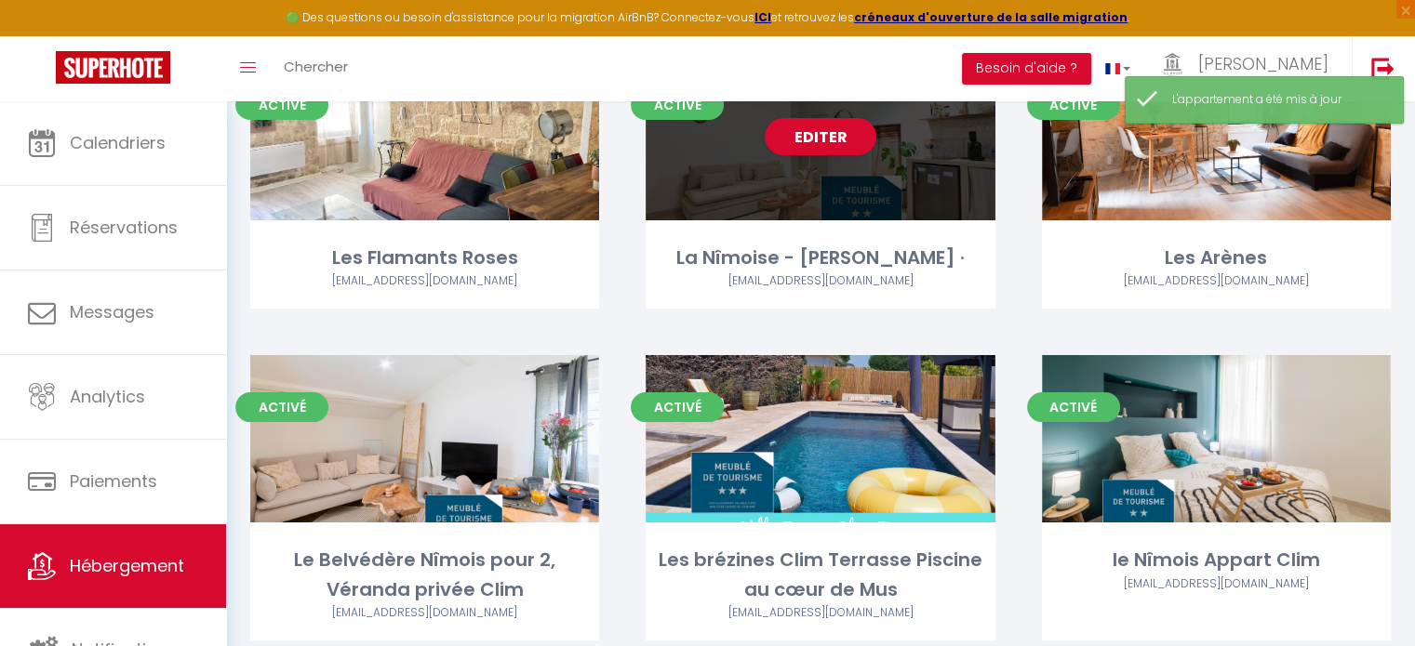
scroll to position [279, 0]
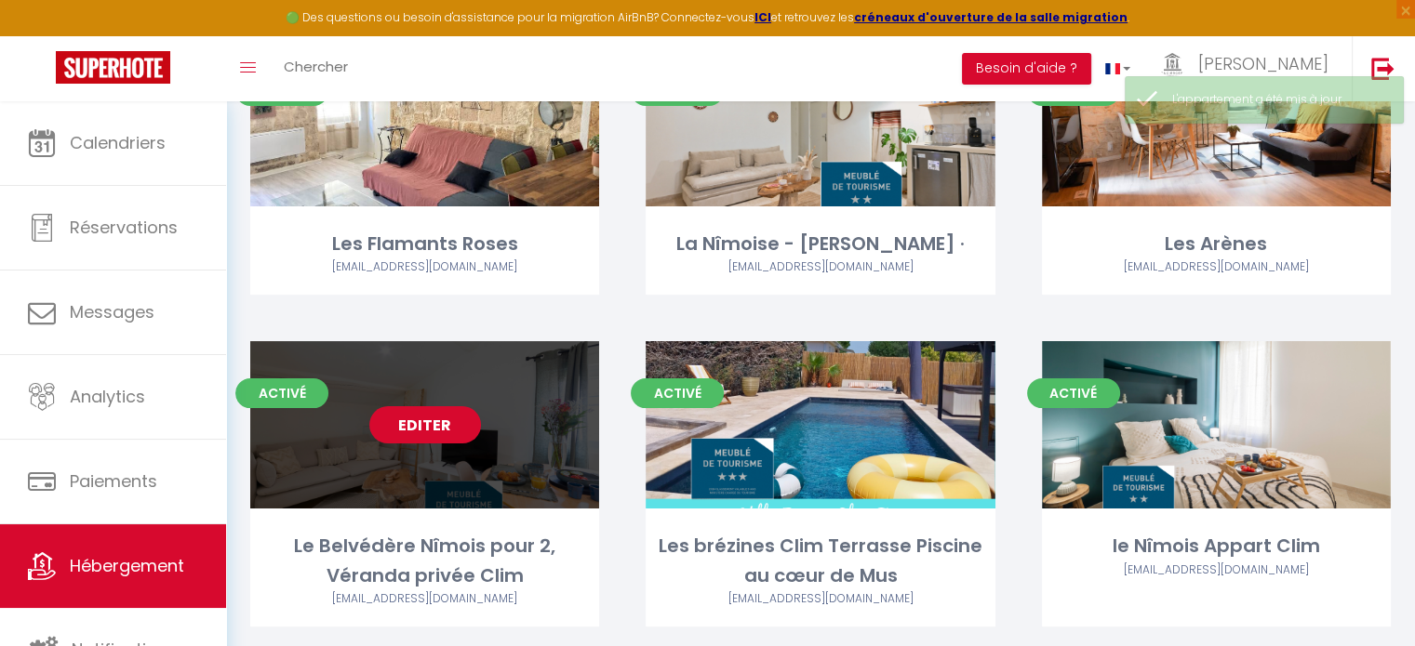
click at [426, 424] on link "Editer" at bounding box center [425, 424] width 112 height 37
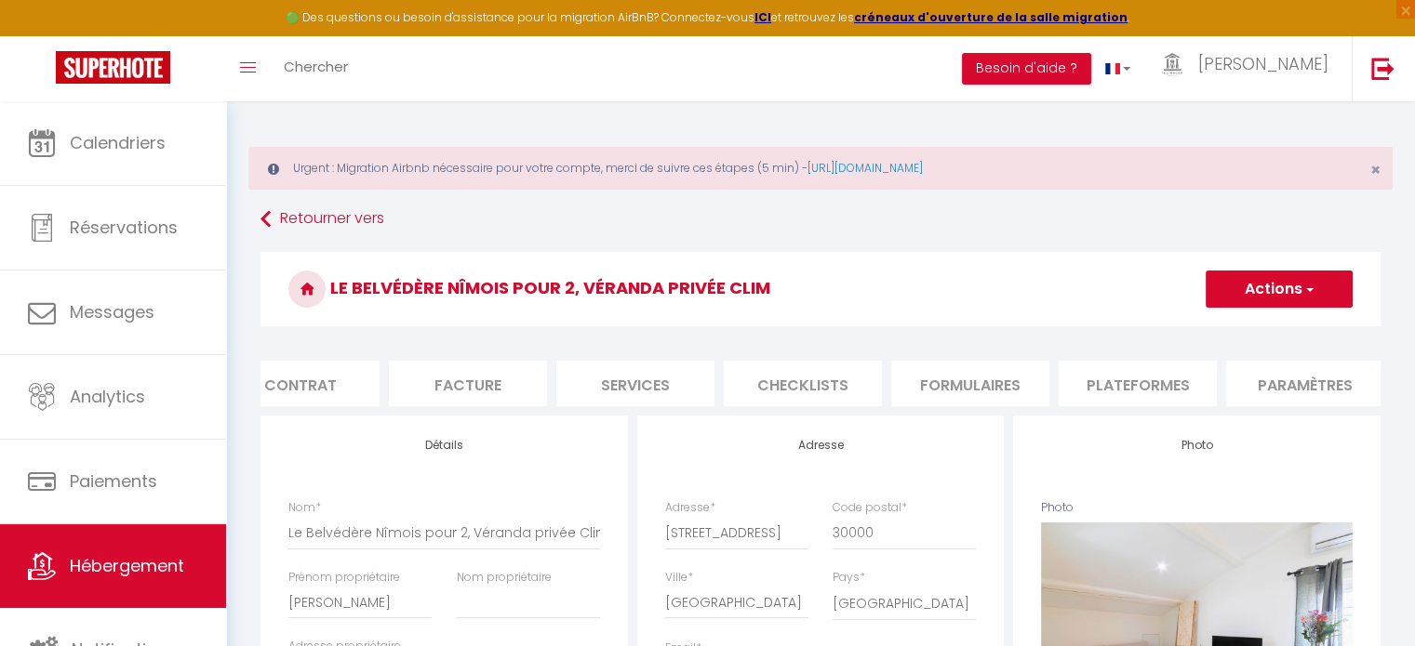
scroll to position [0, 260]
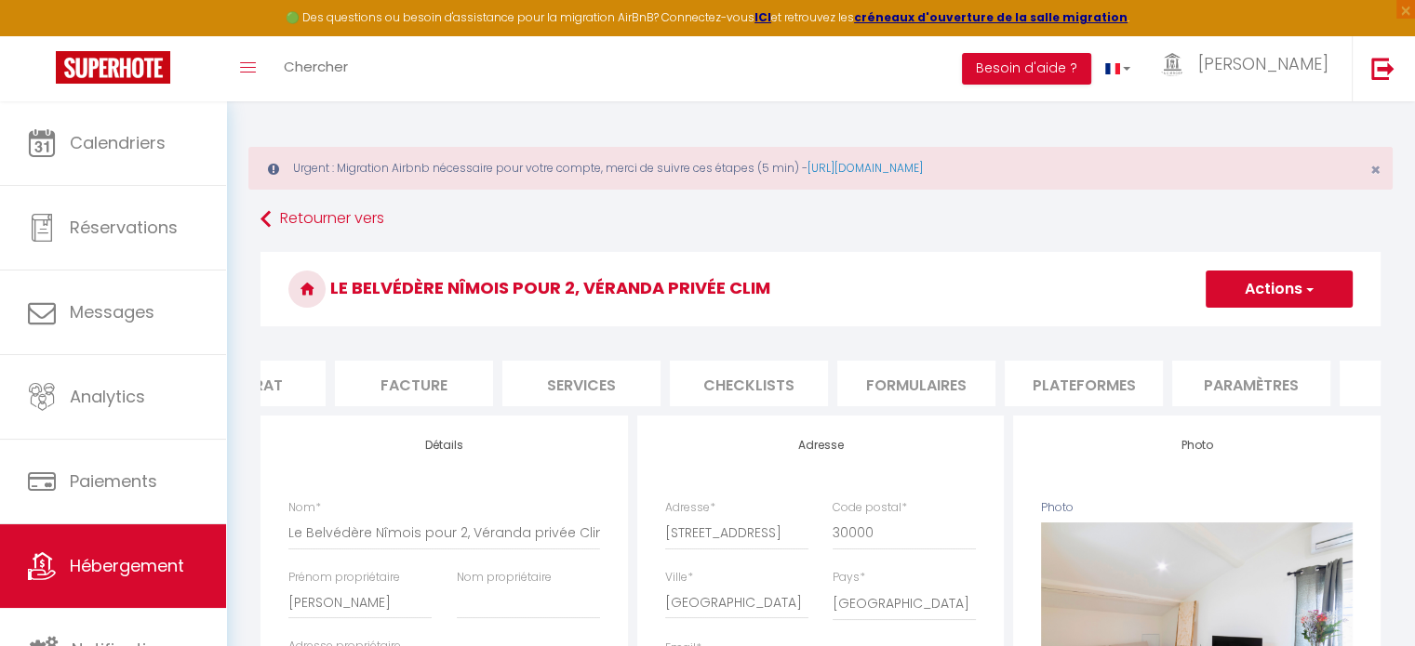
click at [1270, 388] on li "Paramètres" at bounding box center [1251, 384] width 158 height 46
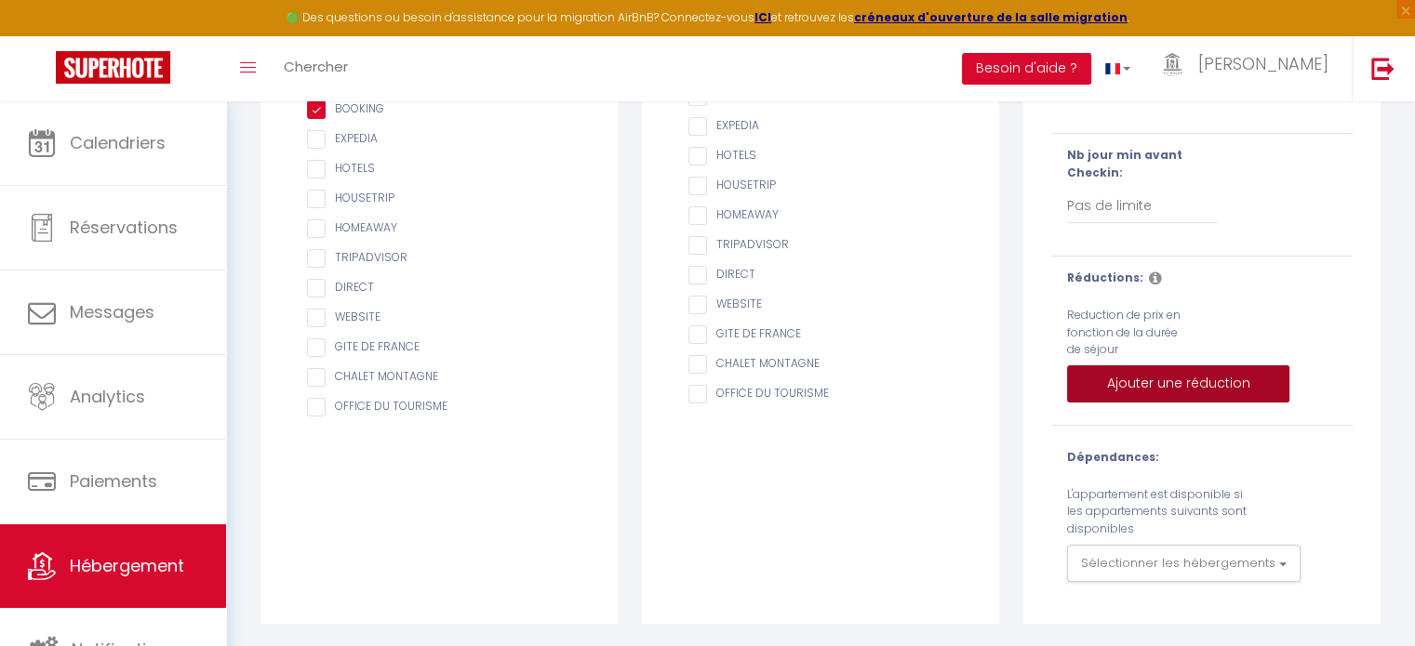
scroll to position [445, 0]
click at [1152, 386] on button "Ajouter une réduction" at bounding box center [1178, 384] width 222 height 37
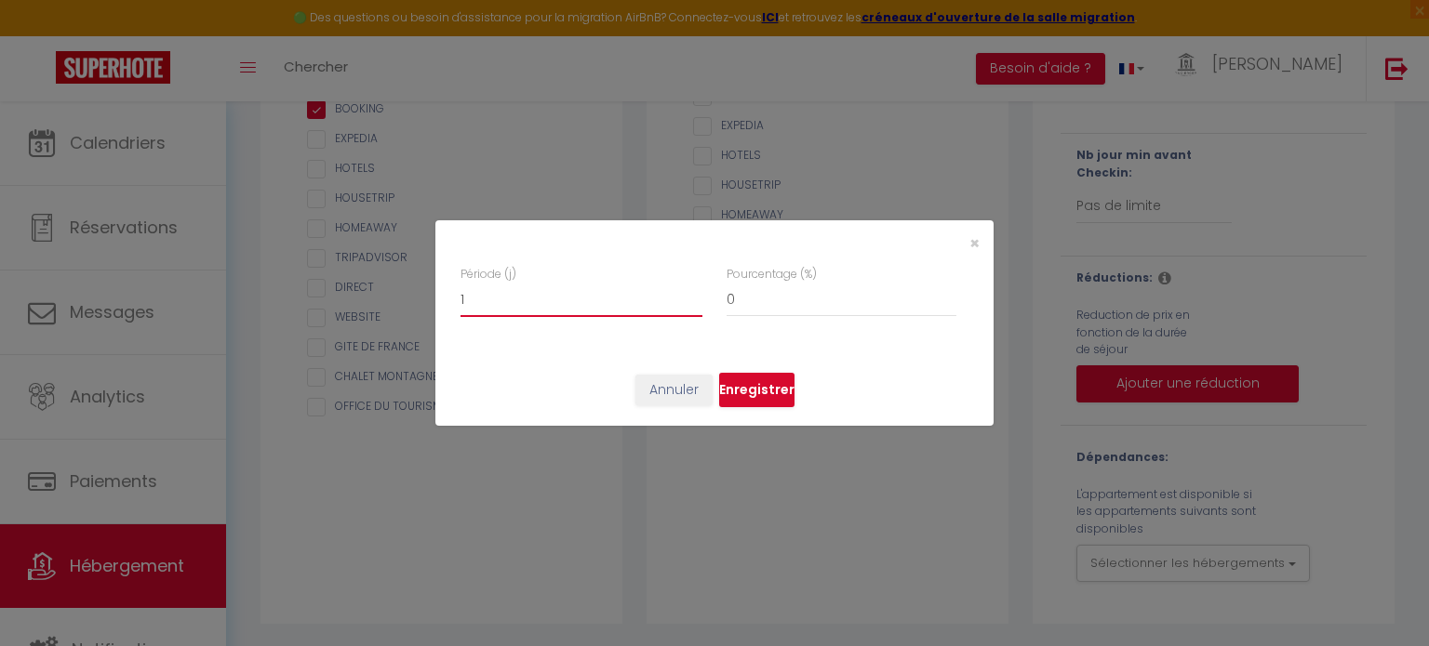
click at [697, 292] on input "1" at bounding box center [581, 300] width 242 height 33
click at [697, 292] on input "2" at bounding box center [581, 300] width 242 height 33
click at [697, 292] on input "3" at bounding box center [581, 300] width 242 height 33
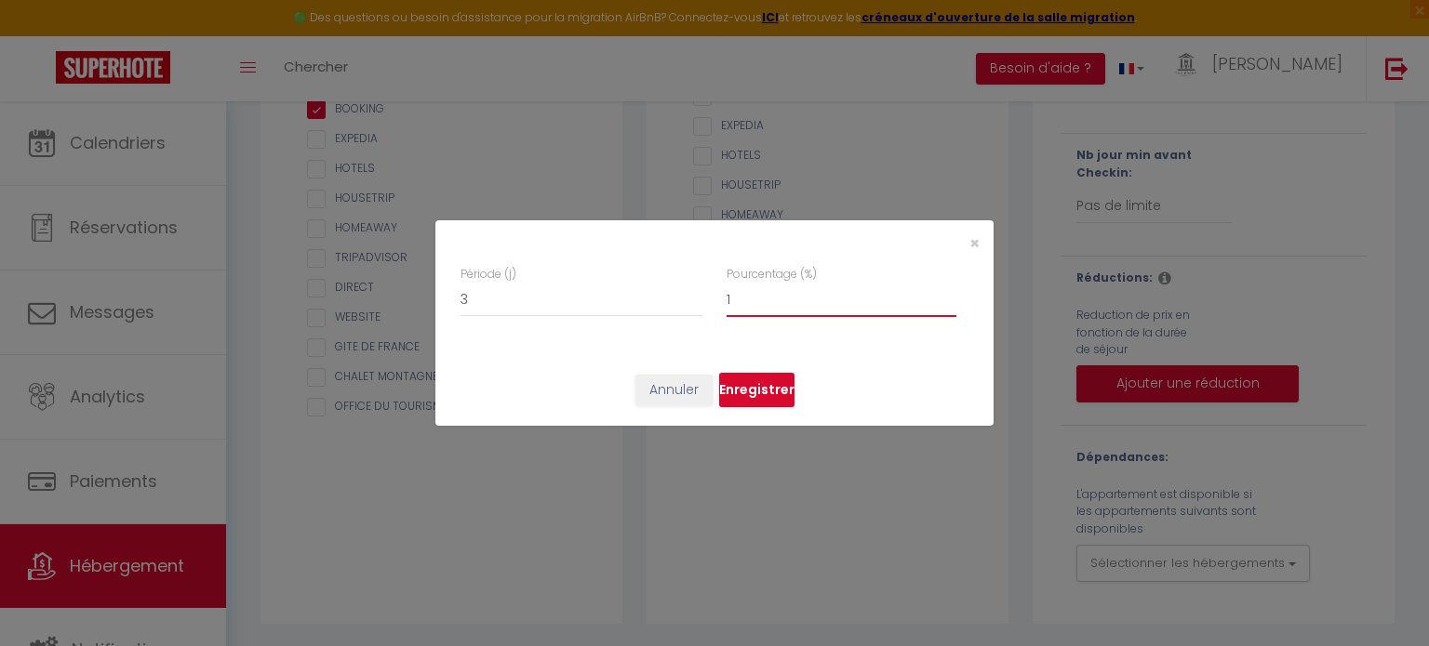
click at [951, 294] on input "1" at bounding box center [841, 300] width 230 height 33
click at [951, 294] on input "2" at bounding box center [841, 300] width 230 height 33
click at [951, 294] on input "3" at bounding box center [841, 300] width 230 height 33
click at [951, 293] on input "9" at bounding box center [841, 300] width 230 height 33
click at [951, 293] on input "10" at bounding box center [841, 300] width 230 height 33
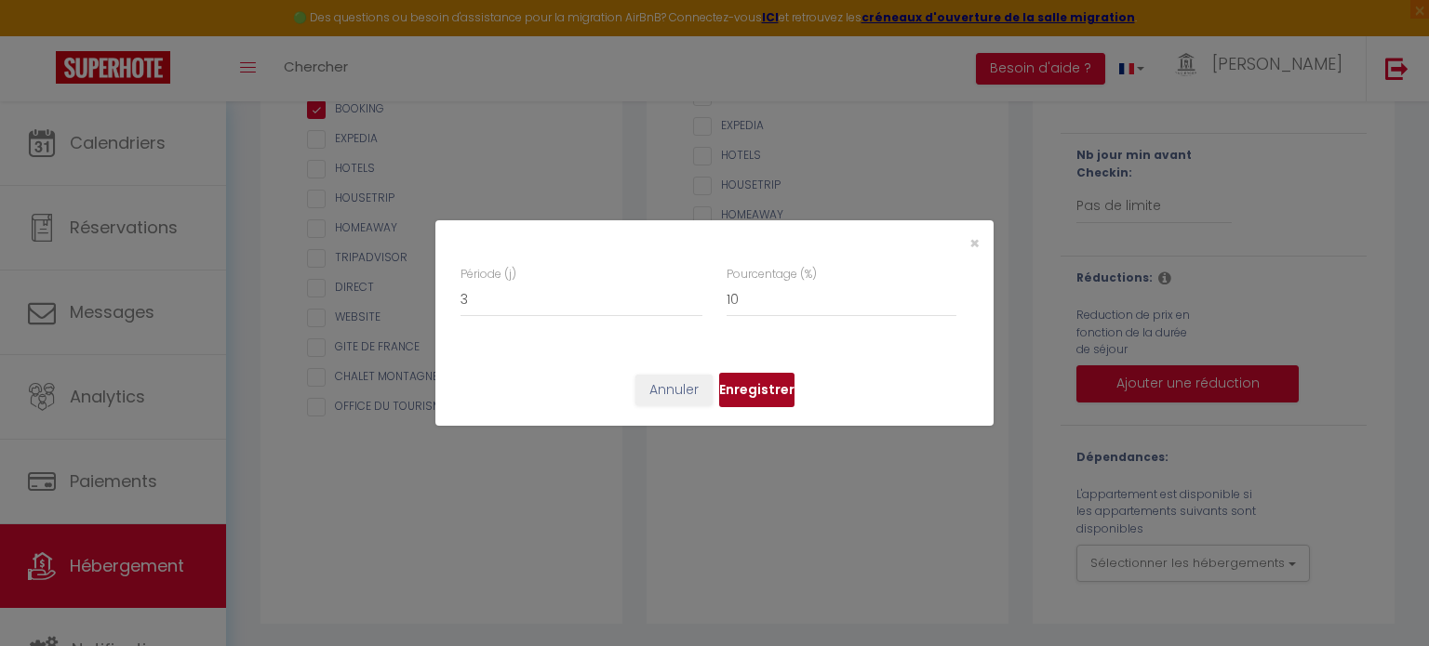
click at [763, 388] on button "Enregistrer" at bounding box center [756, 390] width 75 height 35
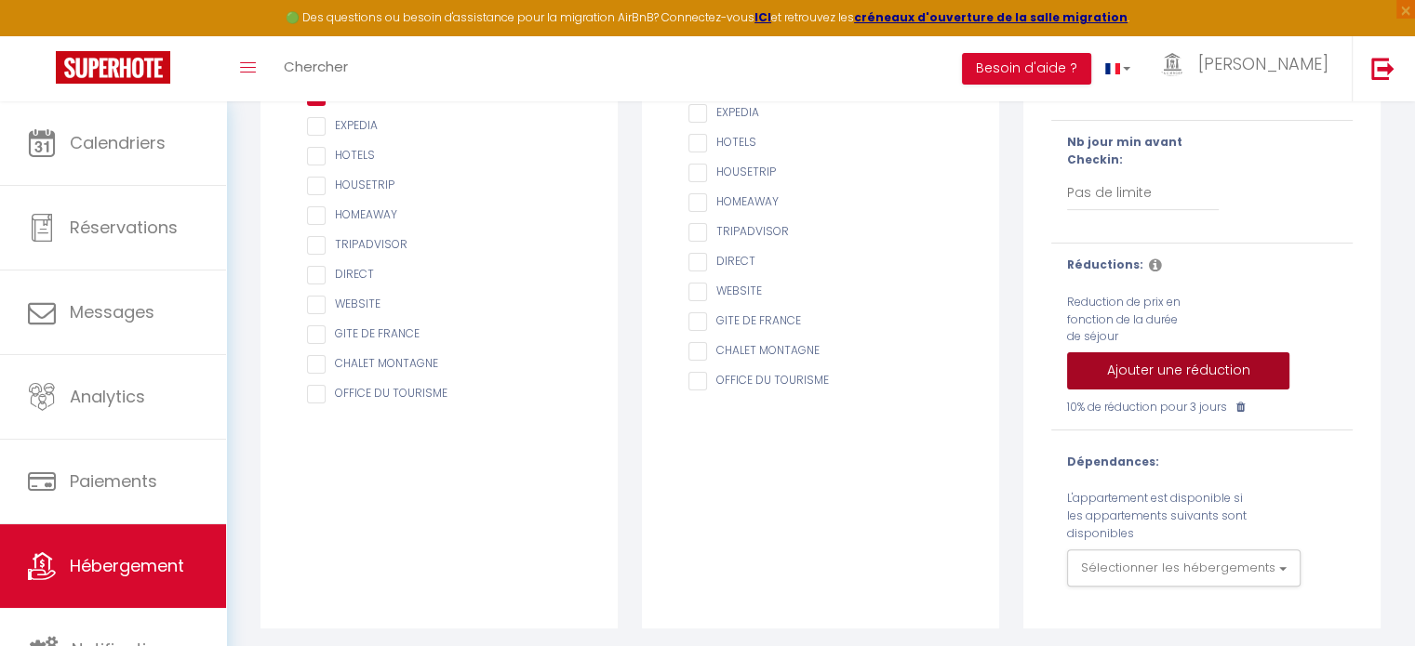
click at [1239, 380] on button "Ajouter une réduction" at bounding box center [1178, 371] width 222 height 37
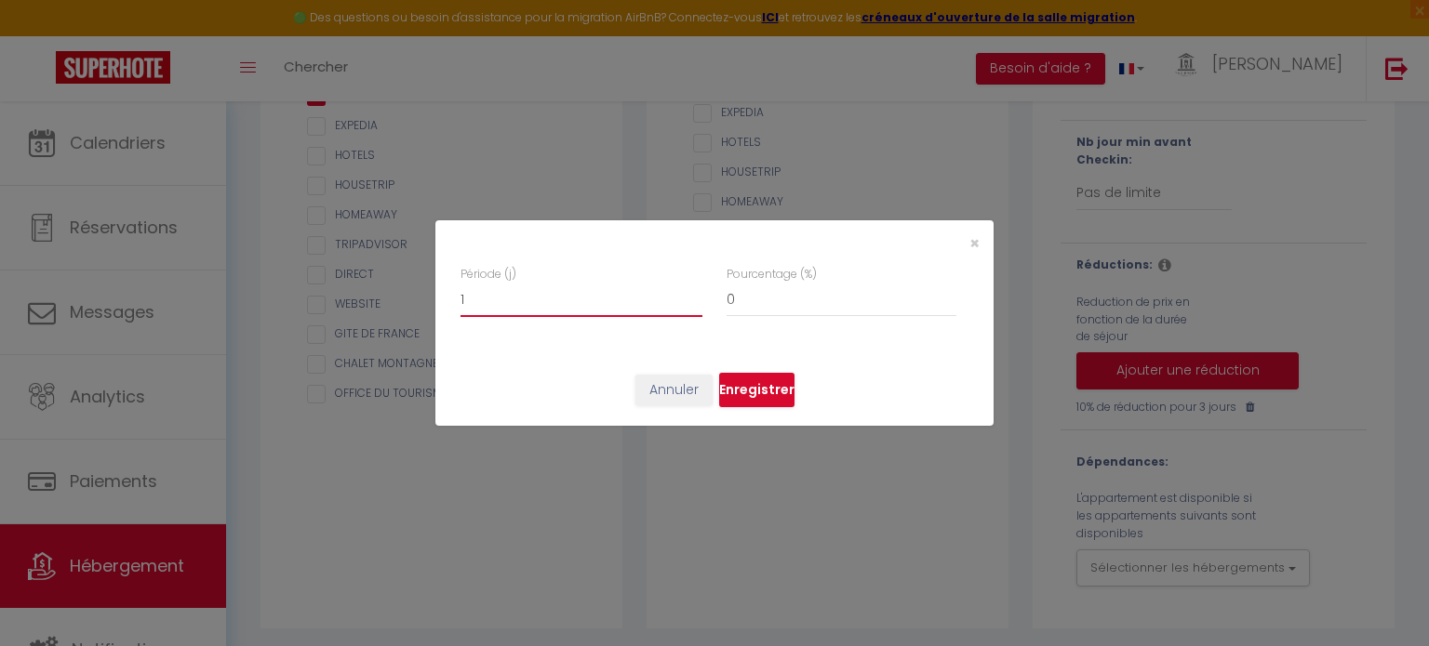
click at [697, 293] on input "1" at bounding box center [581, 300] width 242 height 33
click at [697, 293] on input "2" at bounding box center [581, 300] width 242 height 33
click at [697, 293] on input "3" at bounding box center [581, 300] width 242 height 33
click at [697, 293] on input "4" at bounding box center [581, 300] width 242 height 33
click at [950, 293] on input "7" at bounding box center [841, 300] width 230 height 33
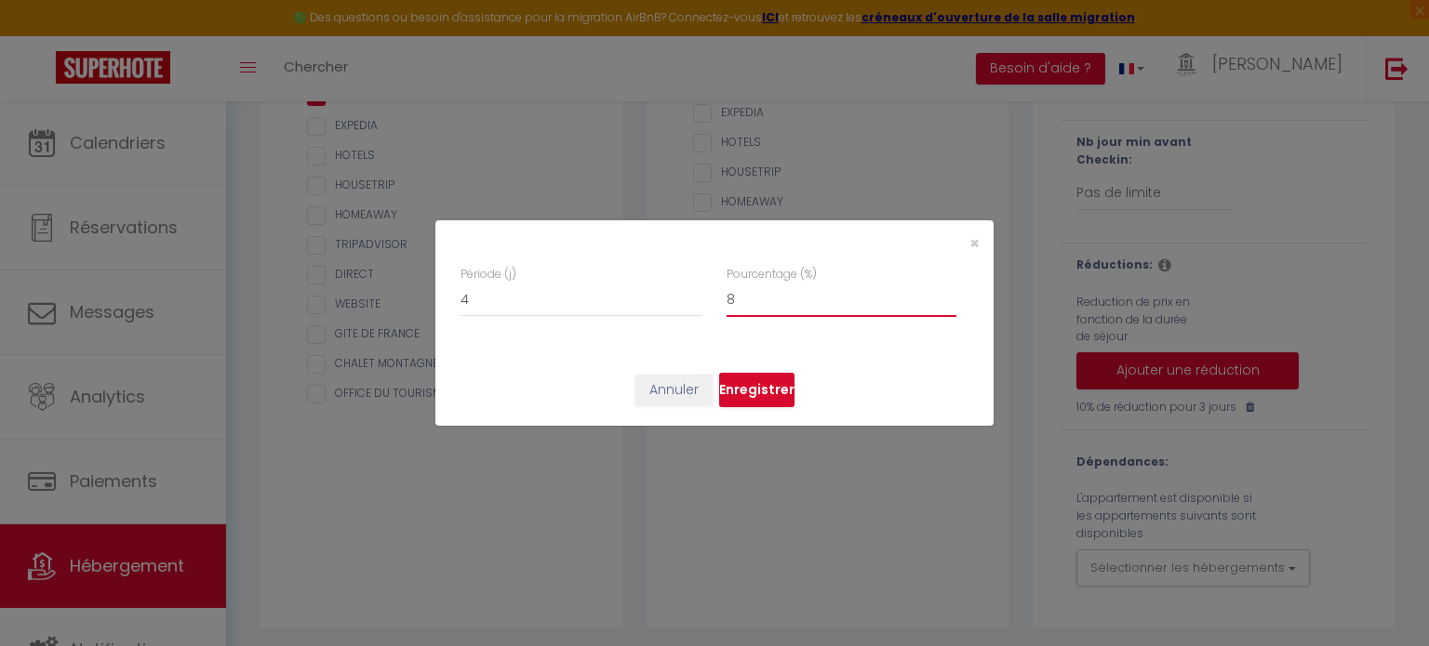
click at [950, 293] on input "8" at bounding box center [841, 300] width 230 height 33
click at [950, 293] on input "9" at bounding box center [841, 300] width 230 height 33
click at [950, 293] on input "10" at bounding box center [841, 300] width 230 height 33
click at [950, 293] on input "11" at bounding box center [841, 300] width 230 height 33
click at [949, 293] on input "12" at bounding box center [841, 300] width 230 height 33
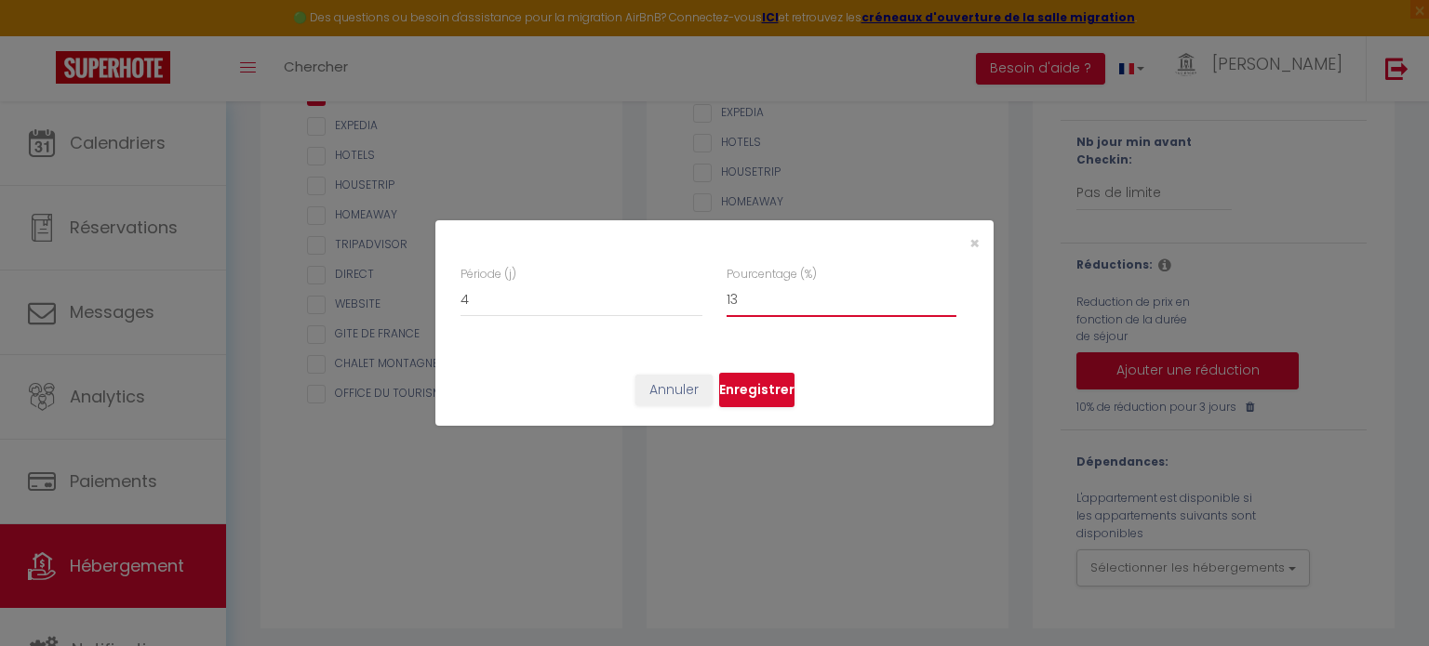
click at [949, 293] on input "13" at bounding box center [841, 300] width 230 height 33
click at [949, 293] on input "14" at bounding box center [841, 300] width 230 height 33
click at [949, 293] on input "15" at bounding box center [841, 300] width 230 height 33
click at [757, 390] on button "Enregistrer" at bounding box center [756, 390] width 75 height 35
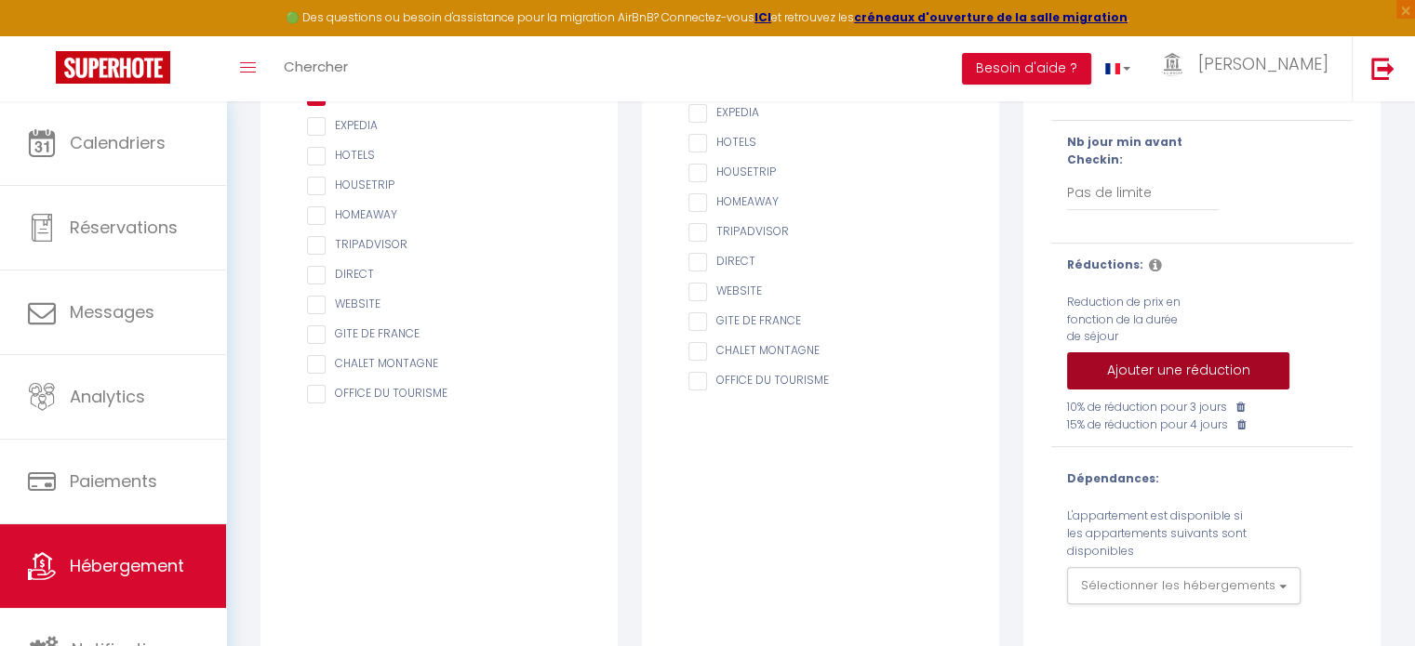
click at [1218, 382] on button "Ajouter une réduction" at bounding box center [1178, 371] width 222 height 37
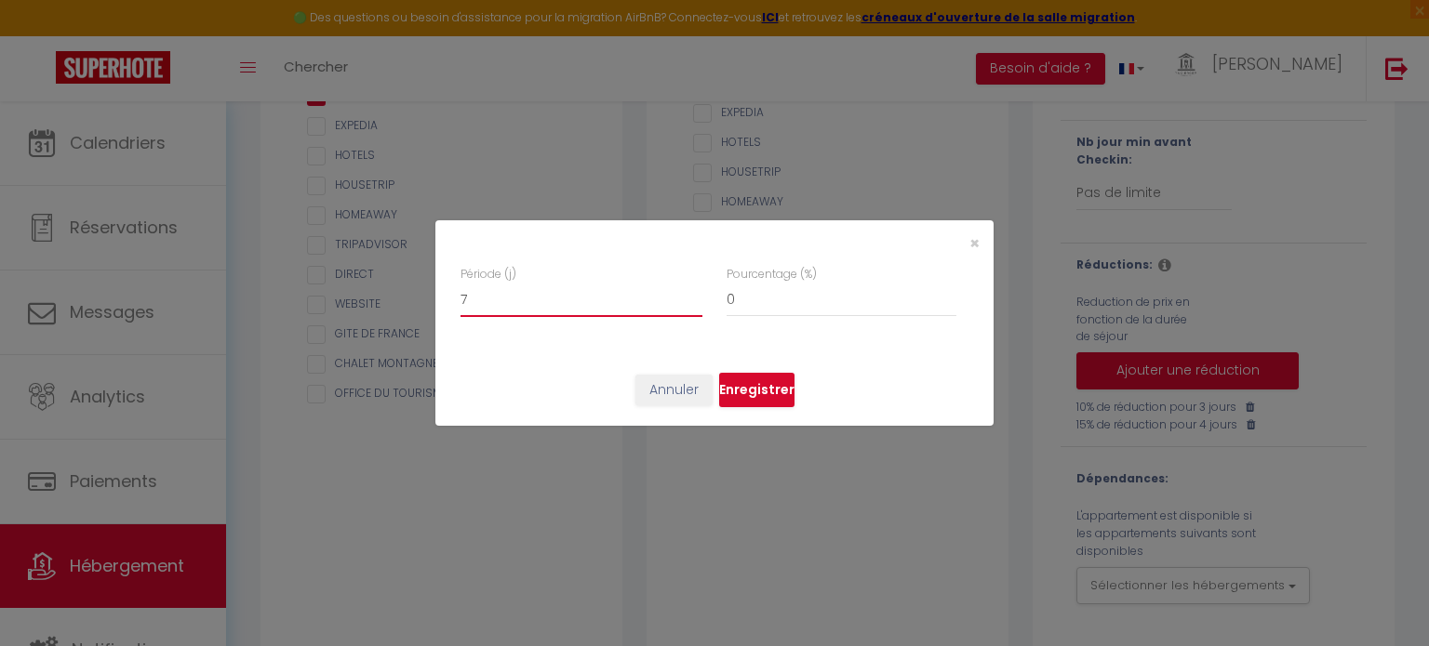
click at [696, 293] on input "7" at bounding box center [581, 300] width 242 height 33
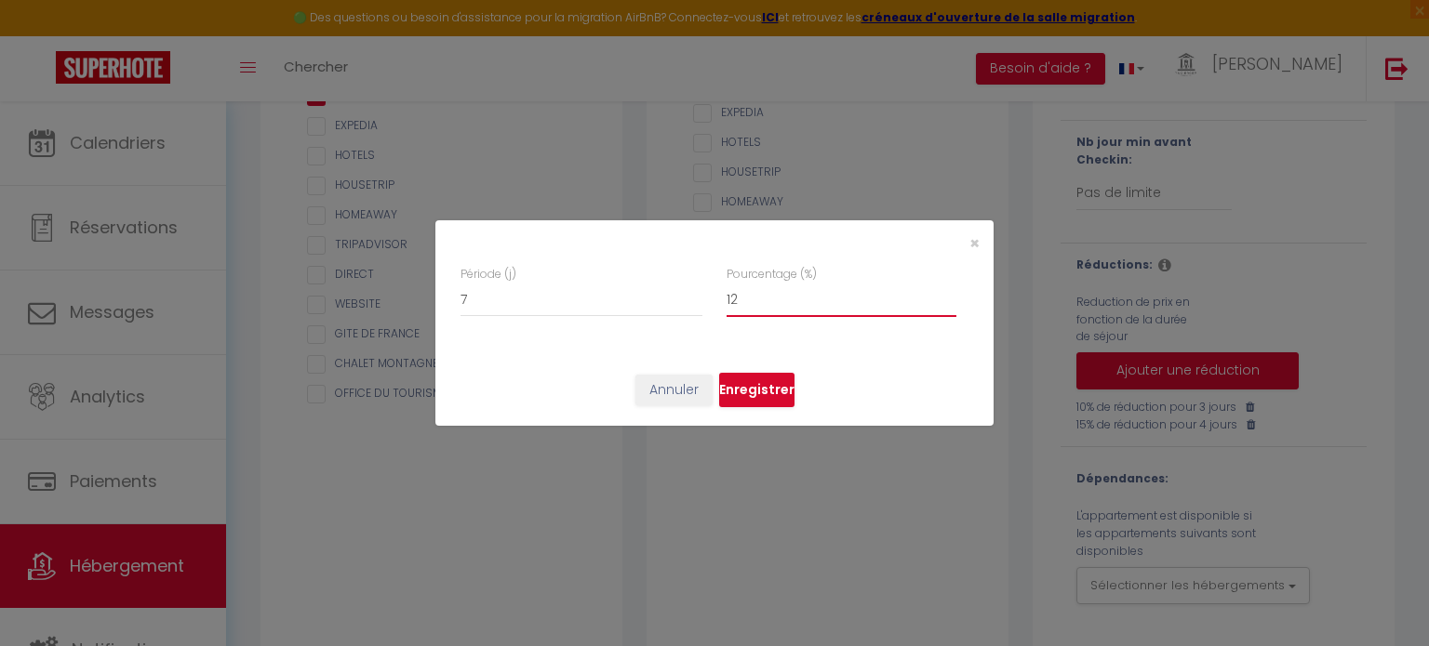
click at [951, 292] on input "12" at bounding box center [841, 300] width 230 height 33
click at [950, 291] on input "13" at bounding box center [841, 300] width 230 height 33
click at [950, 291] on input "14" at bounding box center [841, 300] width 230 height 33
click at [949, 291] on input "15" at bounding box center [841, 300] width 230 height 33
click at [949, 291] on input "16" at bounding box center [841, 300] width 230 height 33
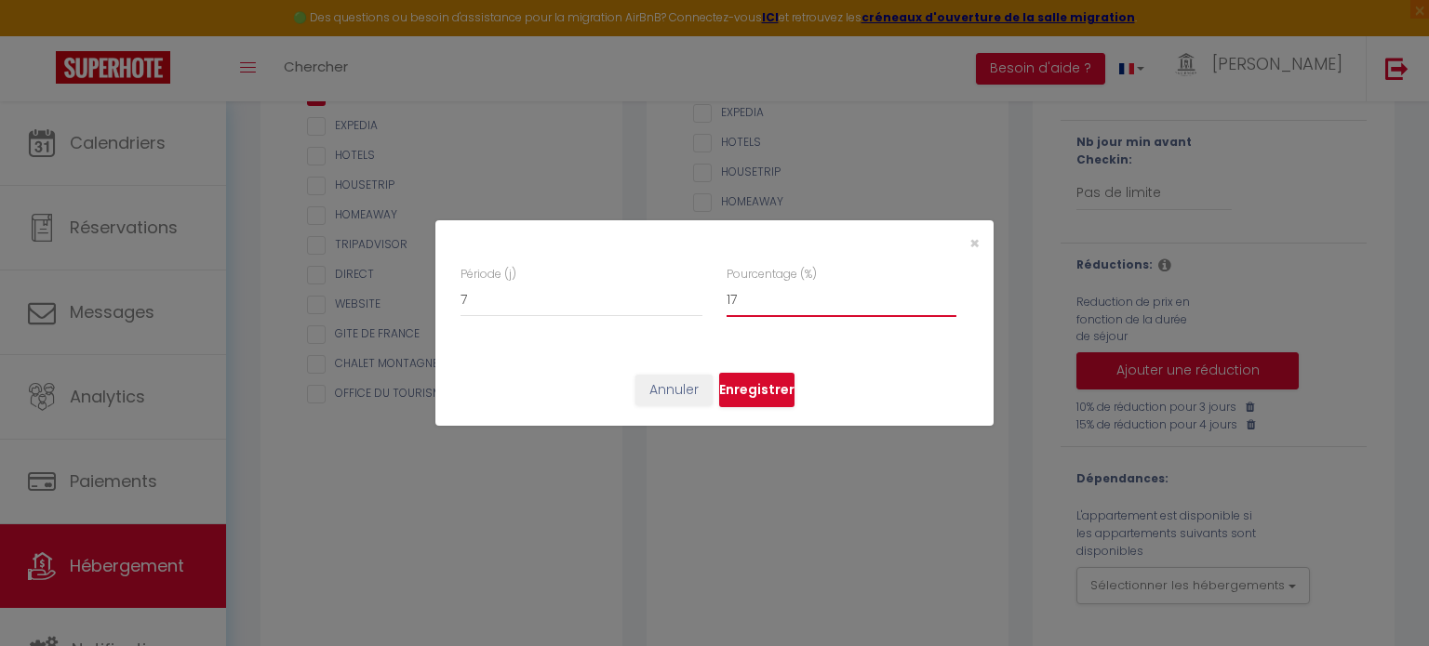
click at [949, 291] on input "17" at bounding box center [841, 300] width 230 height 33
click at [949, 291] on input "18" at bounding box center [841, 300] width 230 height 33
click at [949, 291] on input "19" at bounding box center [841, 300] width 230 height 33
click at [949, 292] on input "20" at bounding box center [841, 300] width 230 height 33
click at [771, 385] on button "Enregistrer" at bounding box center [756, 390] width 75 height 35
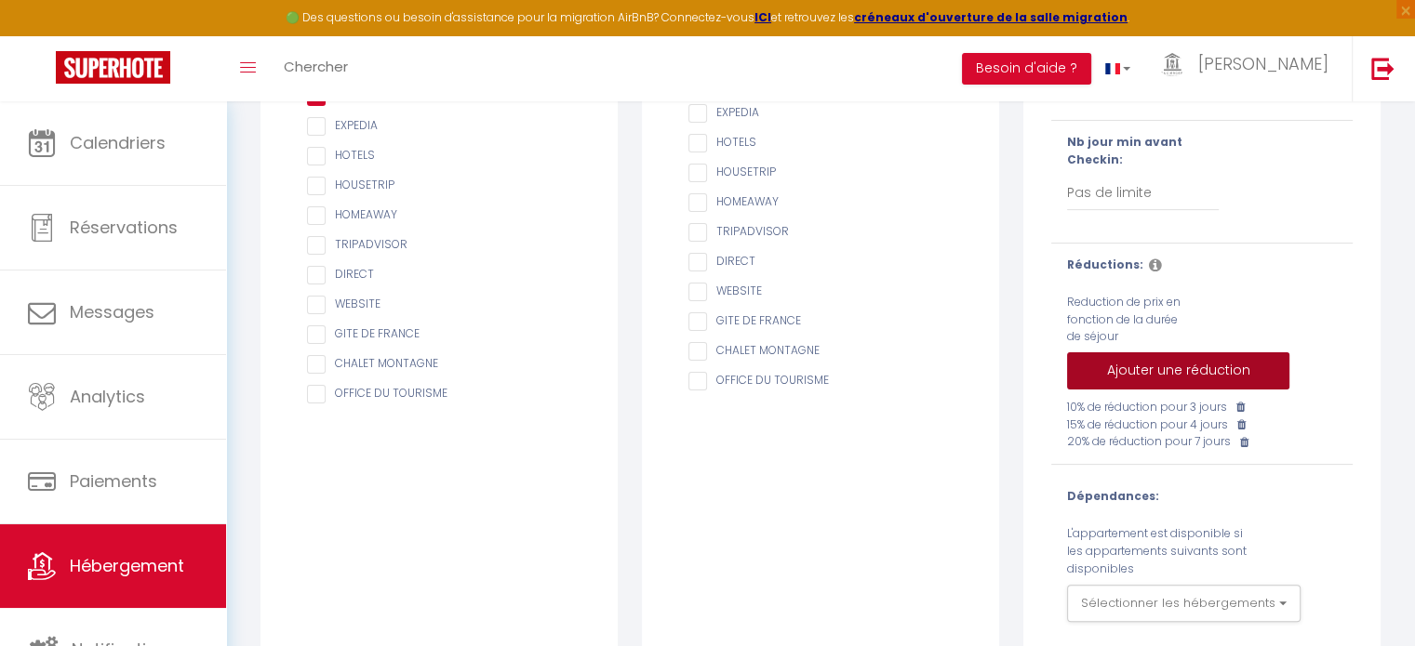
click at [1195, 382] on button "Ajouter une réduction" at bounding box center [1178, 371] width 222 height 37
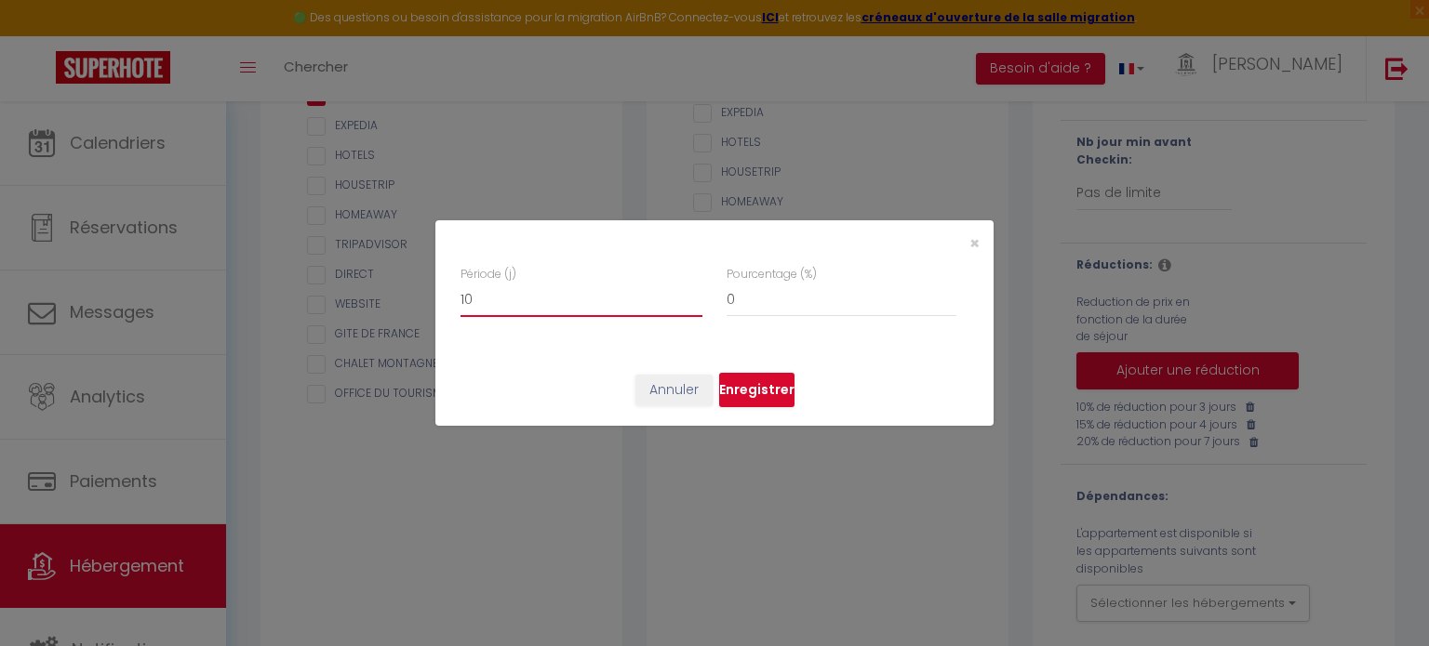
click at [695, 294] on input "10" at bounding box center [581, 300] width 242 height 33
click at [695, 294] on input "11" at bounding box center [581, 300] width 242 height 33
click at [695, 294] on input "12" at bounding box center [581, 300] width 242 height 33
click at [695, 294] on input "13" at bounding box center [581, 300] width 242 height 33
click at [695, 294] on input "14" at bounding box center [581, 300] width 242 height 33
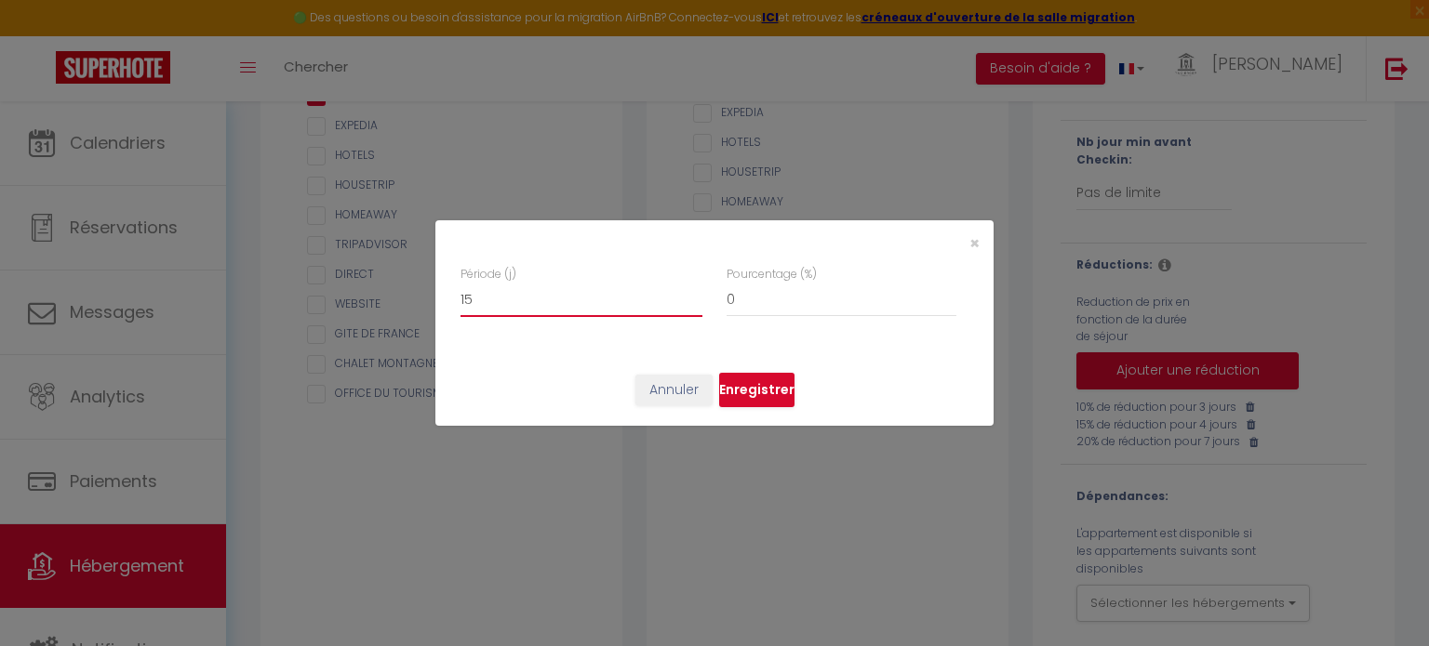
click at [695, 294] on input "15" at bounding box center [581, 300] width 242 height 33
click at [693, 304] on input "14" at bounding box center [581, 300] width 242 height 33
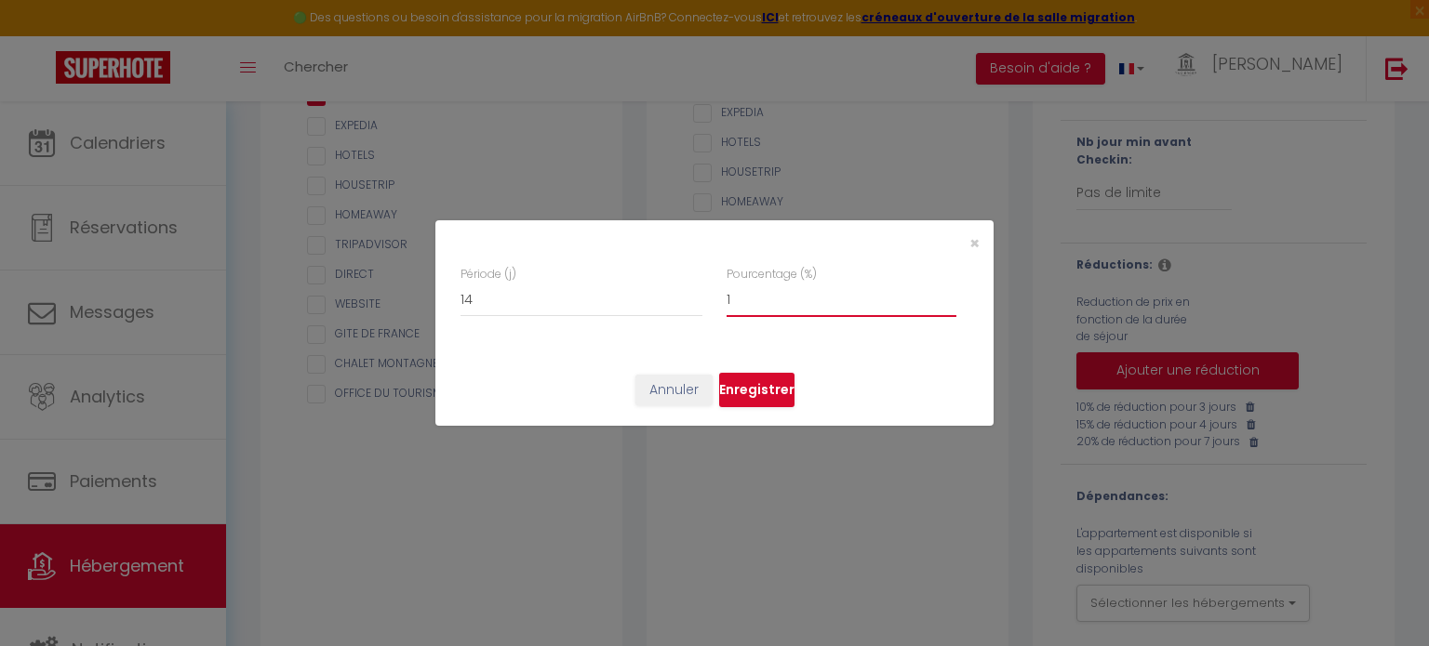
click at [949, 291] on input "1" at bounding box center [841, 300] width 230 height 33
click at [949, 291] on input "12" at bounding box center [841, 300] width 230 height 33
click at [949, 291] on input "13" at bounding box center [841, 300] width 230 height 33
click at [949, 291] on input "16" at bounding box center [841, 300] width 230 height 33
click at [949, 291] on input "17" at bounding box center [841, 300] width 230 height 33
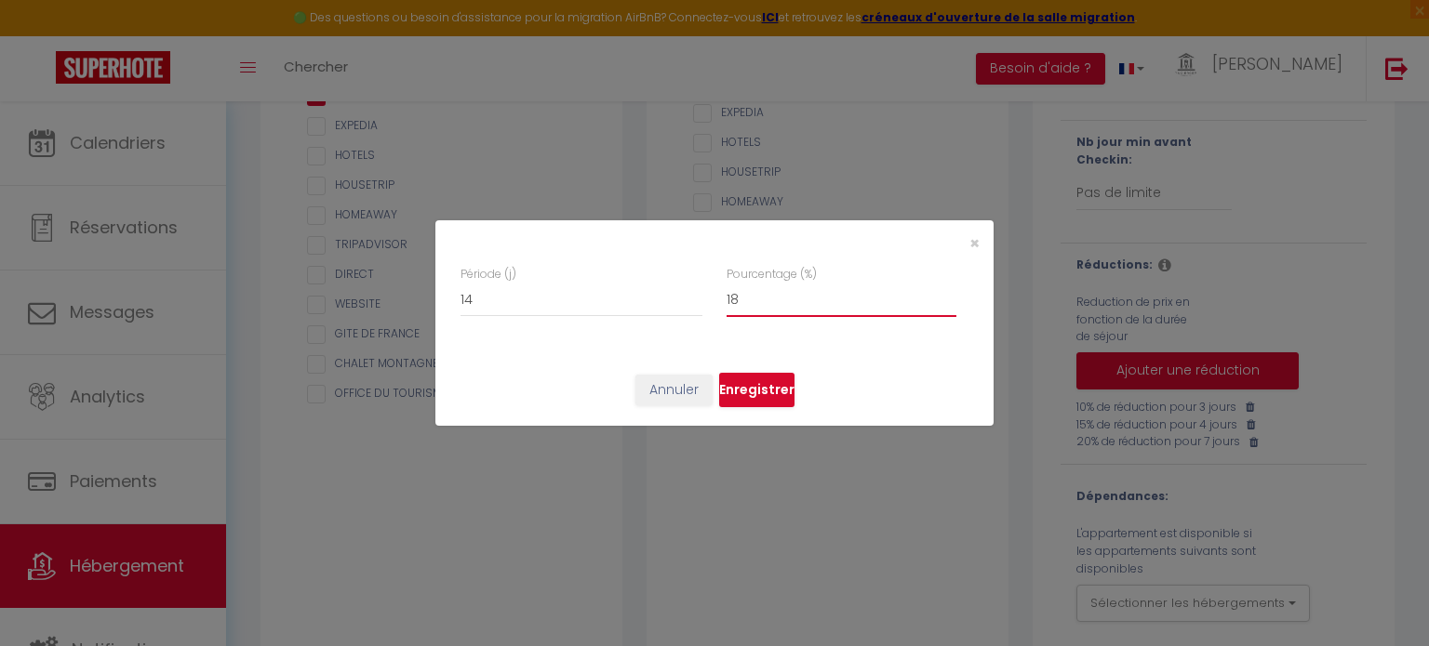
click at [949, 291] on input "18" at bounding box center [841, 300] width 230 height 33
click at [949, 291] on input "19" at bounding box center [841, 300] width 230 height 33
click at [949, 291] on input "20" at bounding box center [841, 300] width 230 height 33
click at [949, 290] on input "21" at bounding box center [841, 300] width 230 height 33
click at [949, 290] on input "22" at bounding box center [841, 300] width 230 height 33
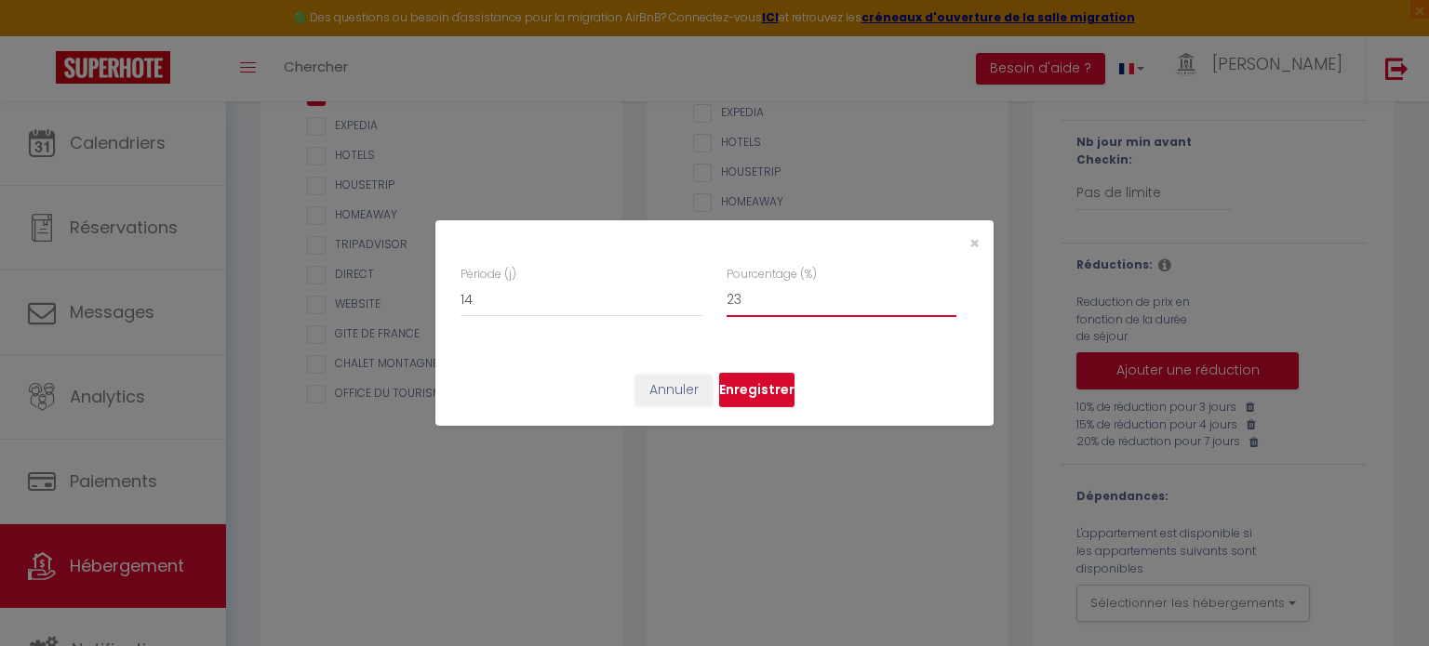
click at [949, 290] on input "23" at bounding box center [841, 300] width 230 height 33
click at [949, 290] on input "24" at bounding box center [841, 300] width 230 height 33
click at [949, 290] on input "25" at bounding box center [841, 300] width 230 height 33
click at [949, 290] on input "26" at bounding box center [841, 300] width 230 height 33
click at [949, 290] on input "27" at bounding box center [841, 300] width 230 height 33
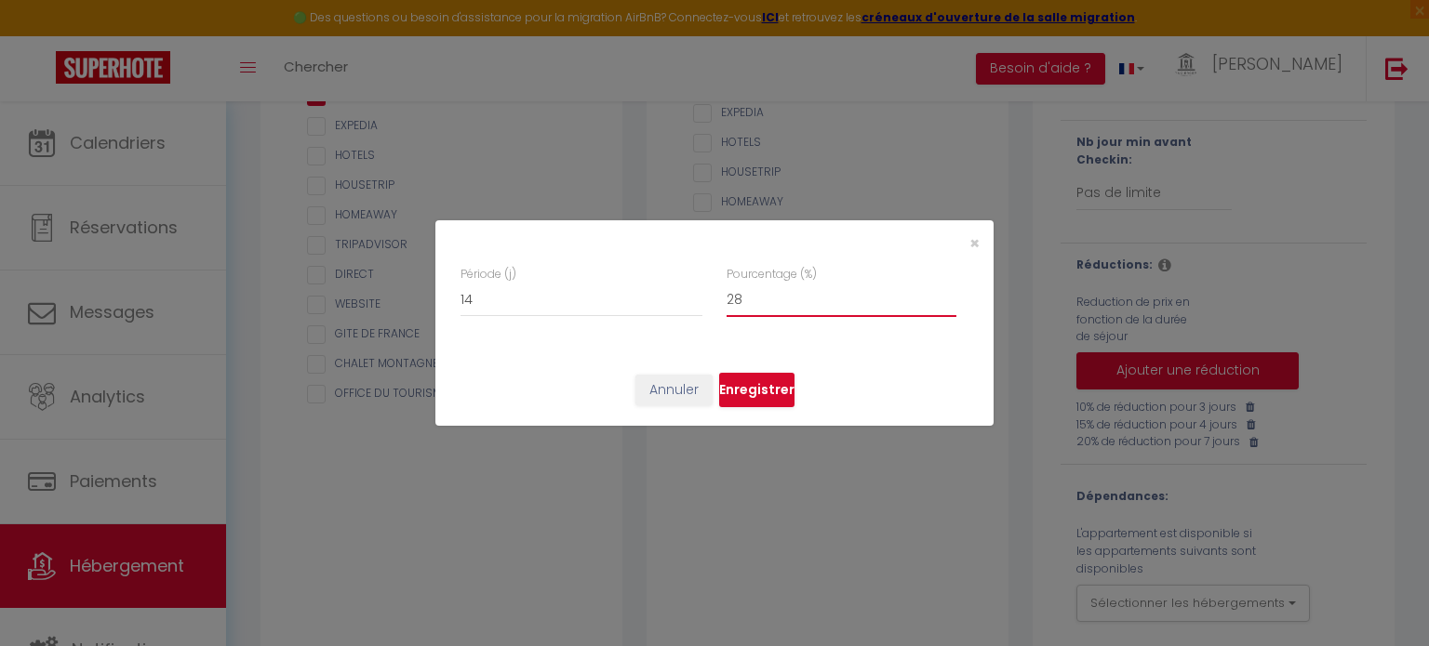
click at [949, 290] on input "28" at bounding box center [841, 300] width 230 height 33
click at [949, 290] on input "29" at bounding box center [841, 300] width 230 height 33
click at [949, 290] on input "30" at bounding box center [841, 300] width 230 height 33
click at [756, 390] on button "Enregistrer" at bounding box center [756, 390] width 75 height 35
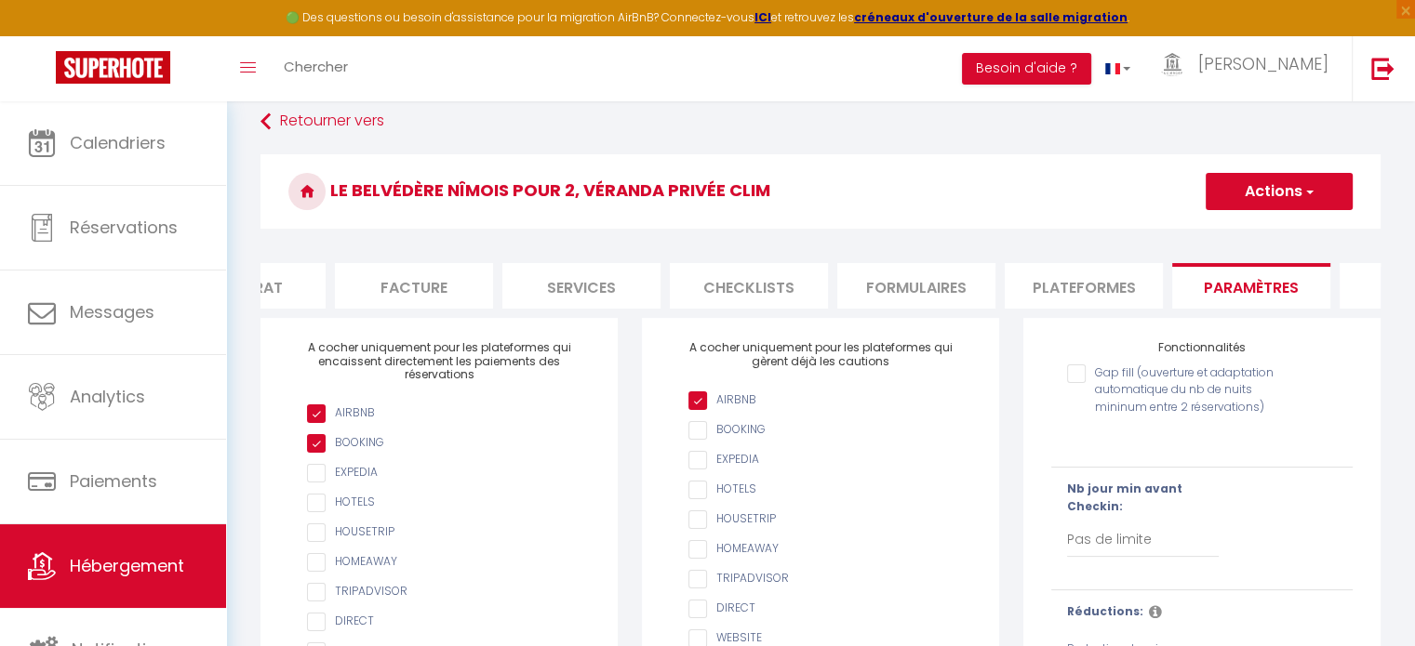
scroll to position [73, 0]
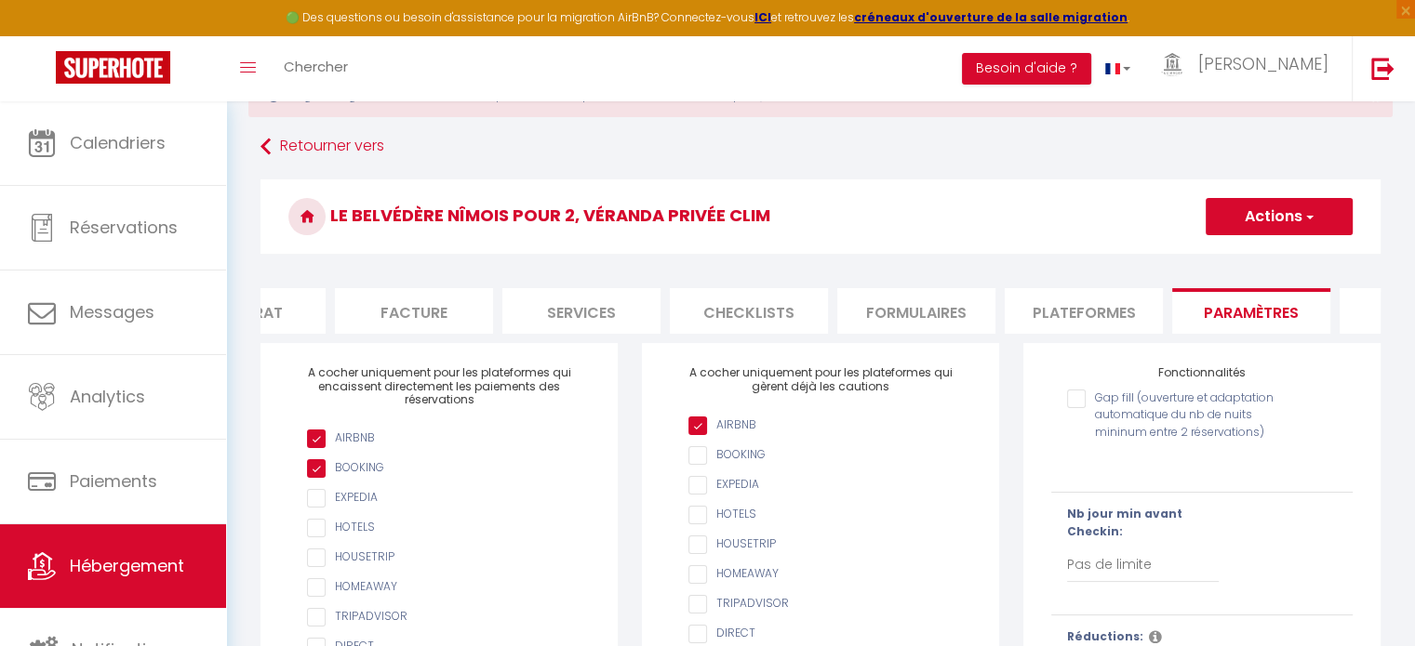
click at [1279, 208] on button "Actions" at bounding box center [1279, 216] width 147 height 37
click at [1266, 254] on input "Enregistrer" at bounding box center [1257, 257] width 69 height 19
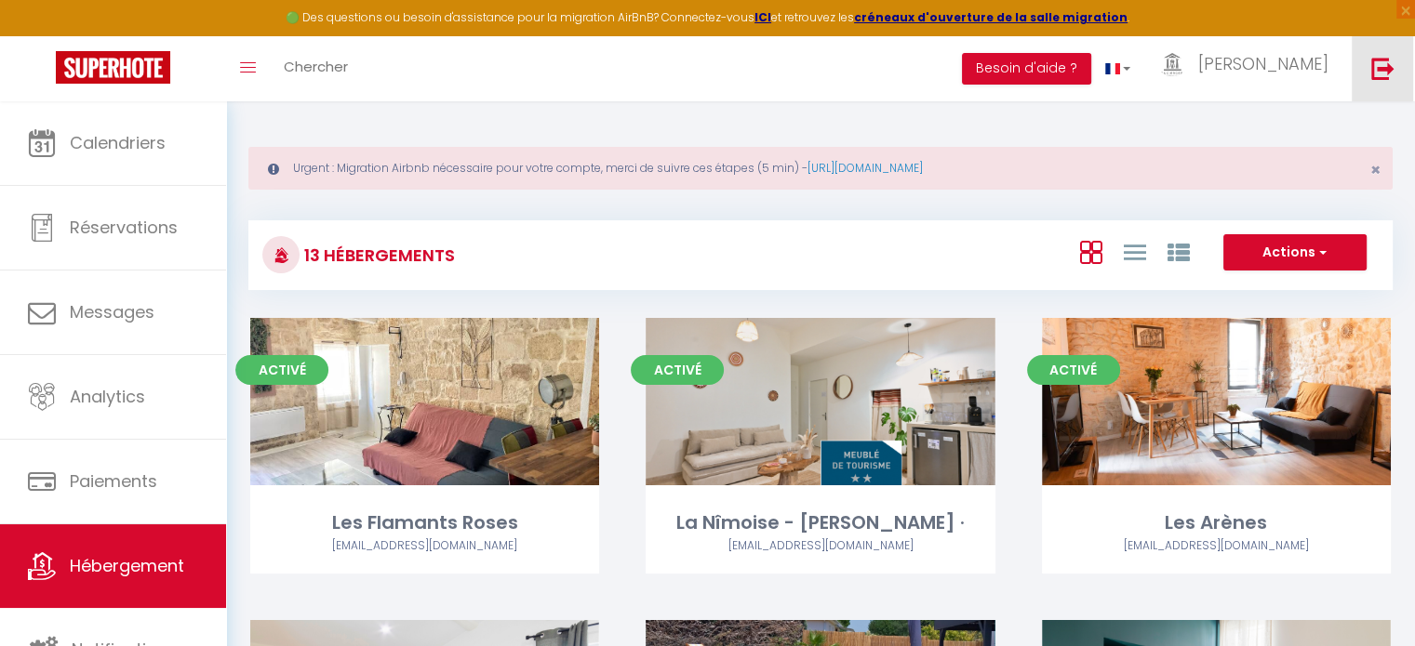
click at [1383, 64] on img at bounding box center [1382, 68] width 23 height 23
